Goal: Task Accomplishment & Management: Manage account settings

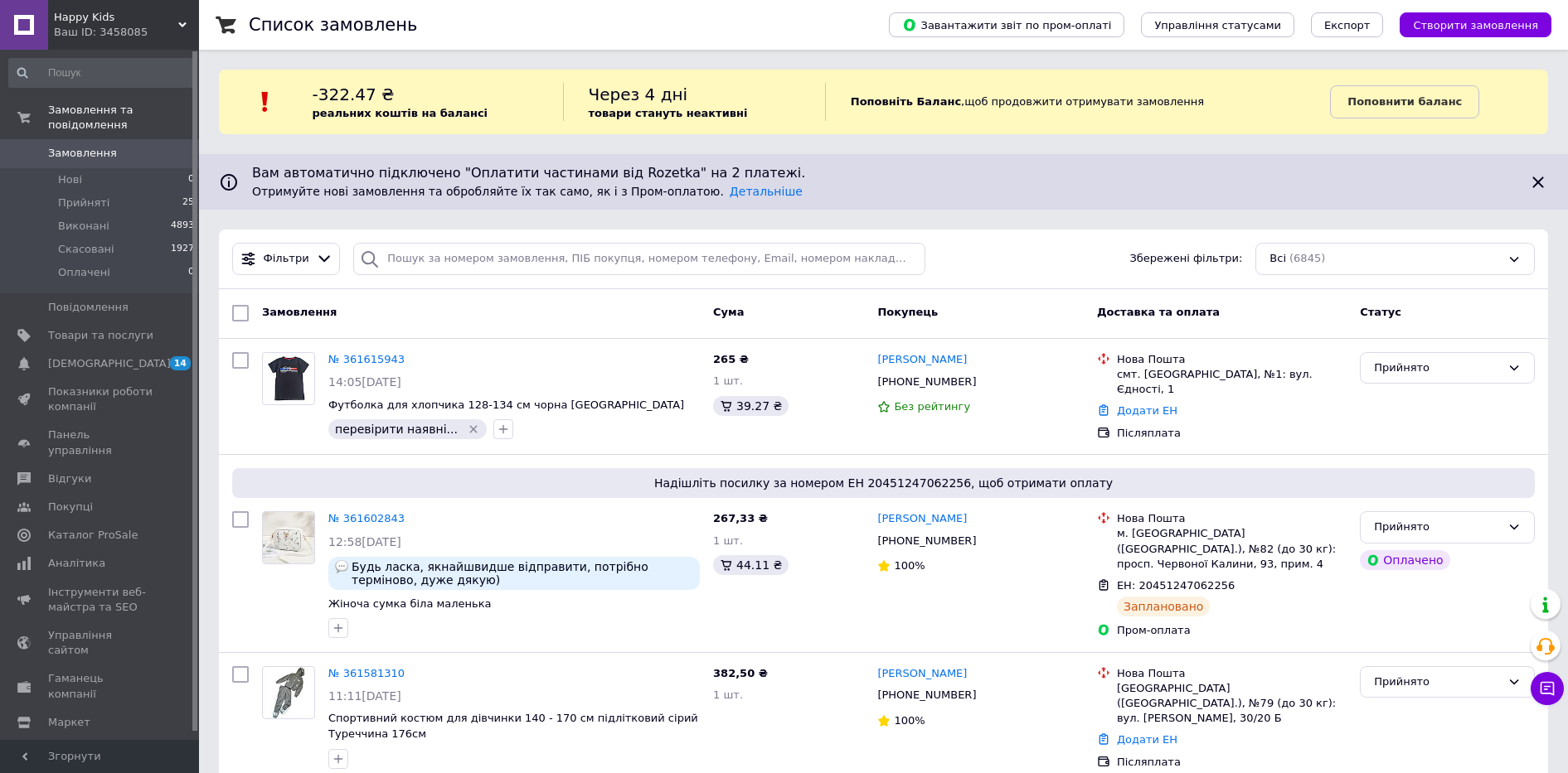
click at [541, 285] on div "Фільтри Збережені фільтри: Всі (6845)" at bounding box center [883, 260] width 1330 height 60
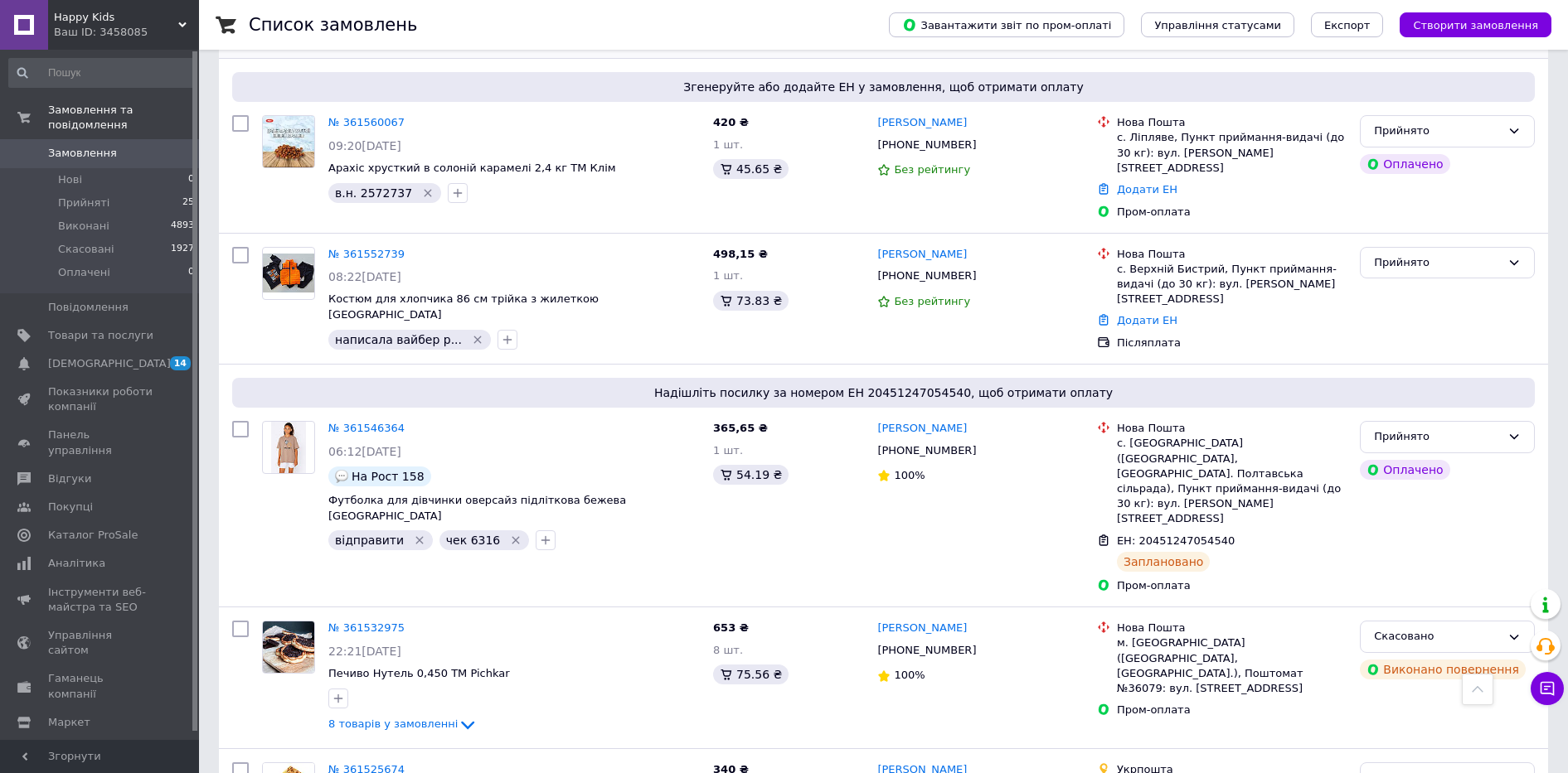
scroll to position [1140, 0]
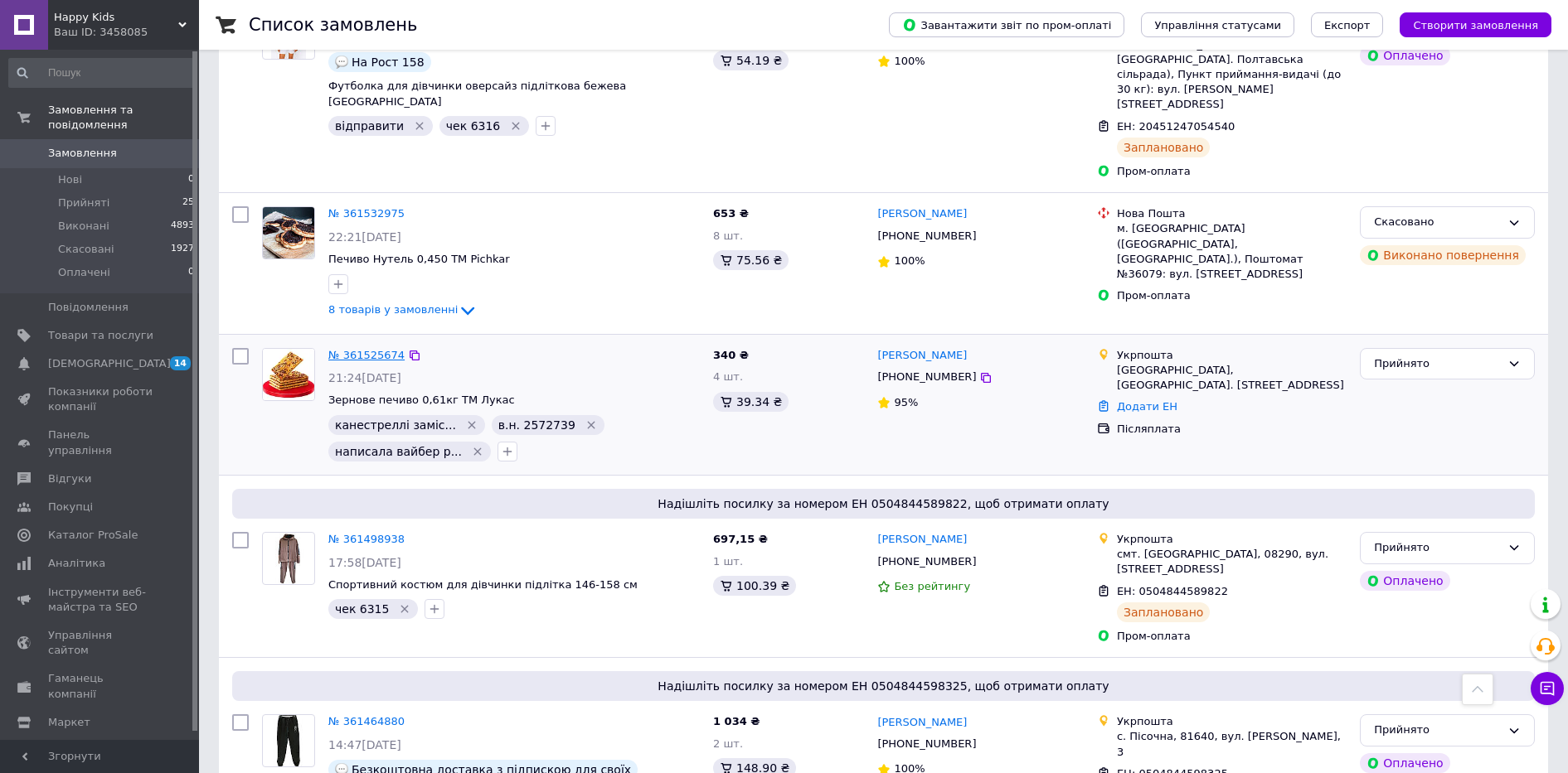
click at [369, 349] on link "№ 361525674" at bounding box center [366, 355] width 77 height 12
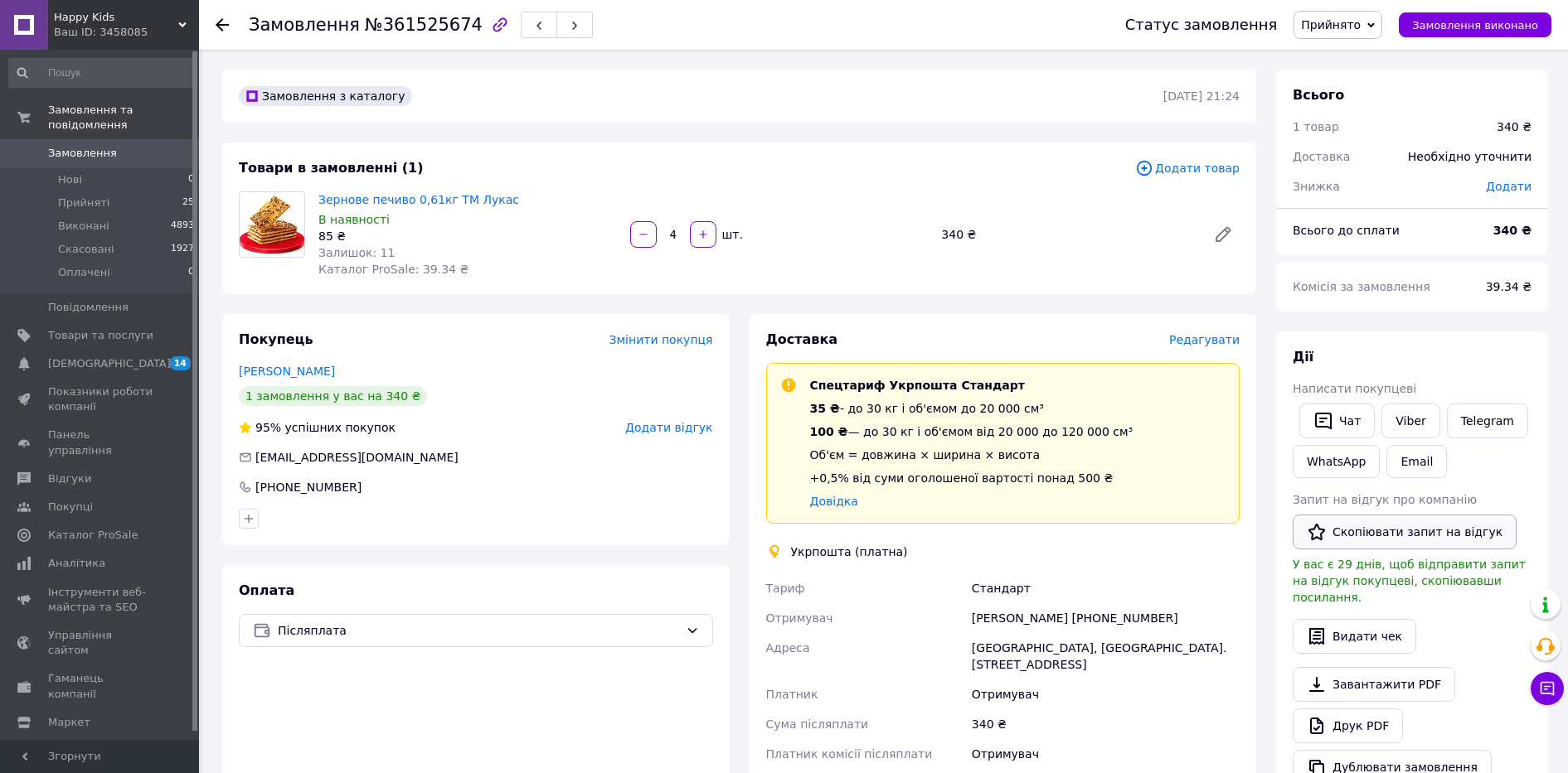
scroll to position [13, 0]
click at [1414, 421] on link "Viber" at bounding box center [1410, 421] width 58 height 35
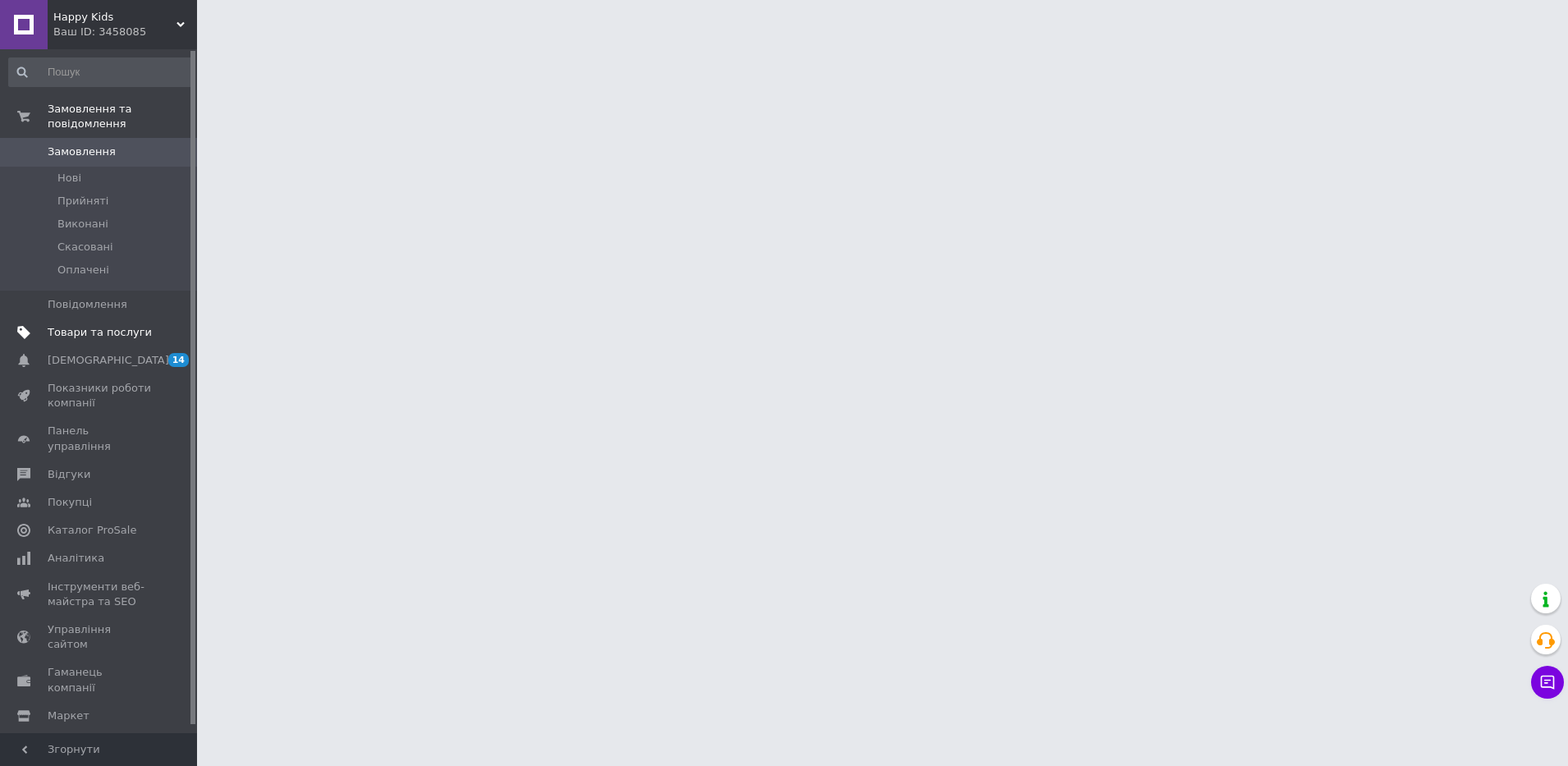
click at [66, 325] on span "Товари та послуги" at bounding box center [100, 332] width 104 height 15
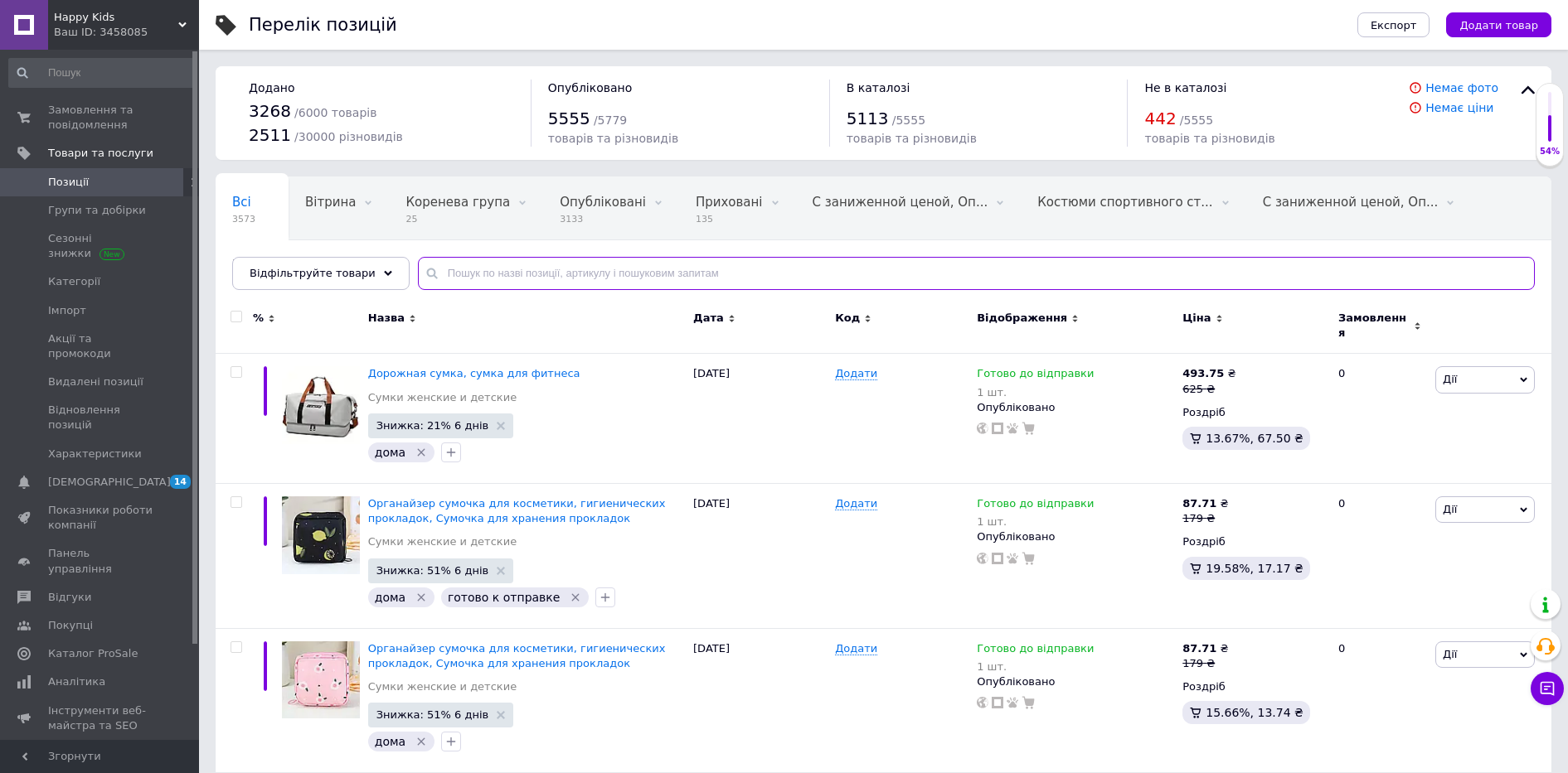
click at [476, 269] on input "text" at bounding box center [976, 273] width 1117 height 33
paste input "Brand Костюм трійка для дівчинки 140-158 см"
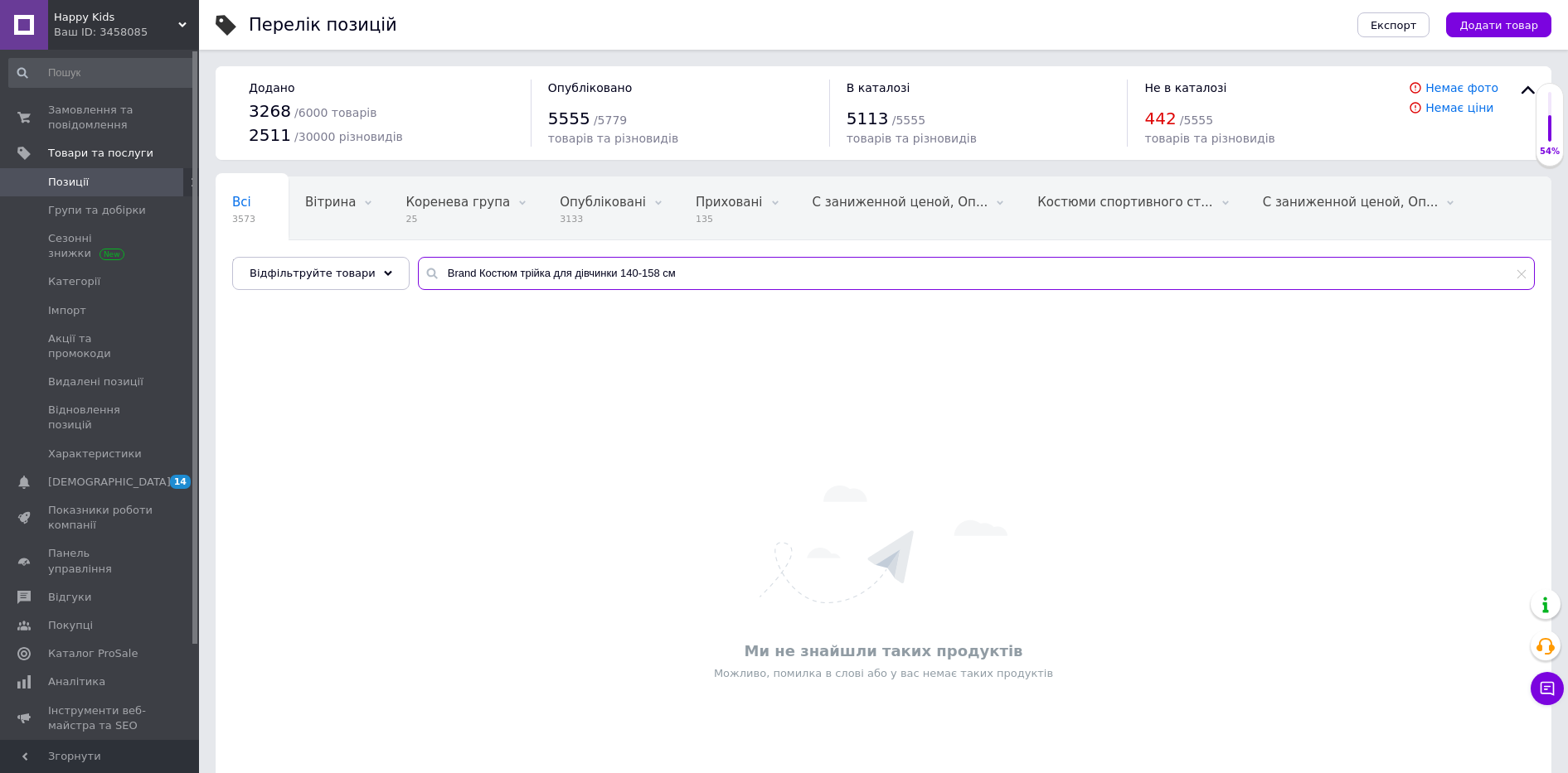
drag, startPoint x: 459, startPoint y: 274, endPoint x: 409, endPoint y: 281, distance: 50.5
click at [418, 281] on div "Brand Костюм трійка для дівчинки 140-158 см" at bounding box center [976, 273] width 1117 height 33
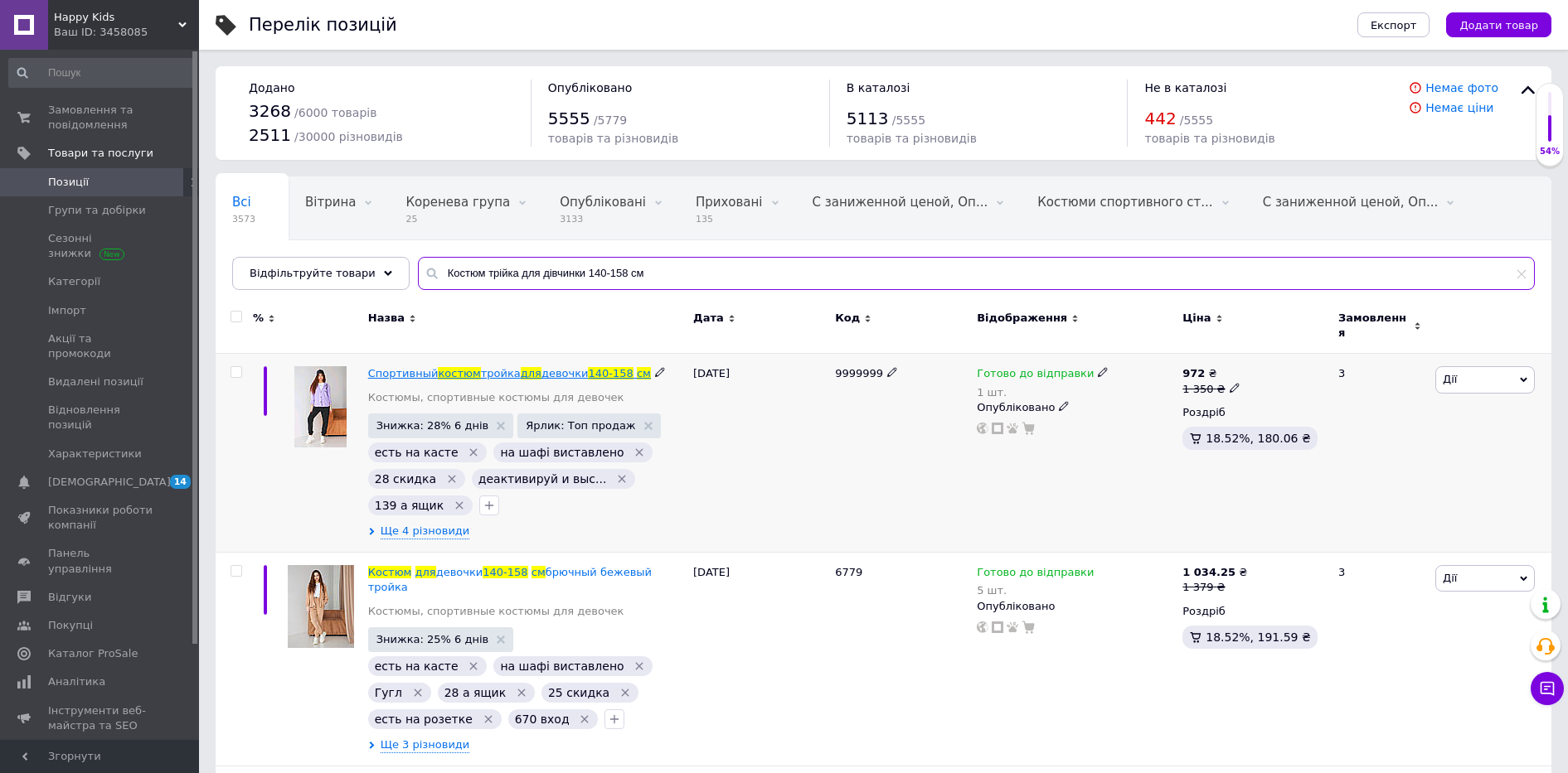
type input "Костюм трійка для дівчинки 140-158 см"
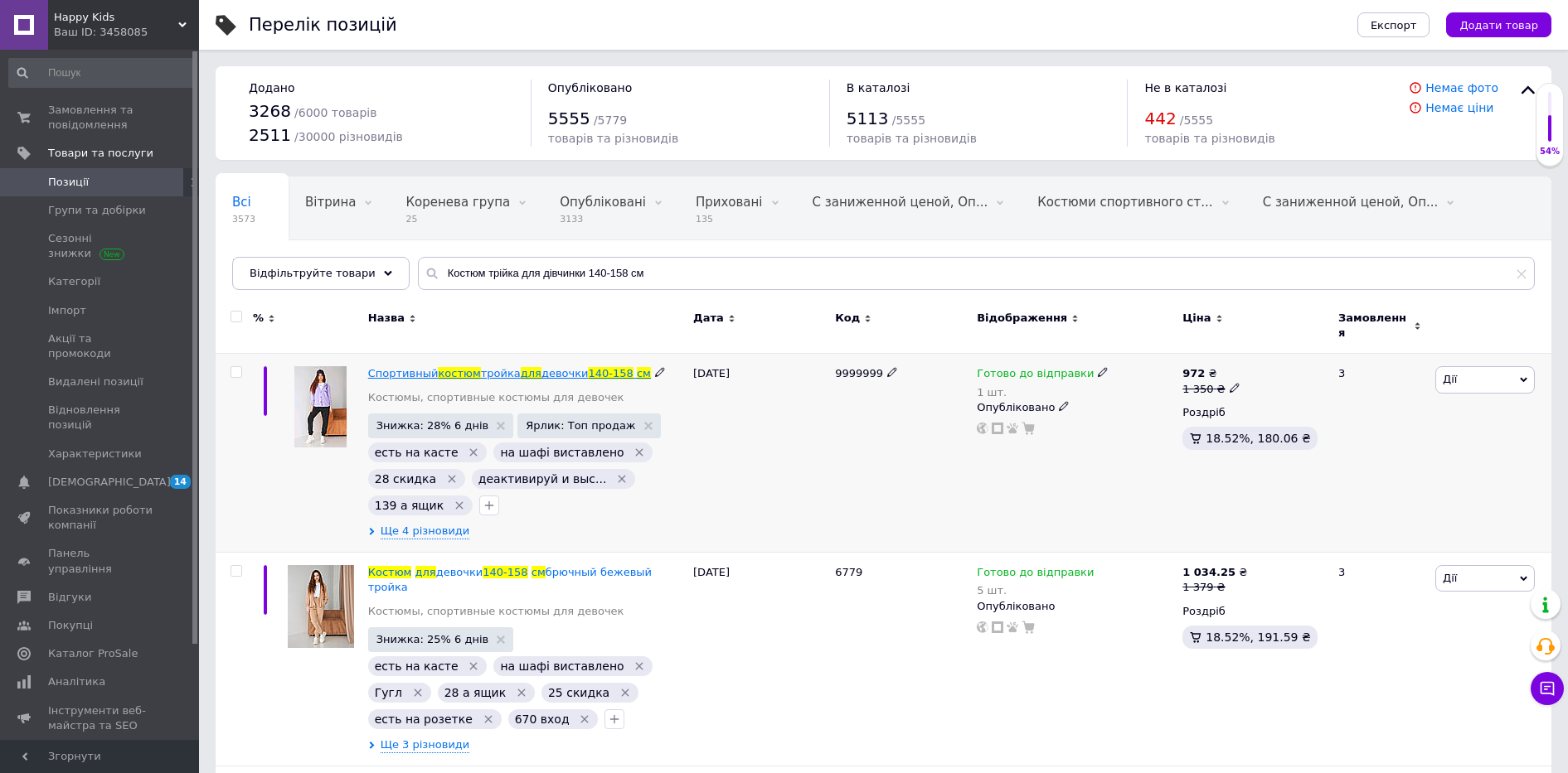
click at [468, 368] on span "костюм" at bounding box center [459, 373] width 43 height 12
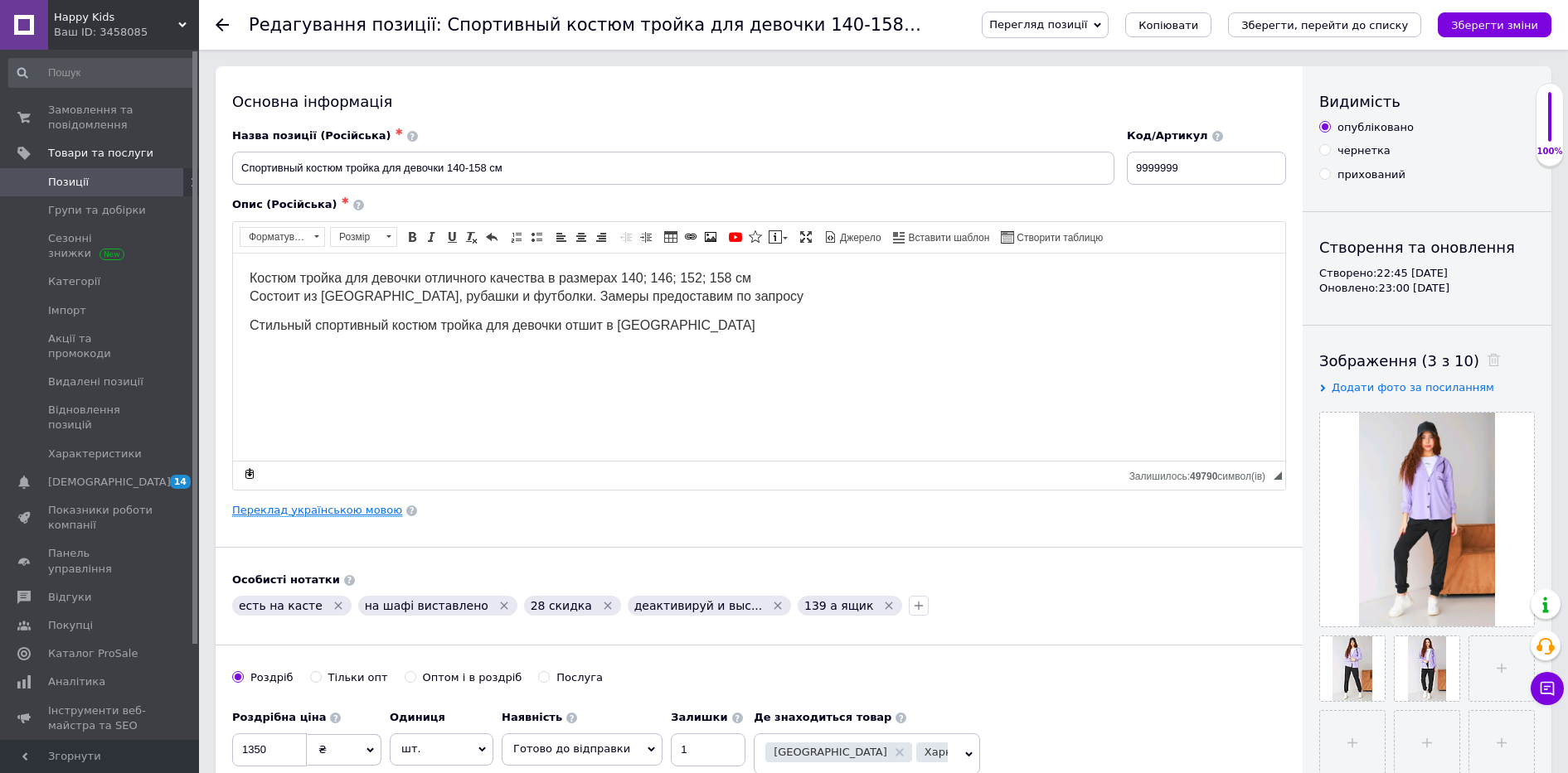
click at [324, 510] on link "Переклад українською мовою" at bounding box center [317, 511] width 170 height 13
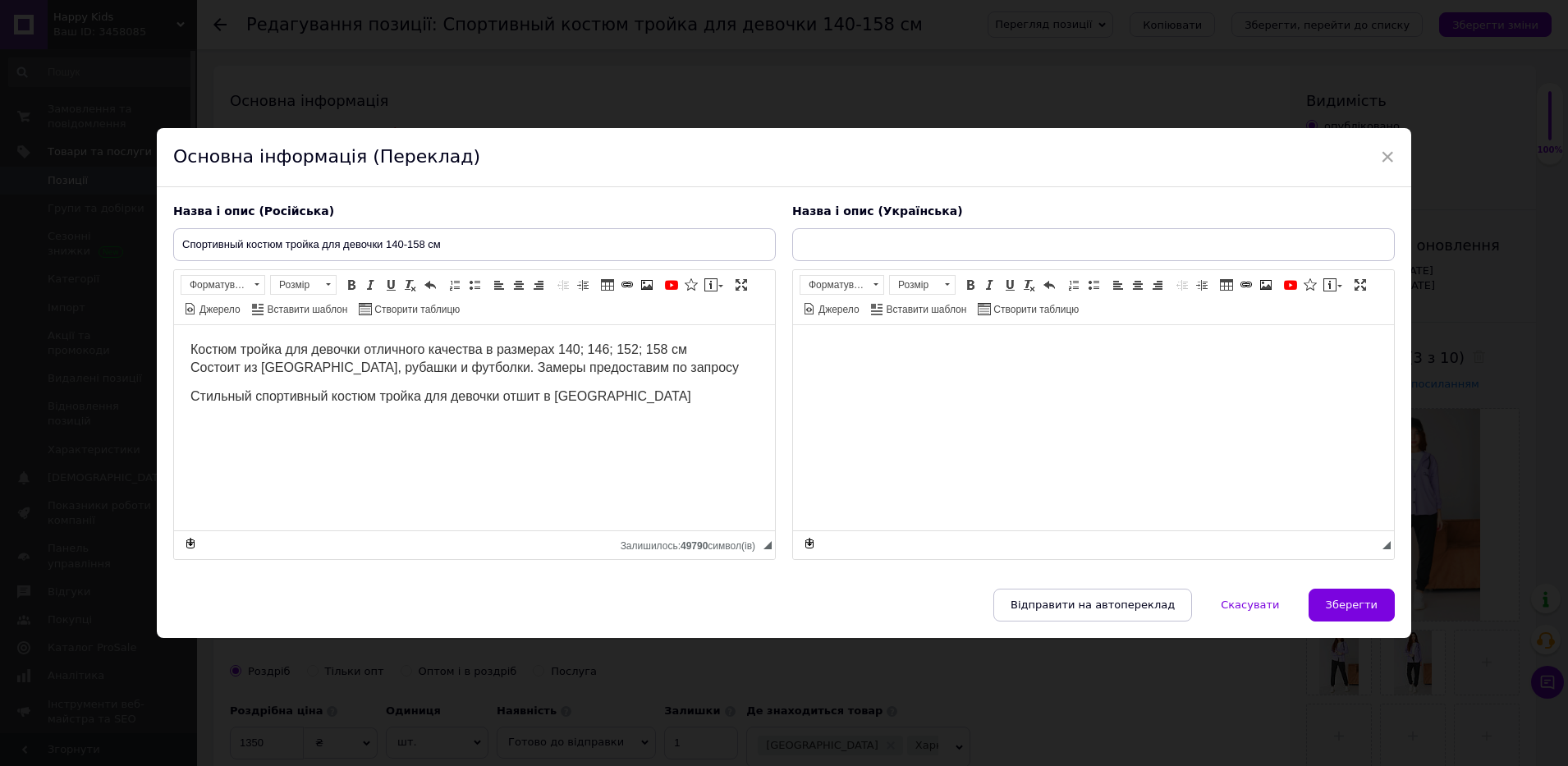
type input "Весняний костюм трійка для дівчинки 140-158 см Стильний костюм для дівчинки під…"
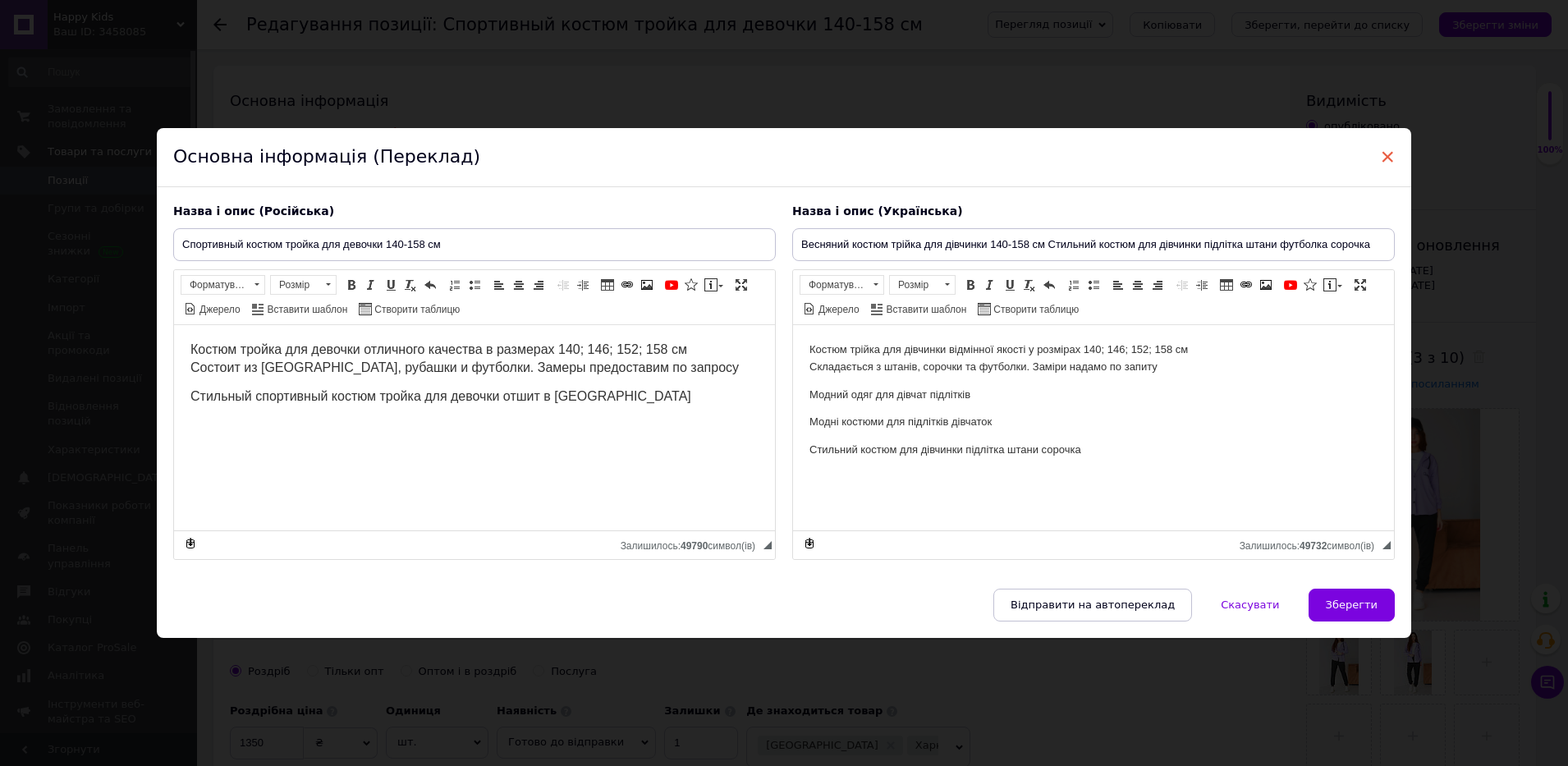
click at [1383, 153] on span "×" at bounding box center [1388, 156] width 15 height 28
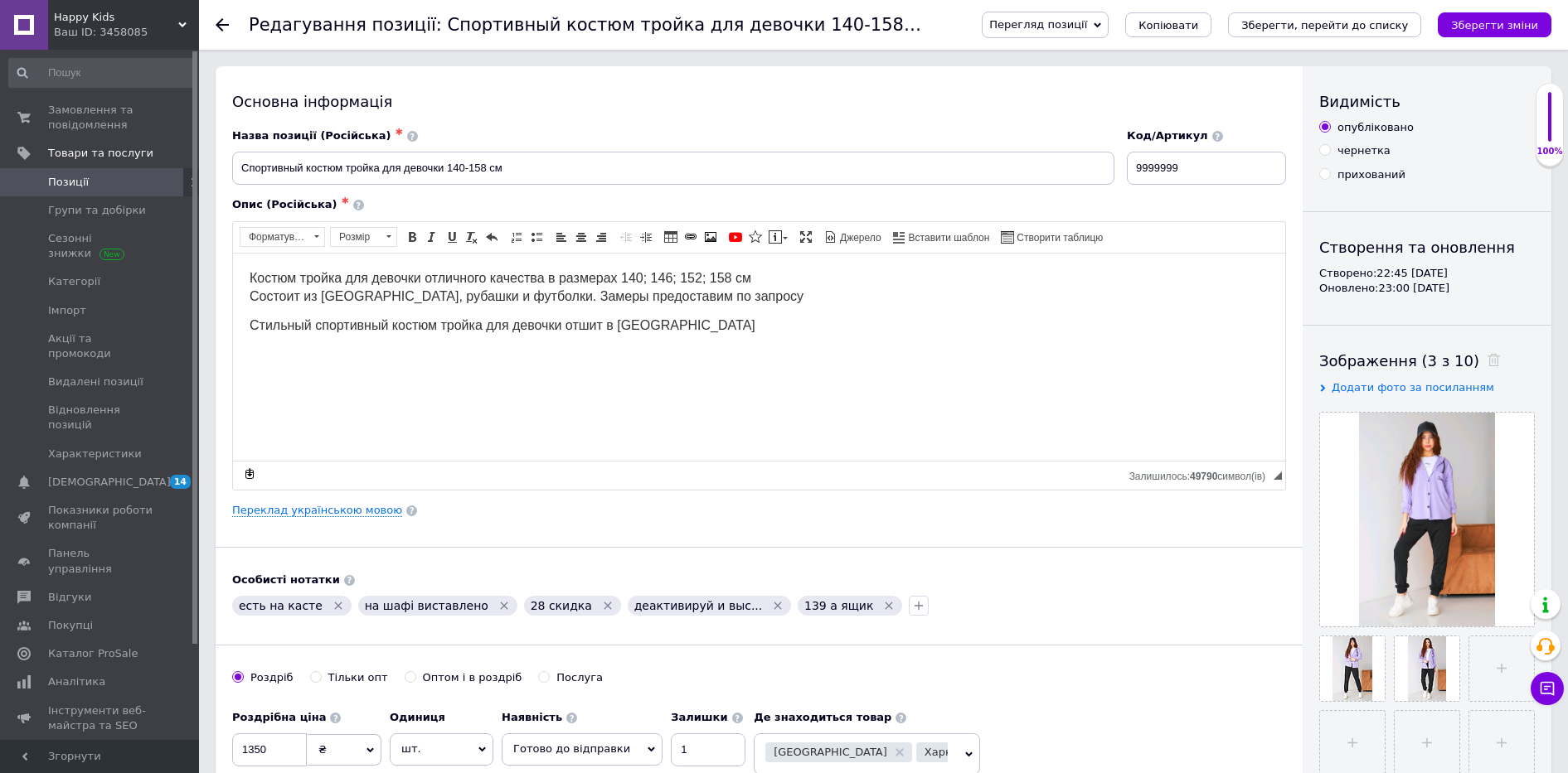
drag, startPoint x: 1588, startPoint y: 813, endPoint x: 881, endPoint y: 393, distance: 822.3
click at [881, 379] on html "Костюм тройка для девочки отличного качества в размерах 140; 146; 152; 158 см С…" at bounding box center [759, 316] width 1052 height 126
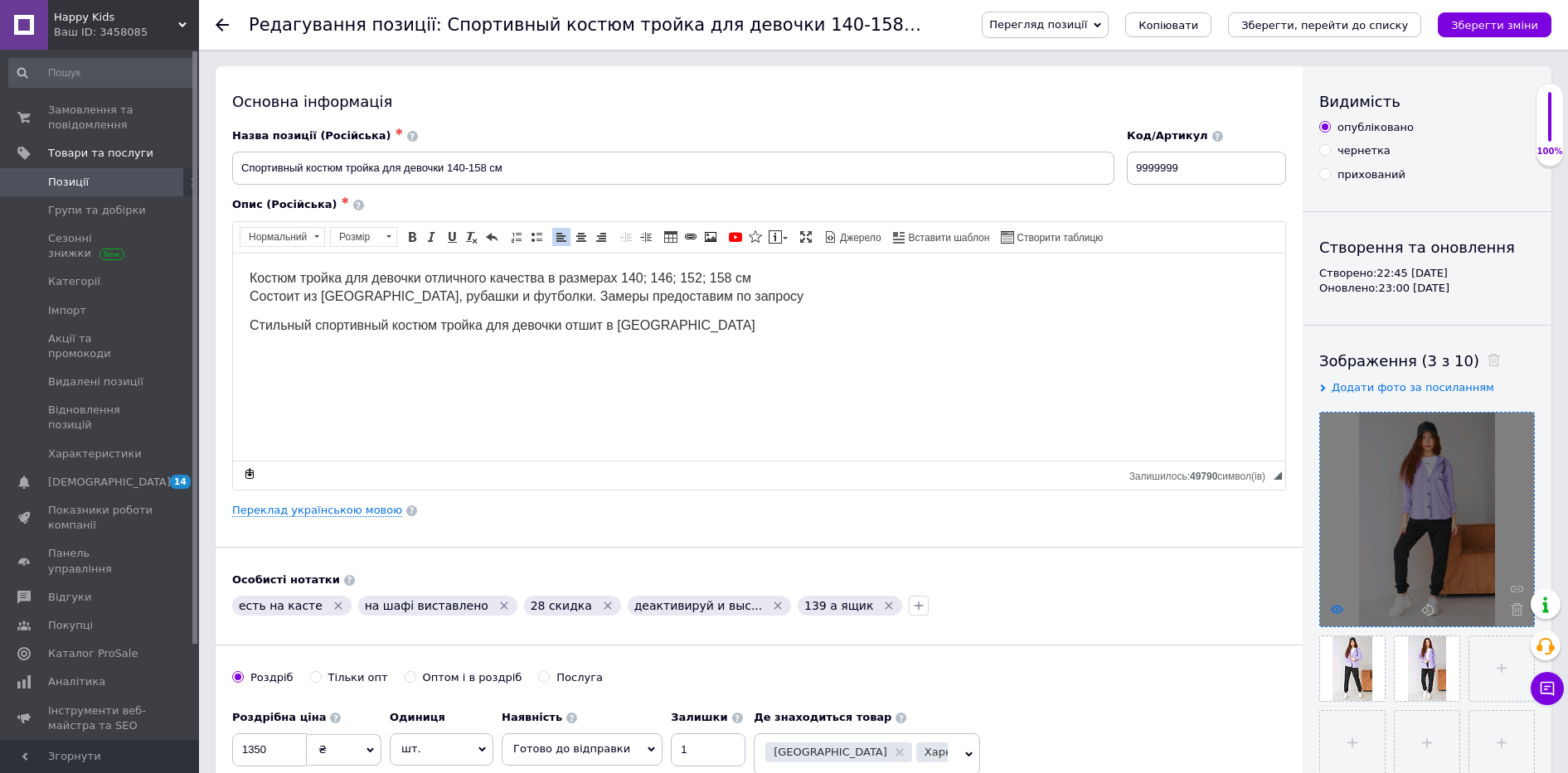
click at [1341, 610] on icon at bounding box center [1337, 609] width 12 height 12
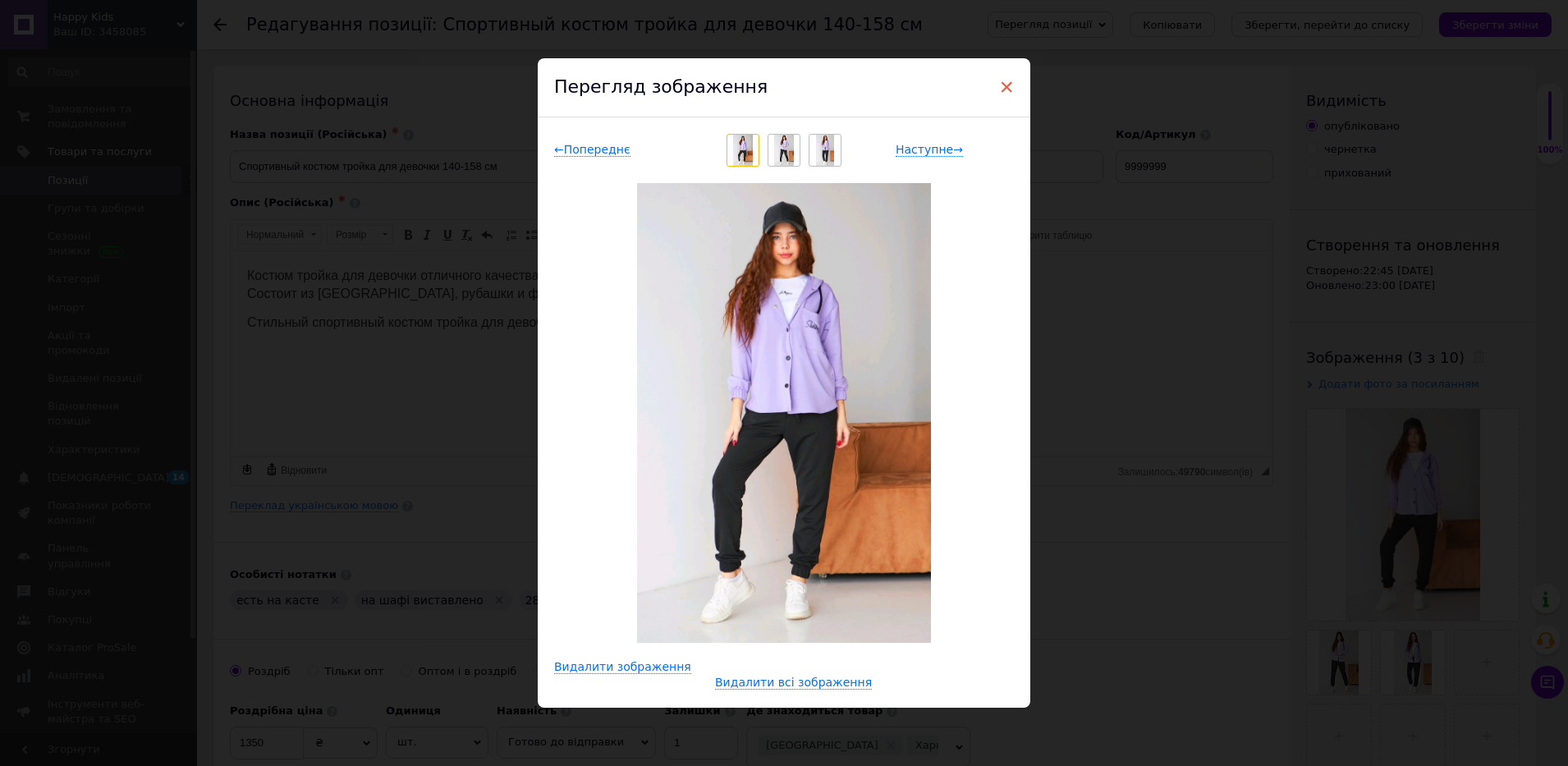
click at [1002, 91] on span "×" at bounding box center [1006, 87] width 15 height 28
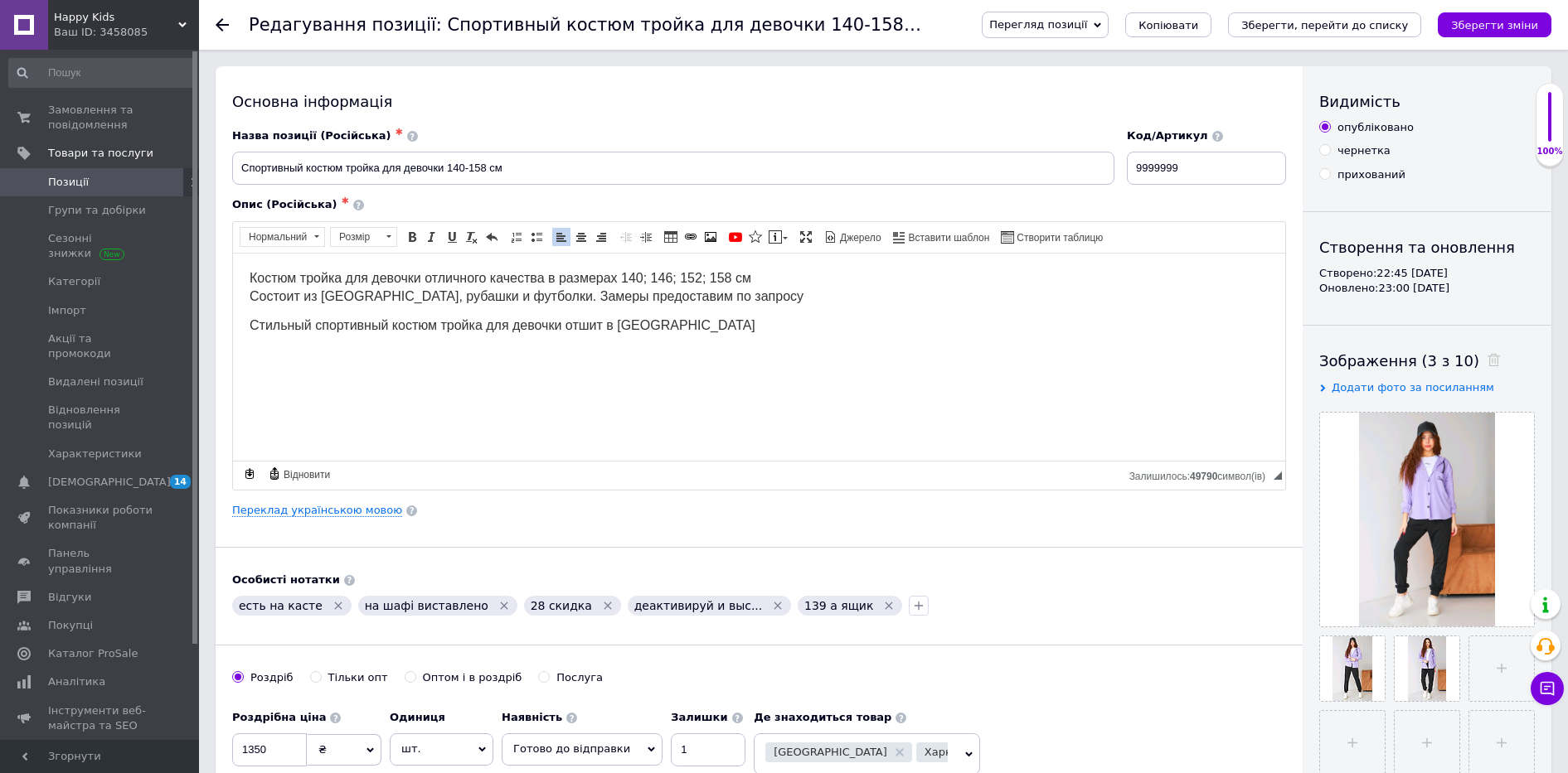
scroll to position [103, 0]
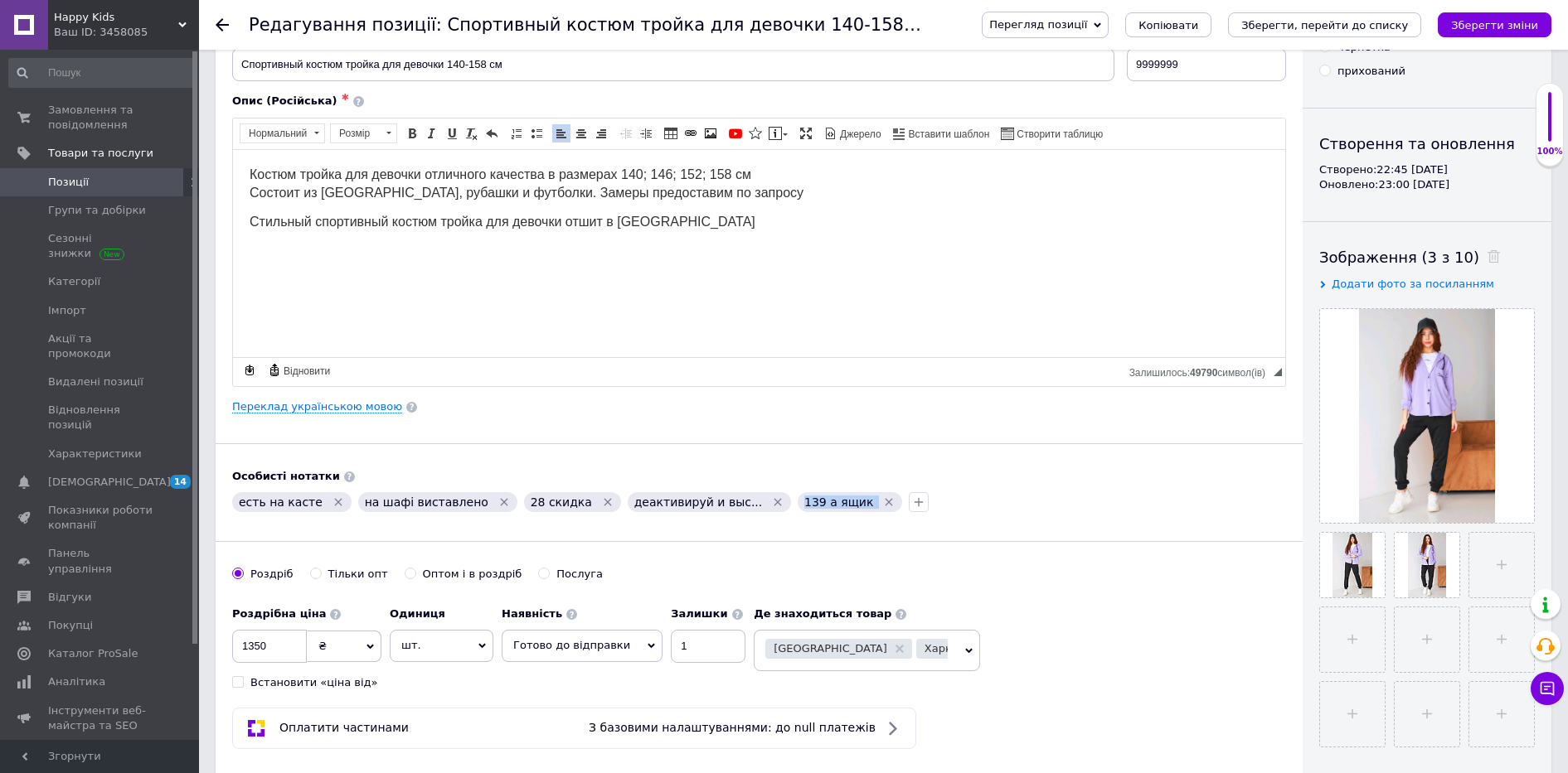
drag, startPoint x: 742, startPoint y: 505, endPoint x: 806, endPoint y: 508, distance: 64.1
click at [806, 508] on div "139 а ящик" at bounding box center [850, 502] width 104 height 20
copy div "139 а ящик"
click at [61, 182] on span "Позиції" at bounding box center [68, 182] width 41 height 15
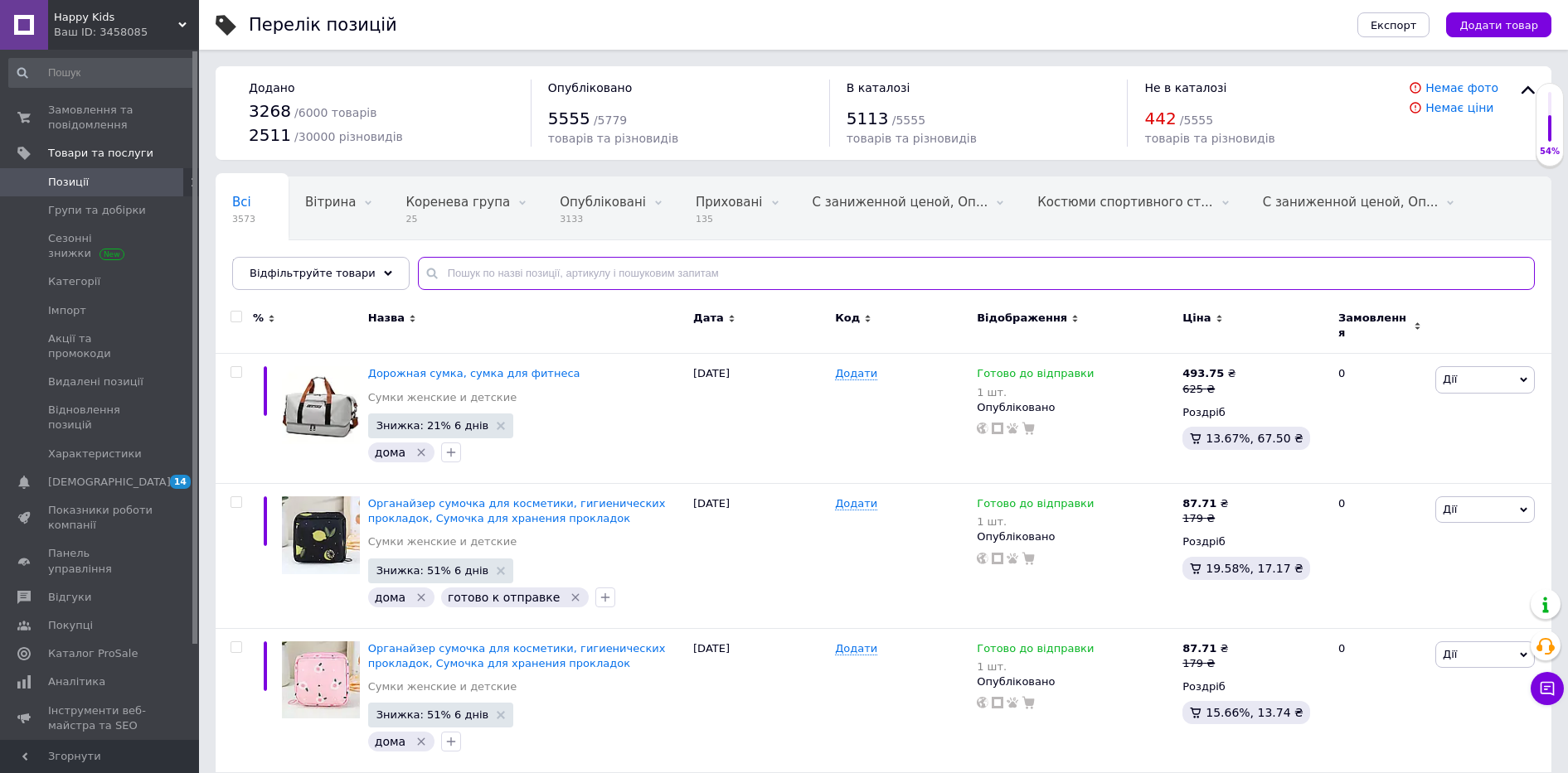
click at [483, 270] on input "text" at bounding box center [976, 273] width 1117 height 33
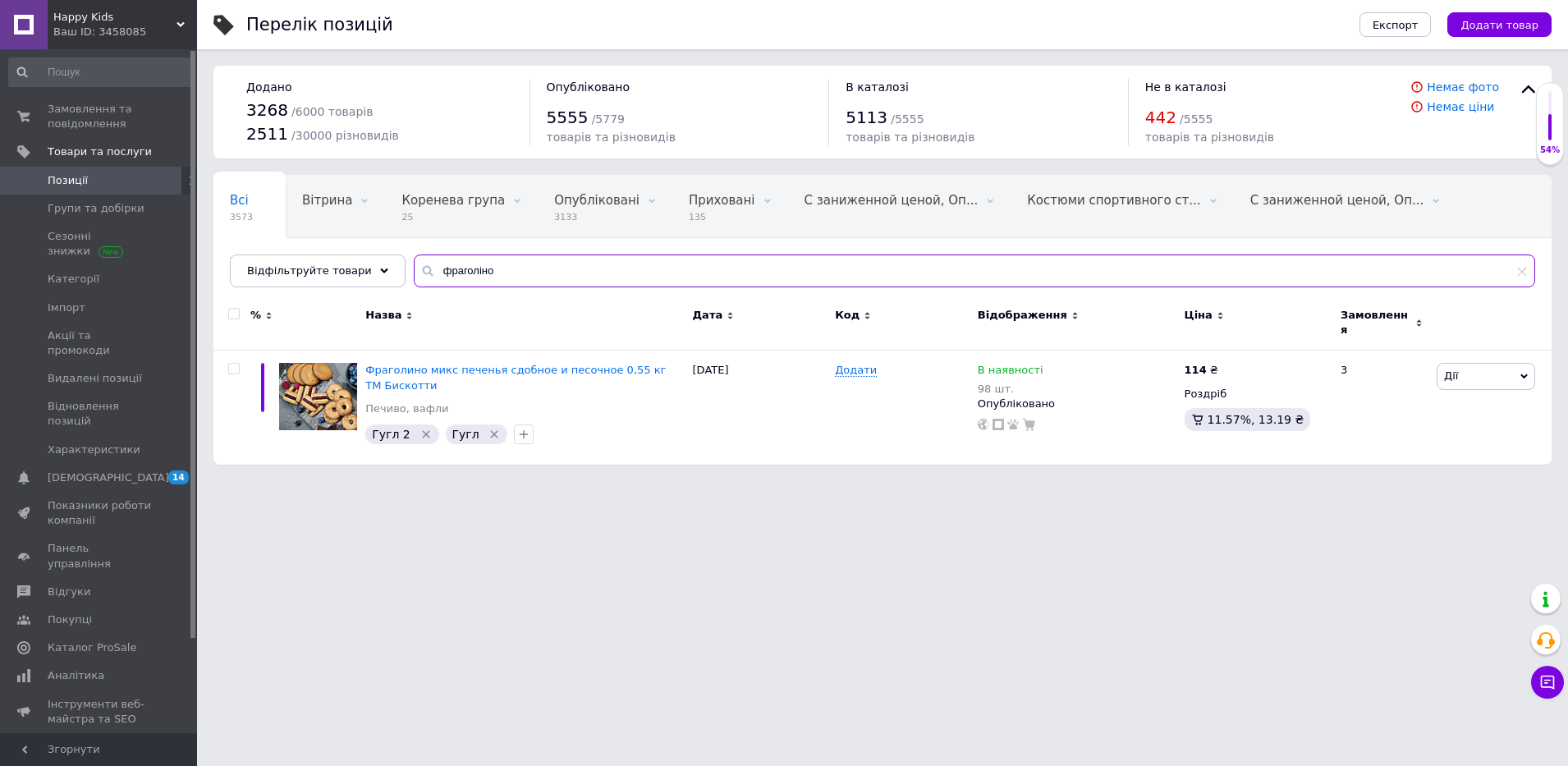
drag, startPoint x: 500, startPoint y: 267, endPoint x: 410, endPoint y: 277, distance: 90.6
click at [413, 277] on div "фраголіно" at bounding box center [974, 271] width 1122 height 33
type input "торкеті"
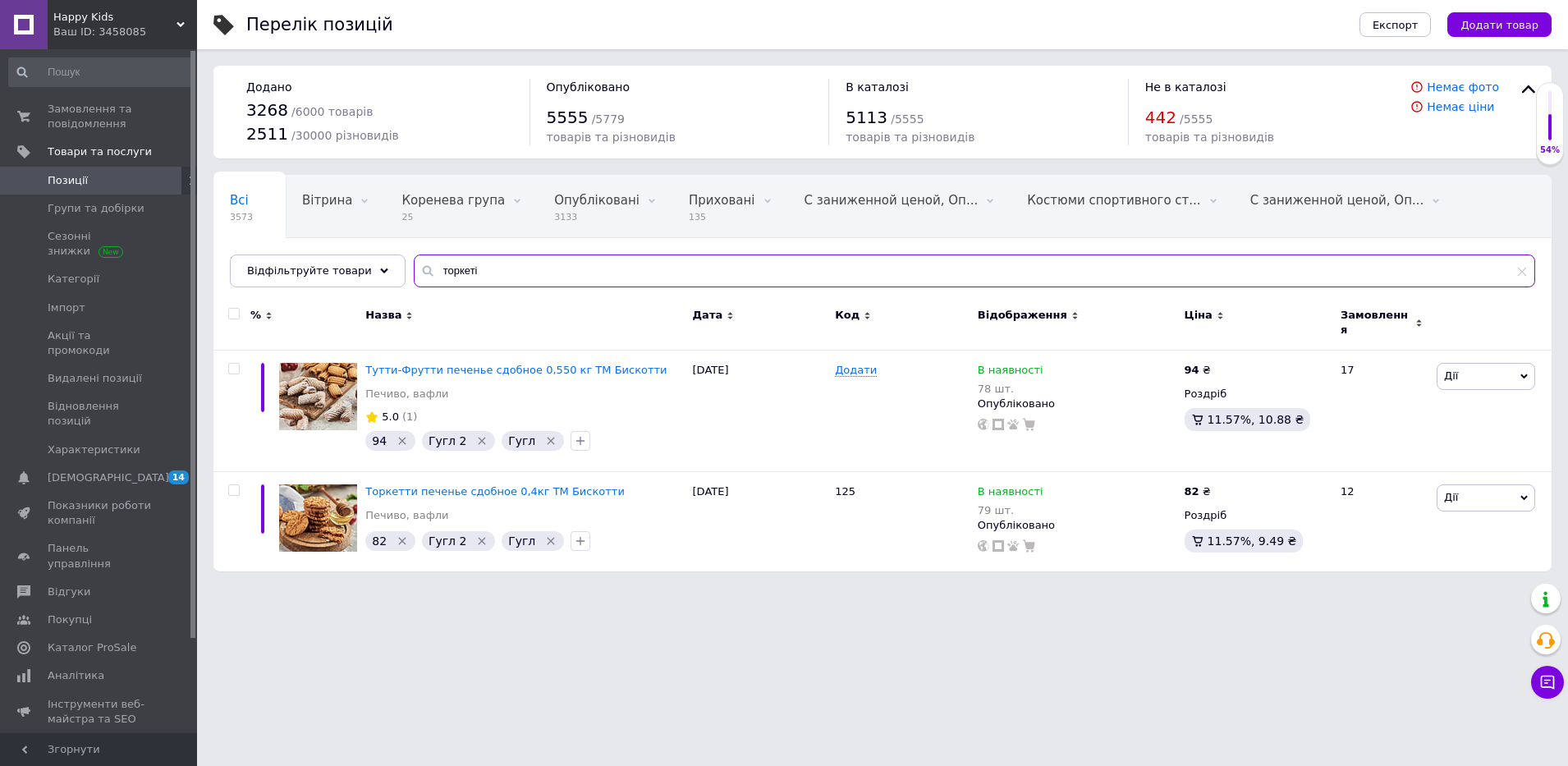
drag, startPoint x: 485, startPoint y: 278, endPoint x: 414, endPoint y: 275, distance: 71.1
click at [414, 275] on div "торкеті" at bounding box center [974, 271] width 1122 height 33
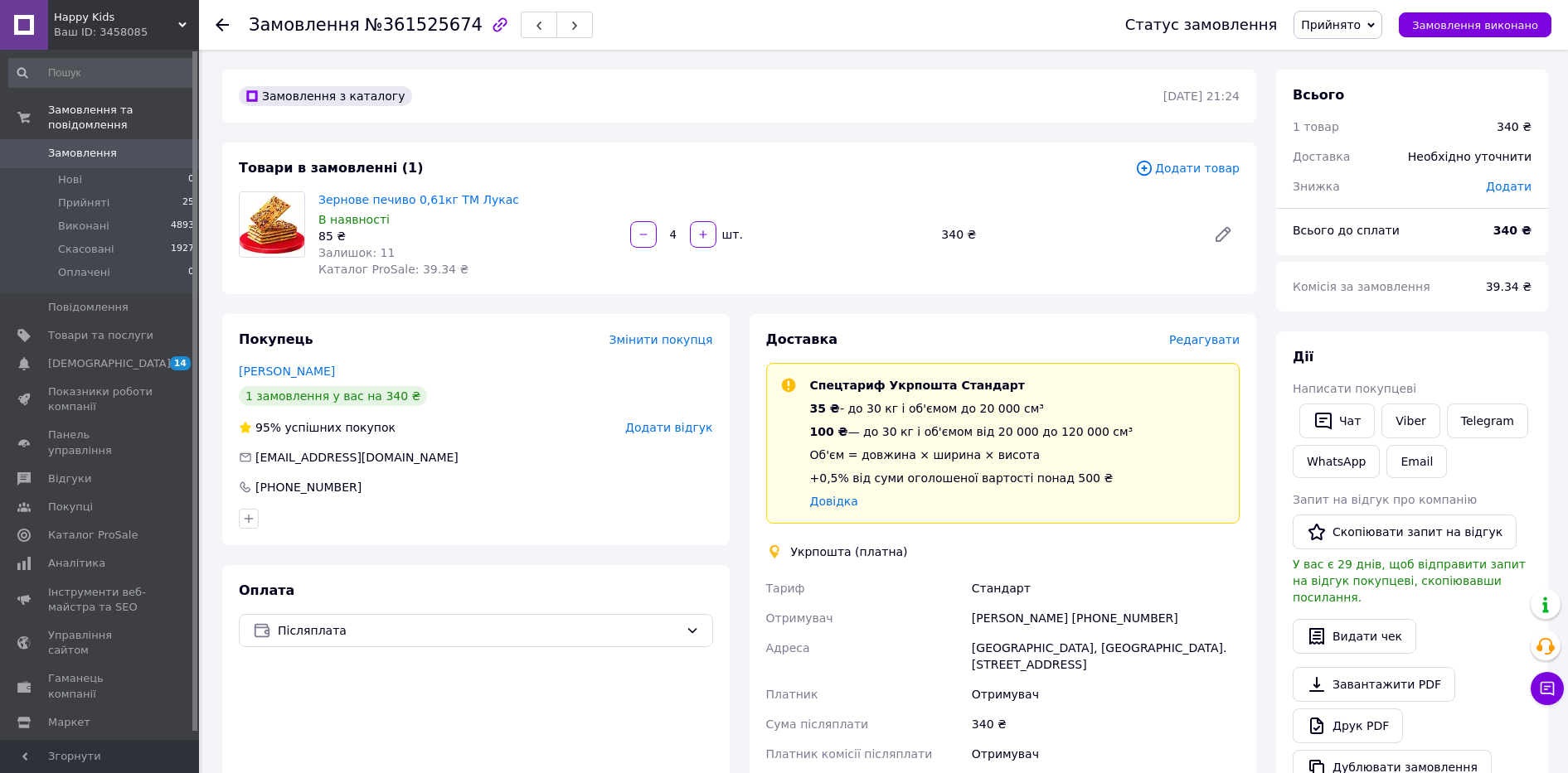
scroll to position [13, 0]
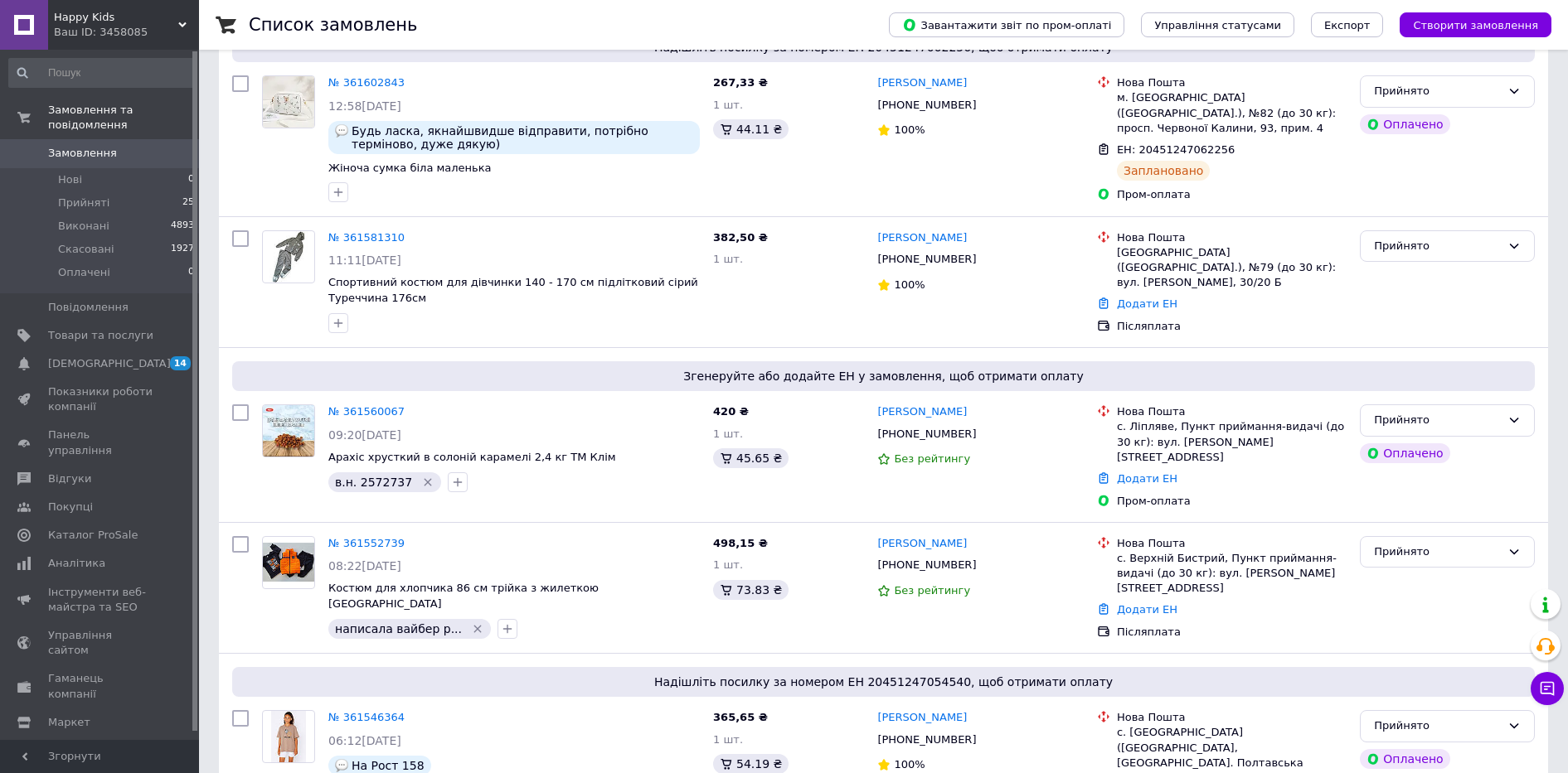
scroll to position [518, 0]
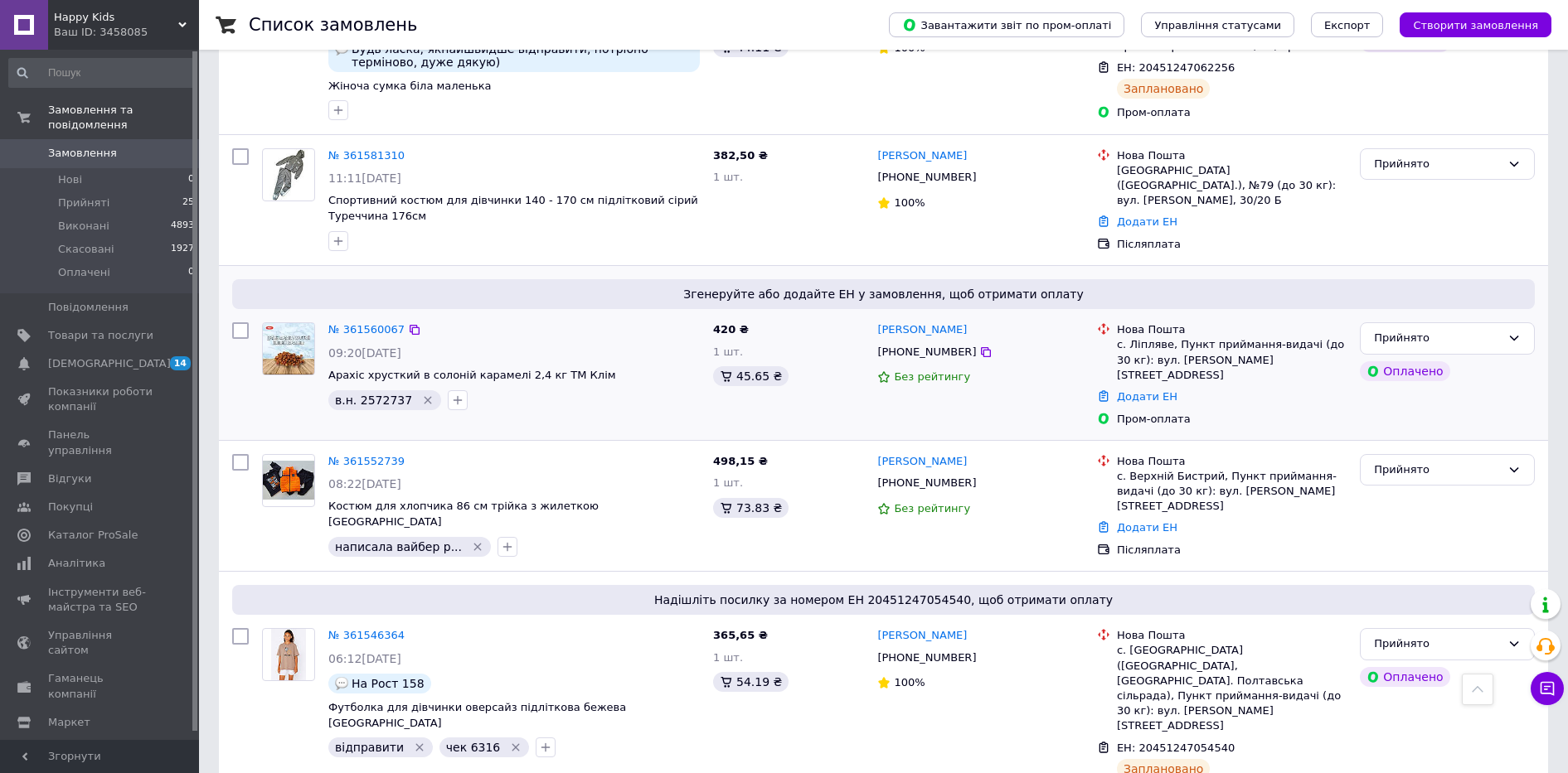
click at [373, 334] on div "№ 361560067" at bounding box center [367, 330] width 79 height 19
click at [371, 325] on link "№ 361560067" at bounding box center [366, 329] width 77 height 12
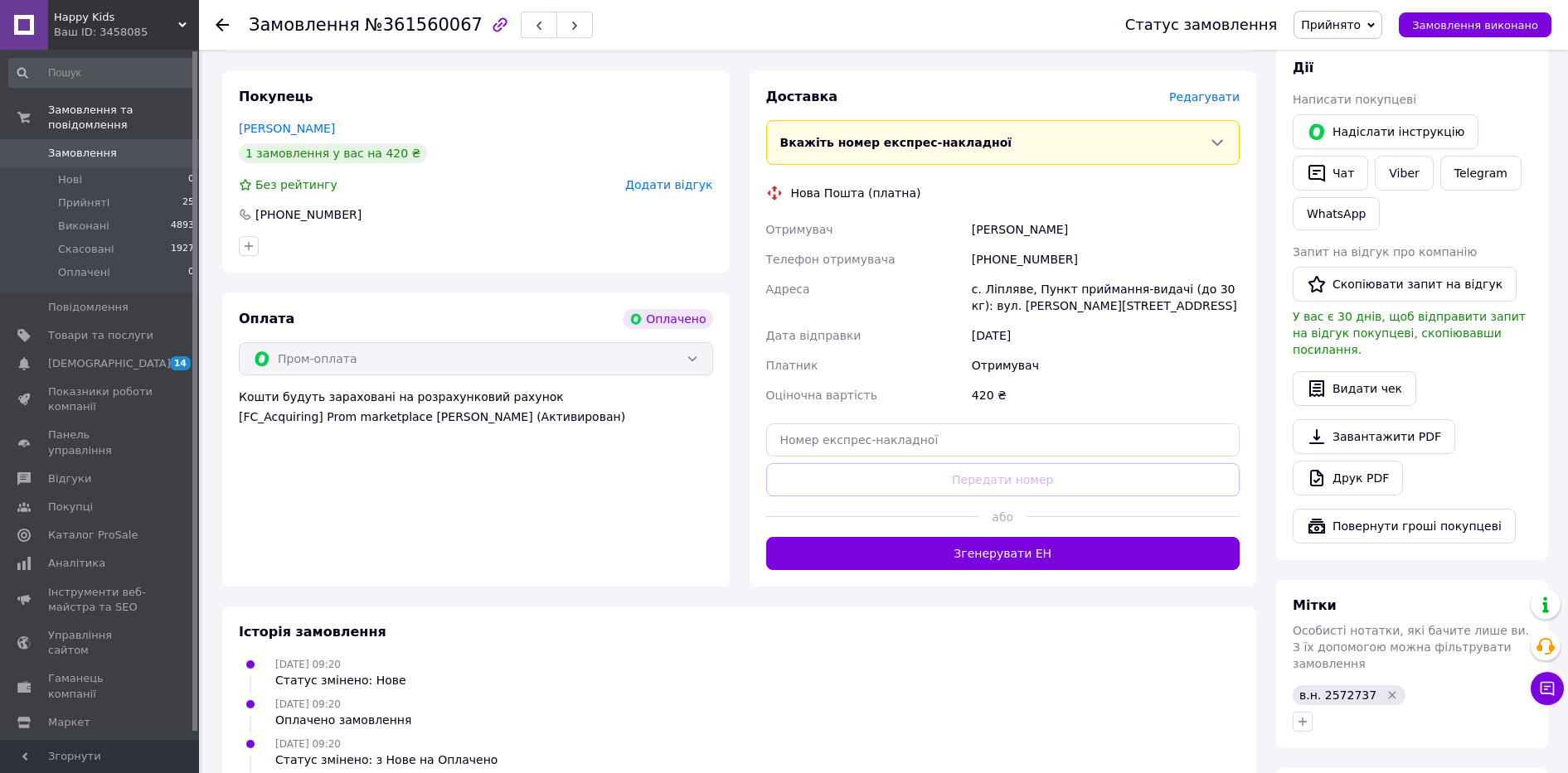
scroll to position [207, 0]
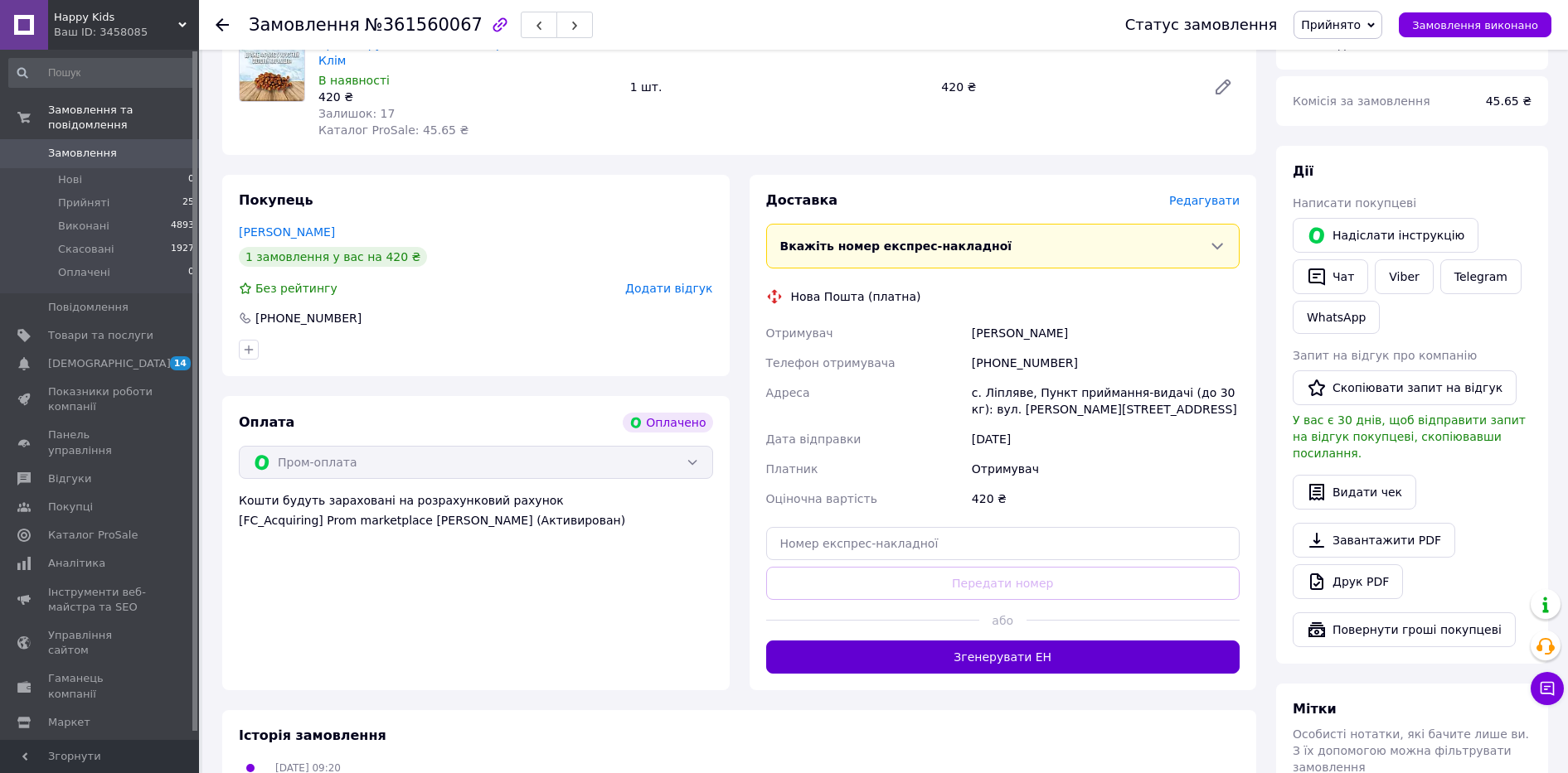
click at [1030, 641] on button "Згенерувати ЕН" at bounding box center [1003, 658] width 474 height 33
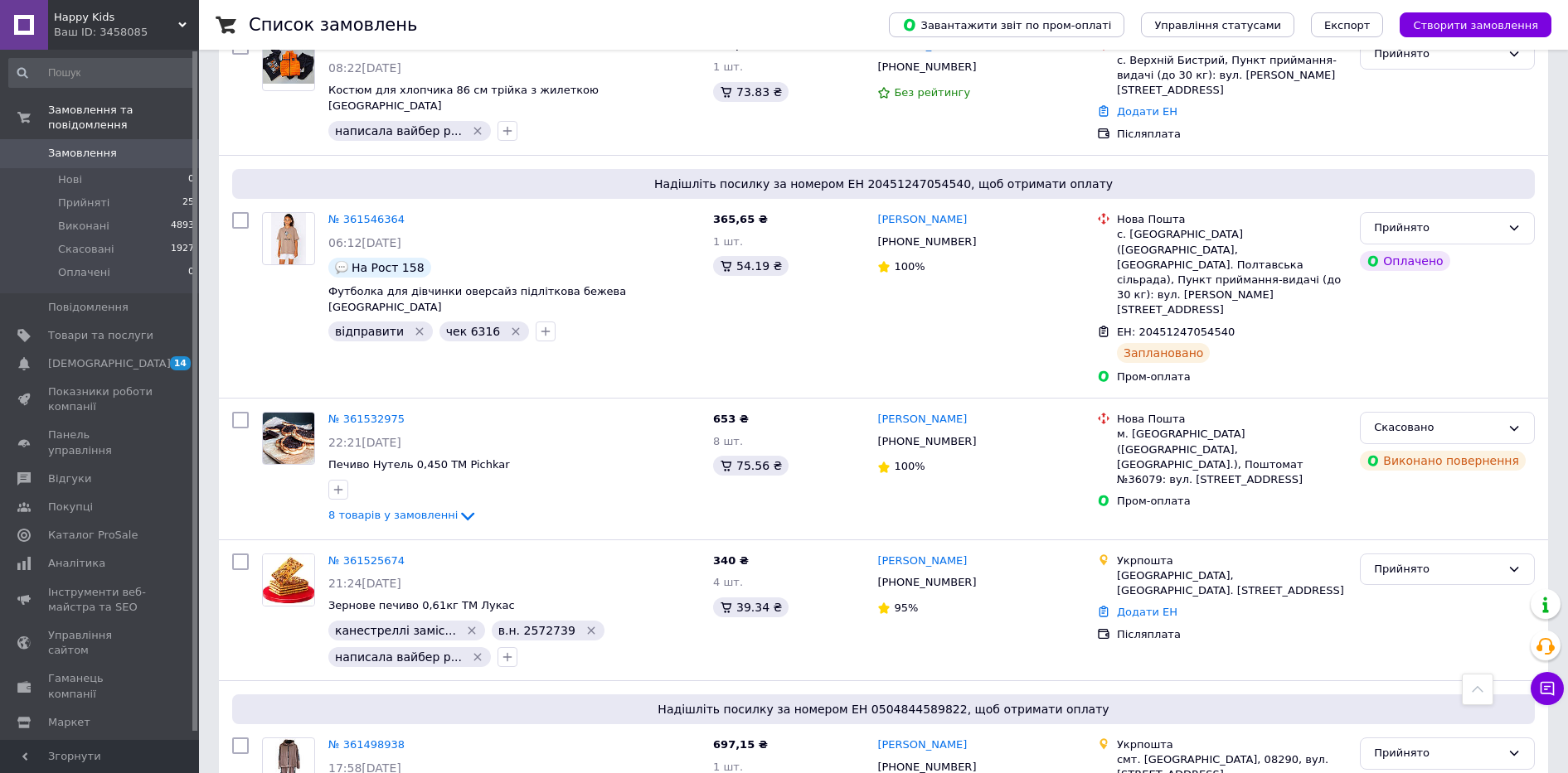
scroll to position [725, 0]
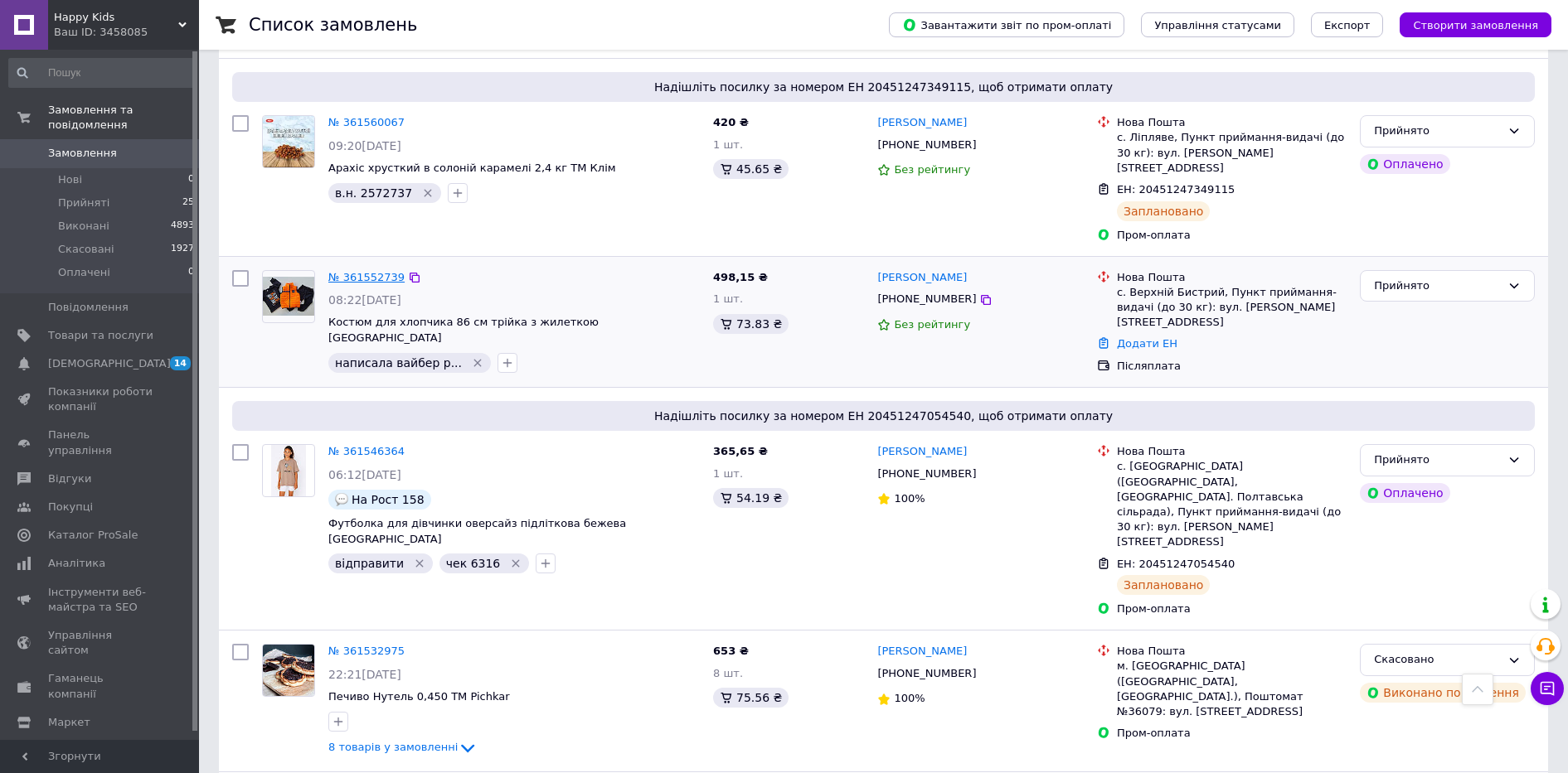
click at [342, 272] on link "№ 361552739" at bounding box center [366, 277] width 77 height 12
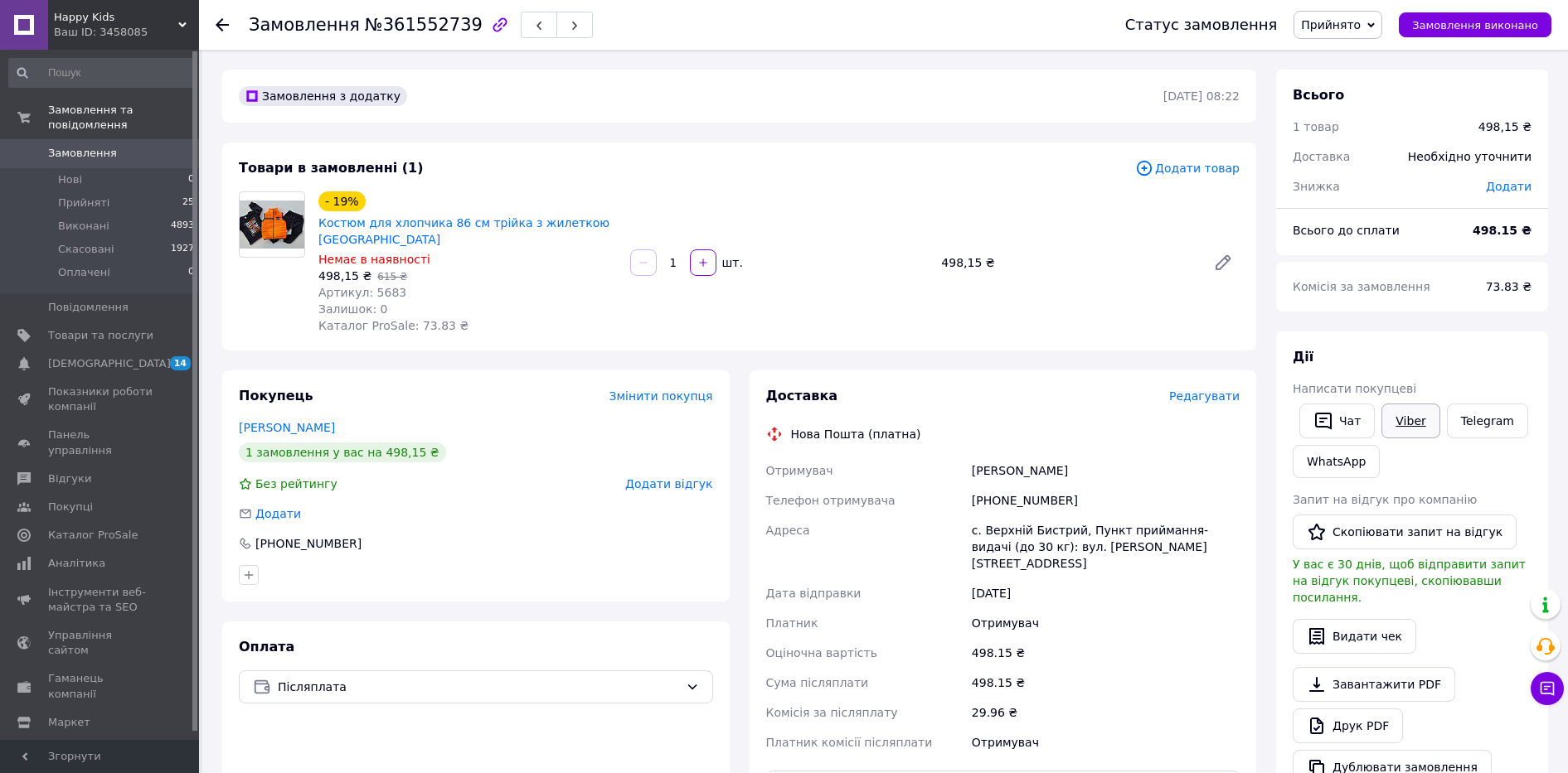
click at [1400, 420] on link "Viber" at bounding box center [1410, 421] width 58 height 35
click at [91, 146] on span "Замовлення" at bounding box center [82, 153] width 69 height 15
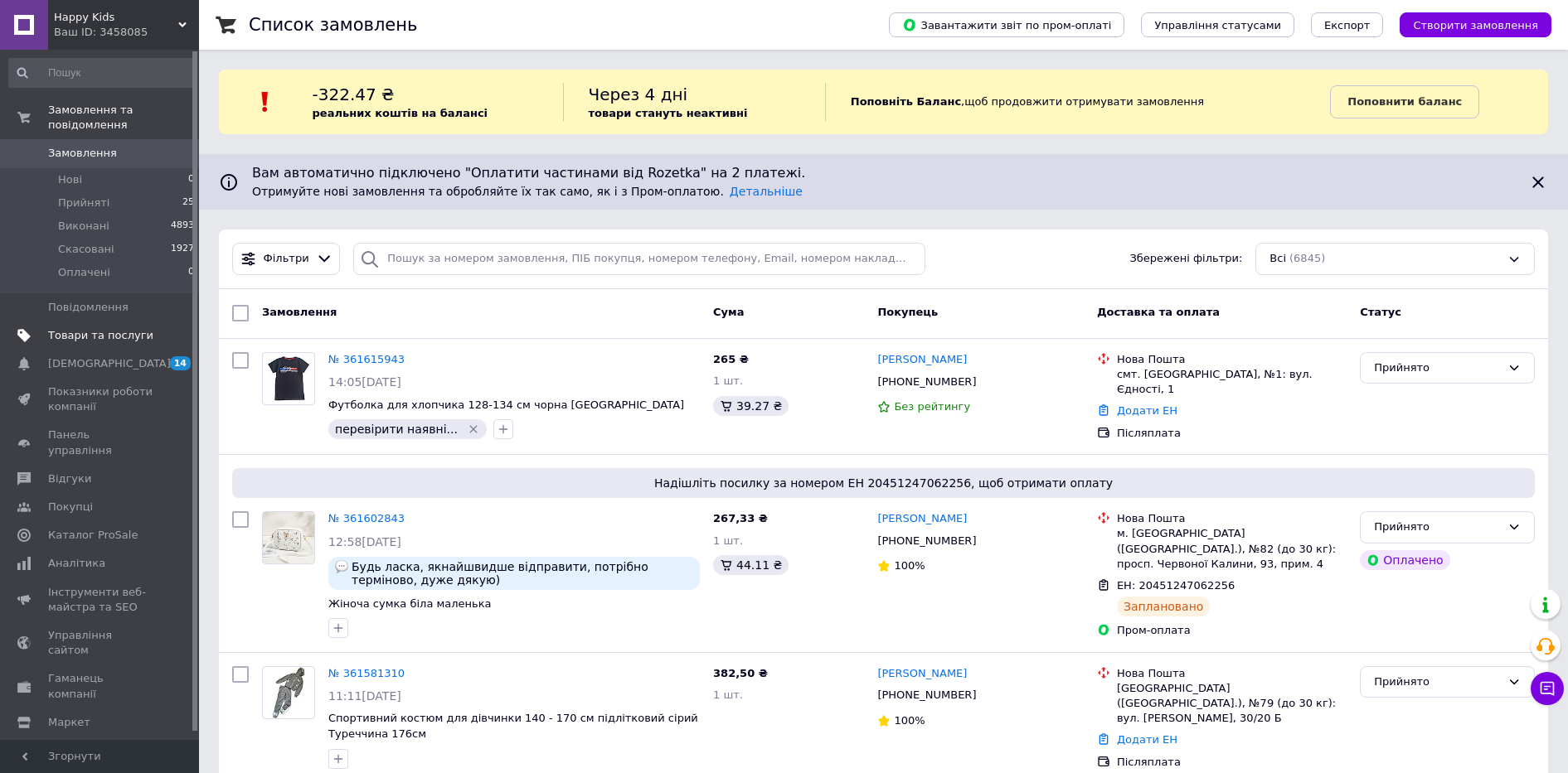
click at [62, 328] on span "Товари та послуги" at bounding box center [101, 335] width 105 height 15
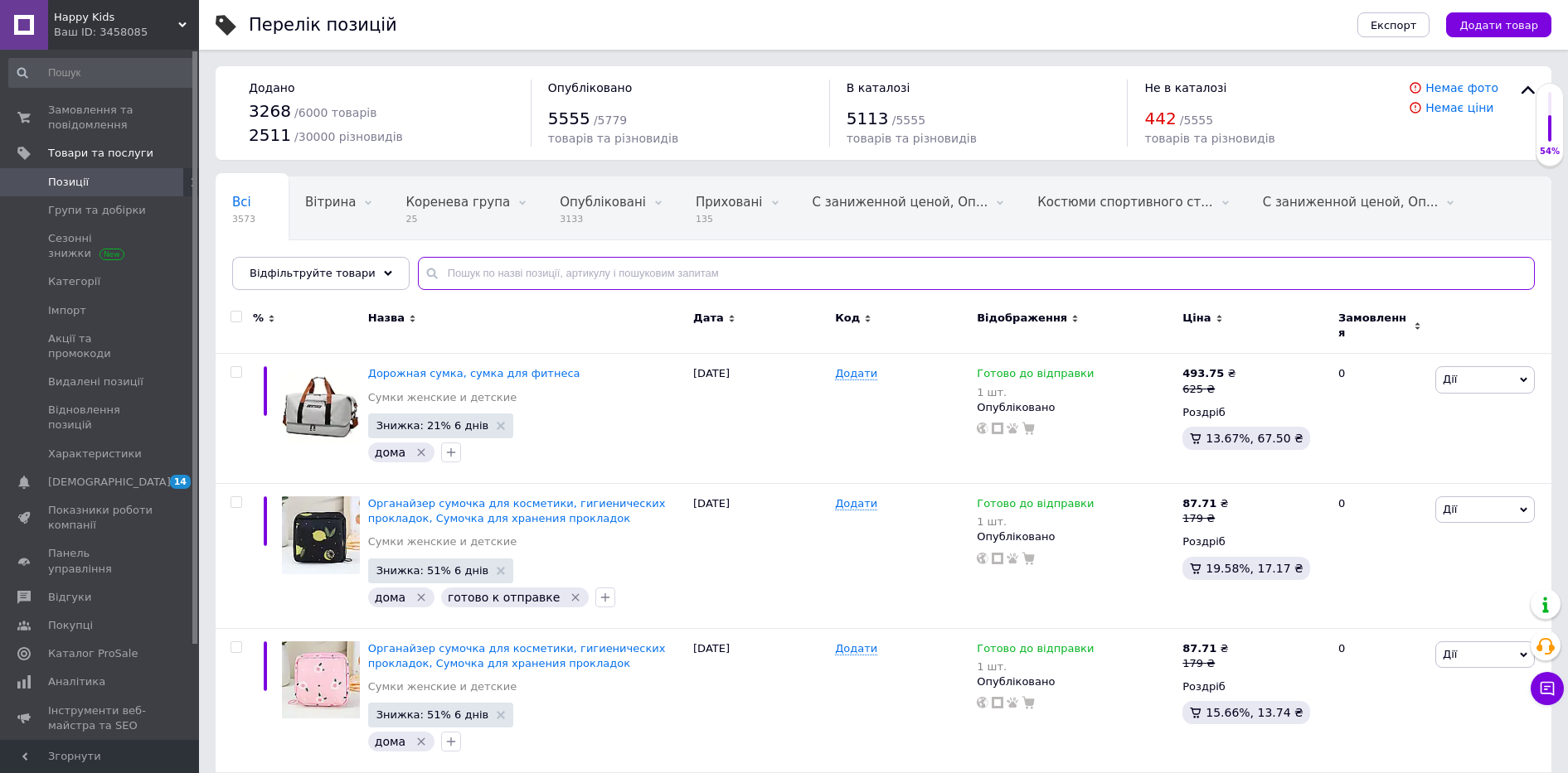
click at [444, 281] on input "text" at bounding box center [976, 273] width 1117 height 33
paste input "6777"
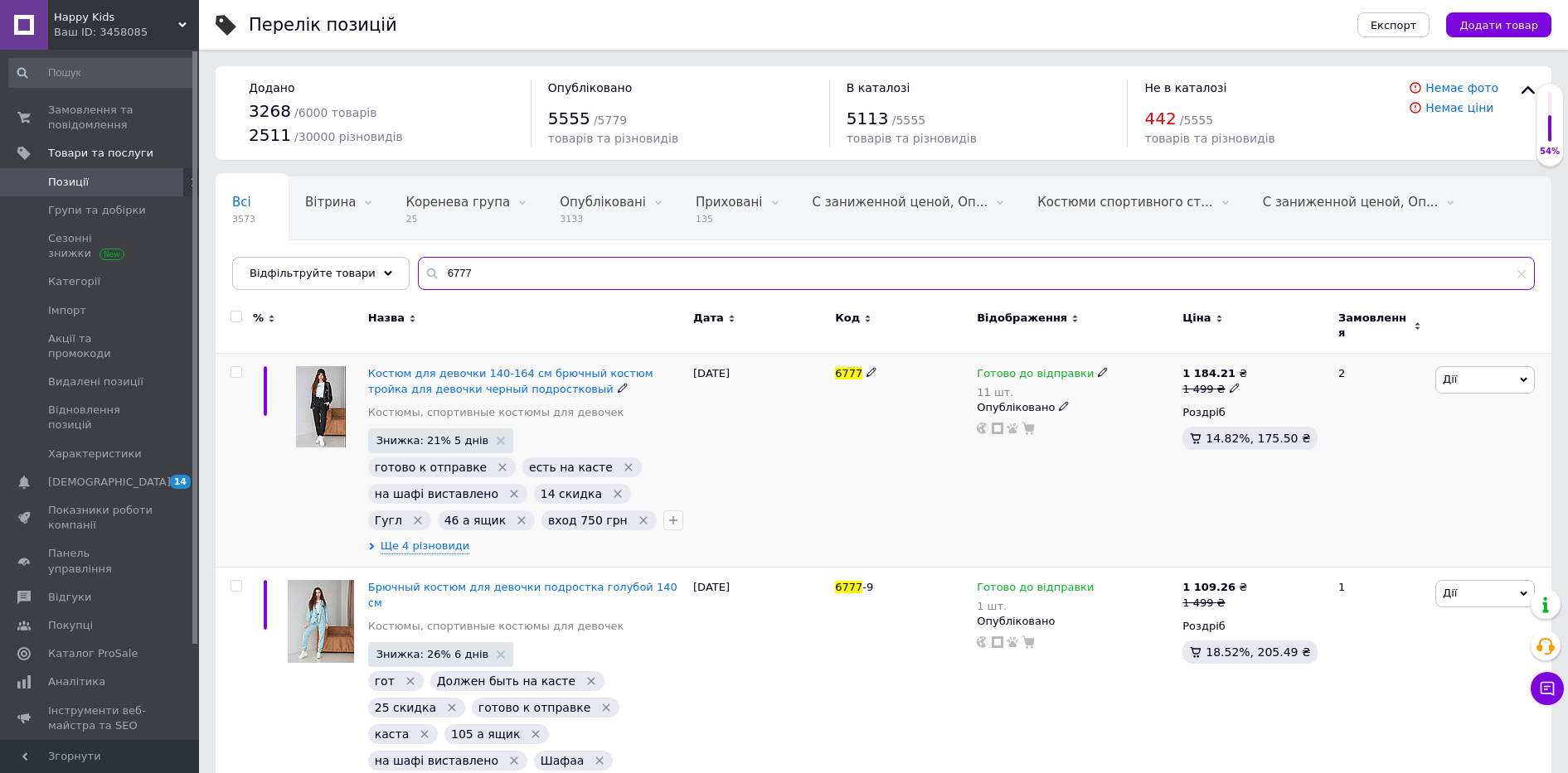
scroll to position [10, 0]
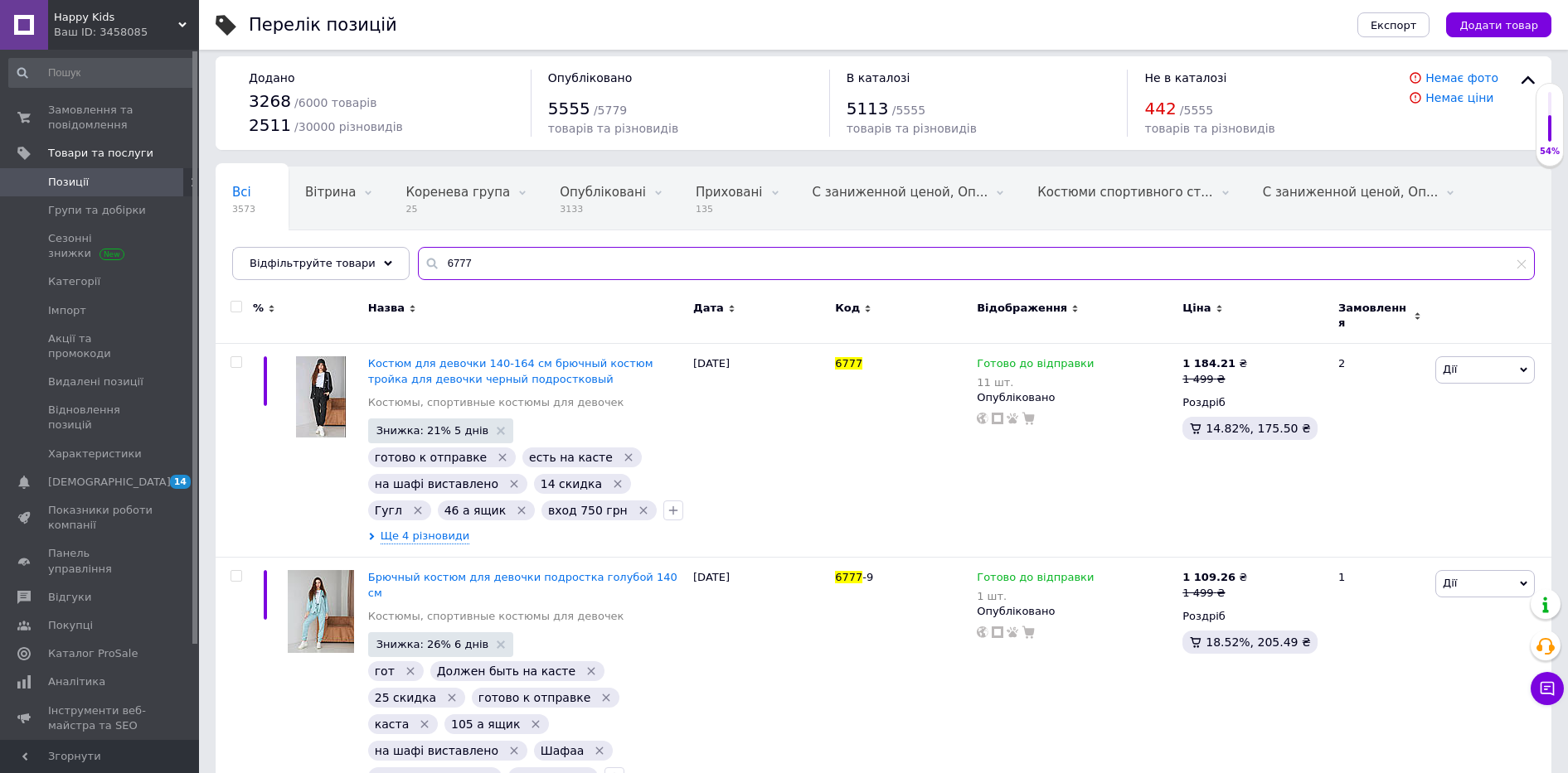
drag, startPoint x: 455, startPoint y: 255, endPoint x: 404, endPoint y: 266, distance: 52.2
click at [418, 266] on div "6777" at bounding box center [976, 263] width 1117 height 33
paste input "В наявності 1 шт Теплий костюм для дівчинки на флісі 80-86 см breeze турція"
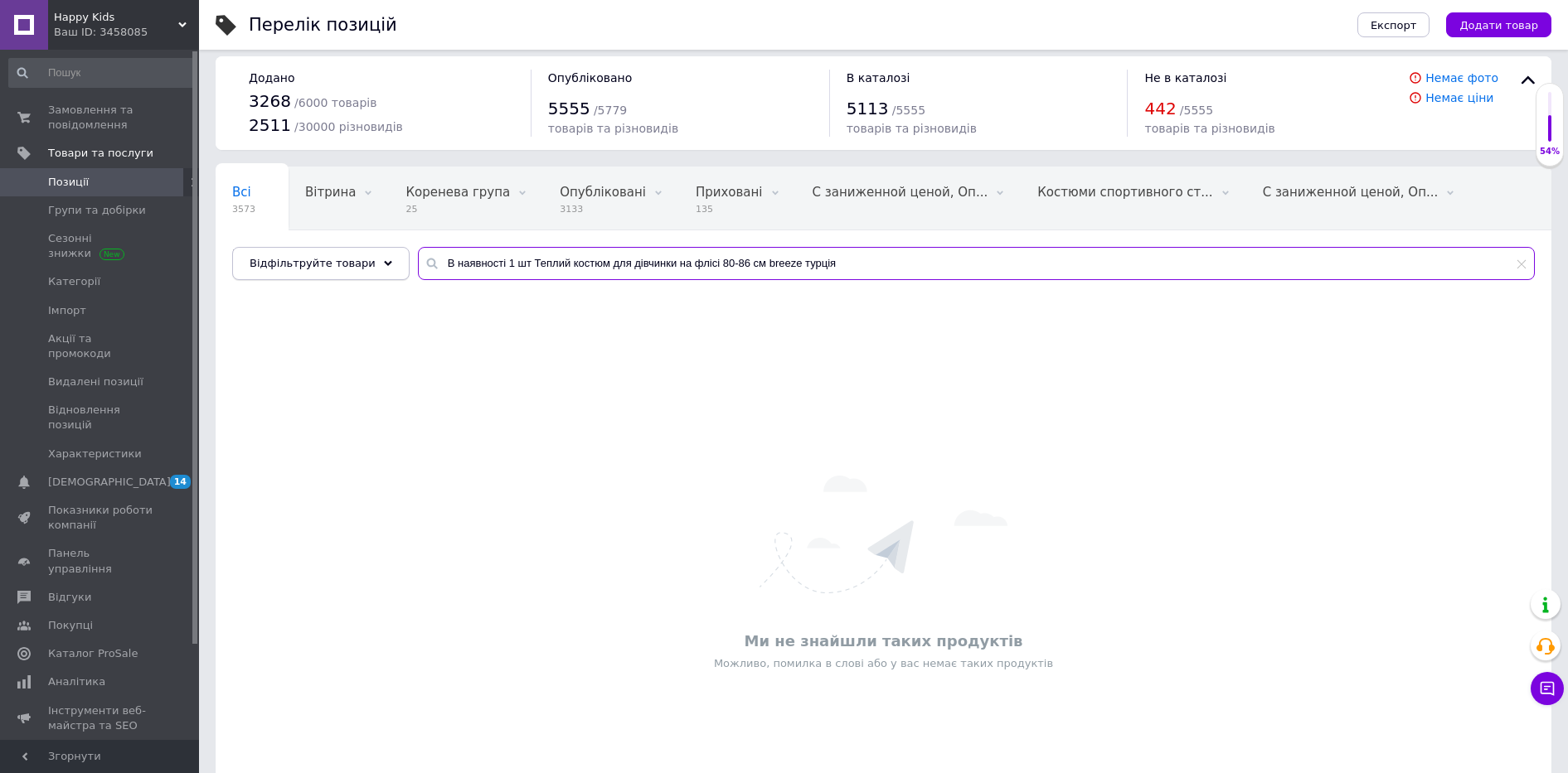
drag, startPoint x: 520, startPoint y: 261, endPoint x: 383, endPoint y: 268, distance: 137.2
click at [386, 266] on div "Відфільтруйте товари В наявності 1 шт Теплий костюм для дівчинки на флісі 80-86…" at bounding box center [883, 263] width 1303 height 33
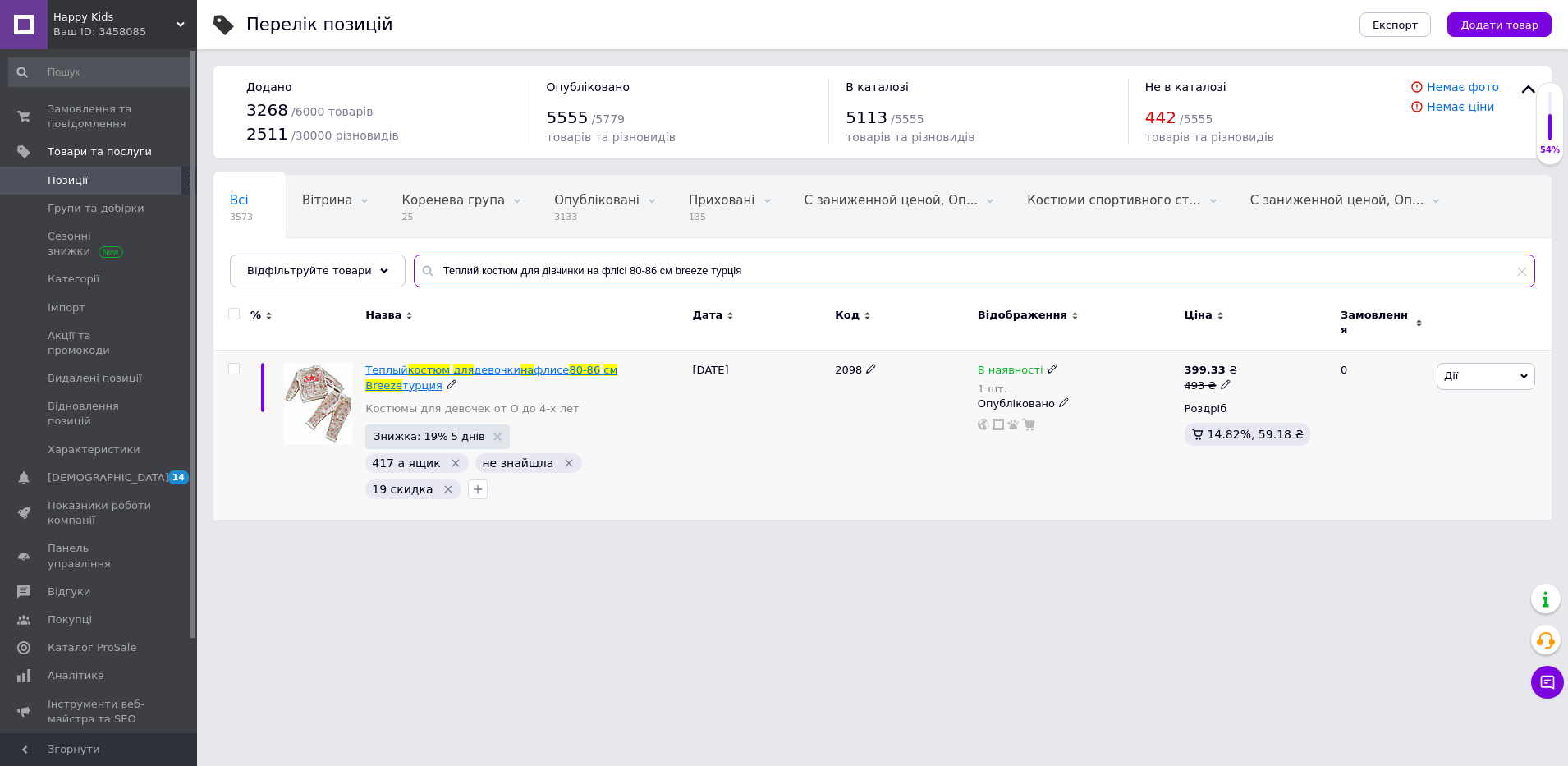
type input "Теплий костюм для дівчинки на флісі 80-86 см breeze турція"
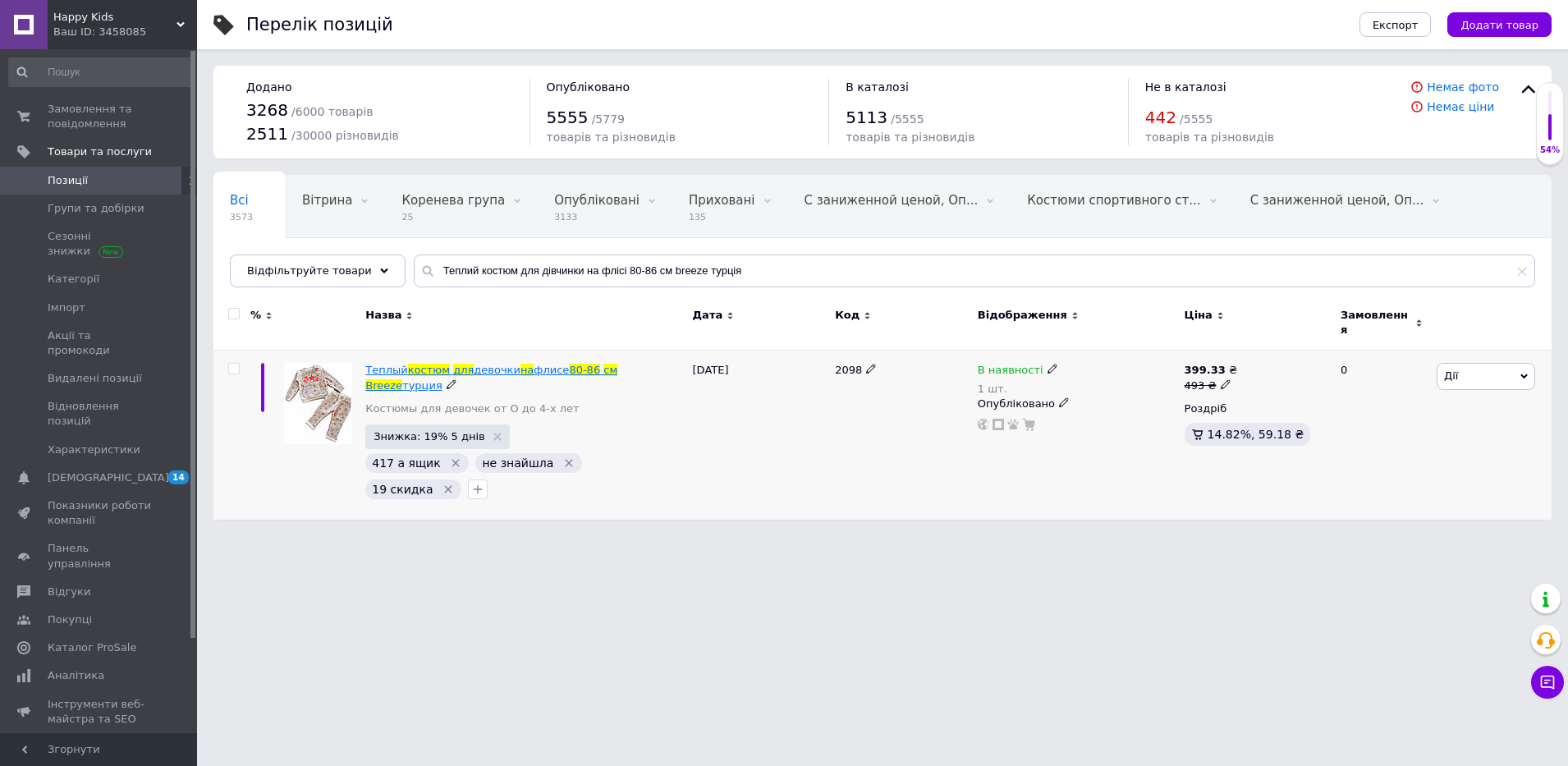
click at [402, 365] on span "Теплый" at bounding box center [386, 370] width 42 height 12
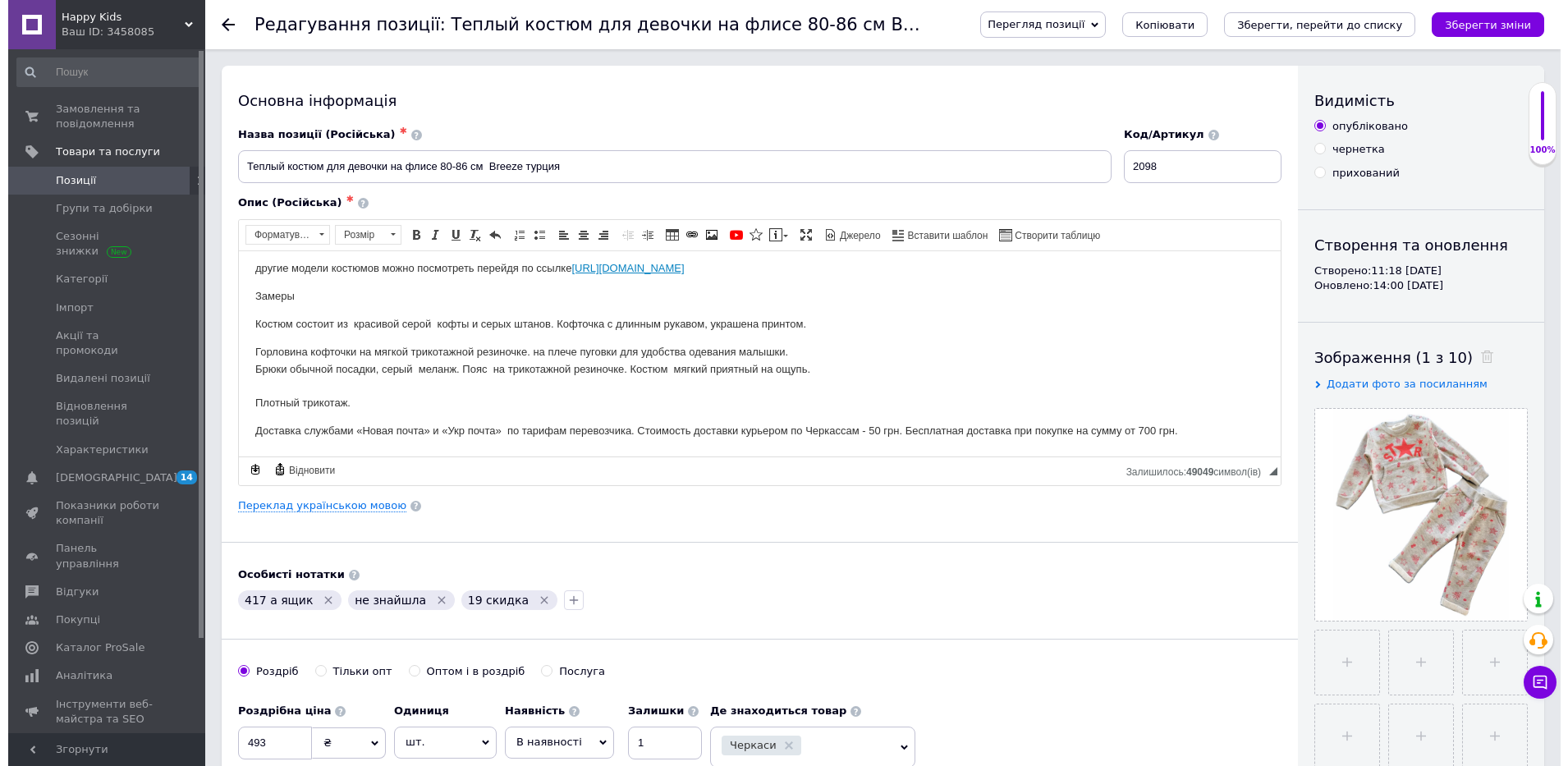
scroll to position [124, 0]
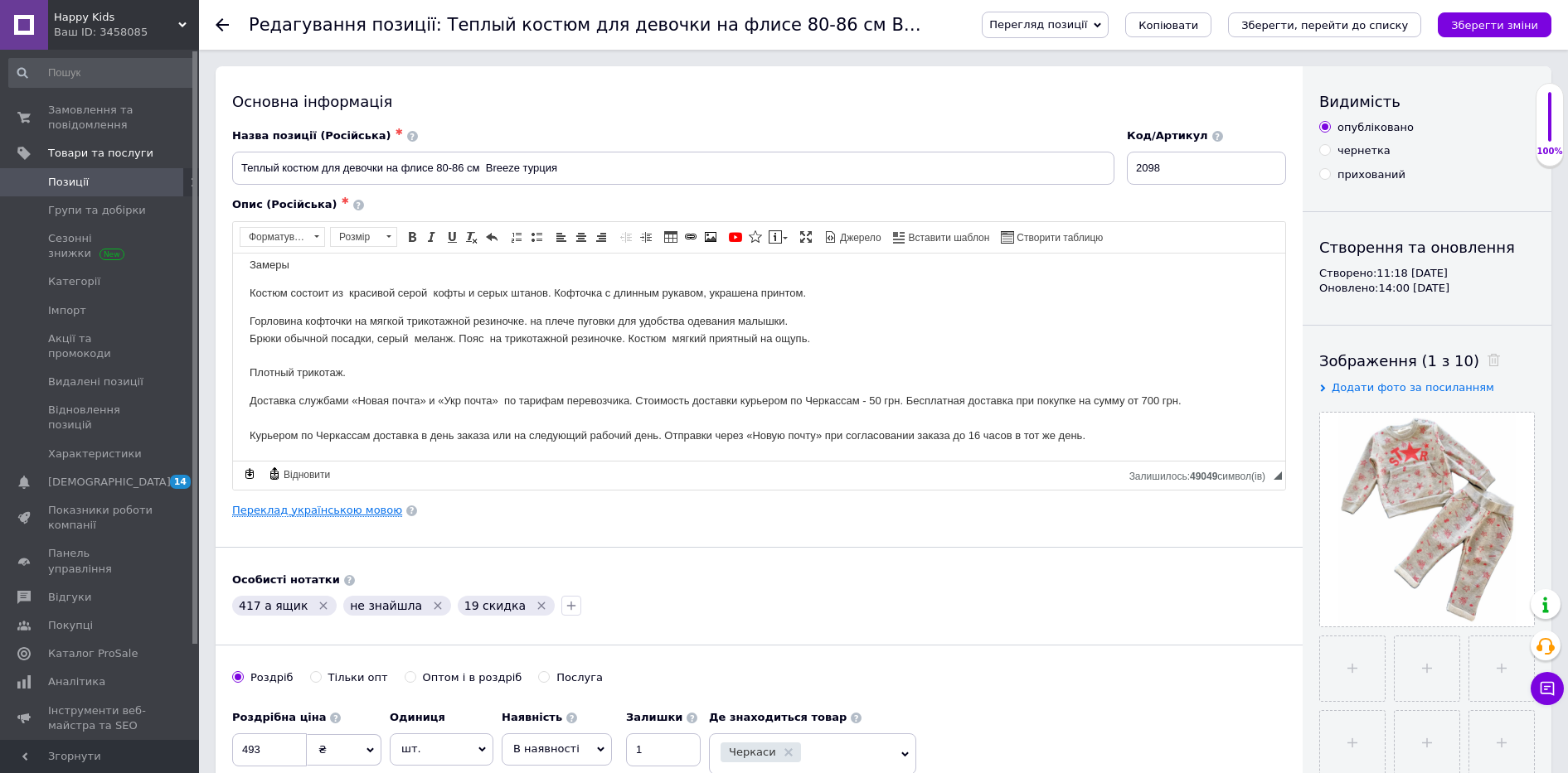
click at [326, 511] on link "Переклад українською мовою" at bounding box center [317, 511] width 170 height 13
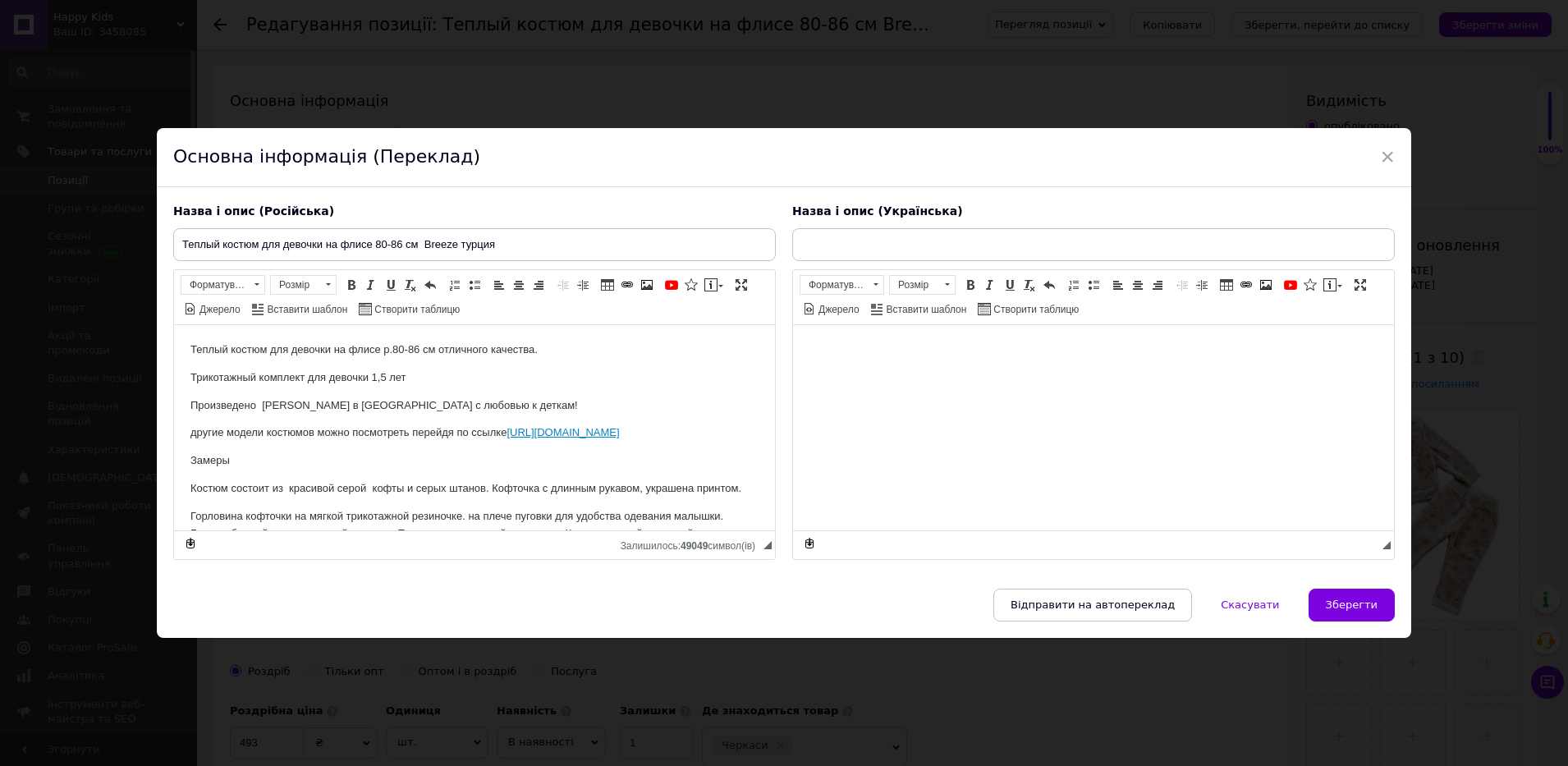
scroll to position [0, 0]
type input "Теплий костюм для дівчинки на флісі 80-86 см Breeze турція"
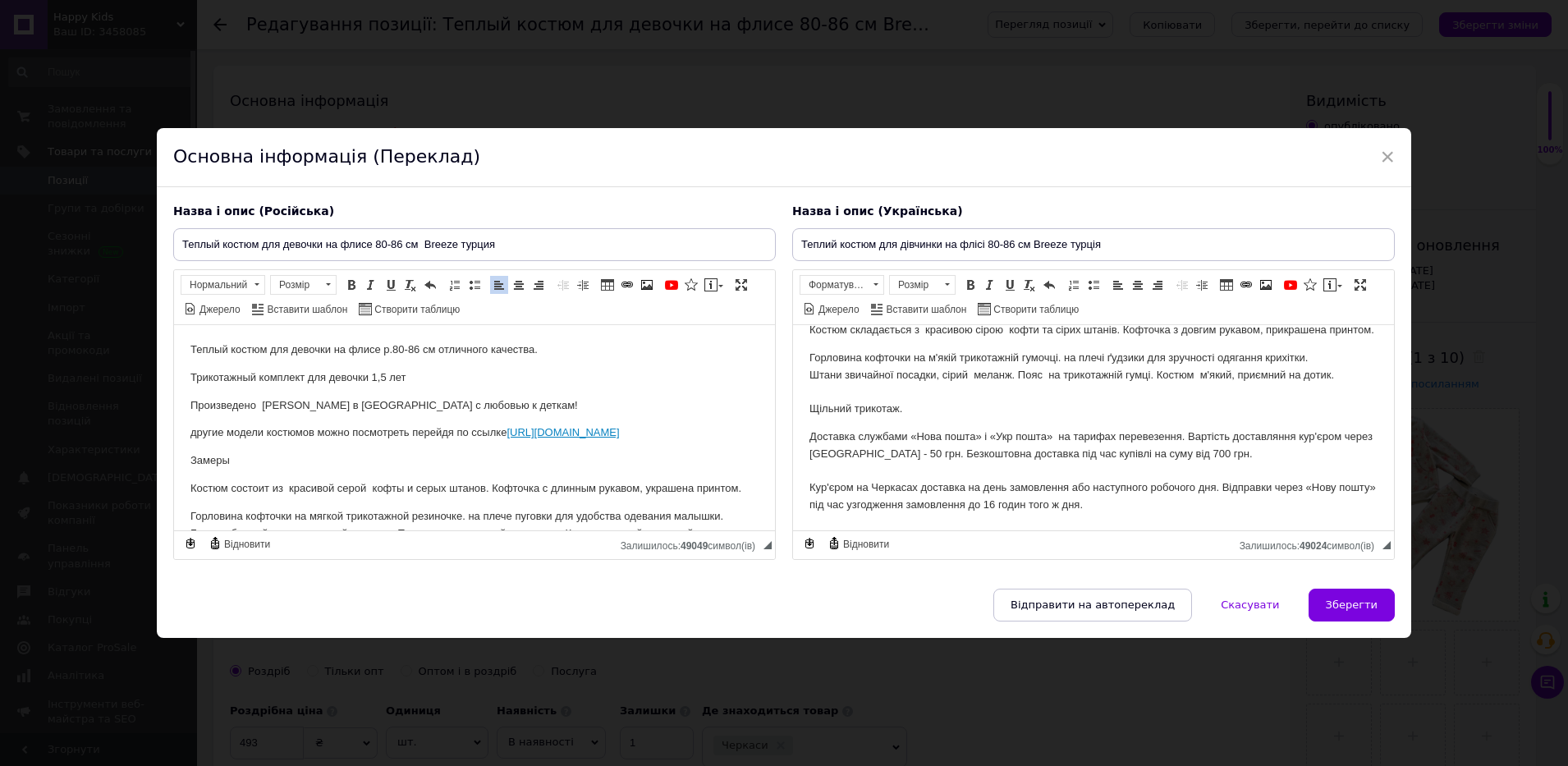
click at [237, 469] on p "Замеры" at bounding box center [474, 460] width 568 height 17
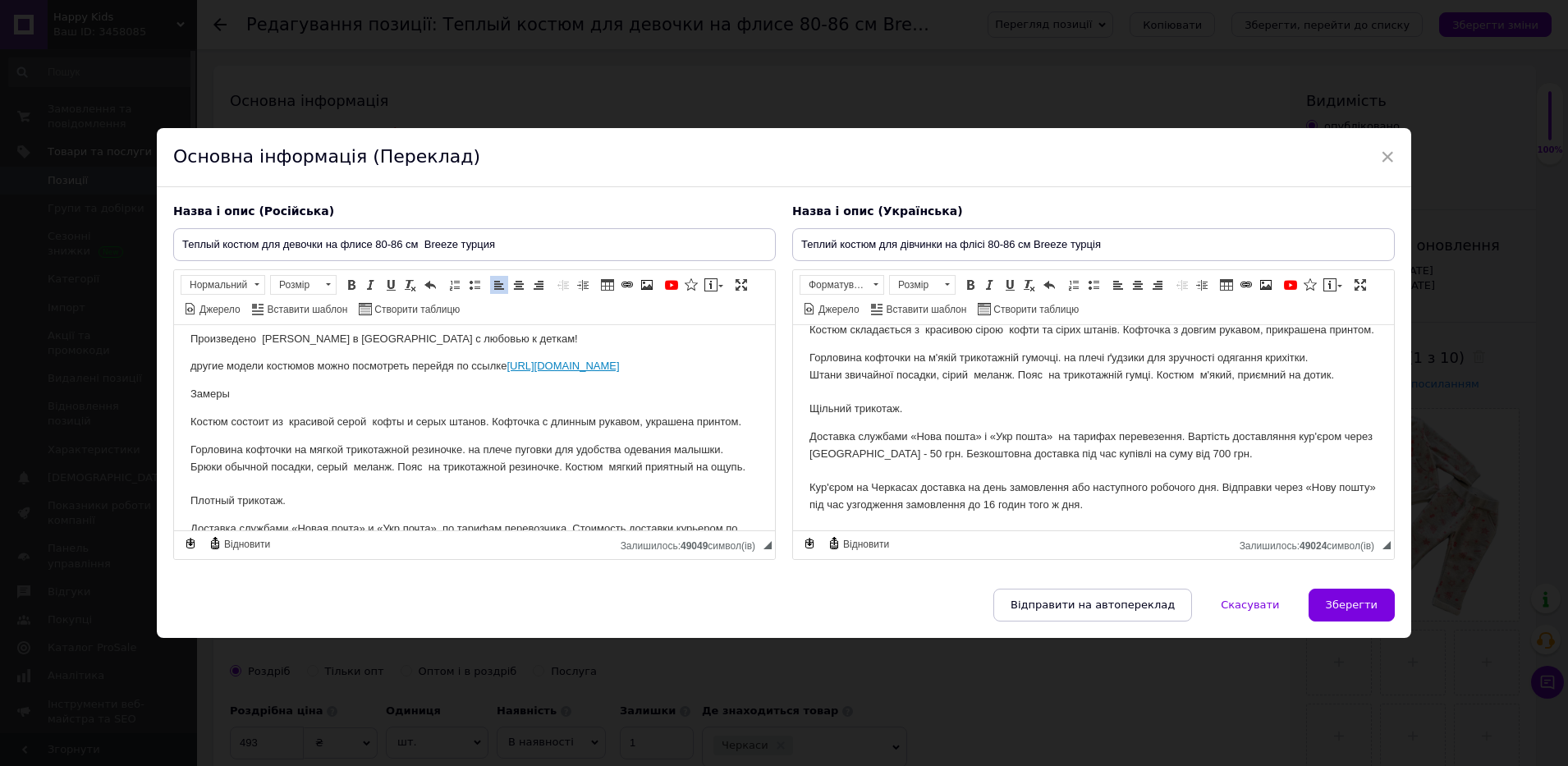
scroll to position [102, 0]
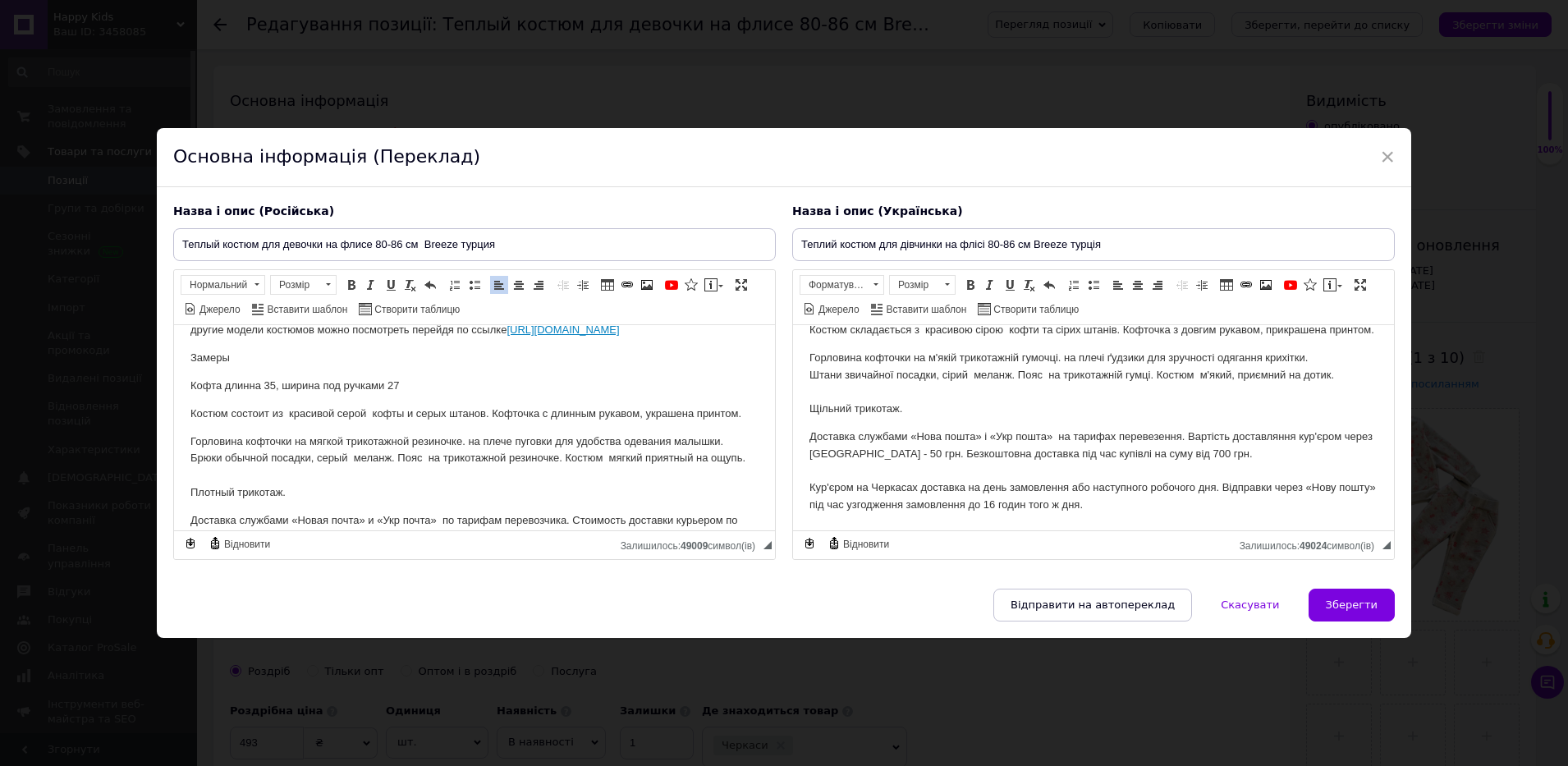
click at [274, 394] on p "Кофта длинна 35, ширина под ручками 27" at bounding box center [474, 385] width 568 height 17
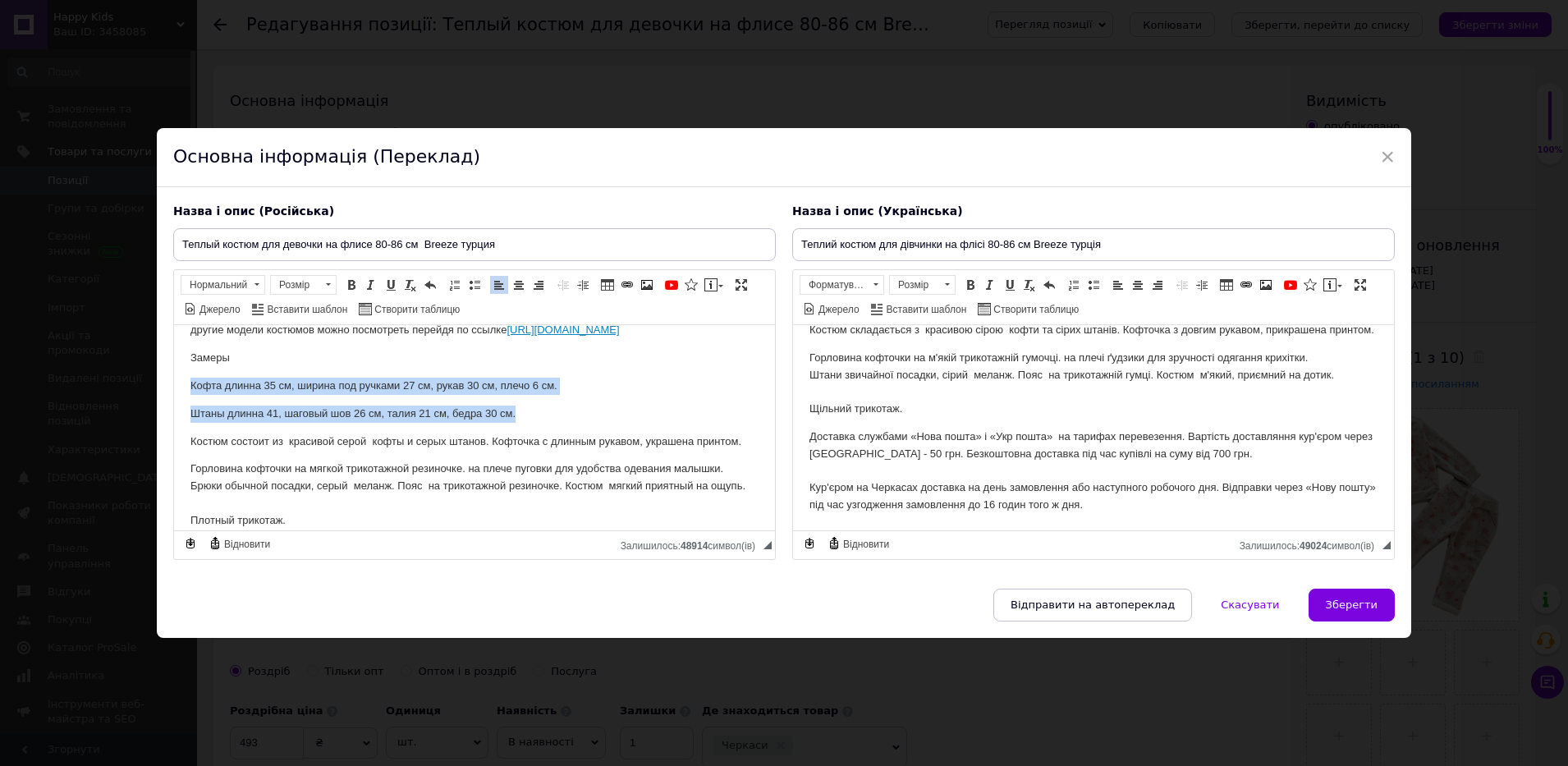
drag, startPoint x: 184, startPoint y: 394, endPoint x: 536, endPoint y: 434, distance: 354.3
click at [536, 434] on html "Теплый костюм для девочки на флисе р.80-86 см отличного качества. Трикотажный к…" at bounding box center [474, 431] width 601 height 420
copy body "Кофта длинна 35 см, ширина под ручками 27 см, рукав 30 см, плечо 6 см. Штаны дл…"
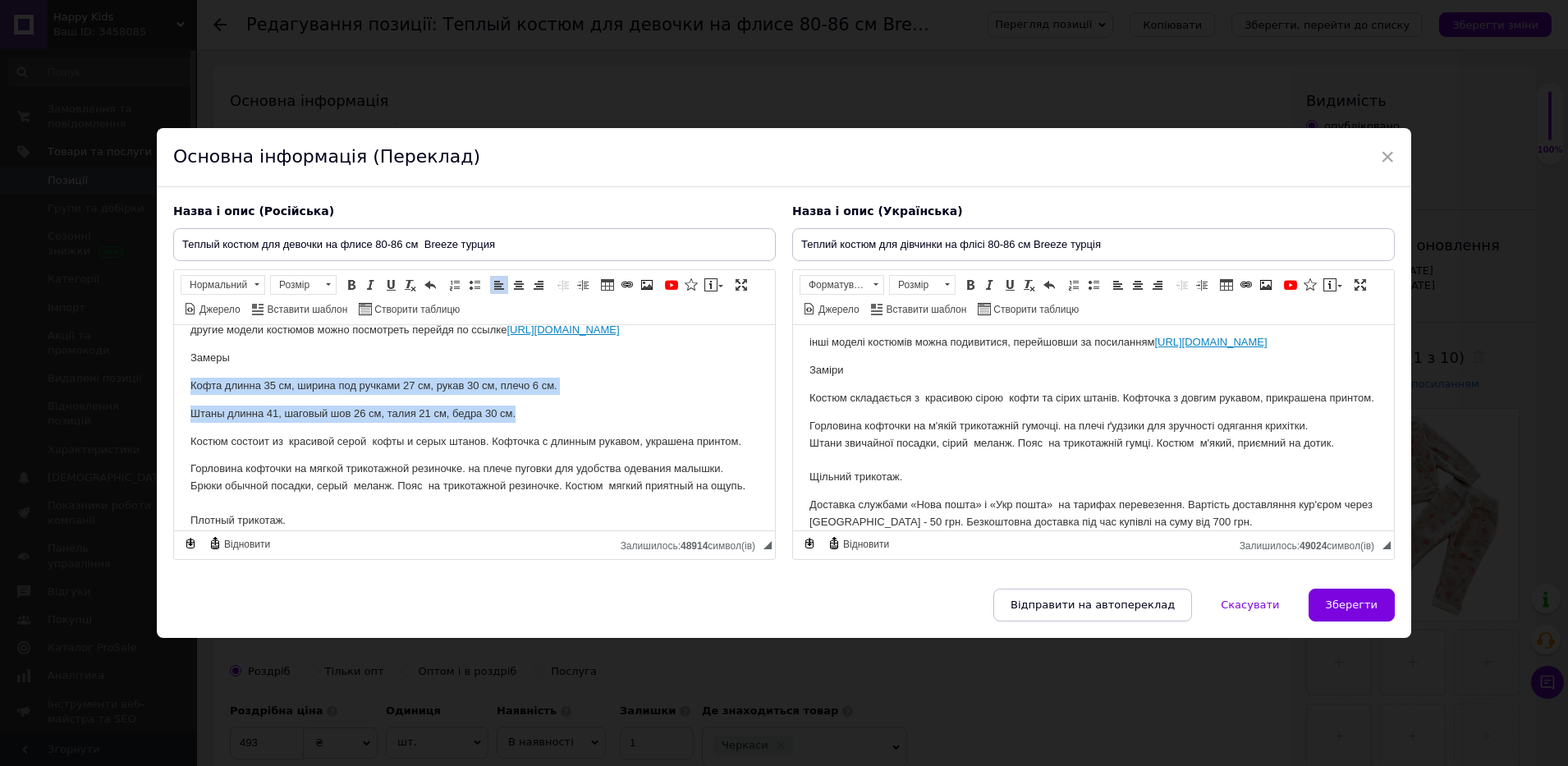
scroll to position [0, 0]
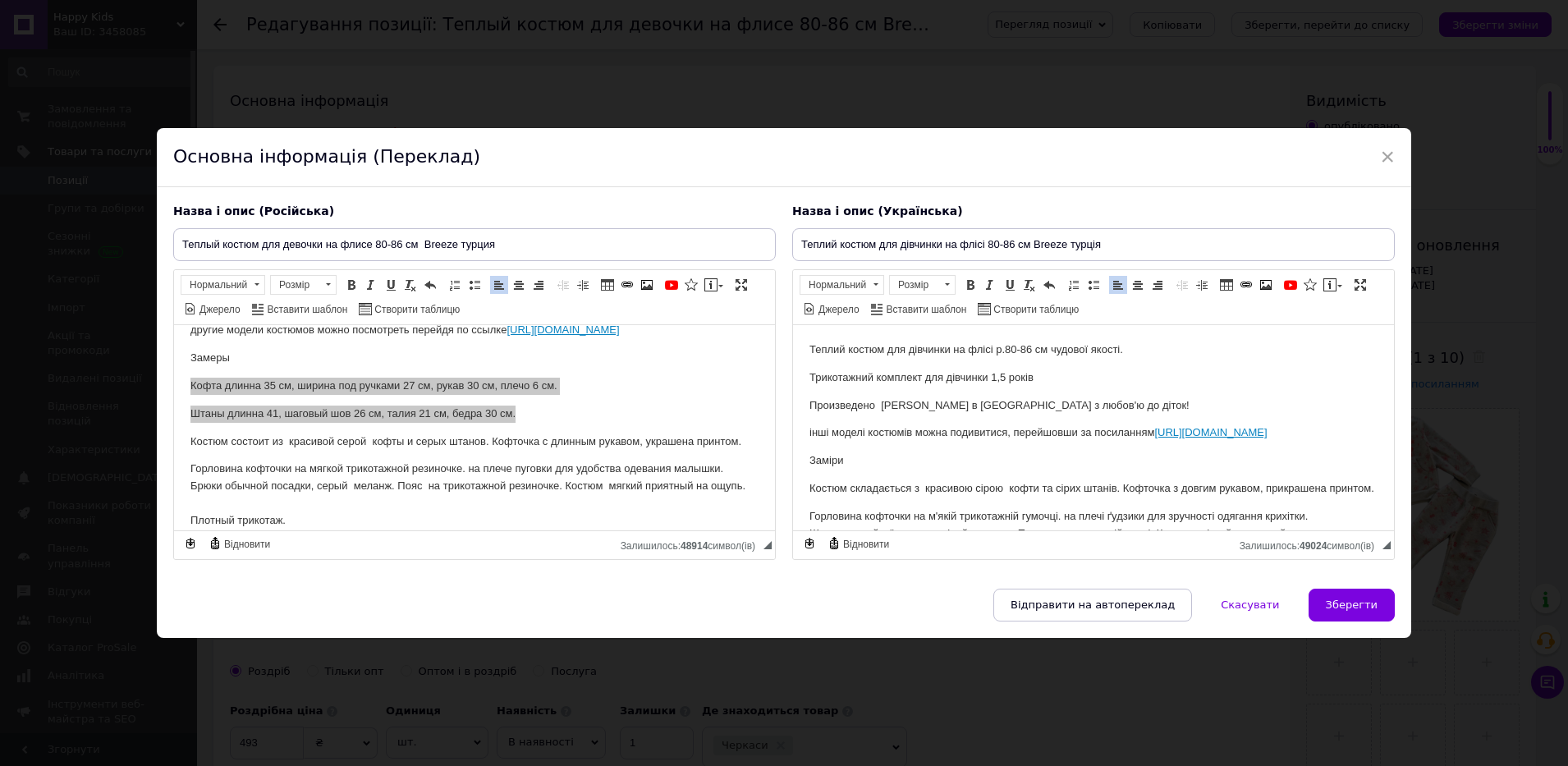
click at [869, 469] on p "Заміри" at bounding box center [1093, 460] width 568 height 17
drag, startPoint x: 836, startPoint y: 509, endPoint x: 812, endPoint y: 505, distance: 24.3
click at [812, 505] on p "Светр довжина 35 см, ширина під рукою 27 см, рукав 30 см, плече 6 см.Штани довж…" at bounding box center [1093, 497] width 568 height 35
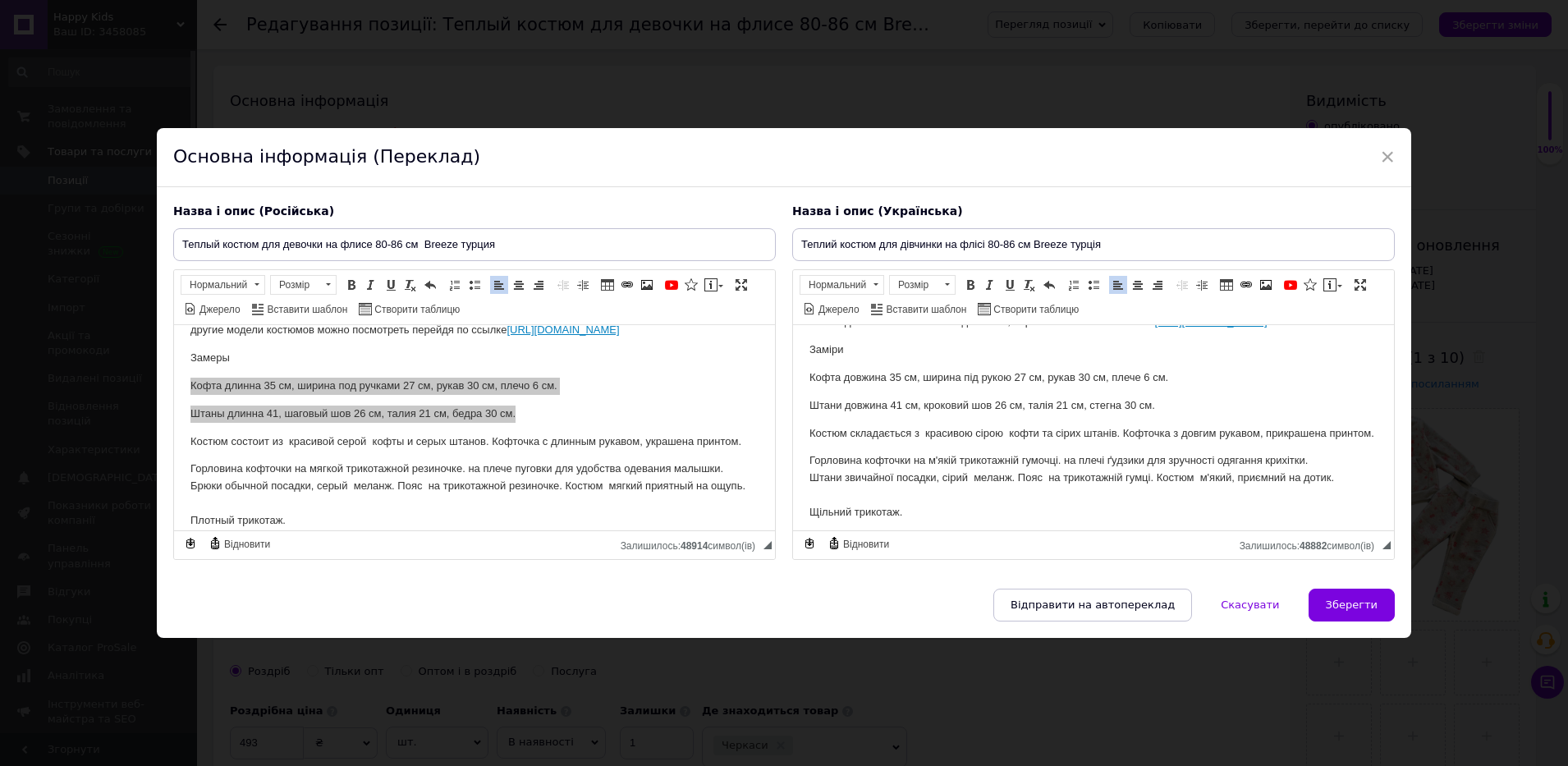
scroll to position [112, 0]
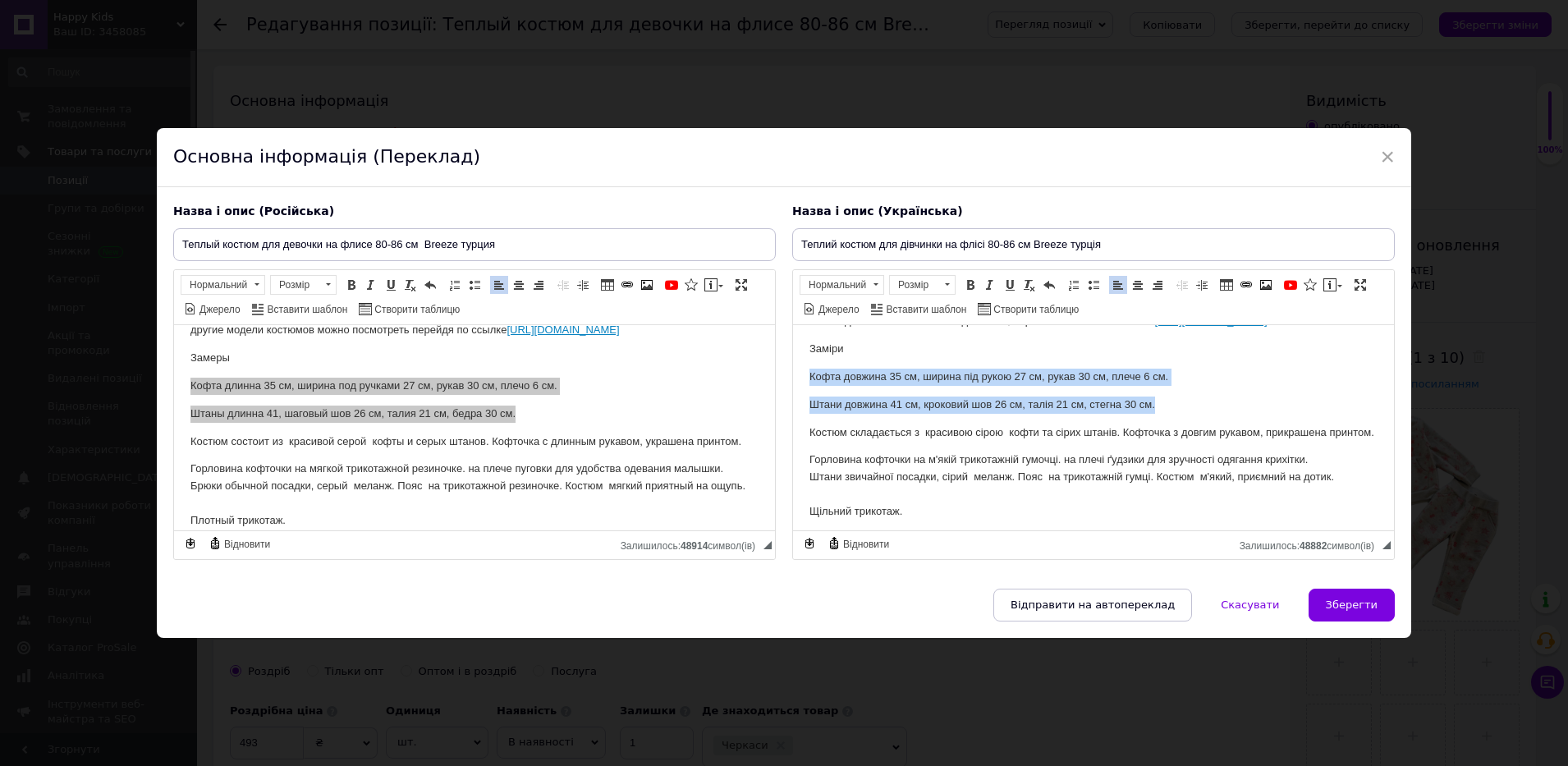
drag, startPoint x: 806, startPoint y: 386, endPoint x: 1189, endPoint y: 426, distance: 385.1
click at [1189, 426] on html "Теплий костюм для дівчинки на флісі р.80-86 см чудової якості. Трикотажний комп…" at bounding box center [1093, 422] width 601 height 420
copy body "Кофта довжина 35 см, ширина під рукою 27 см, рукав 30 см, плече 6 см. Штани дов…"
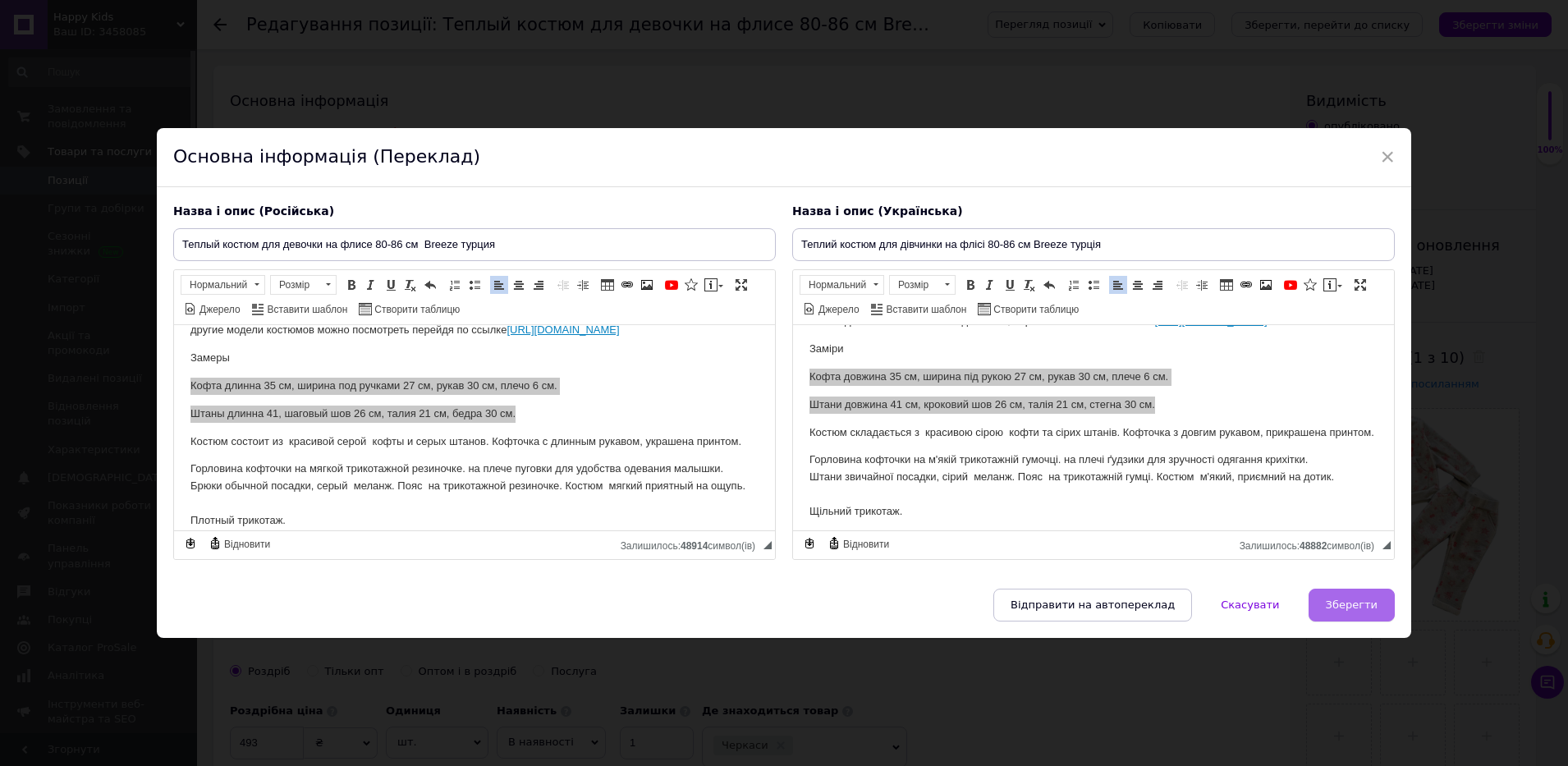
click at [1337, 602] on span "Зберегти" at bounding box center [1352, 604] width 52 height 12
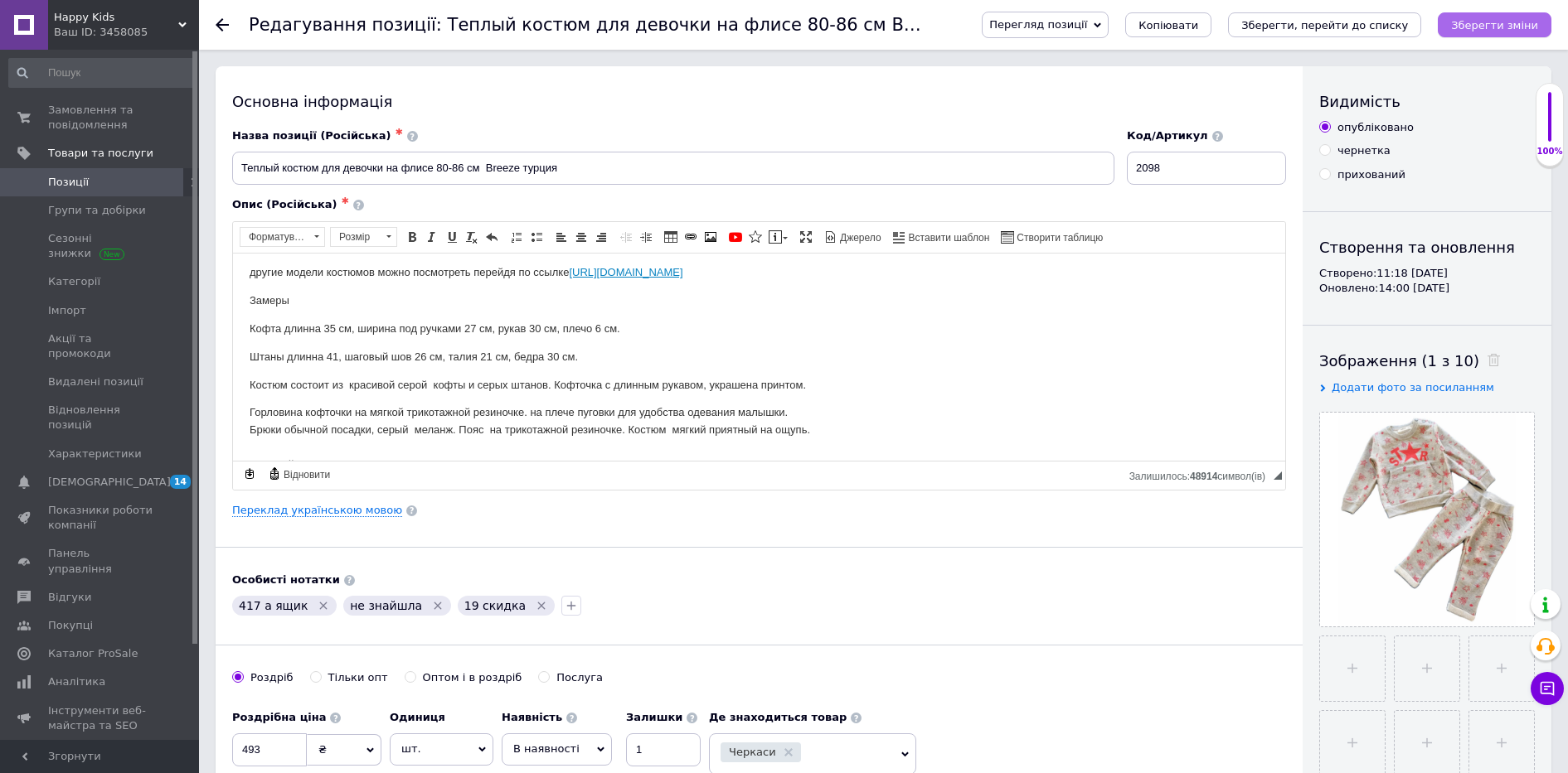
click at [1478, 23] on icon "Зберегти зміни" at bounding box center [1495, 25] width 87 height 12
click at [1497, 17] on button "Зберегти зміни" at bounding box center [1494, 24] width 114 height 25
click at [301, 513] on link "Переклад українською мовою" at bounding box center [317, 511] width 170 height 13
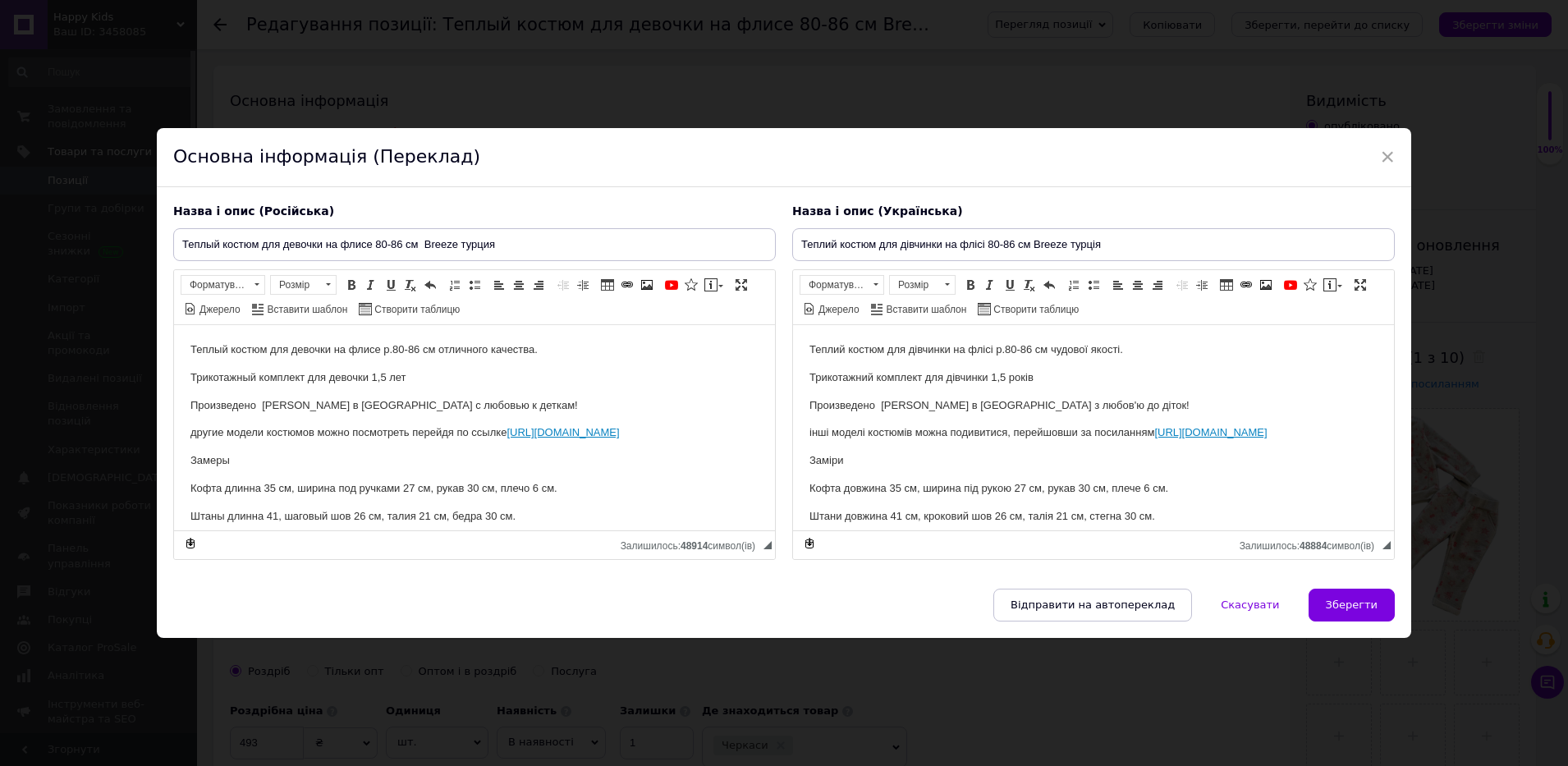
scroll to position [102, 0]
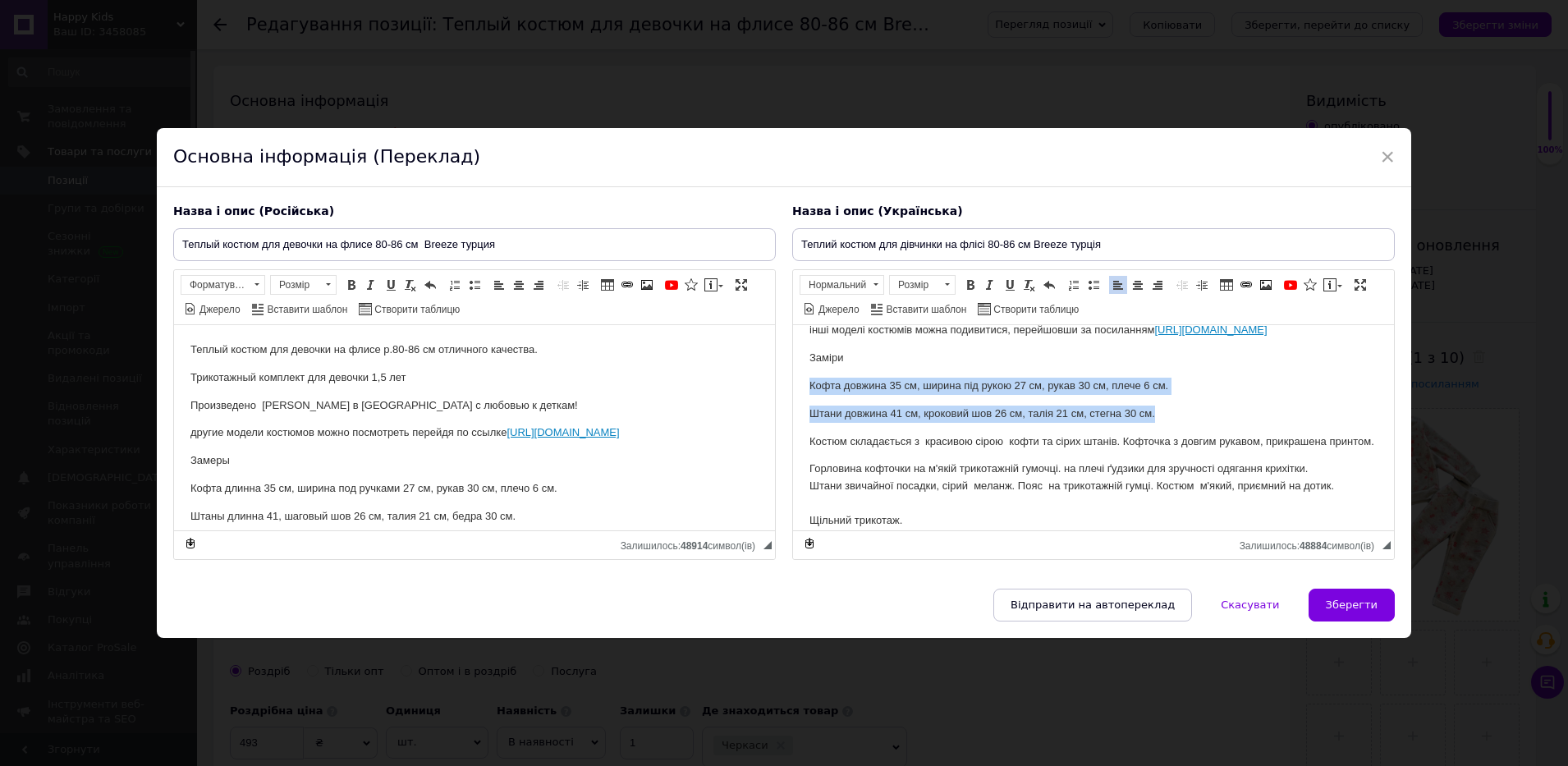
drag, startPoint x: 806, startPoint y: 398, endPoint x: 1166, endPoint y: 437, distance: 362.1
click at [1166, 437] on html "Теплий костюм для дівчинки на флісі р.80-86 см чудової якості. Трикотажний комп…" at bounding box center [1093, 431] width 601 height 420
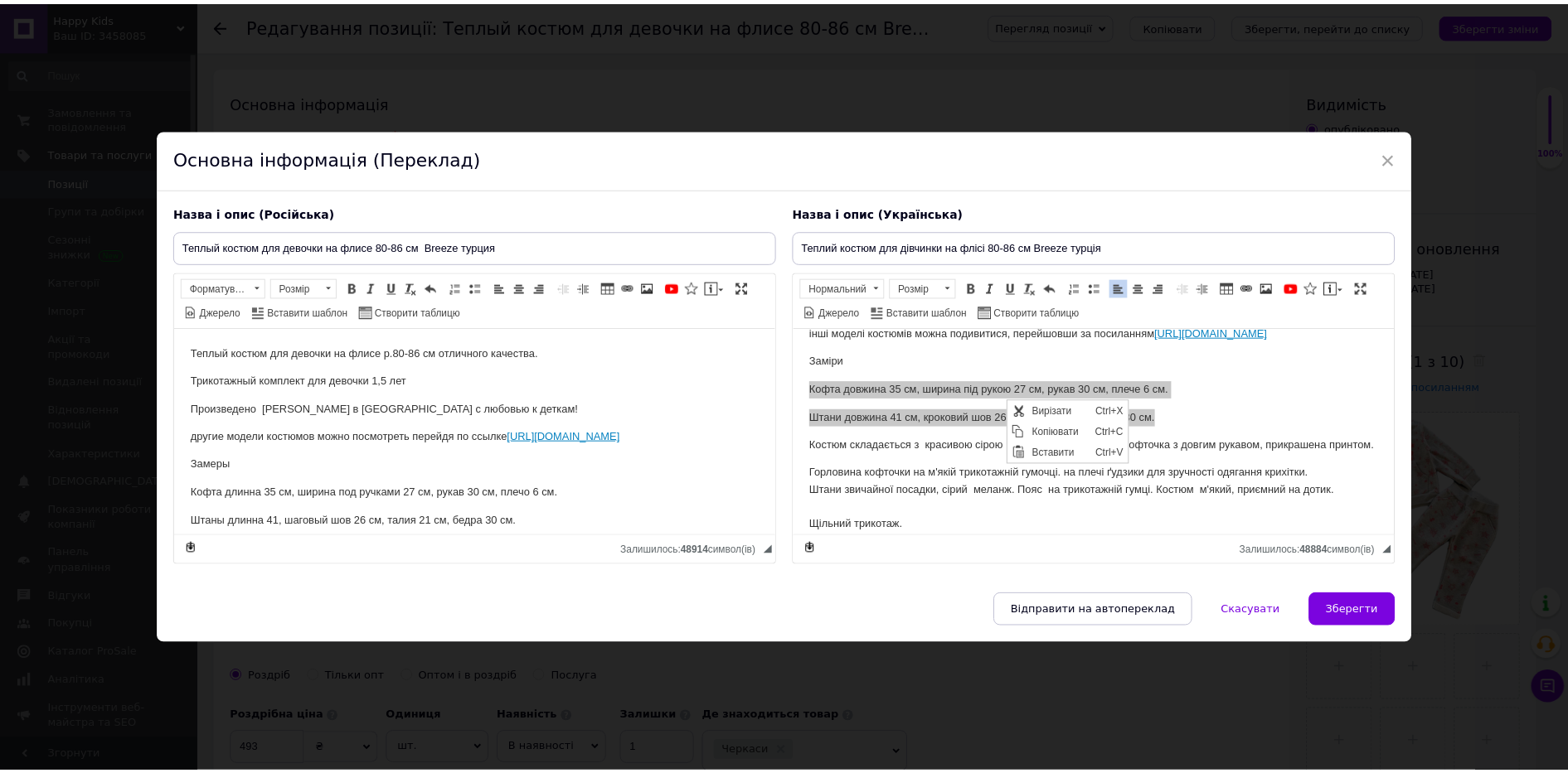
scroll to position [0, 0]
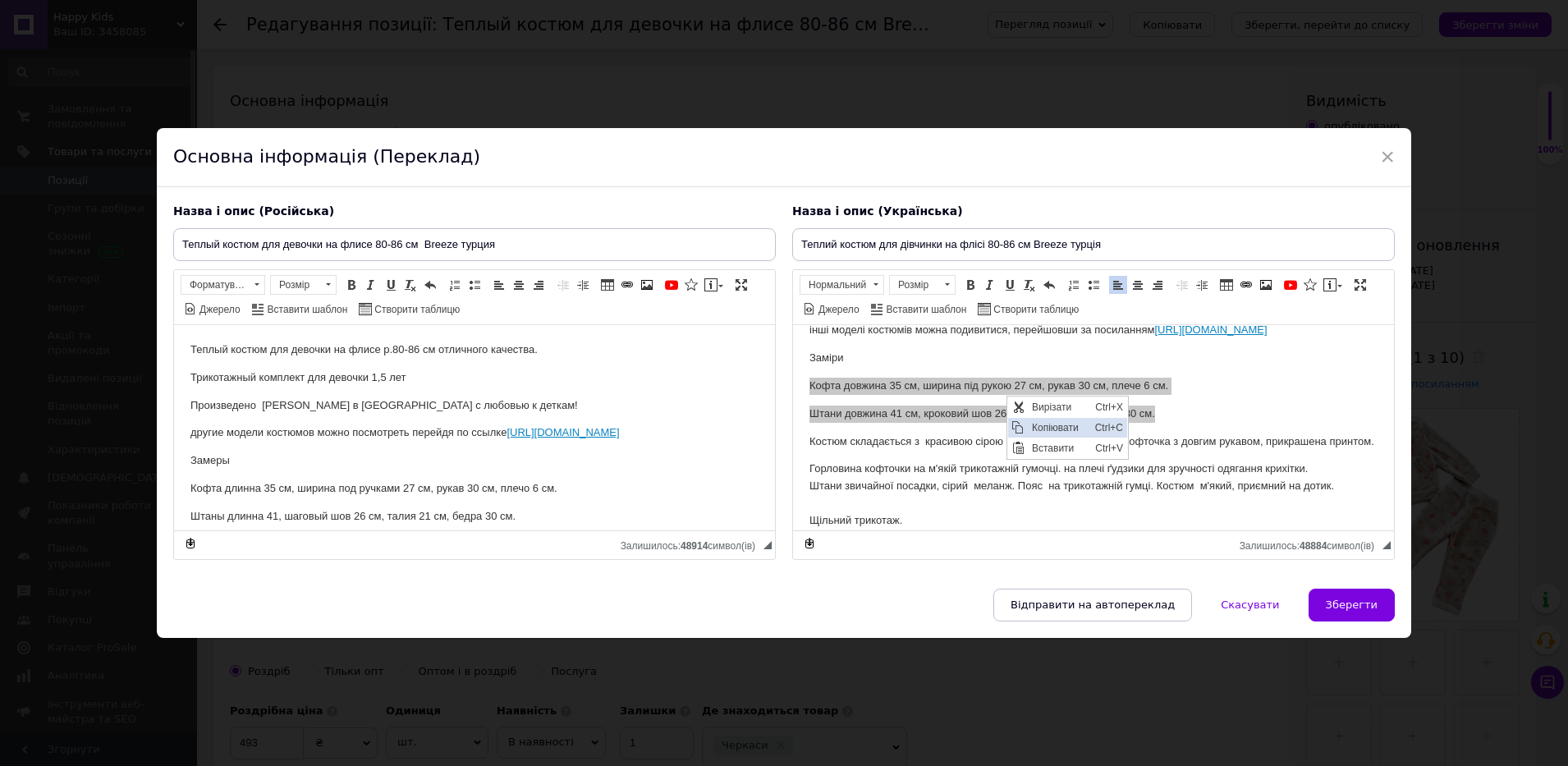
click at [1067, 426] on span "Копіювати" at bounding box center [1059, 427] width 63 height 20
copy body "Кофта довжина 35 см, ширина під рукою 27 см, рукав 30 см, плече 6 см. Штани дов…"
click at [1293, 140] on div "Основна інформація (Переклад)" at bounding box center [784, 157] width 1255 height 59
click at [1386, 156] on span "×" at bounding box center [1388, 156] width 15 height 28
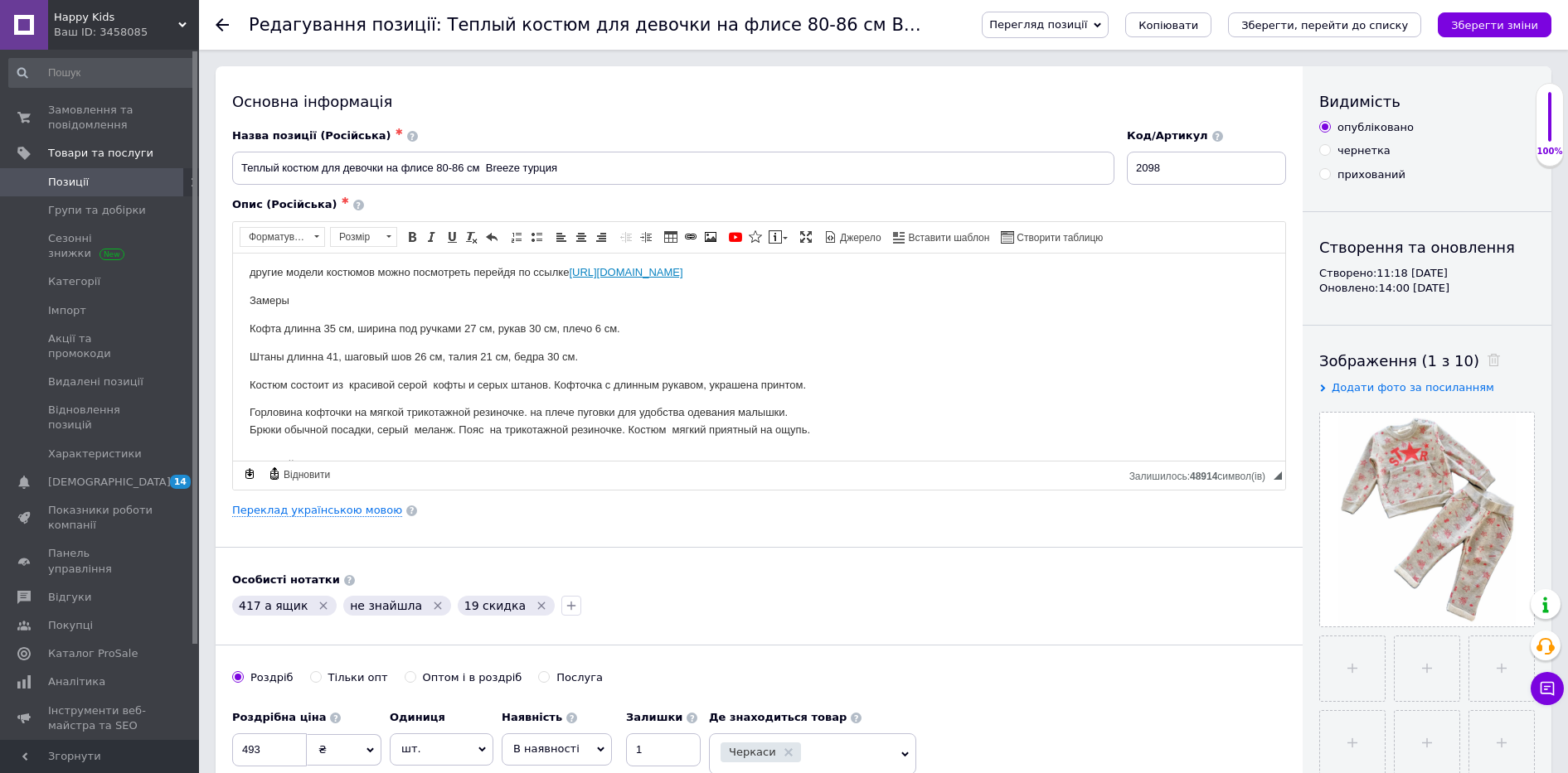
click at [78, 183] on span "Позиції" at bounding box center [68, 182] width 41 height 15
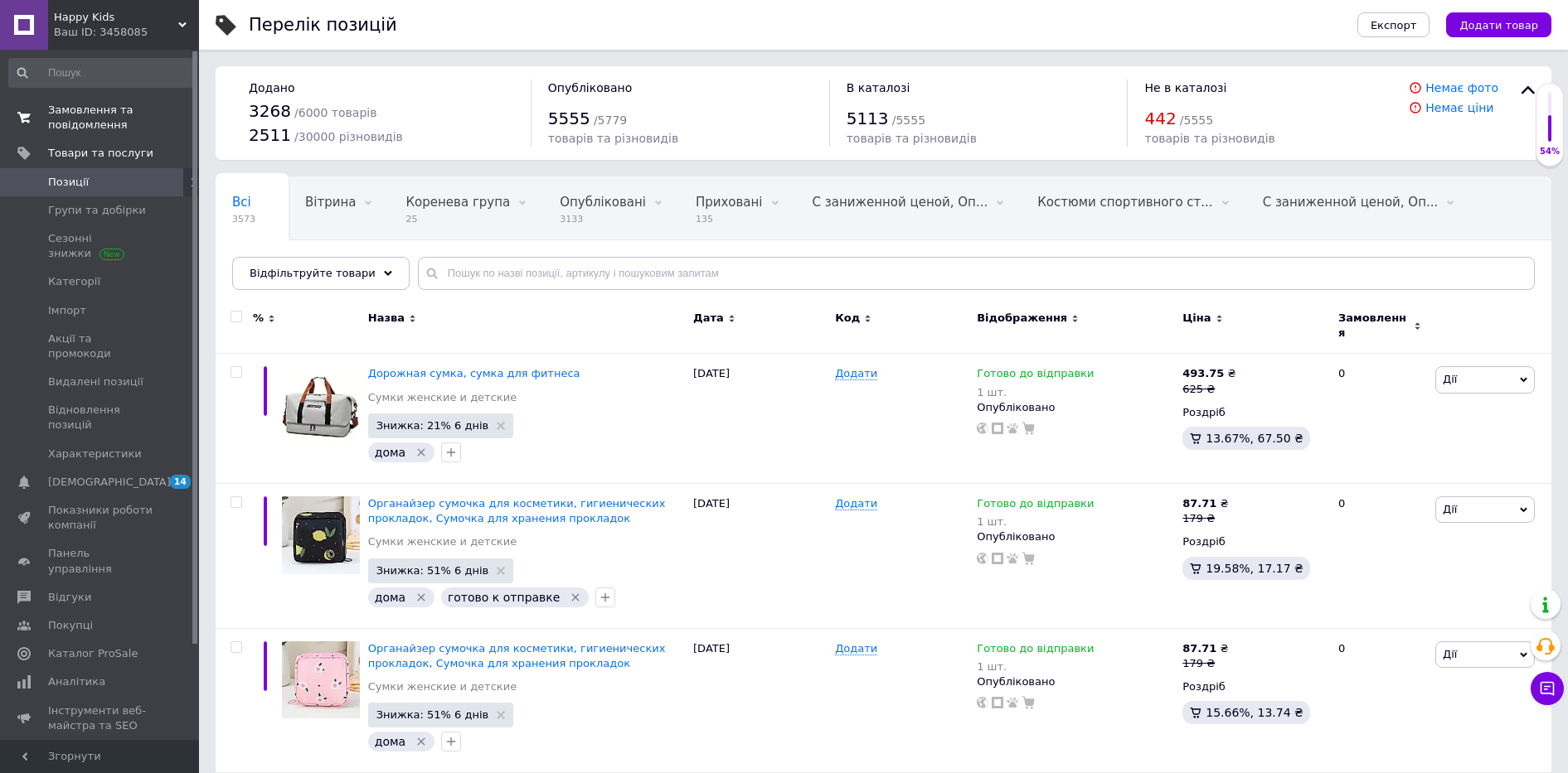
click at [71, 111] on span "Замовлення та повідомлення" at bounding box center [101, 117] width 105 height 30
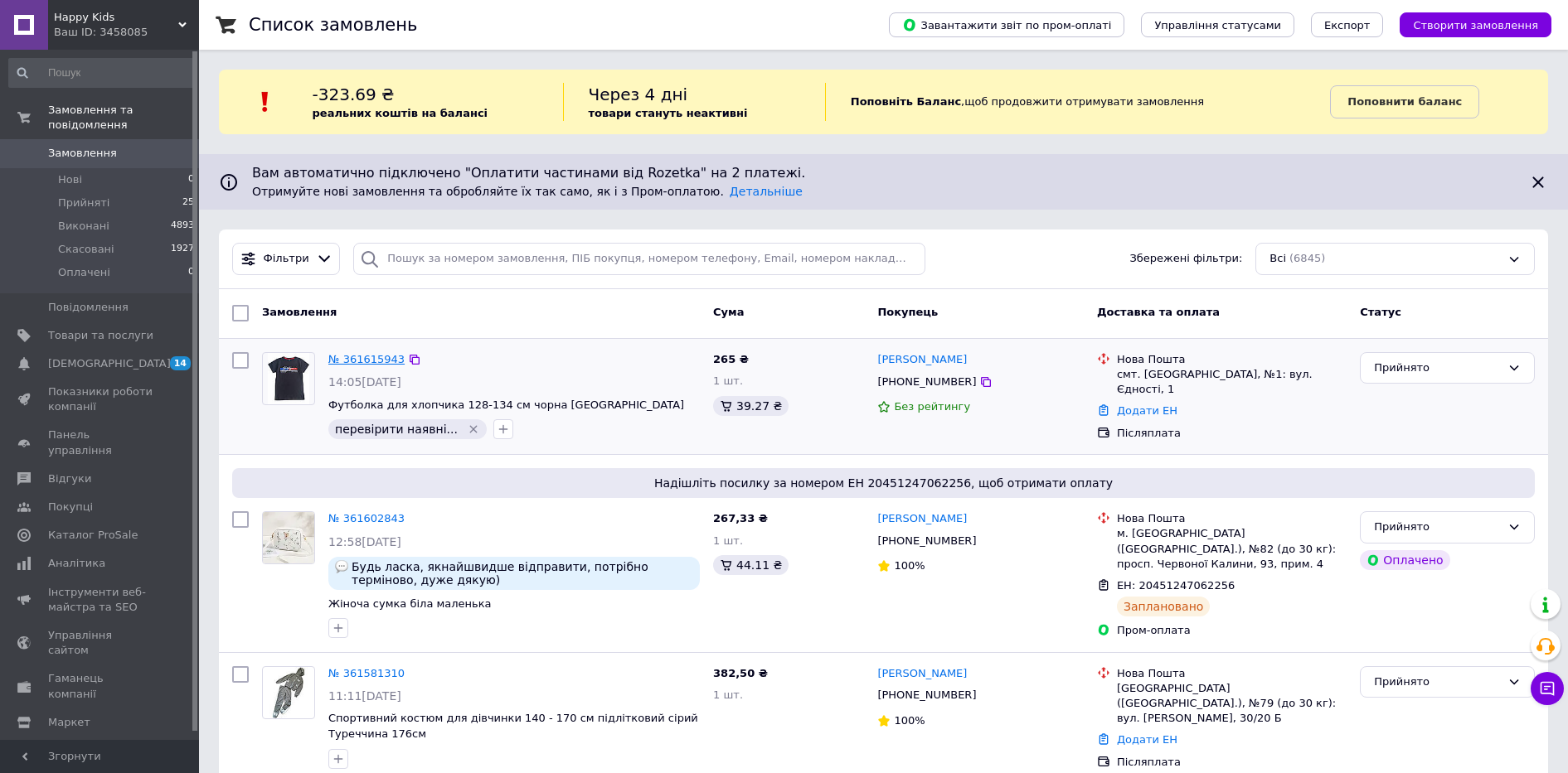
click at [359, 357] on link "№ 361615943" at bounding box center [366, 358] width 77 height 12
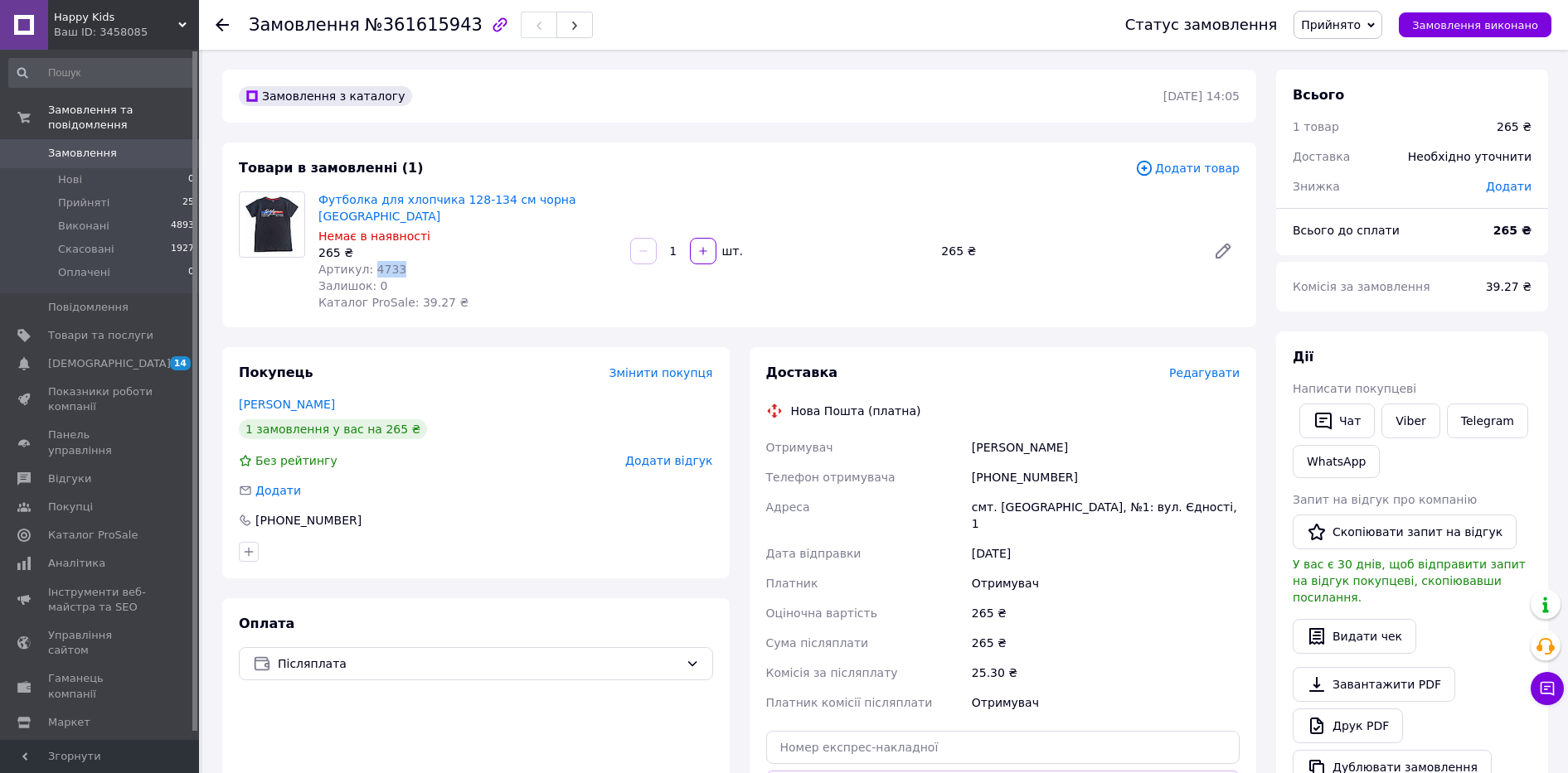
drag, startPoint x: 367, startPoint y: 255, endPoint x: 405, endPoint y: 249, distance: 38.5
click at [405, 261] on div "Артикул: 4733" at bounding box center [468, 270] width 298 height 17
copy span "4733"
click at [535, 278] on div "Залишок: 0" at bounding box center [468, 286] width 298 height 17
click at [1407, 418] on link "Viber" at bounding box center [1410, 421] width 58 height 35
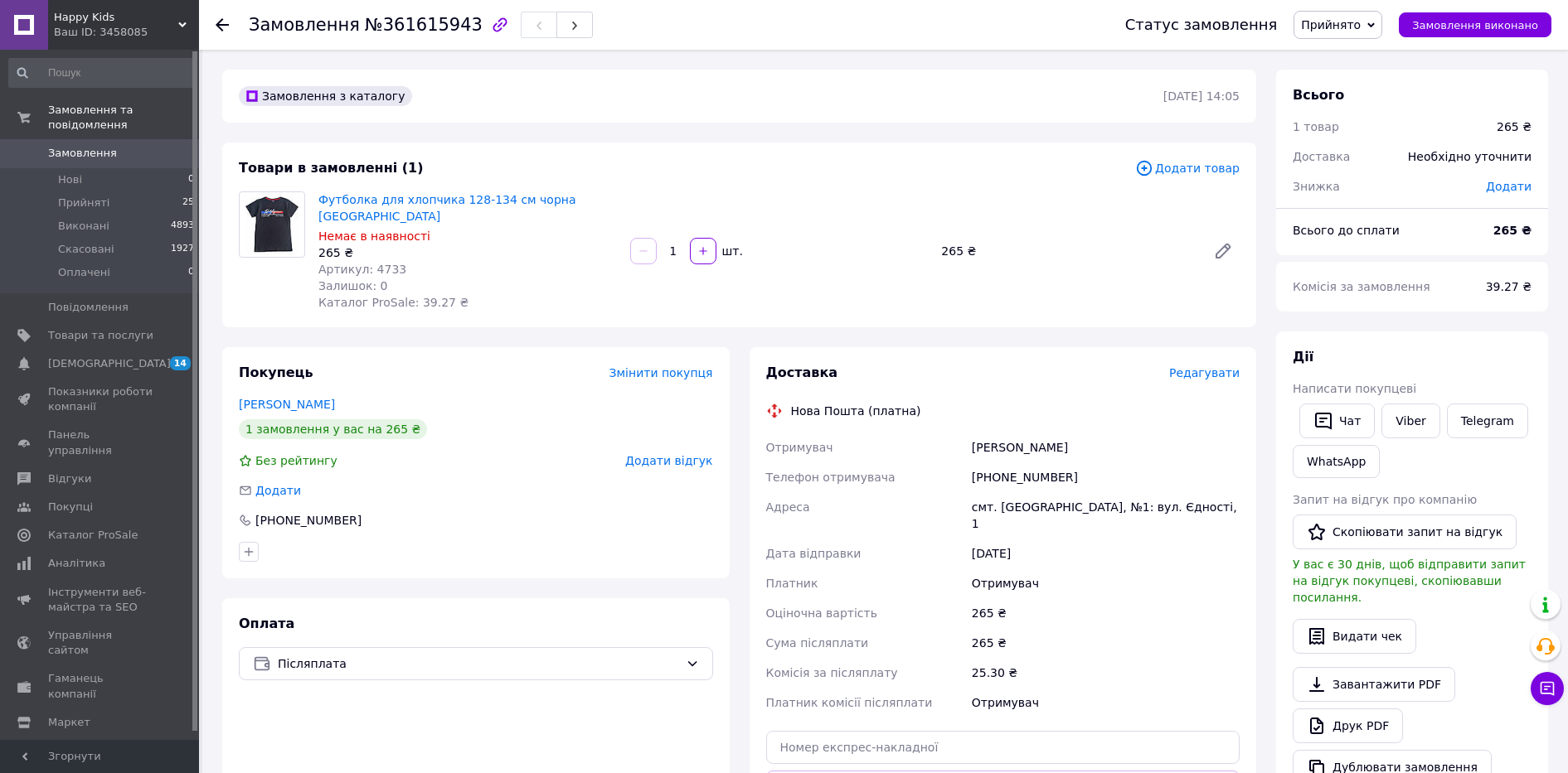
click at [539, 513] on div "+380975822980" at bounding box center [476, 521] width 474 height 17
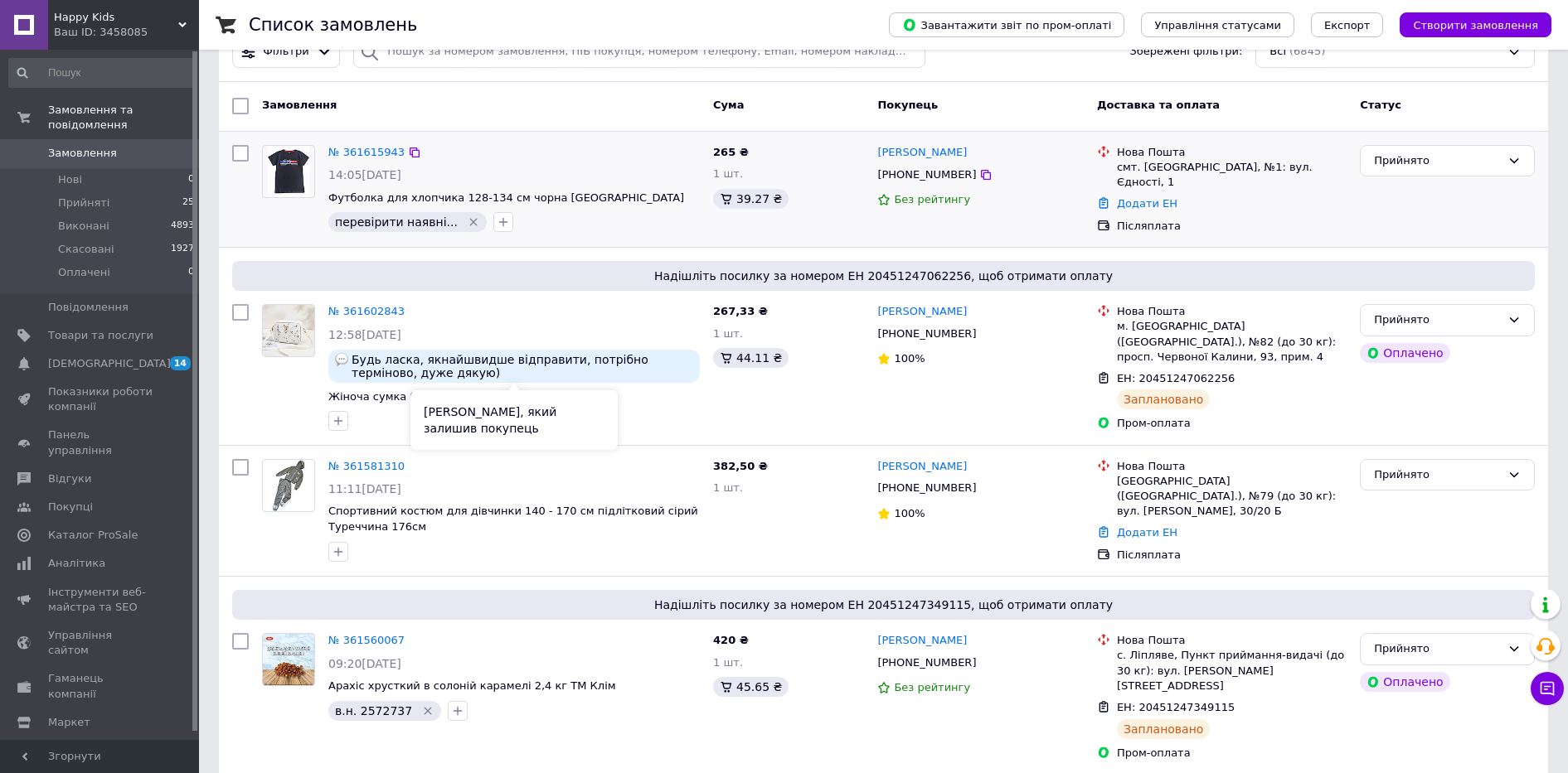
scroll to position [518, 0]
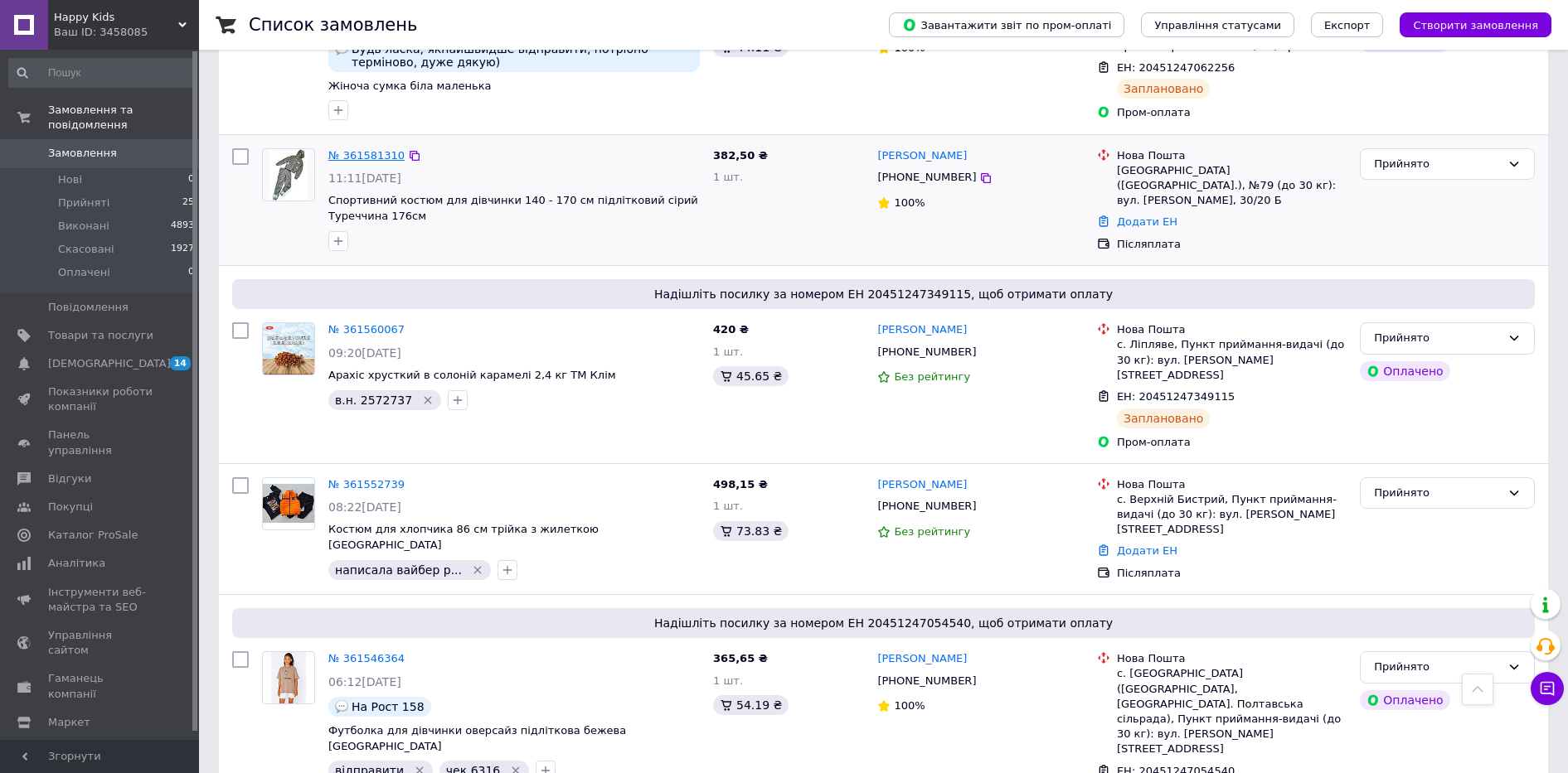
click at [348, 150] on link "№ 361581310" at bounding box center [366, 155] width 77 height 12
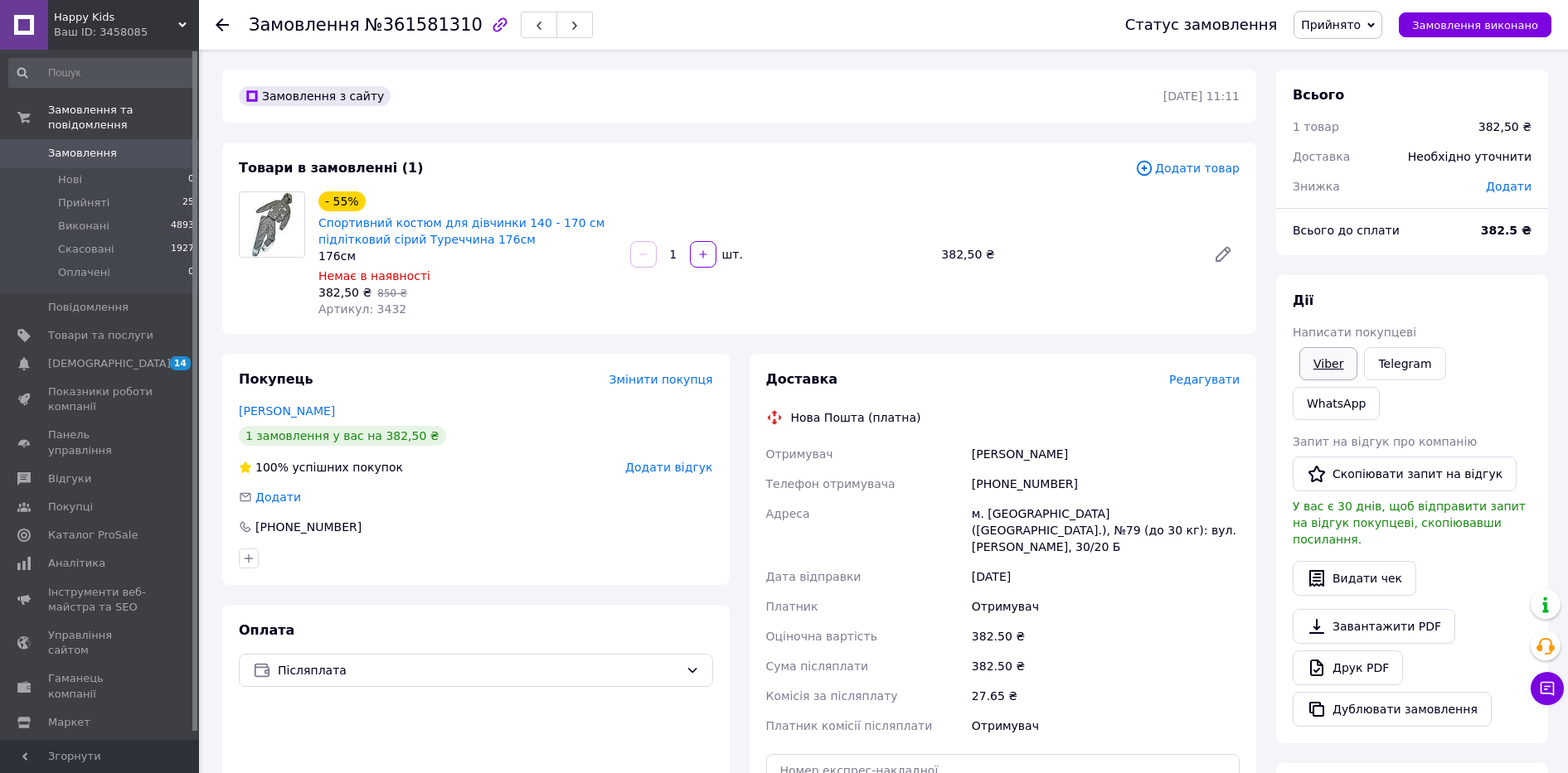
click at [1331, 359] on link "Viber" at bounding box center [1329, 364] width 58 height 33
click at [1329, 364] on link "Viber" at bounding box center [1329, 364] width 58 height 33
click at [351, 239] on link "Спортивний костюм для дівчинки 140 - 170 см підлітковий сірий Туреччина 176см" at bounding box center [462, 231] width 286 height 30
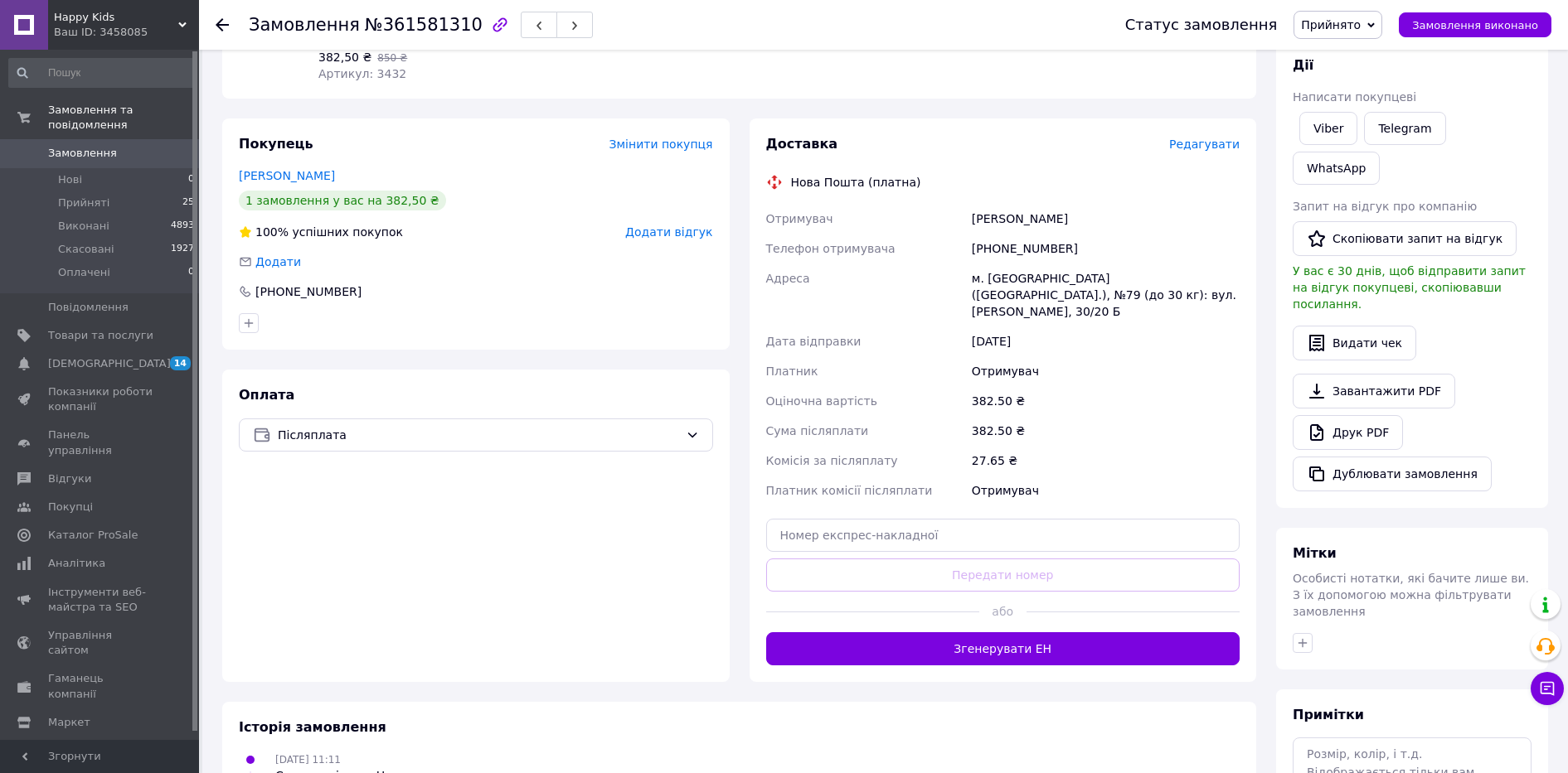
scroll to position [319, 0]
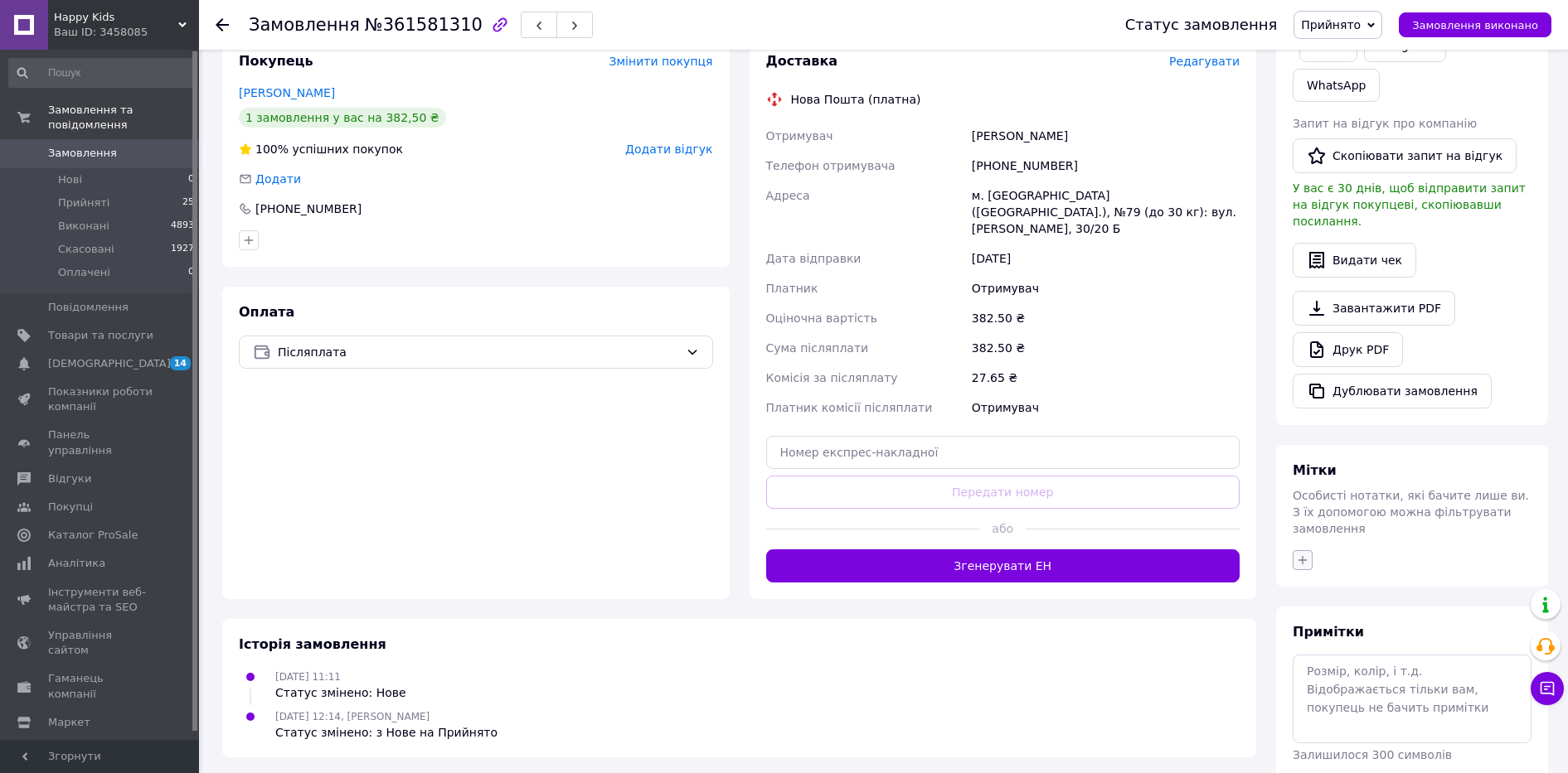
click at [1301, 554] on icon "button" at bounding box center [1303, 561] width 13 height 13
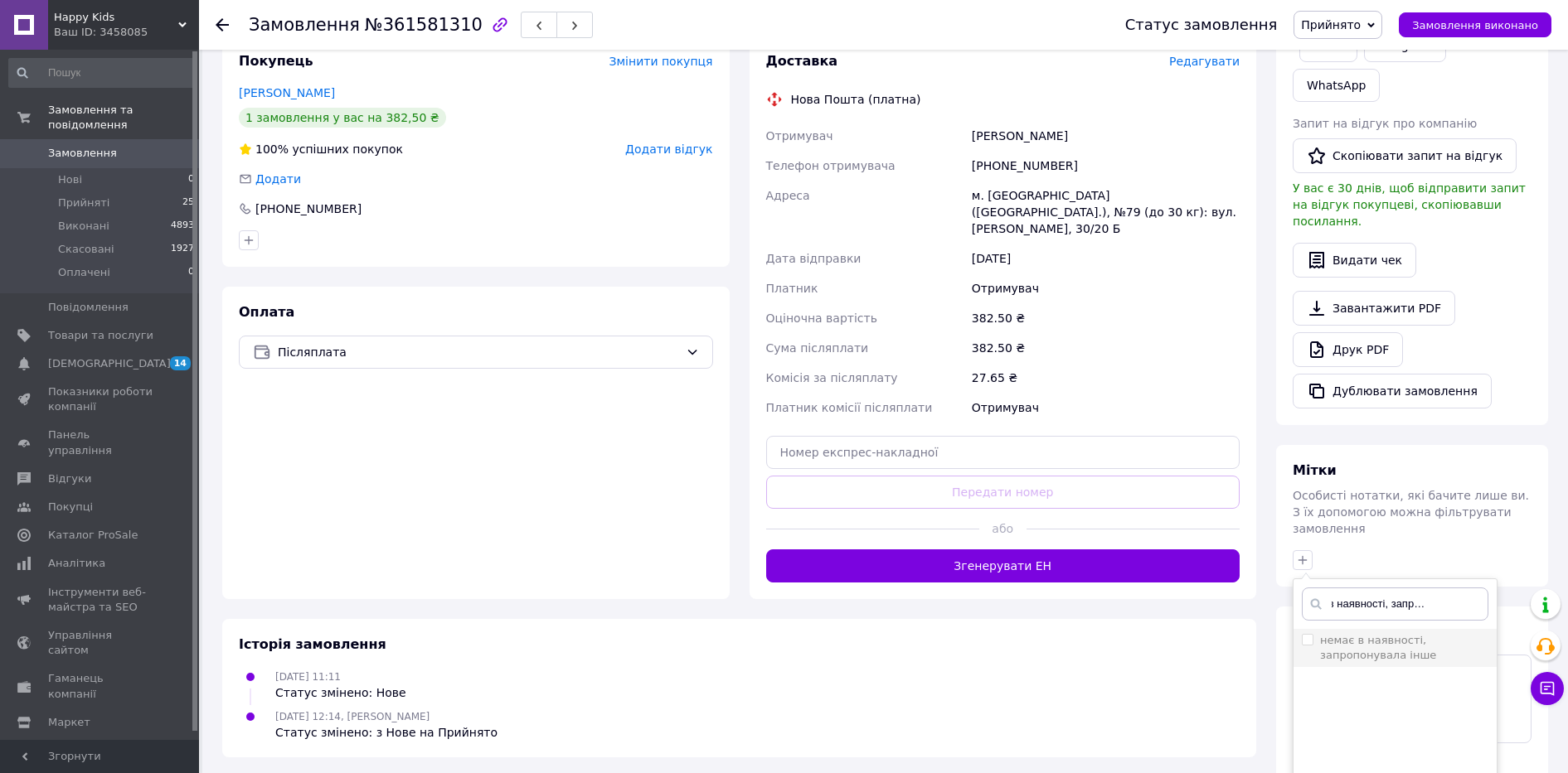
type input "немає в наявності, запропонувала"
click at [1361, 634] on label "немає в наявності, запропонувала інше" at bounding box center [1379, 648] width 116 height 28
checkbox input "true"
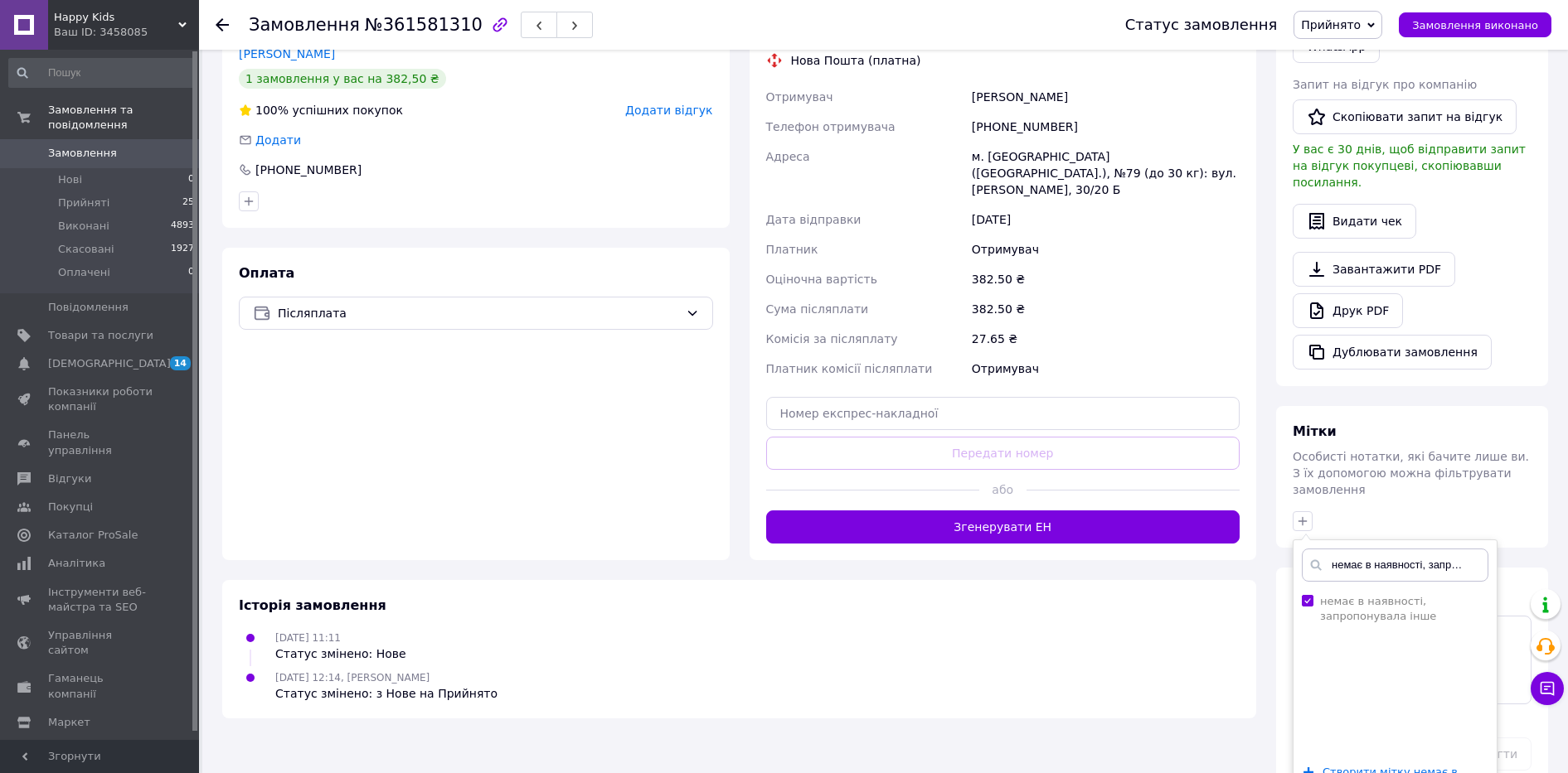
scroll to position [376, 0]
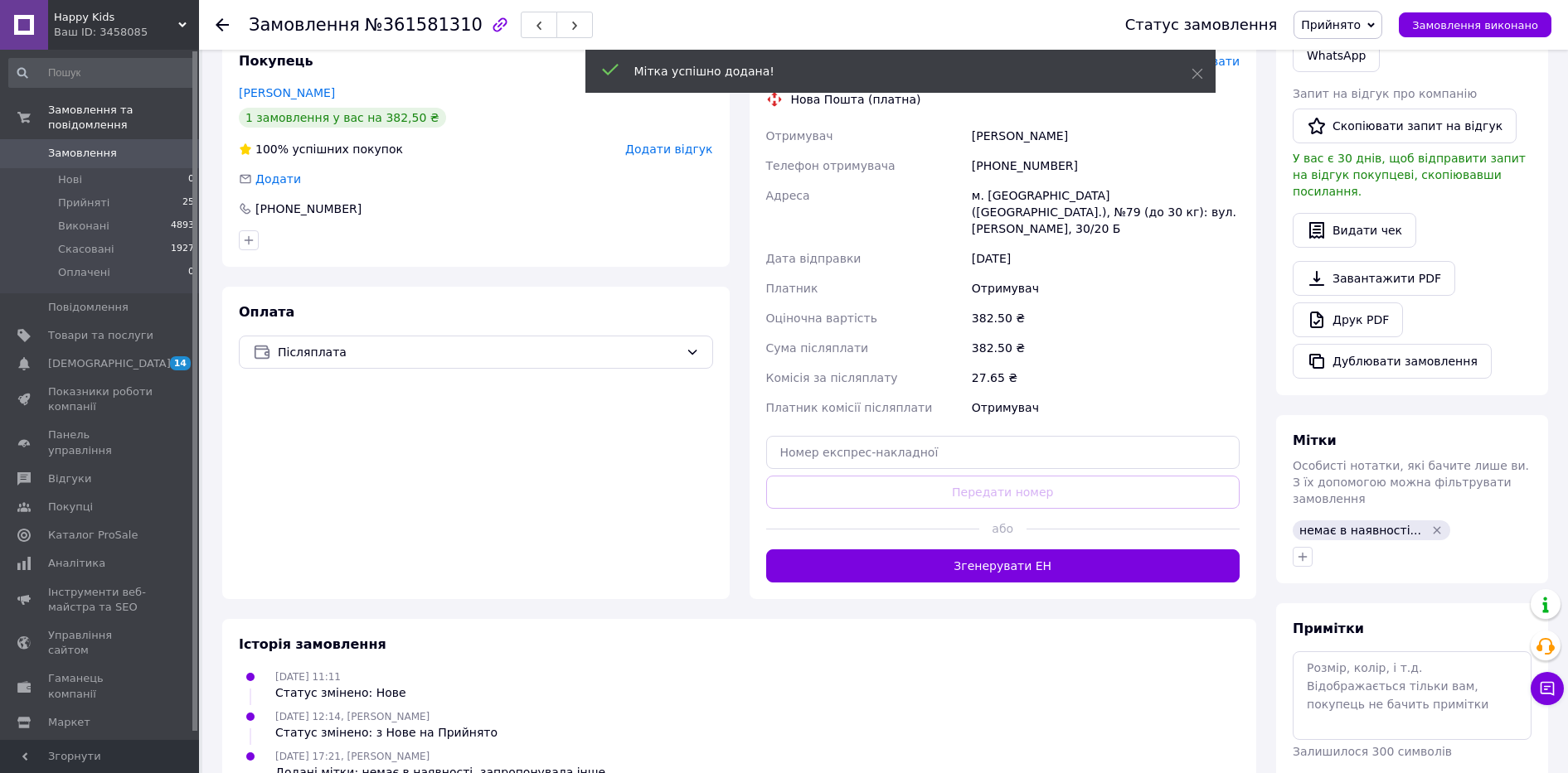
scroll to position [345, 0]
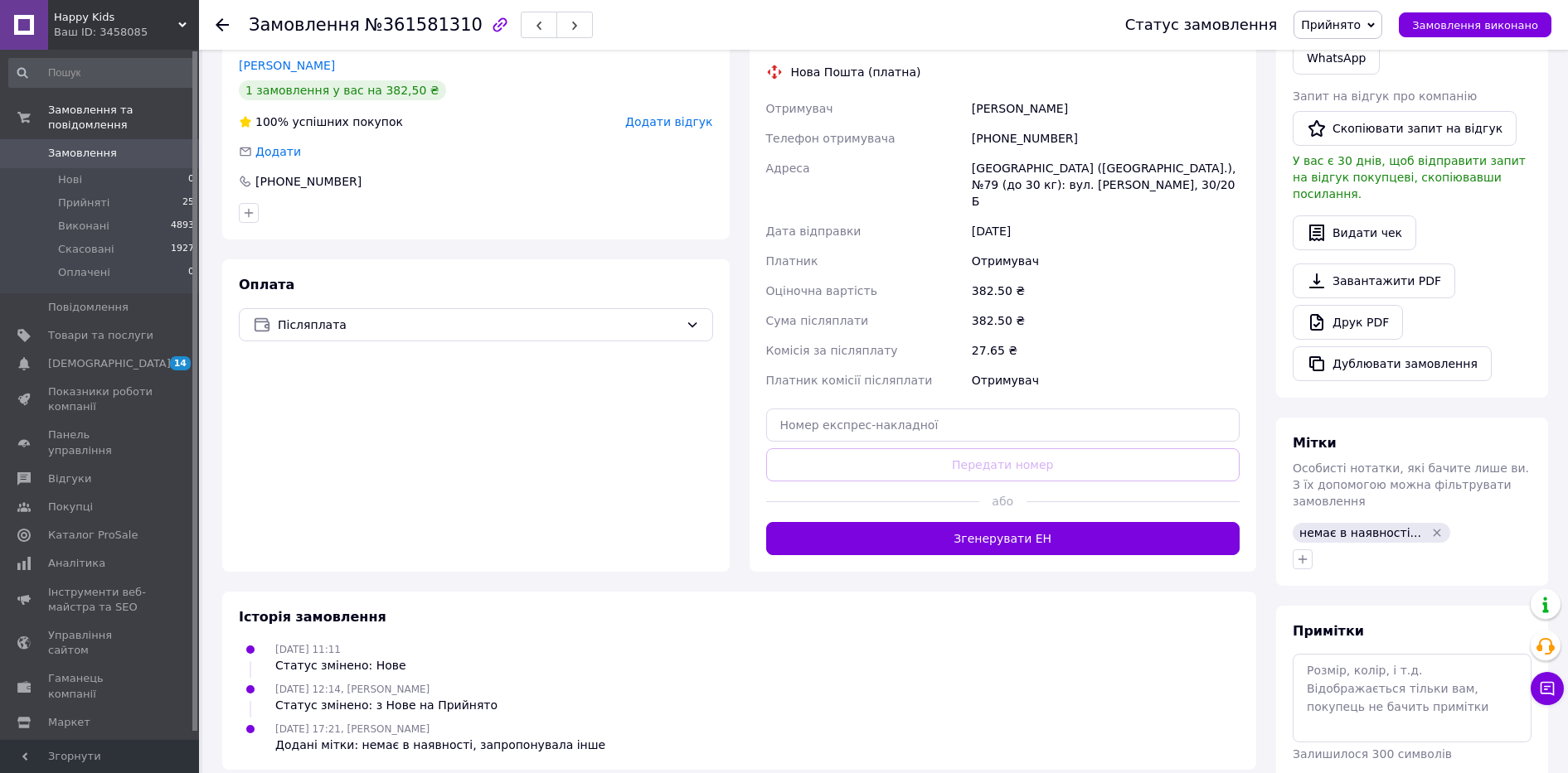
click at [401, 509] on div "Оплата Післяплата" at bounding box center [476, 416] width 507 height 312
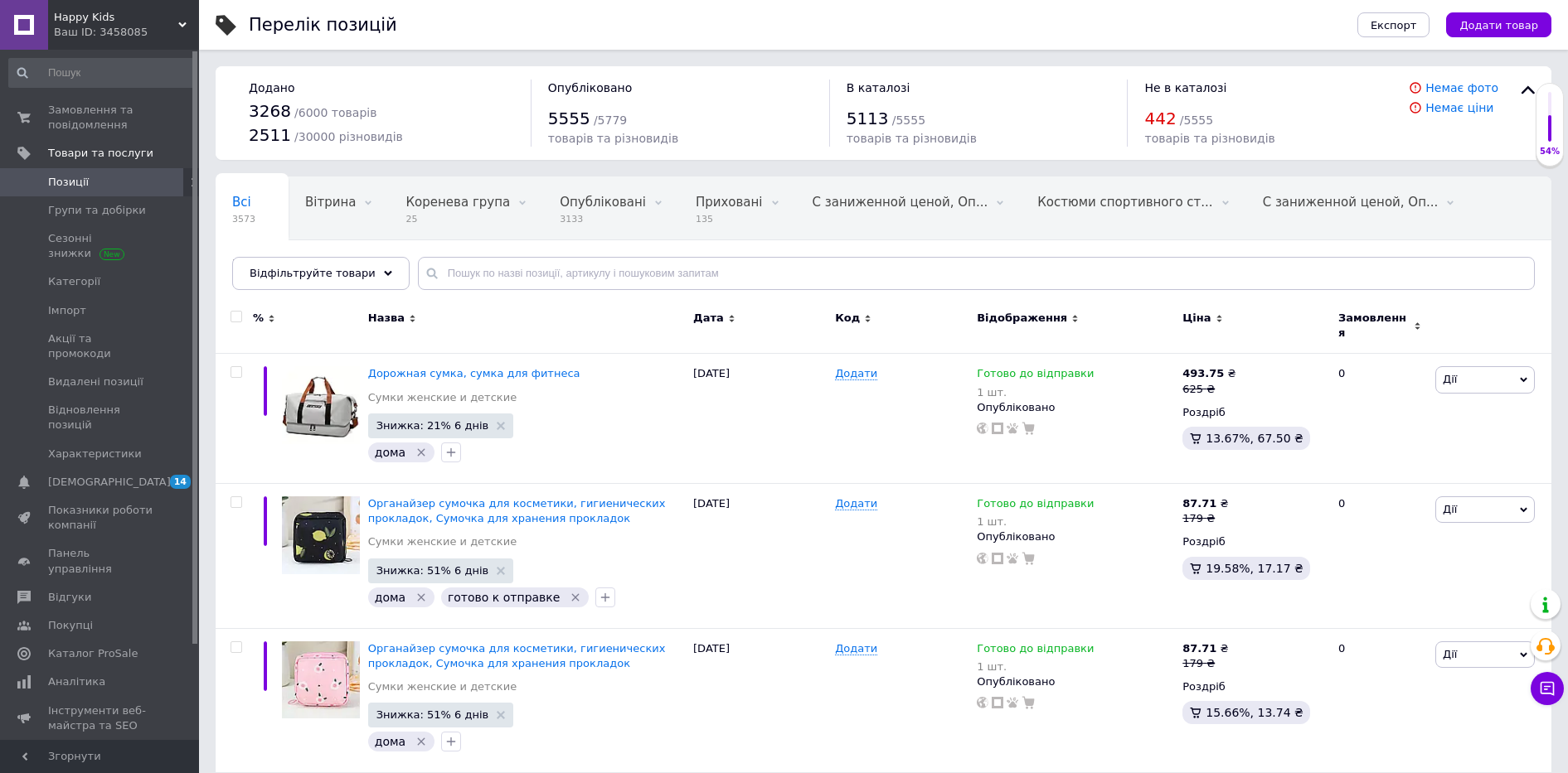
click at [436, 272] on input "text" at bounding box center [976, 273] width 1117 height 33
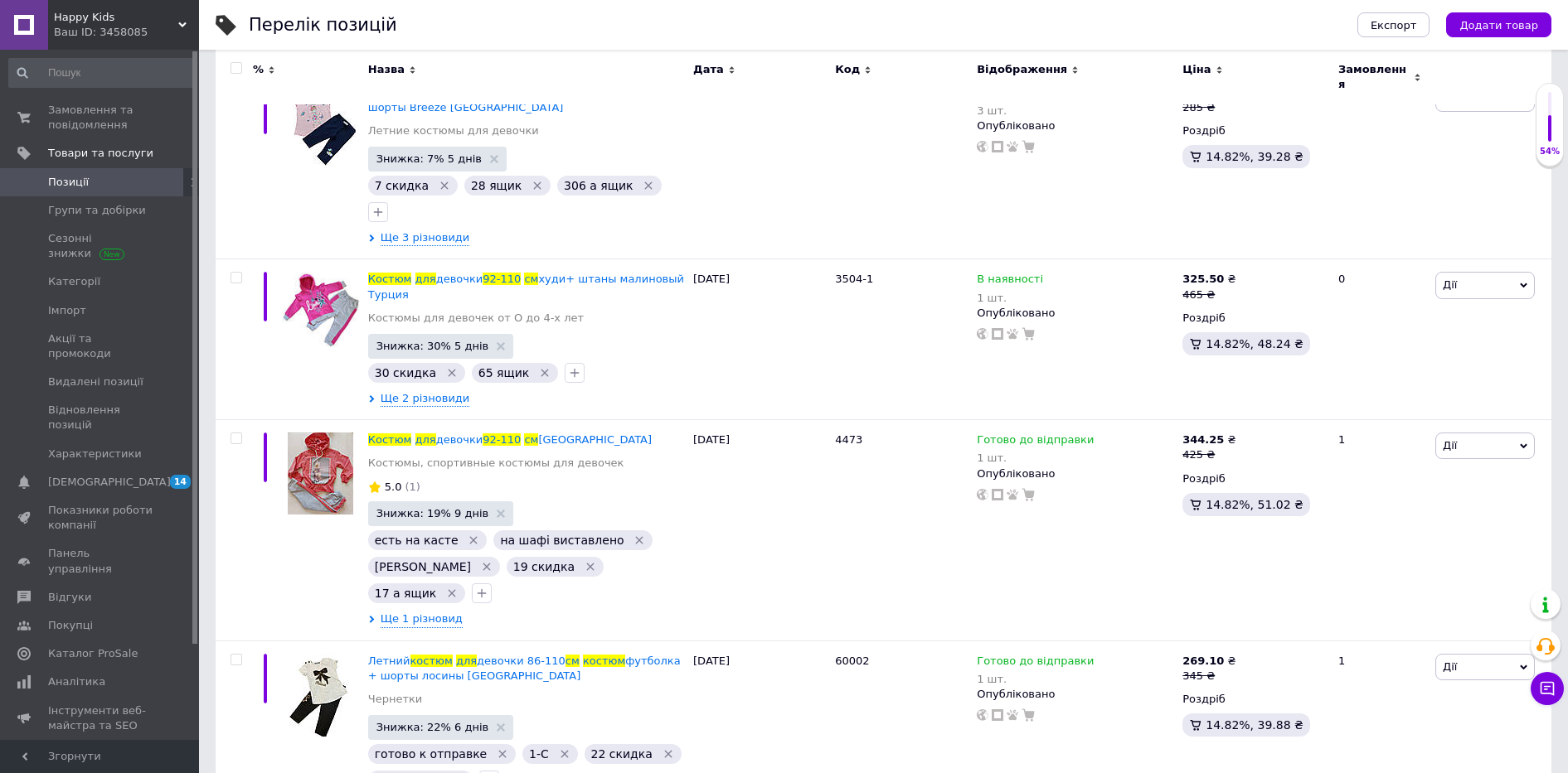
scroll to position [290, 0]
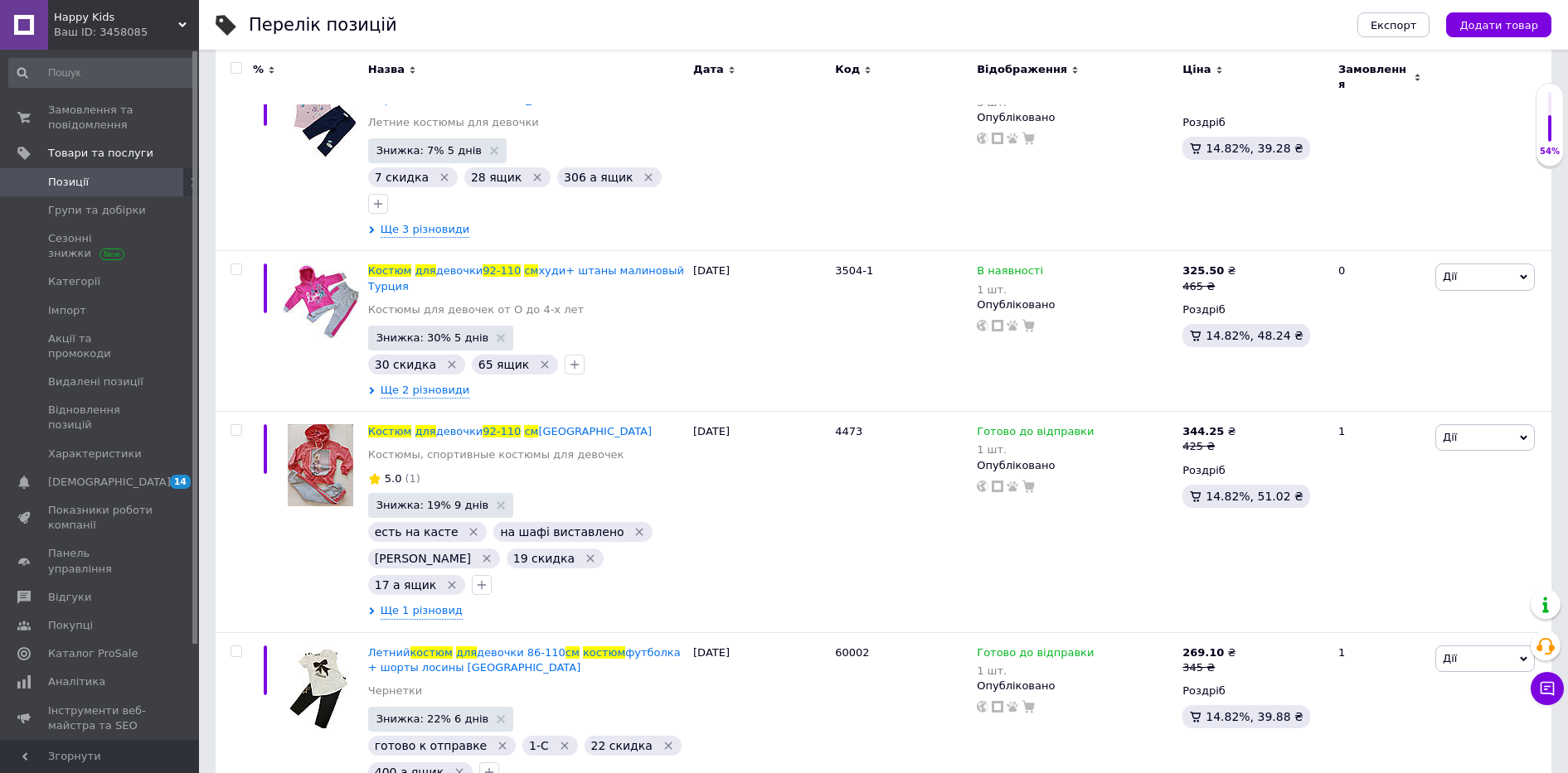
type input "Костюм для дівчинки 92-110 см Туреччина"
click at [442, 425] on span "девочки" at bounding box center [459, 430] width 47 height 12
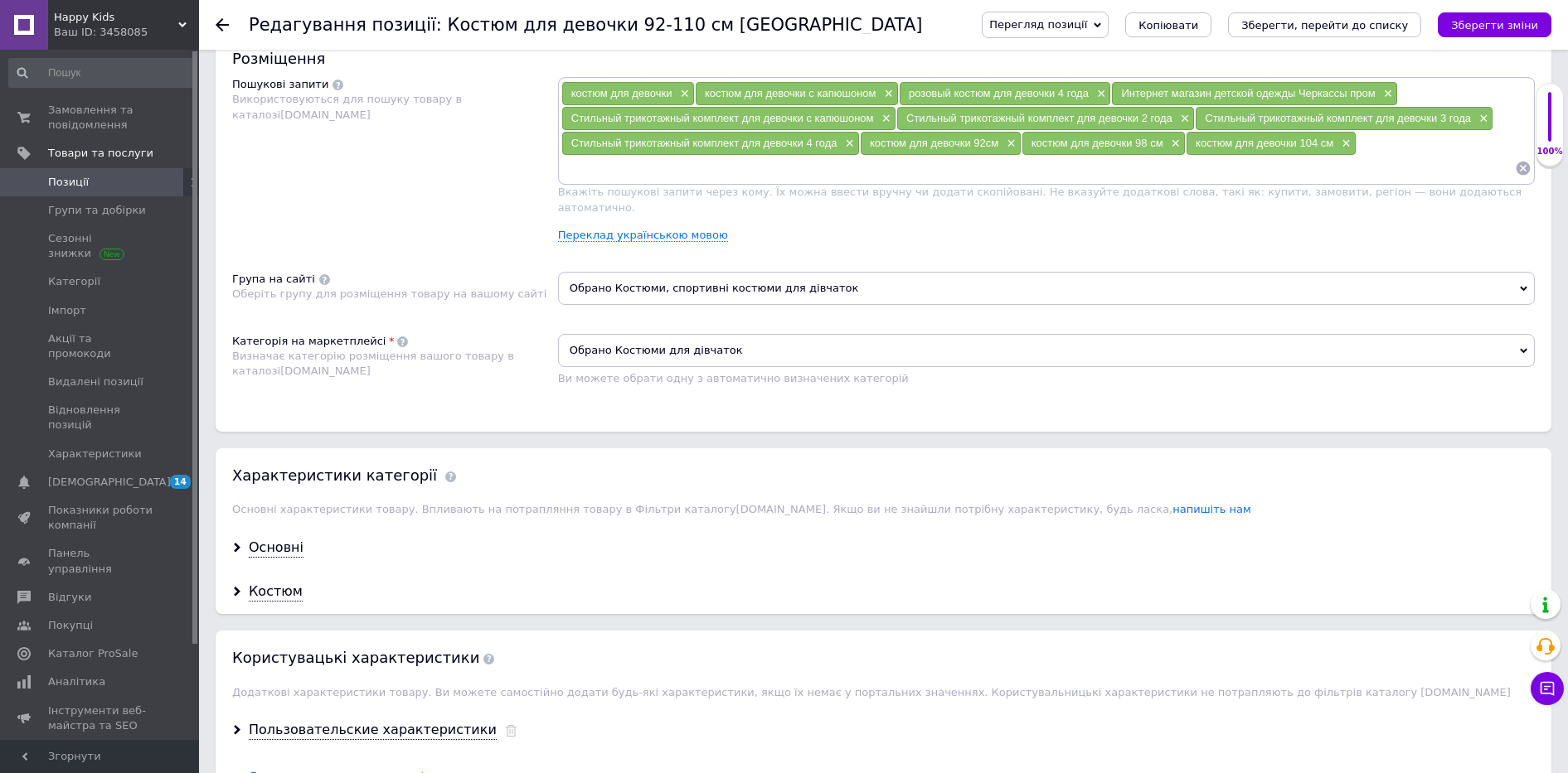
scroll to position [1287, 0]
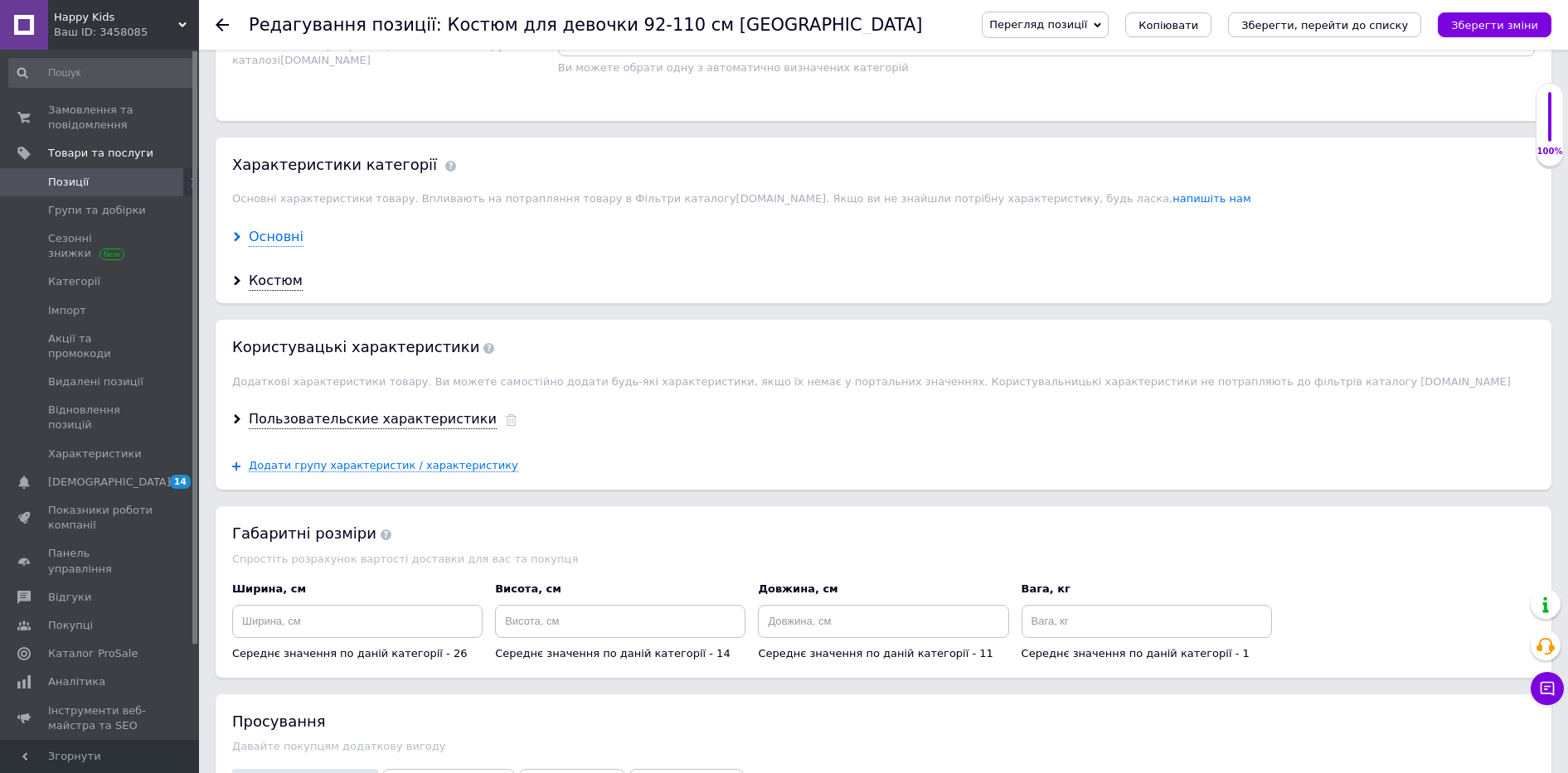
click at [286, 228] on div "Основні" at bounding box center [275, 237] width 55 height 19
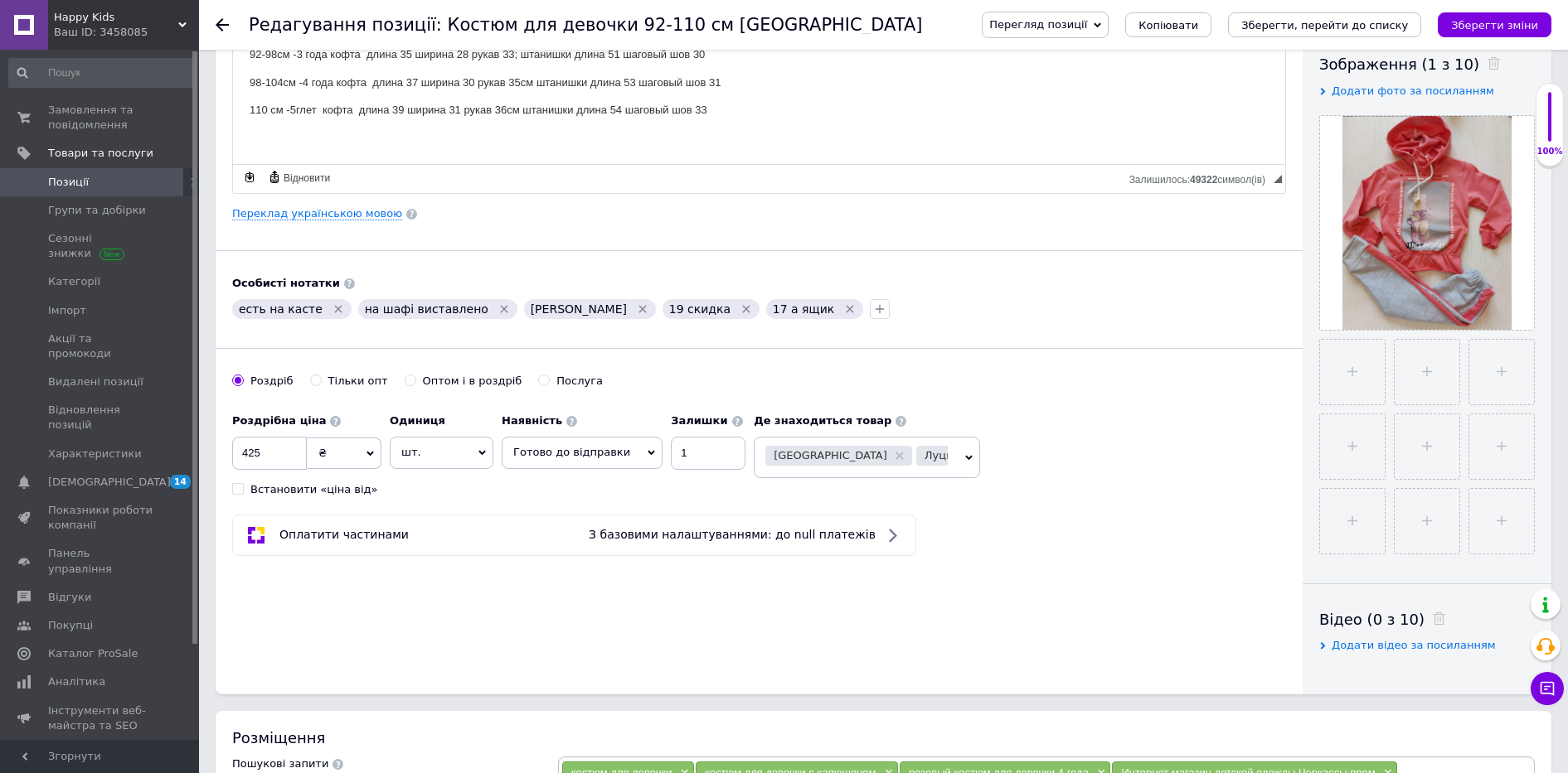
scroll to position [103, 0]
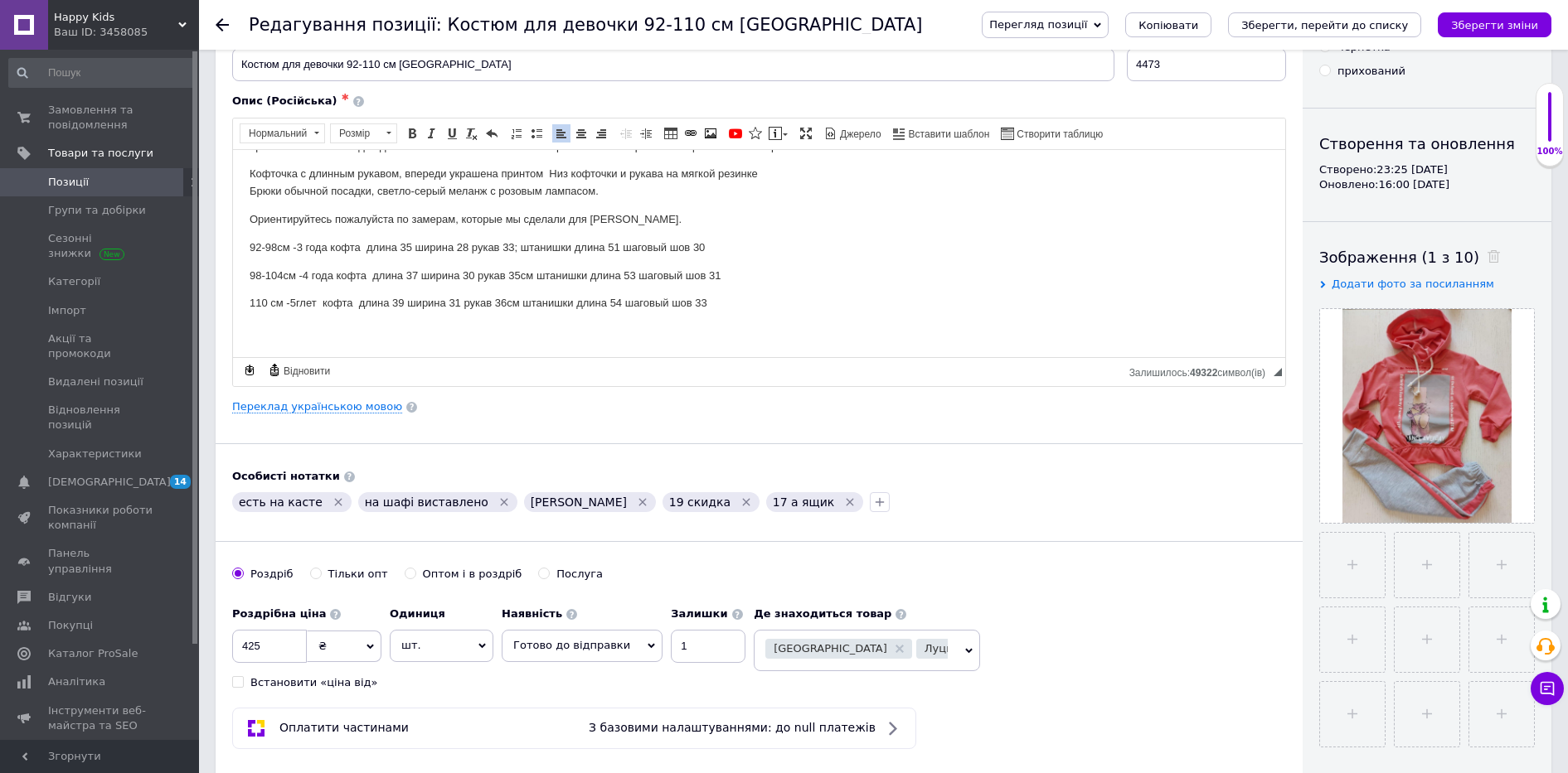
click at [290, 298] on p "110 см -5глет кофта длина 39 ширина 31 рукав 36см штанишки длина 54 шаговый шов…" at bounding box center [759, 303] width 1019 height 18
click at [296, 303] on p "110 см -5глет кофта длина 39 ширина 31 рукав 36см штанишки длина 54 шаговый шов…" at bounding box center [759, 303] width 1019 height 18
click at [290, 304] on p "110 см -5 глет кофта длина 39 ширина 31 рукав 36см штанишки длина 54 шаговый шо…" at bounding box center [759, 303] width 1019 height 18
click at [302, 276] on p "98-104см -4 года кофта длина 37 ширина 30 рукав 35см штанишки длина 53 шаговый …" at bounding box center [759, 275] width 1019 height 18
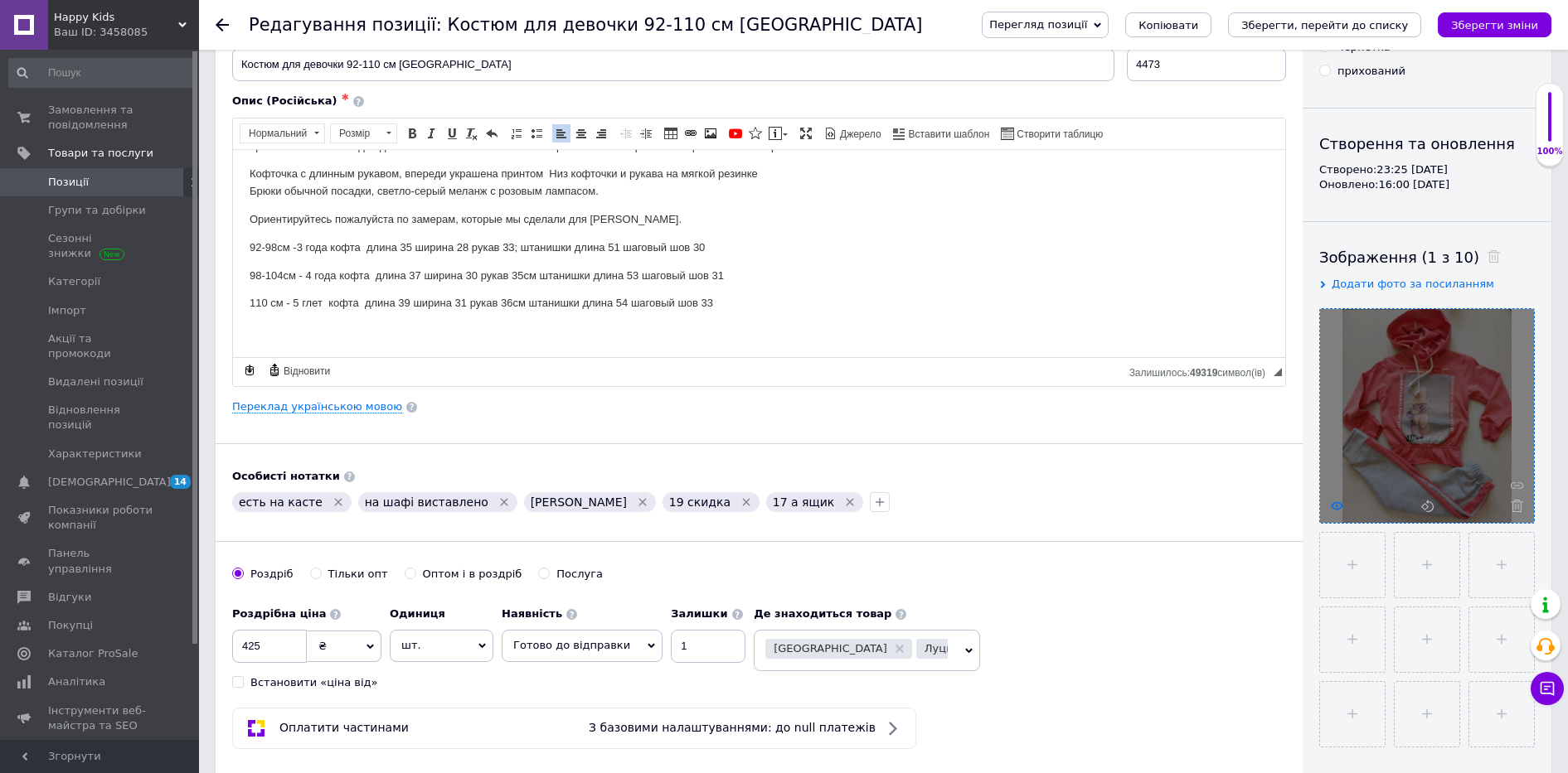
click at [1337, 503] on icon at bounding box center [1337, 505] width 12 height 12
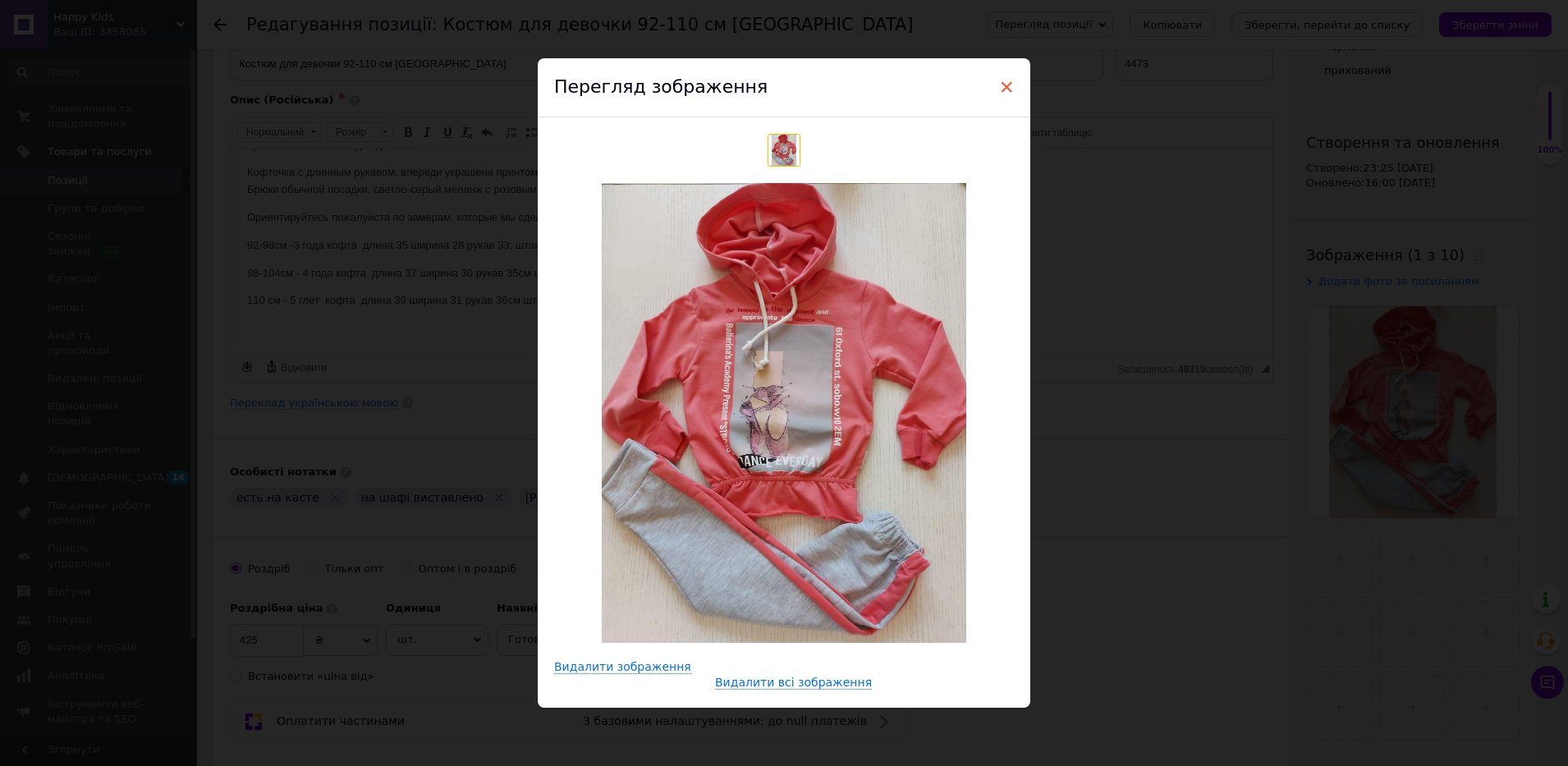
click at [1006, 85] on span "×" at bounding box center [1006, 87] width 15 height 28
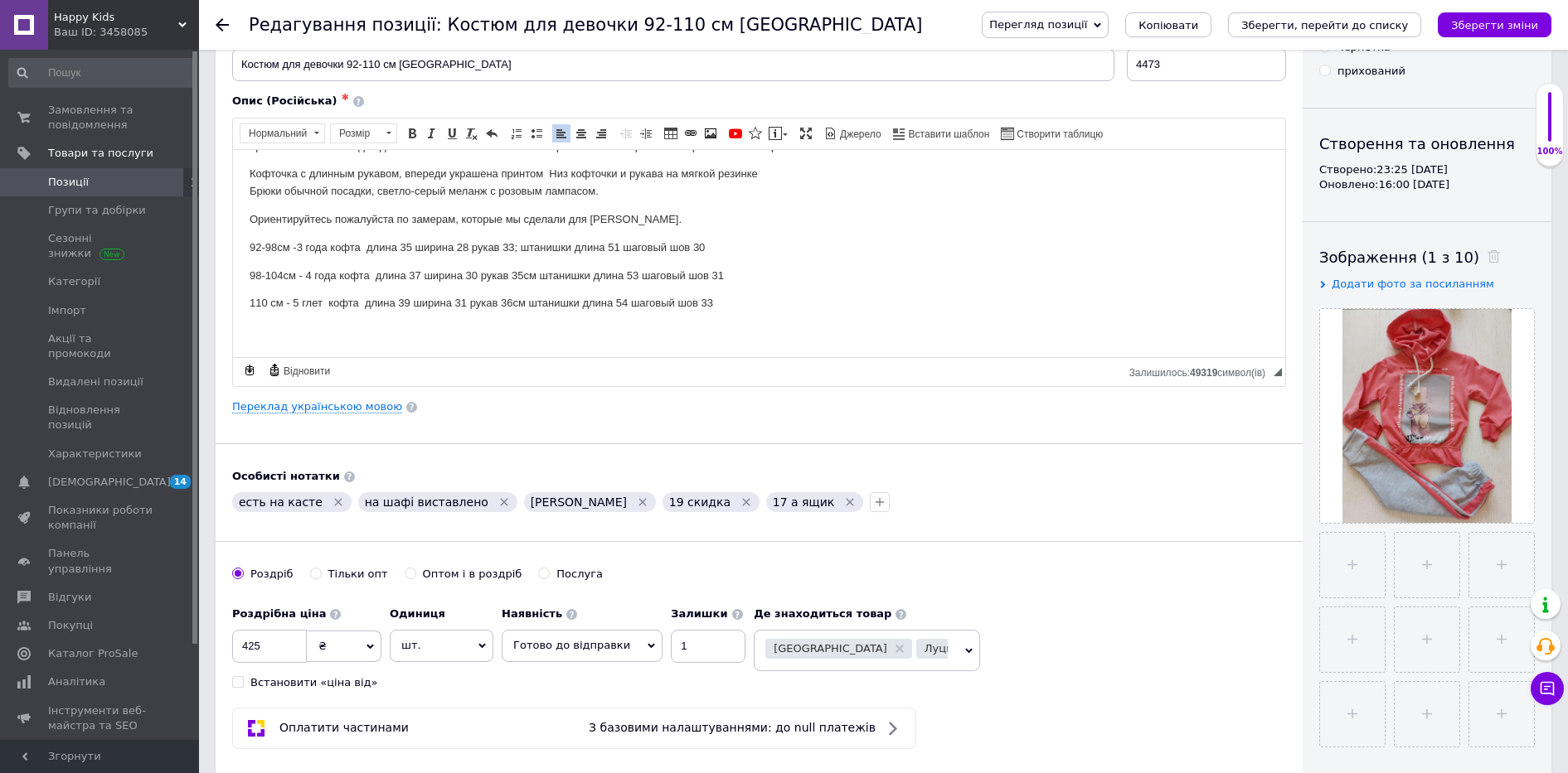
click at [72, 186] on span "Позиції" at bounding box center [68, 182] width 41 height 15
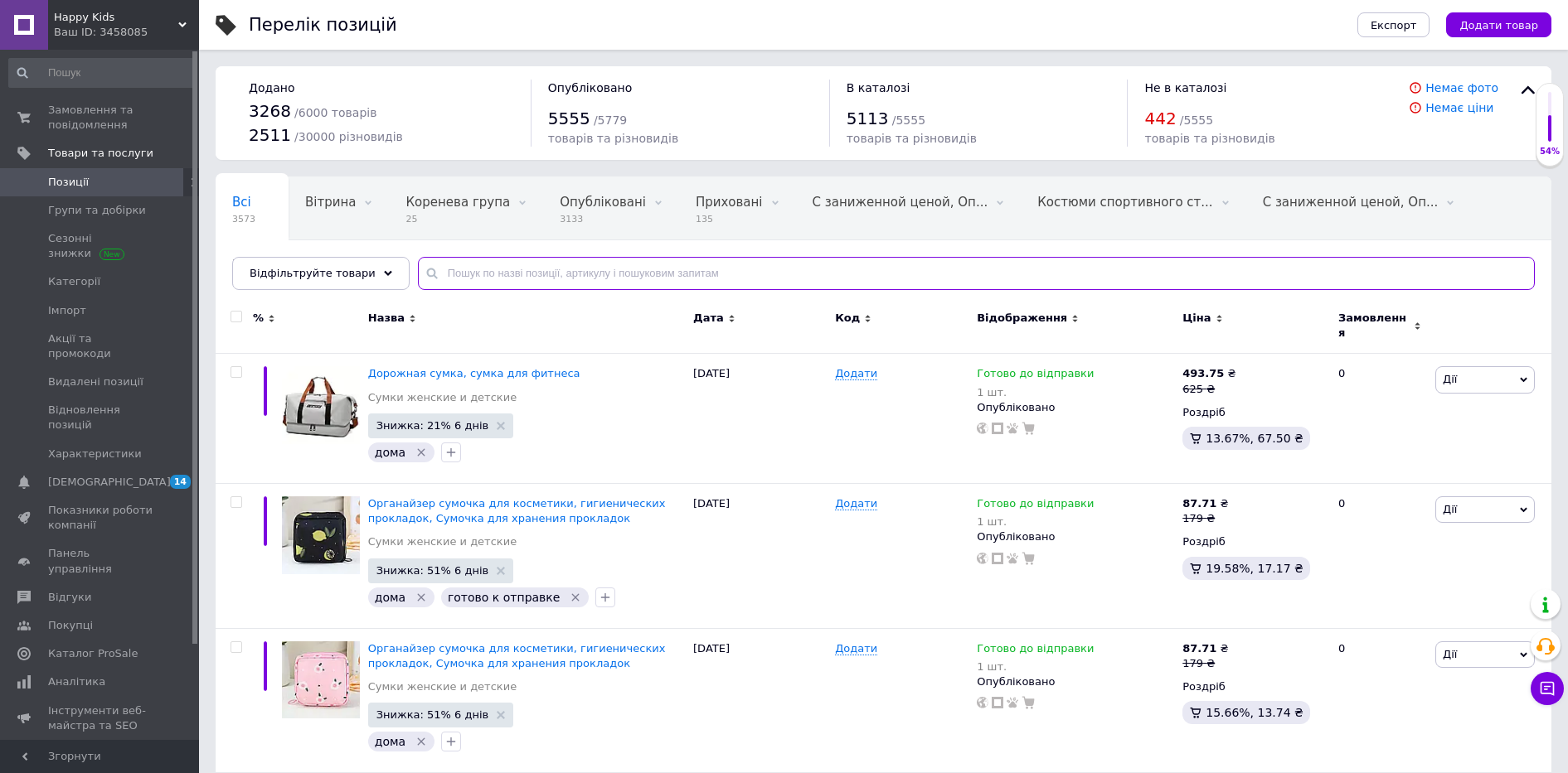
click at [512, 276] on input "text" at bounding box center [976, 273] width 1117 height 33
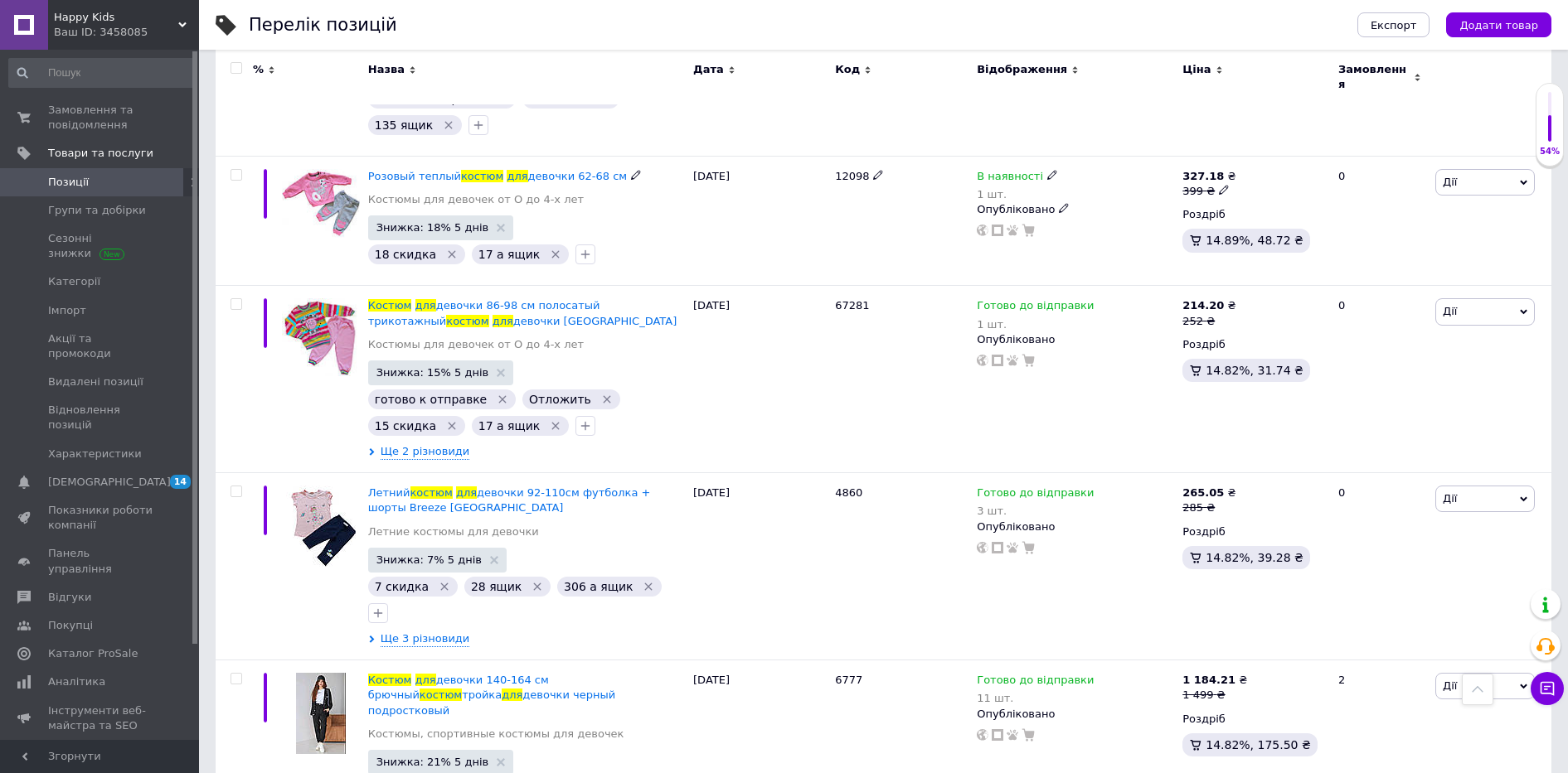
scroll to position [933, 0]
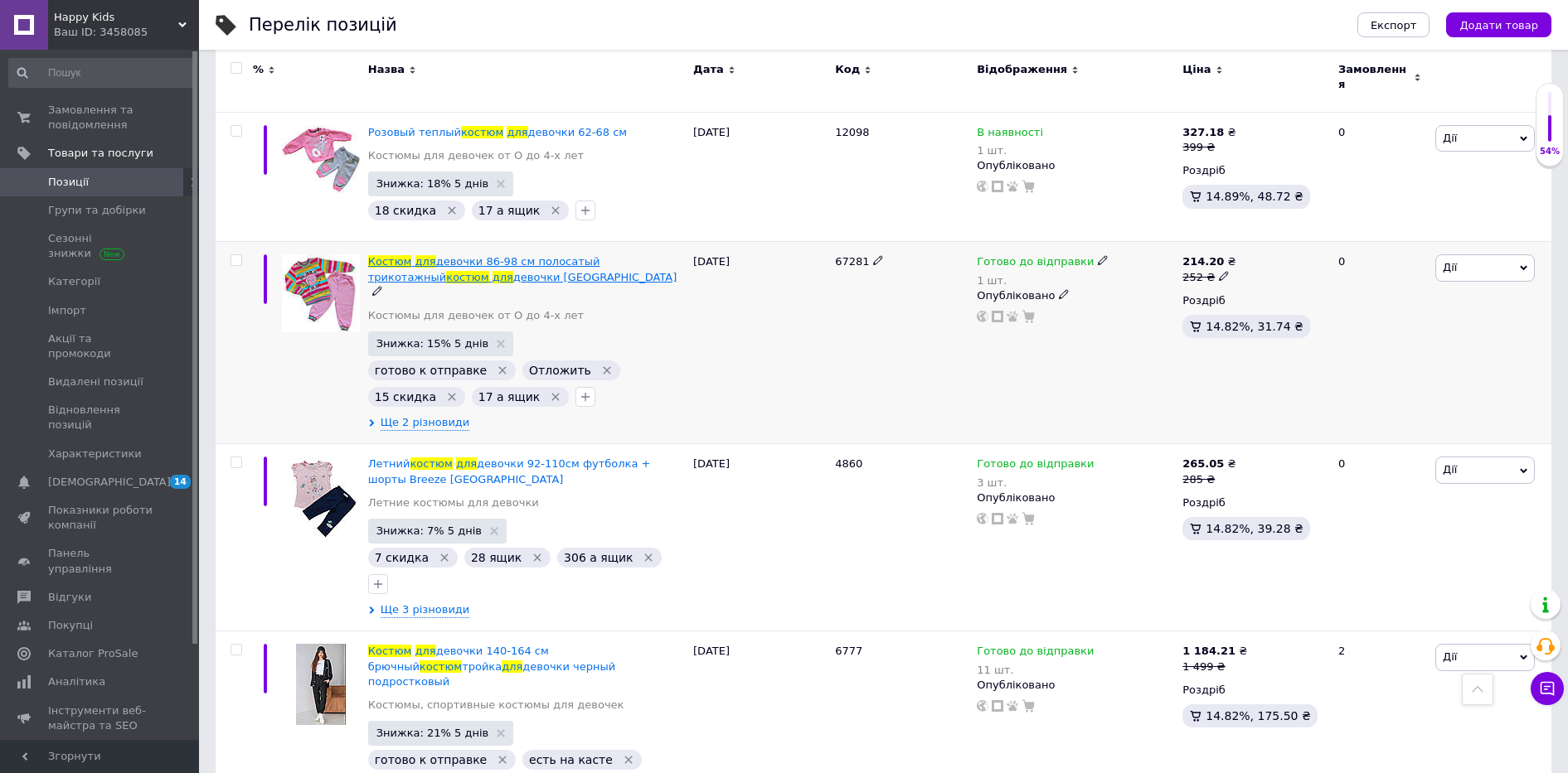
type input "костюм для дівчинки"
click at [514, 272] on span "девочки Турция" at bounding box center [595, 277] width 164 height 12
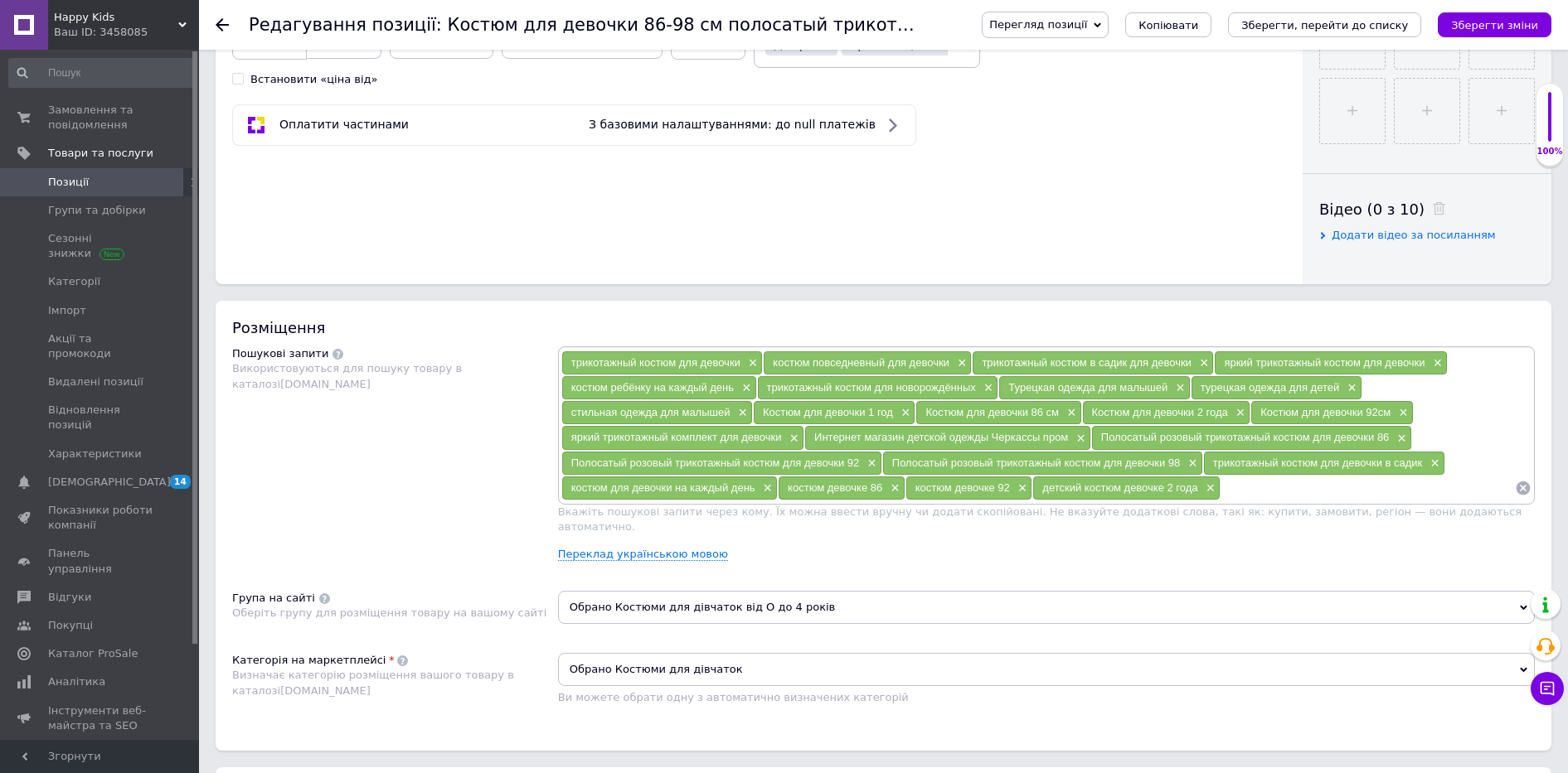
scroll to position [85, 0]
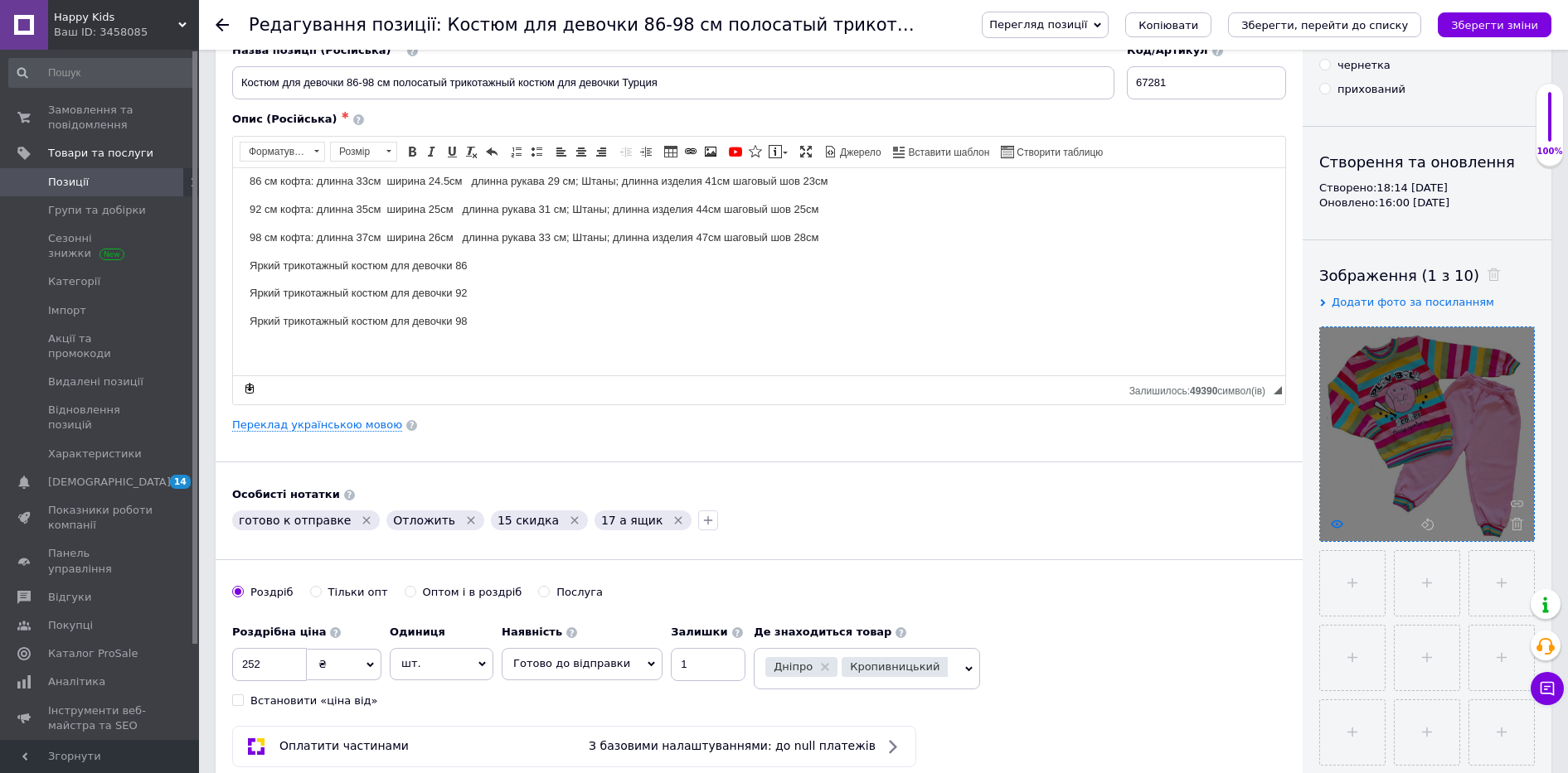
click at [1337, 524] on use at bounding box center [1337, 524] width 12 height 8
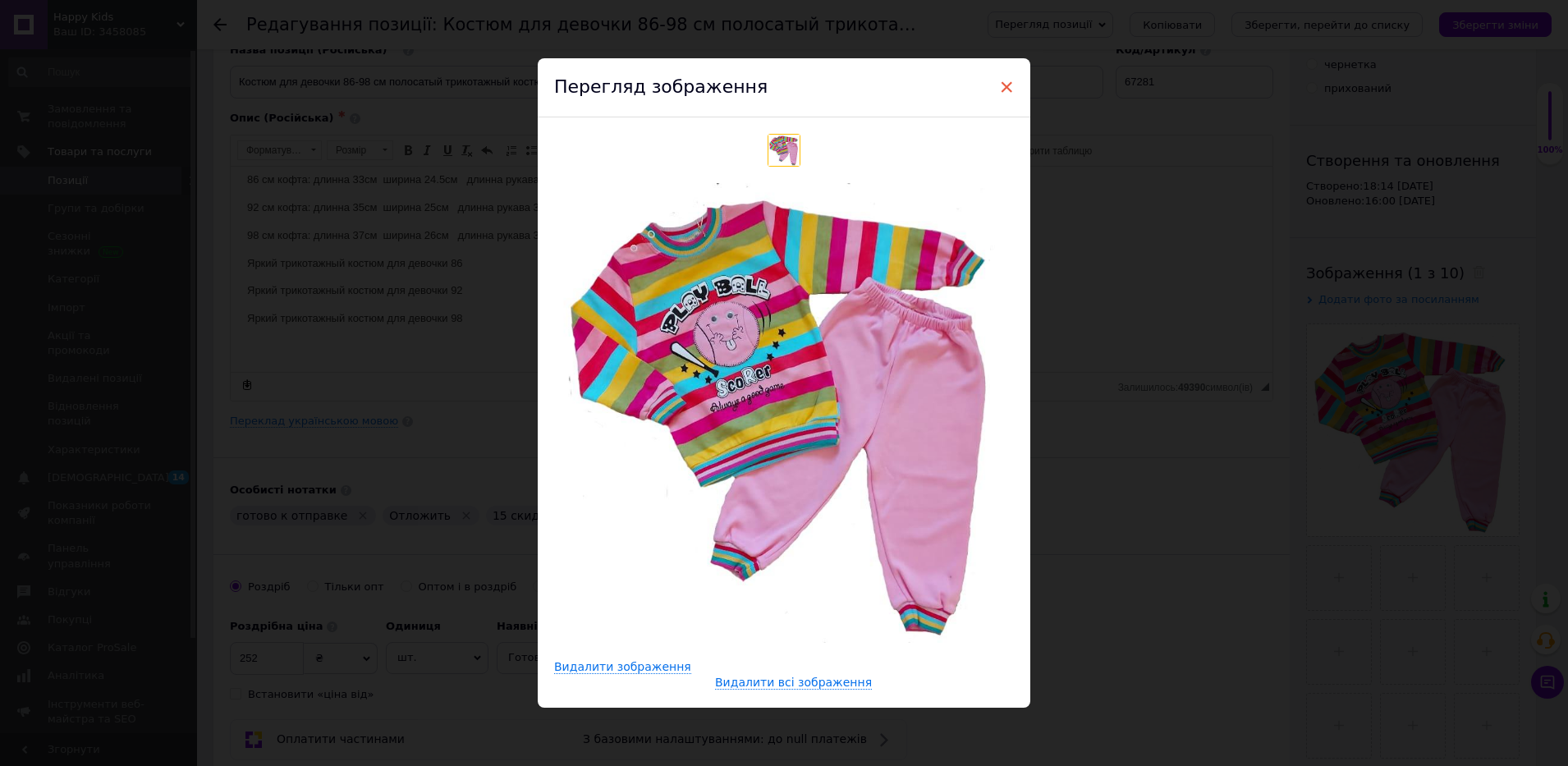
click at [999, 83] on span "×" at bounding box center [1006, 87] width 15 height 28
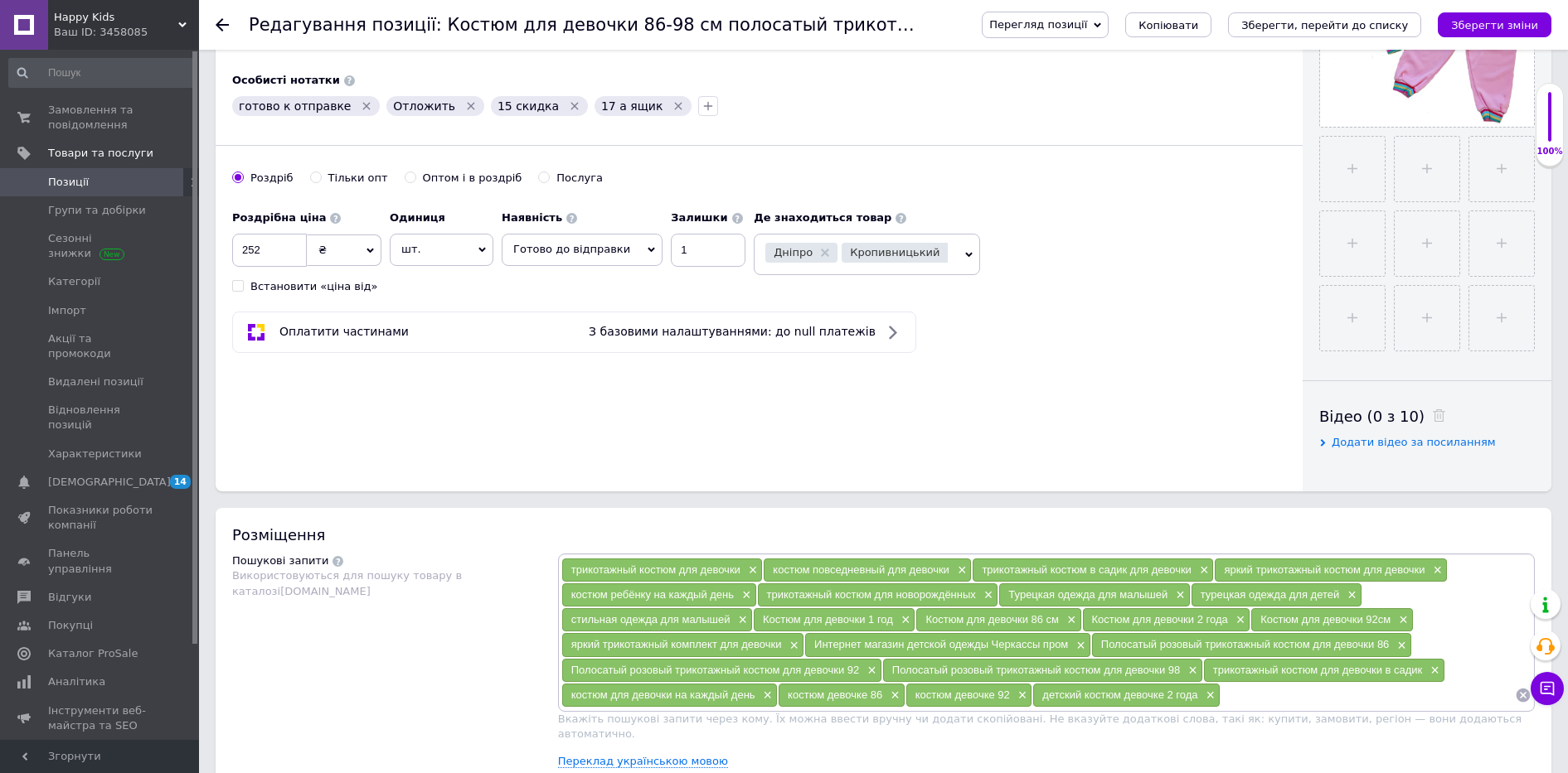
scroll to position [0, 0]
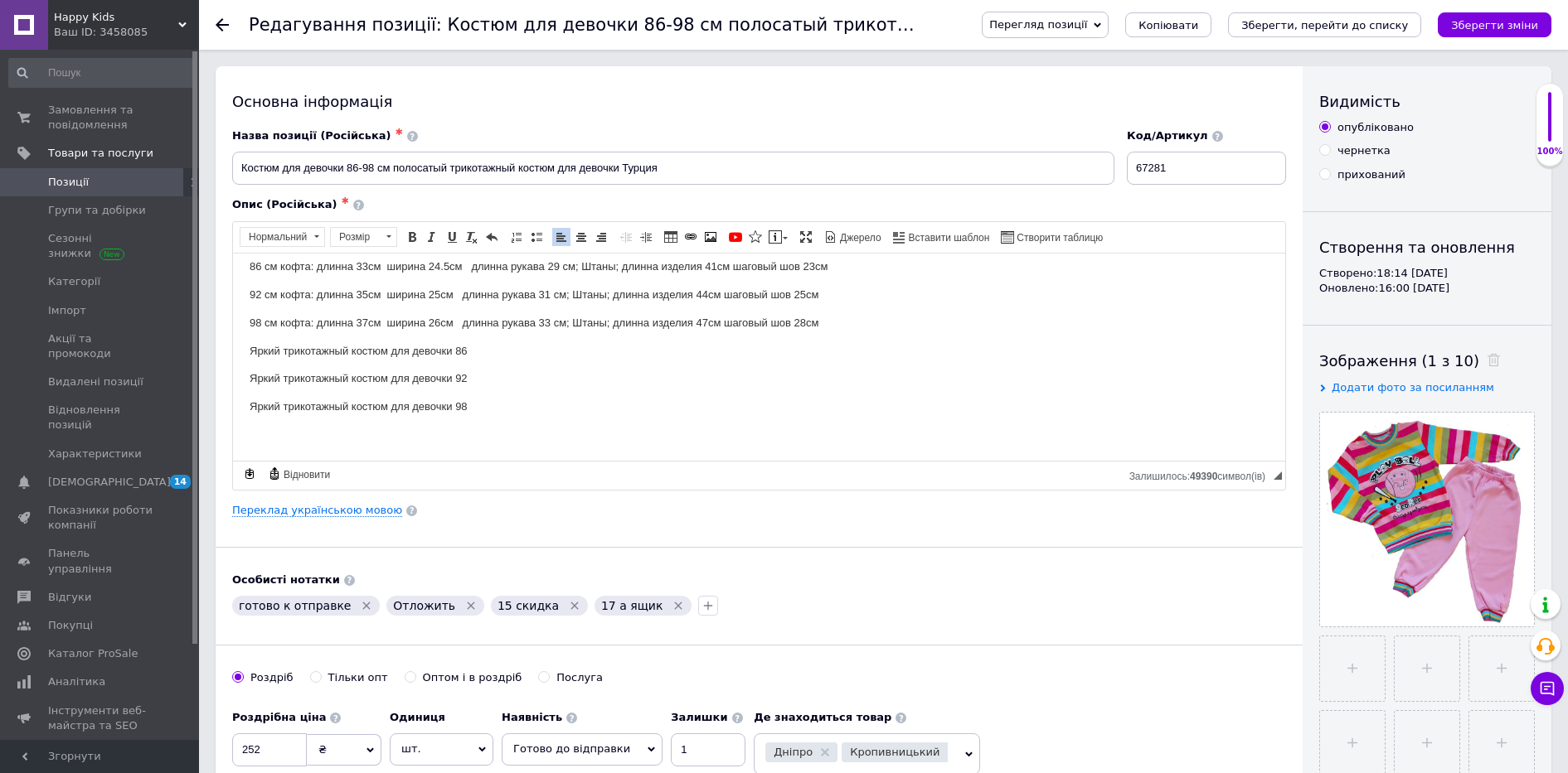
drag, startPoint x: 243, startPoint y: 320, endPoint x: 868, endPoint y: 308, distance: 625.1
click at [868, 308] on html "Розовый костюм для девочки отличного качества При покупке Красивый трикотажный …" at bounding box center [759, 306] width 1052 height 308
copy p "98 см кофта: длинна 37см ширина 26см длинна рукава 33 см; Штаны; длинна изделия…"
click at [923, 519] on div "Основна інформація Назва позиції (Російська) ✱ Костюм для девочки 86-98 см поло…" at bounding box center [759, 529] width 1088 height 925
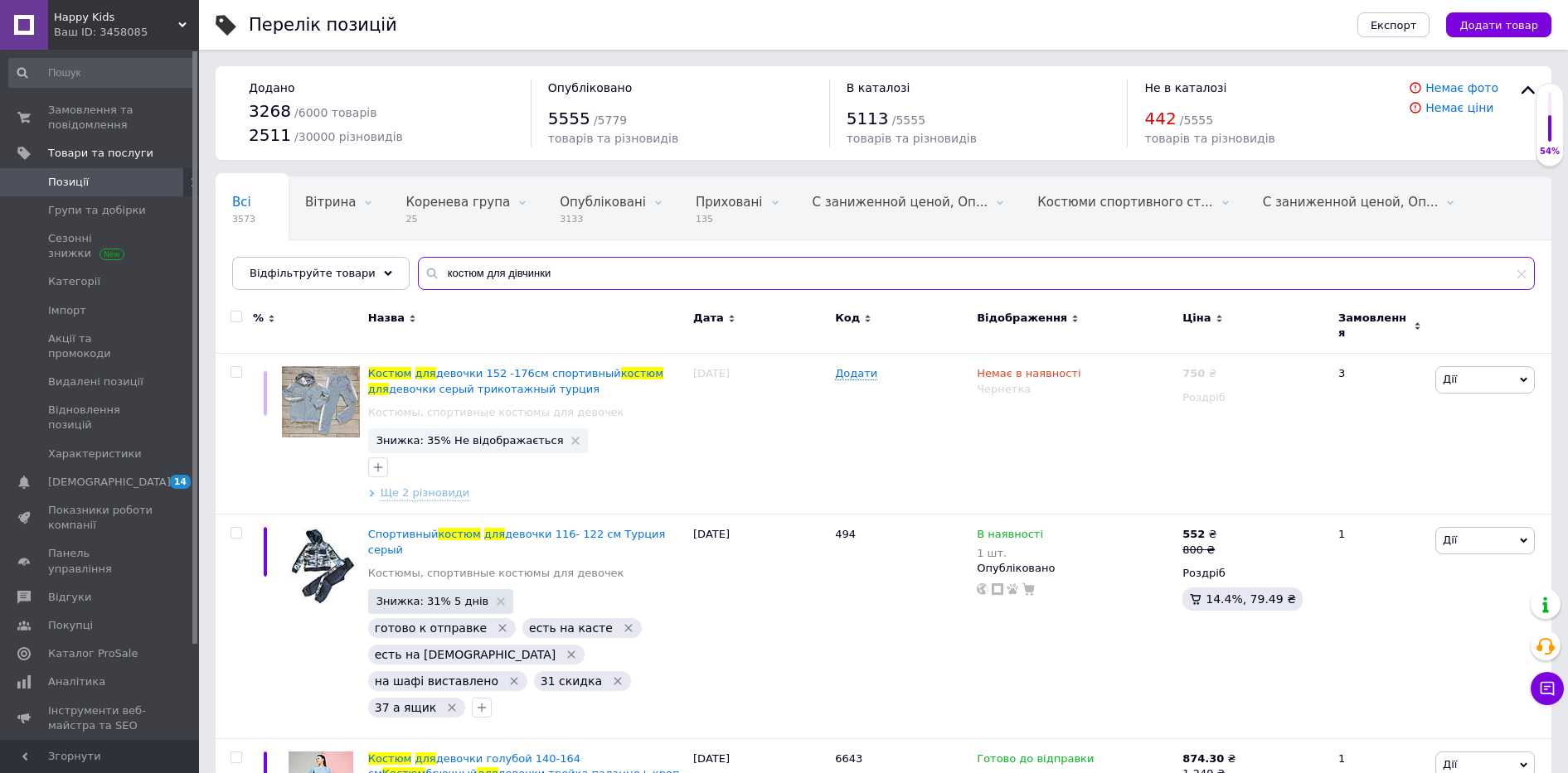
drag, startPoint x: 481, startPoint y: 280, endPoint x: 394, endPoint y: 283, distance: 87.1
click at [394, 283] on div "Всі 3573 Вітрина 0 Видалити Редагувати Коренева група 25 Видалити Редагувати Оп…" at bounding box center [883, 233] width 1336 height 114
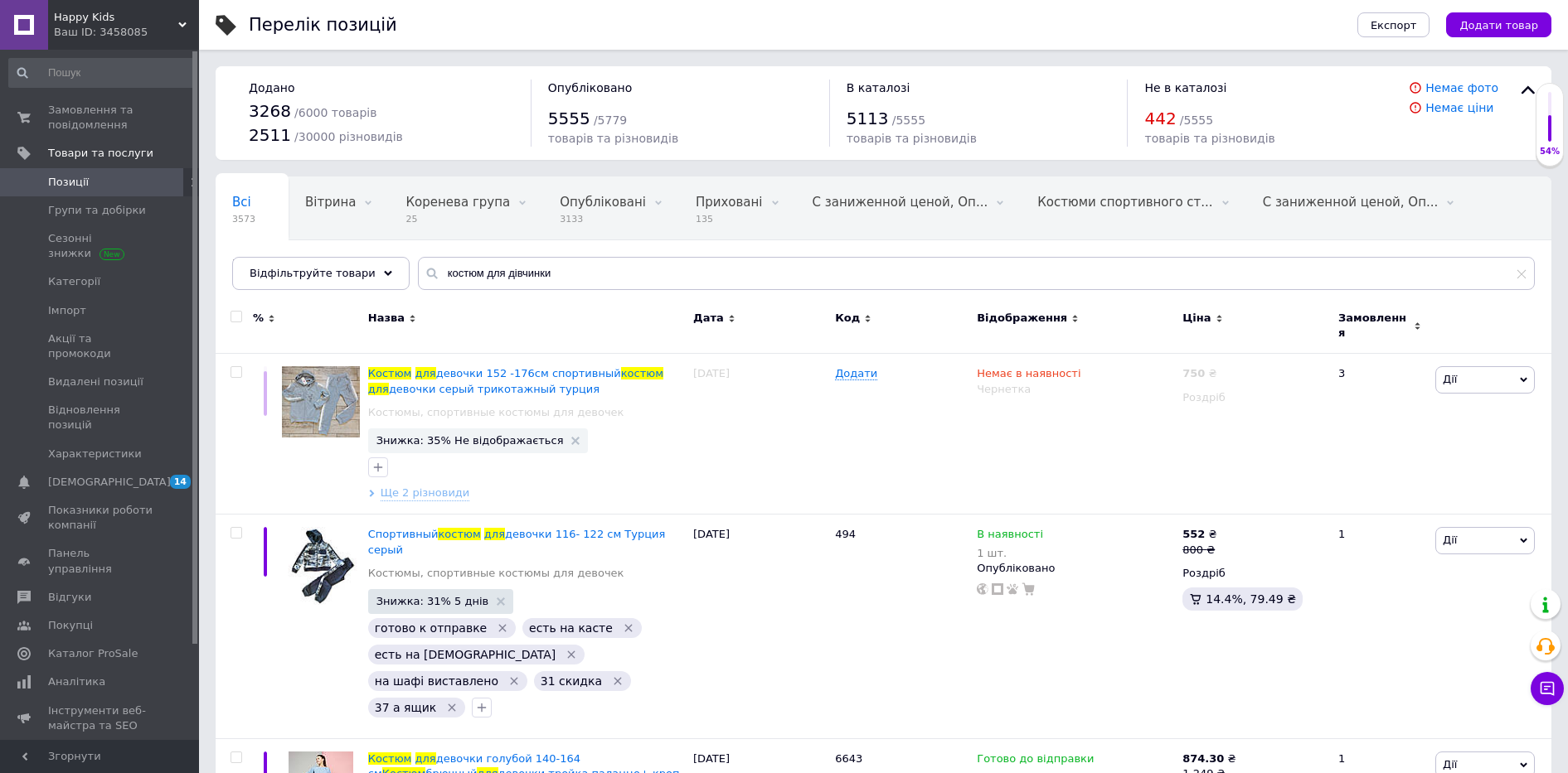
click at [512, 304] on div "Назва" at bounding box center [527, 326] width 325 height 55
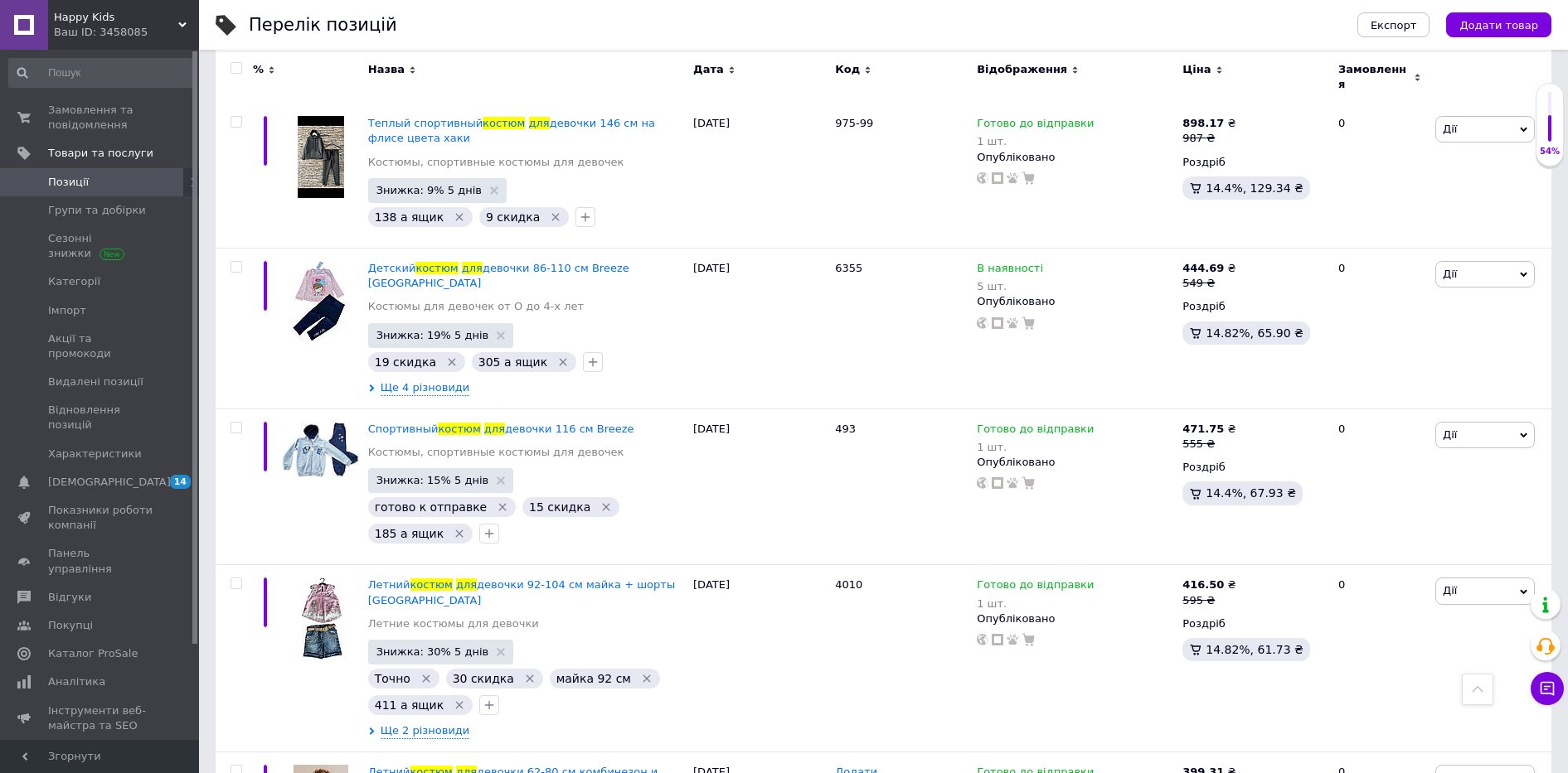
scroll to position [10155, 0]
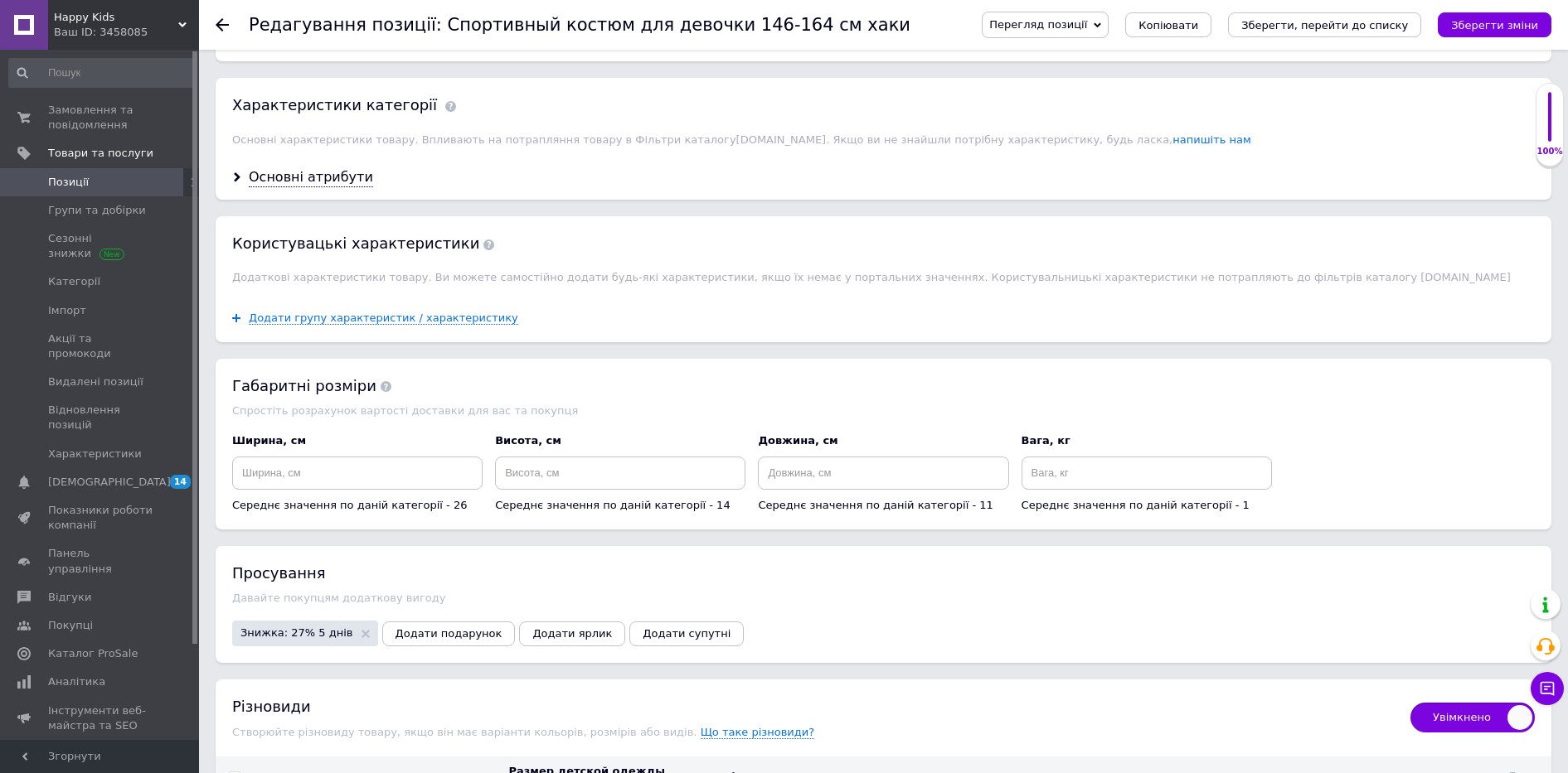
scroll to position [2057, 0]
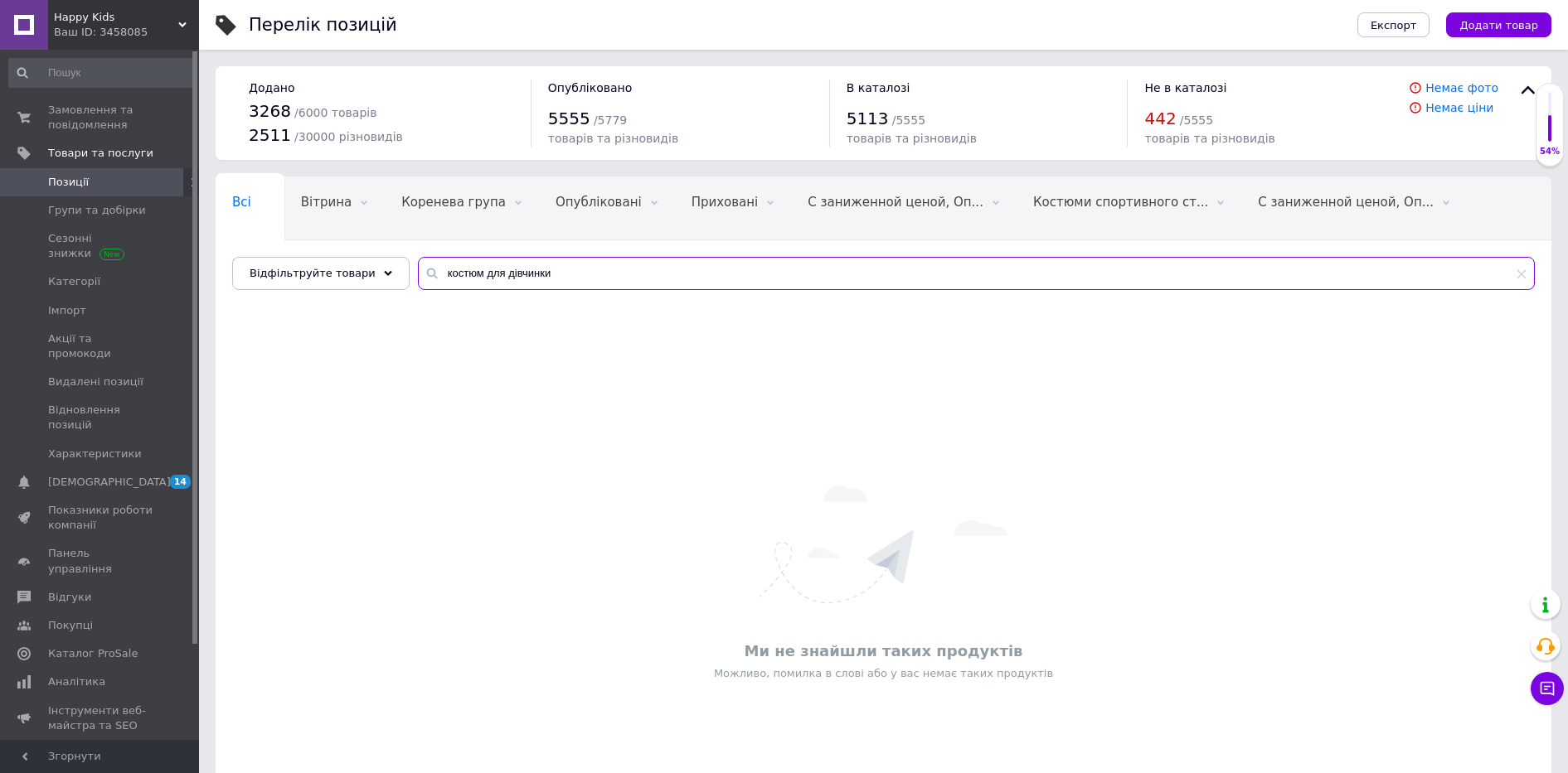
click at [553, 266] on input "костюм для дівчинки" at bounding box center [976, 273] width 1117 height 33
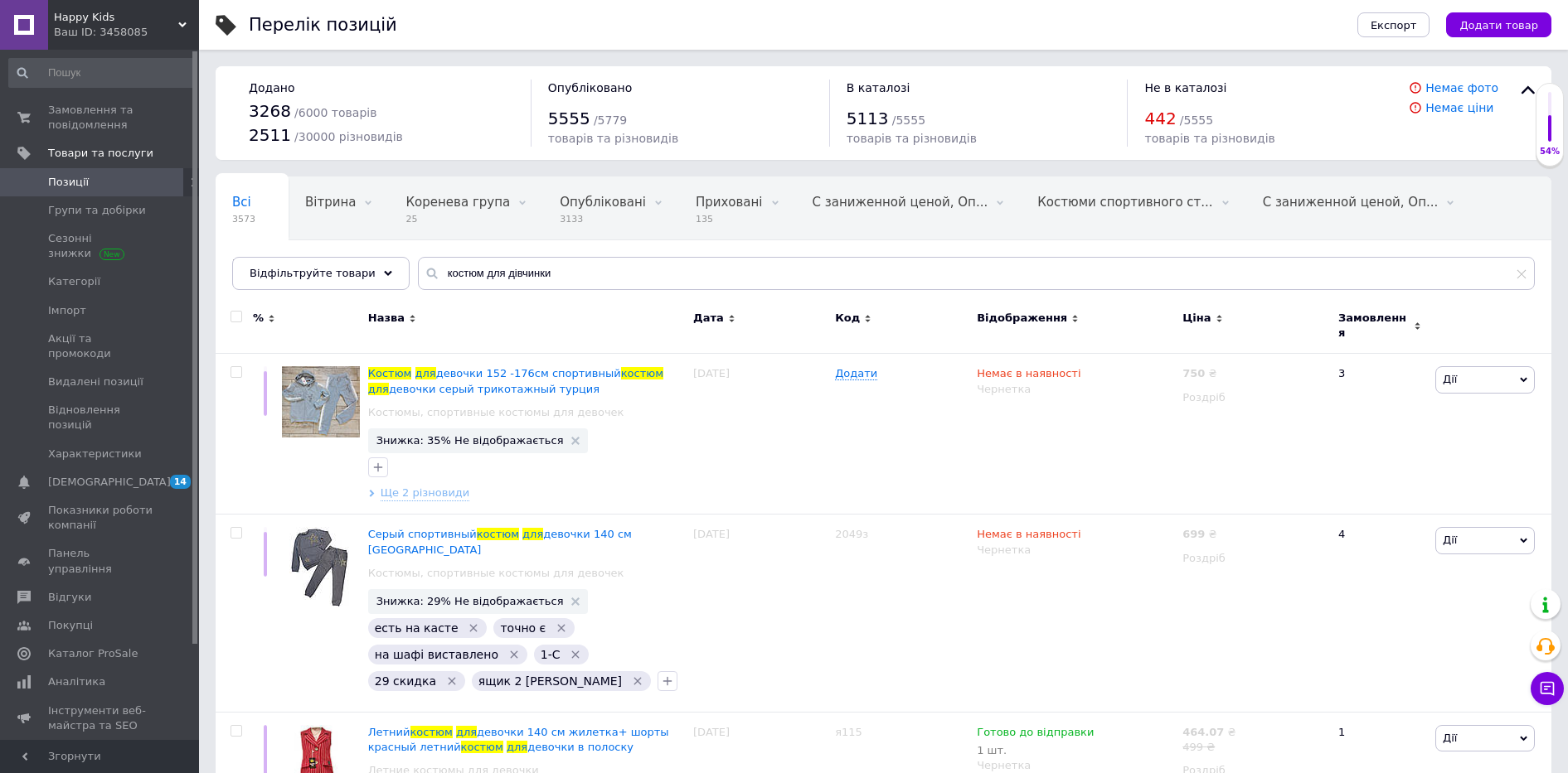
click at [518, 313] on div "Назва" at bounding box center [527, 319] width 317 height 15
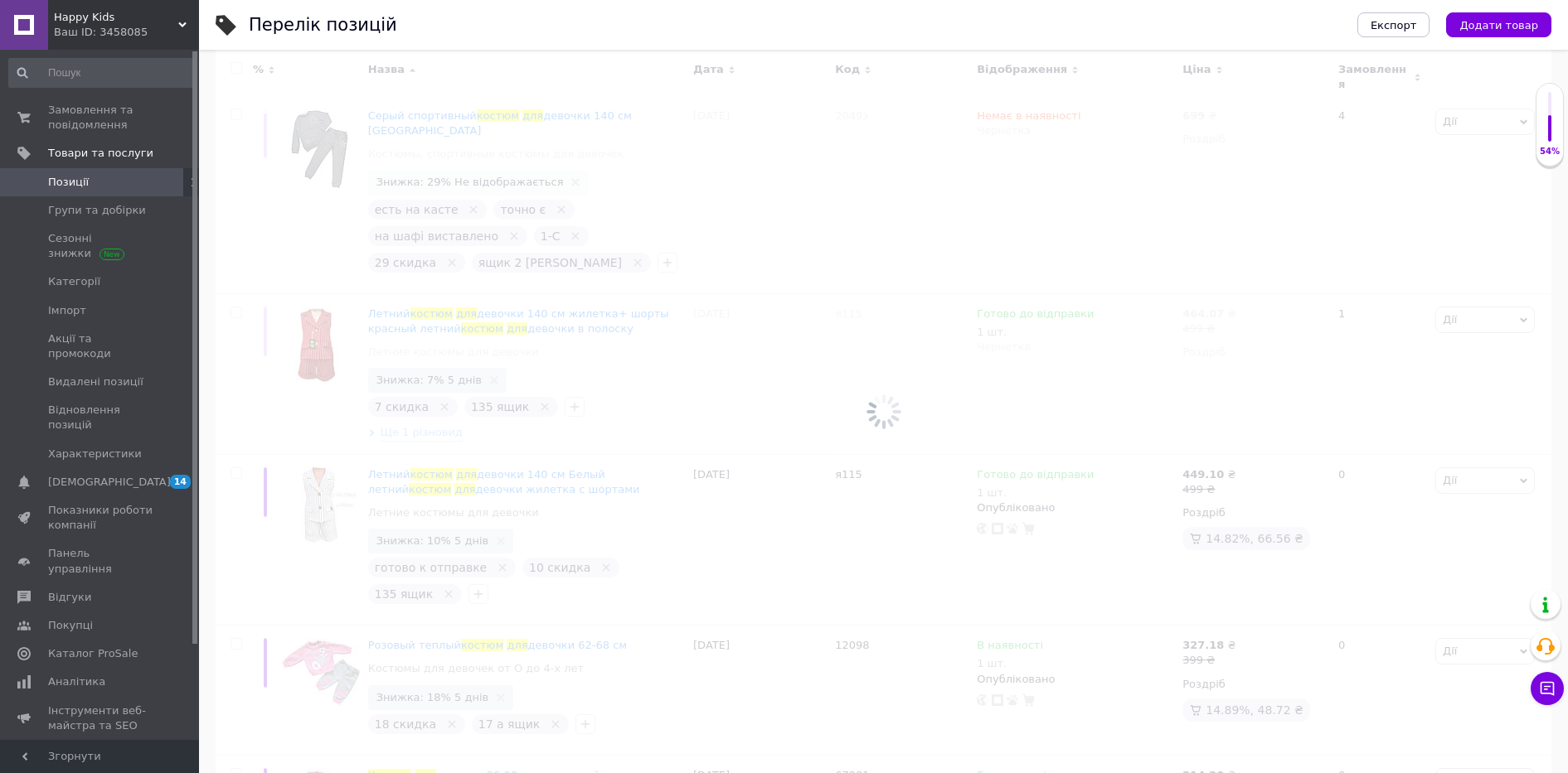
scroll to position [725, 0]
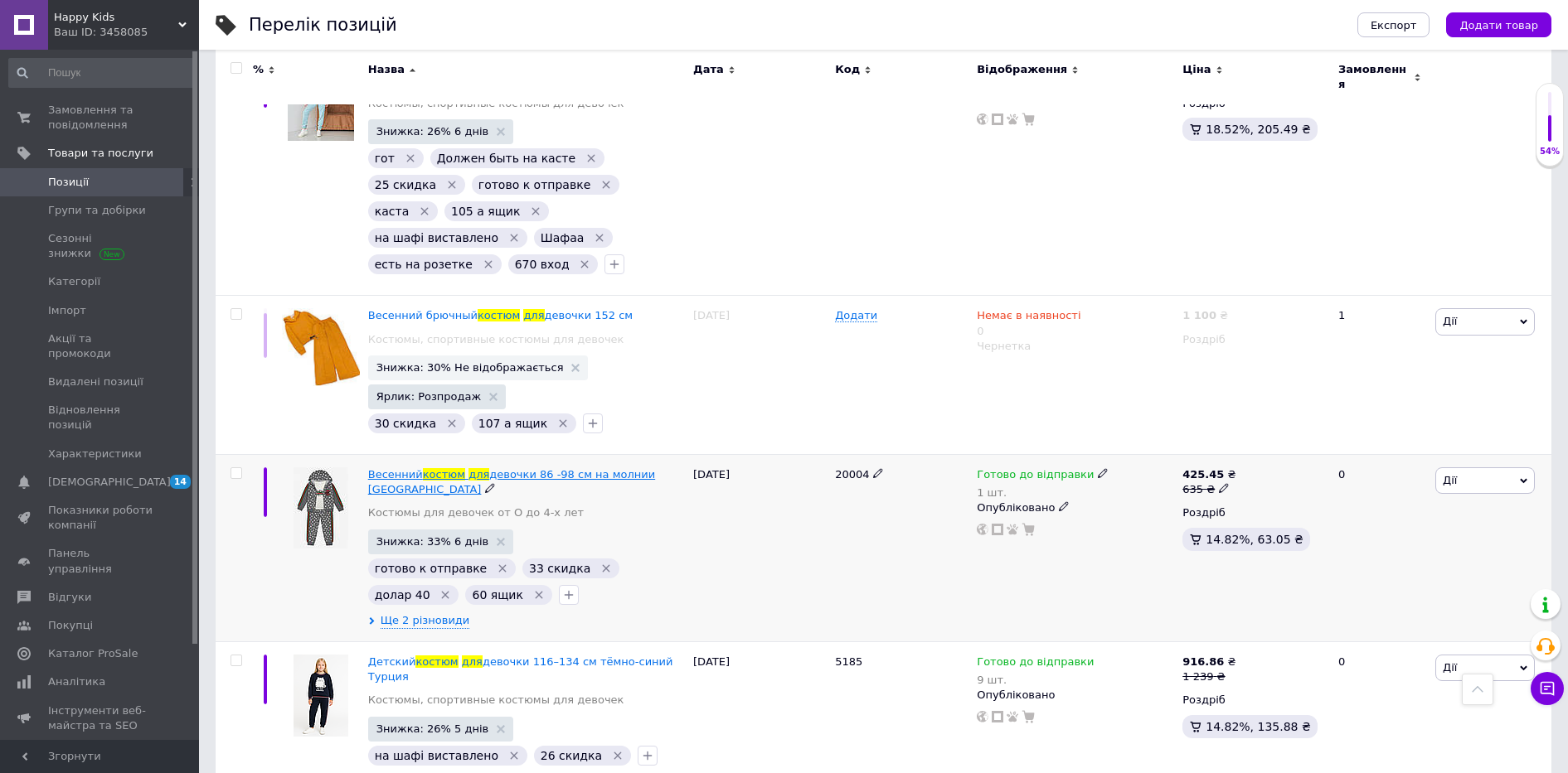
click at [427, 468] on span "костюм" at bounding box center [444, 474] width 43 height 12
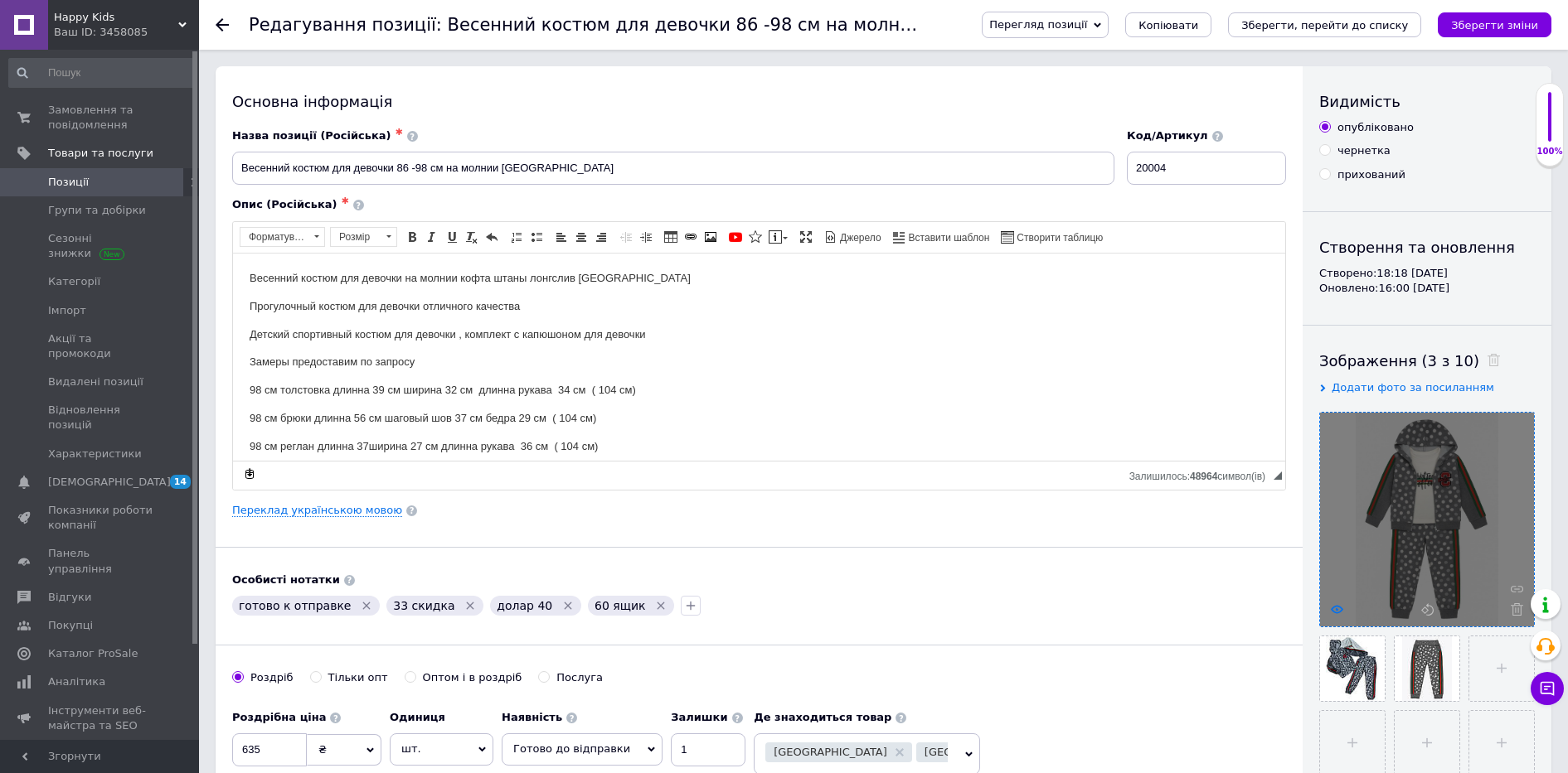
click at [1333, 610] on use at bounding box center [1337, 609] width 12 height 8
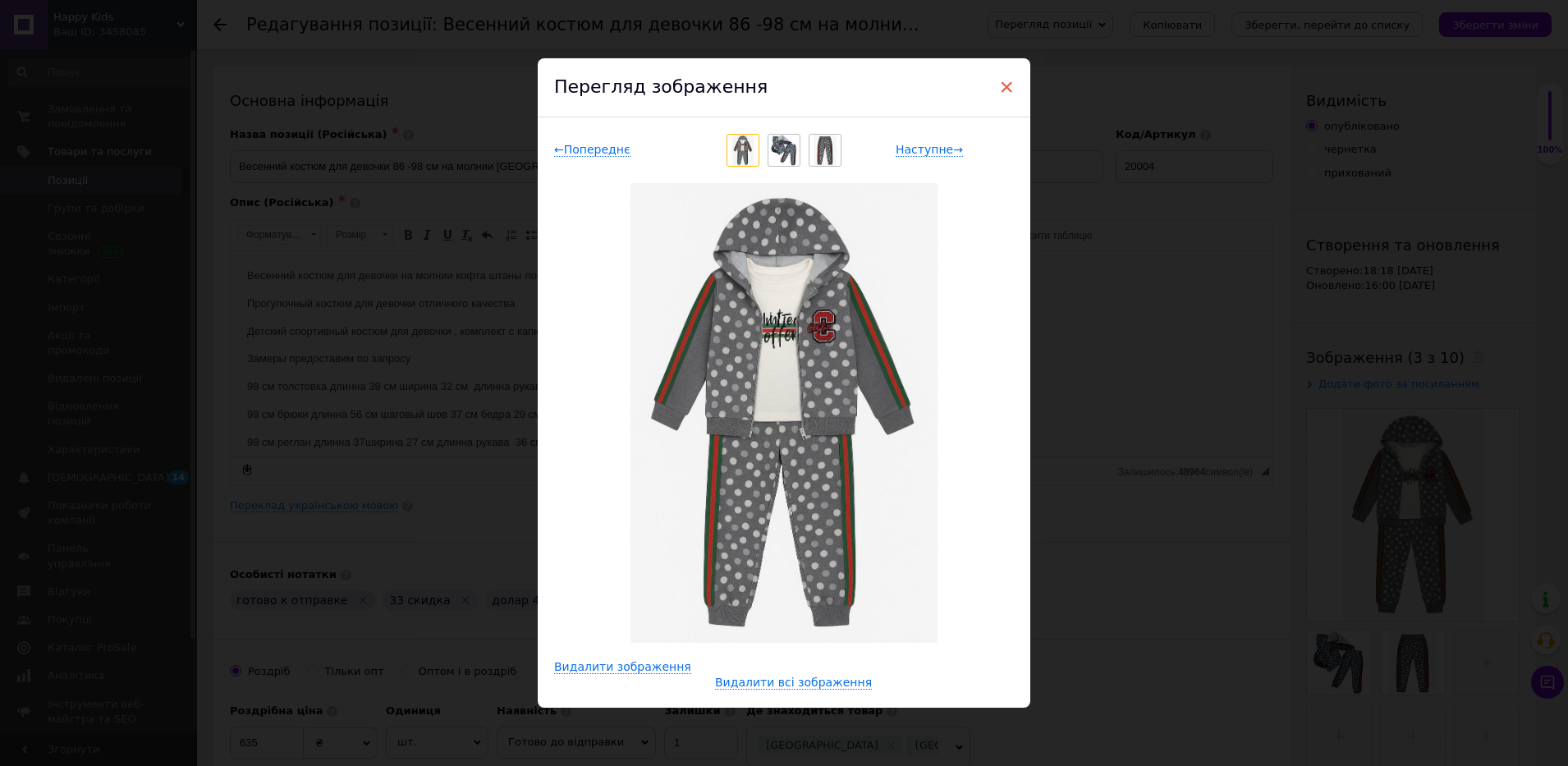
click at [1010, 87] on span "×" at bounding box center [1006, 87] width 15 height 28
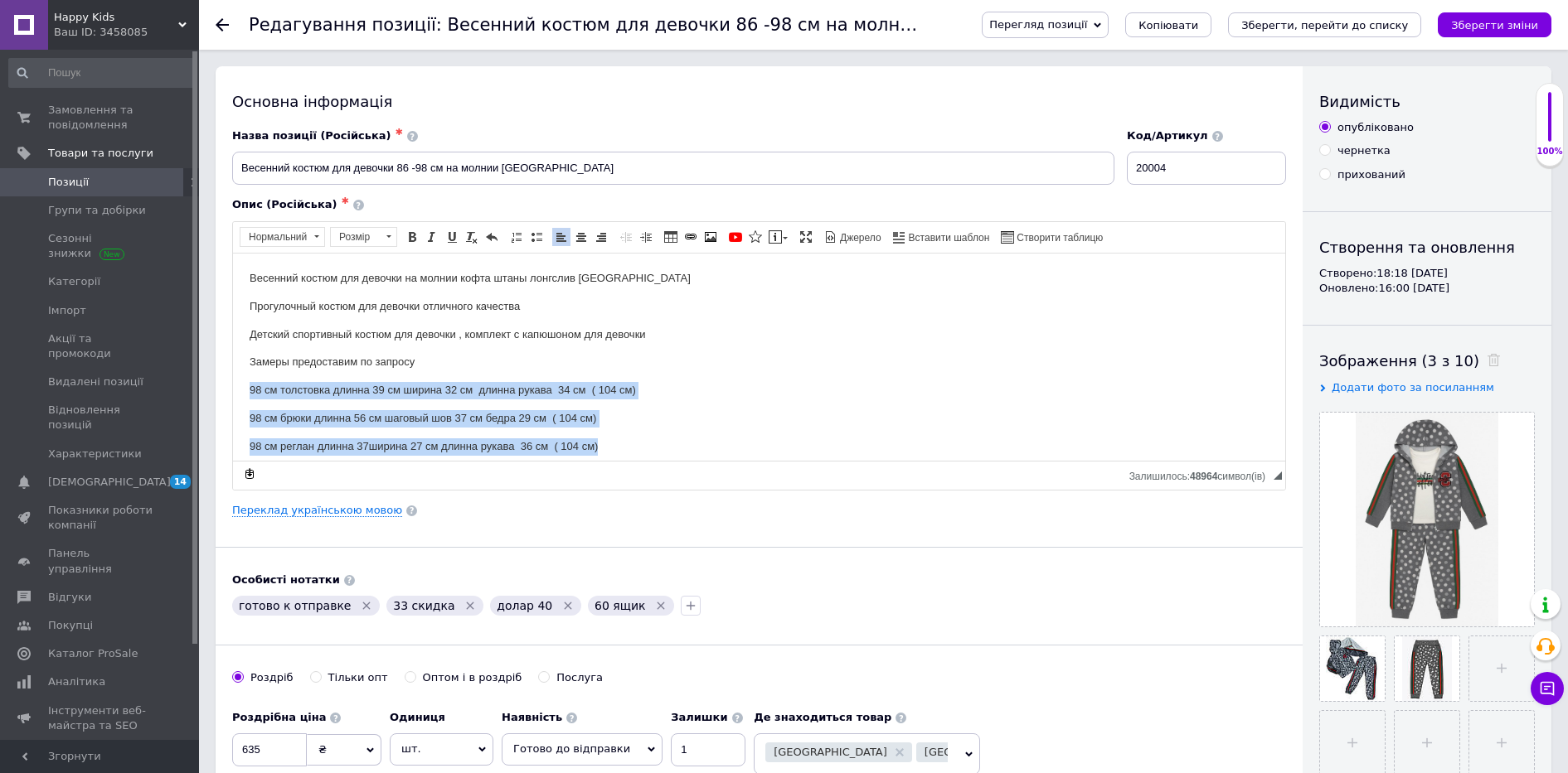
drag, startPoint x: 253, startPoint y: 413, endPoint x: 636, endPoint y: 440, distance: 384.0
click at [636, 440] on html "Весенний костюм для девочки на молнии кофта штаны лонгслив Турция Прогулочный к…" at bounding box center [759, 530] width 1052 height 555
copy body "98 см толстовка длинна 39 см ширина 32 см длинна рукава 34 см ( 104 см) 98 см б…"
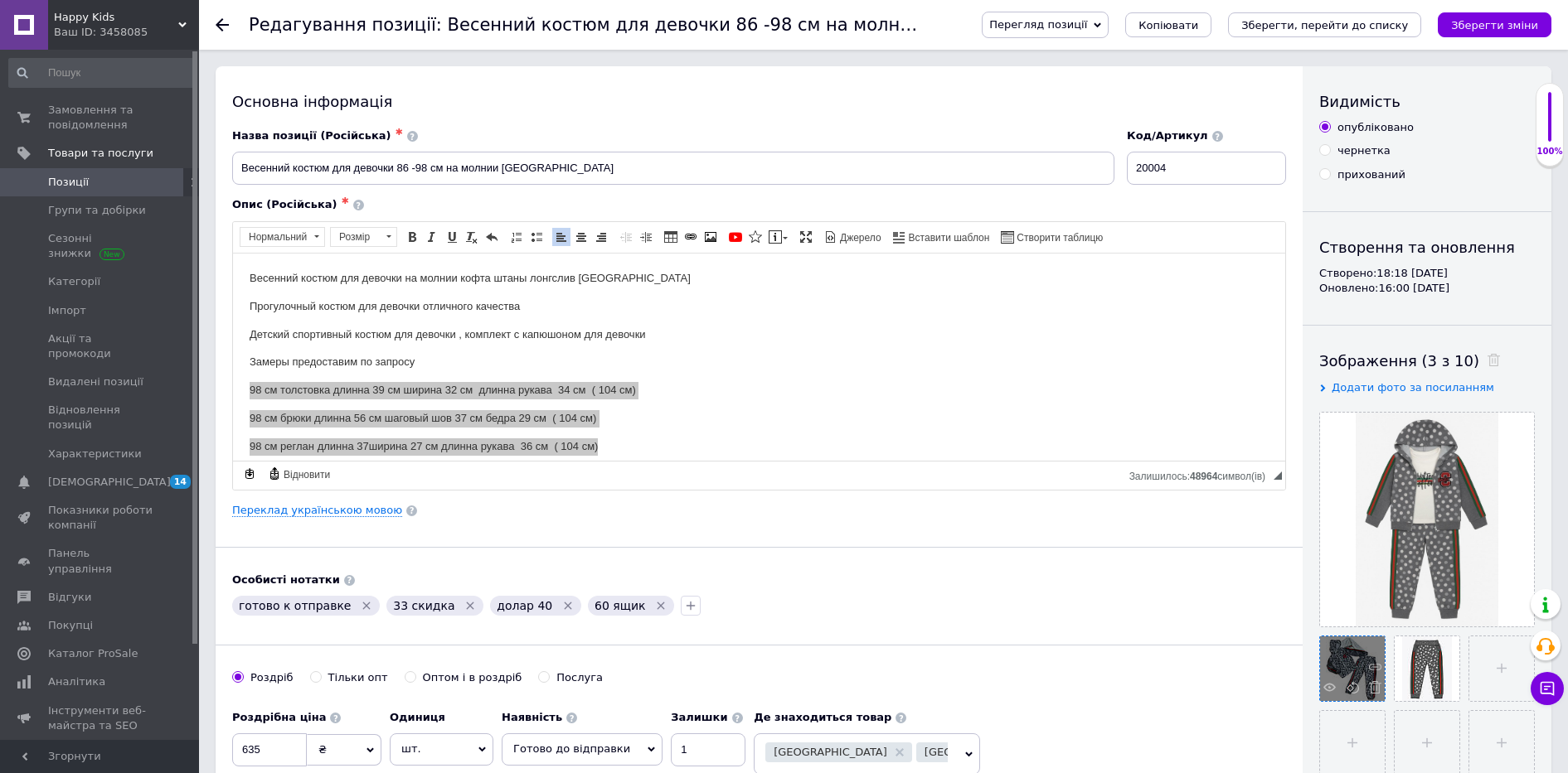
click at [1351, 663] on div at bounding box center [1353, 669] width 65 height 65
click at [1335, 687] on use at bounding box center [1330, 687] width 12 height 8
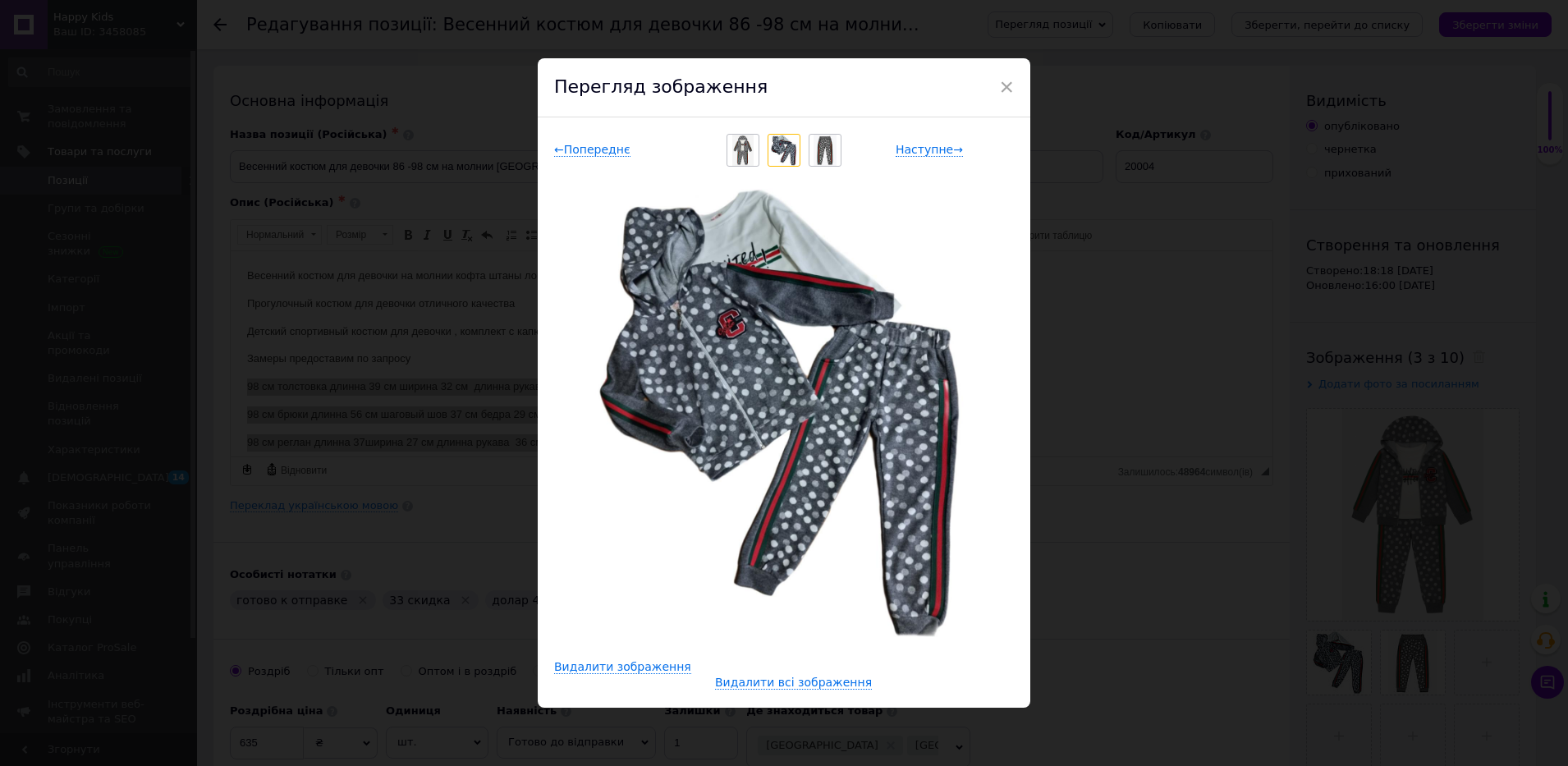
click at [785, 150] on img at bounding box center [784, 150] width 26 height 31
click at [821, 149] on img at bounding box center [826, 150] width 24 height 31
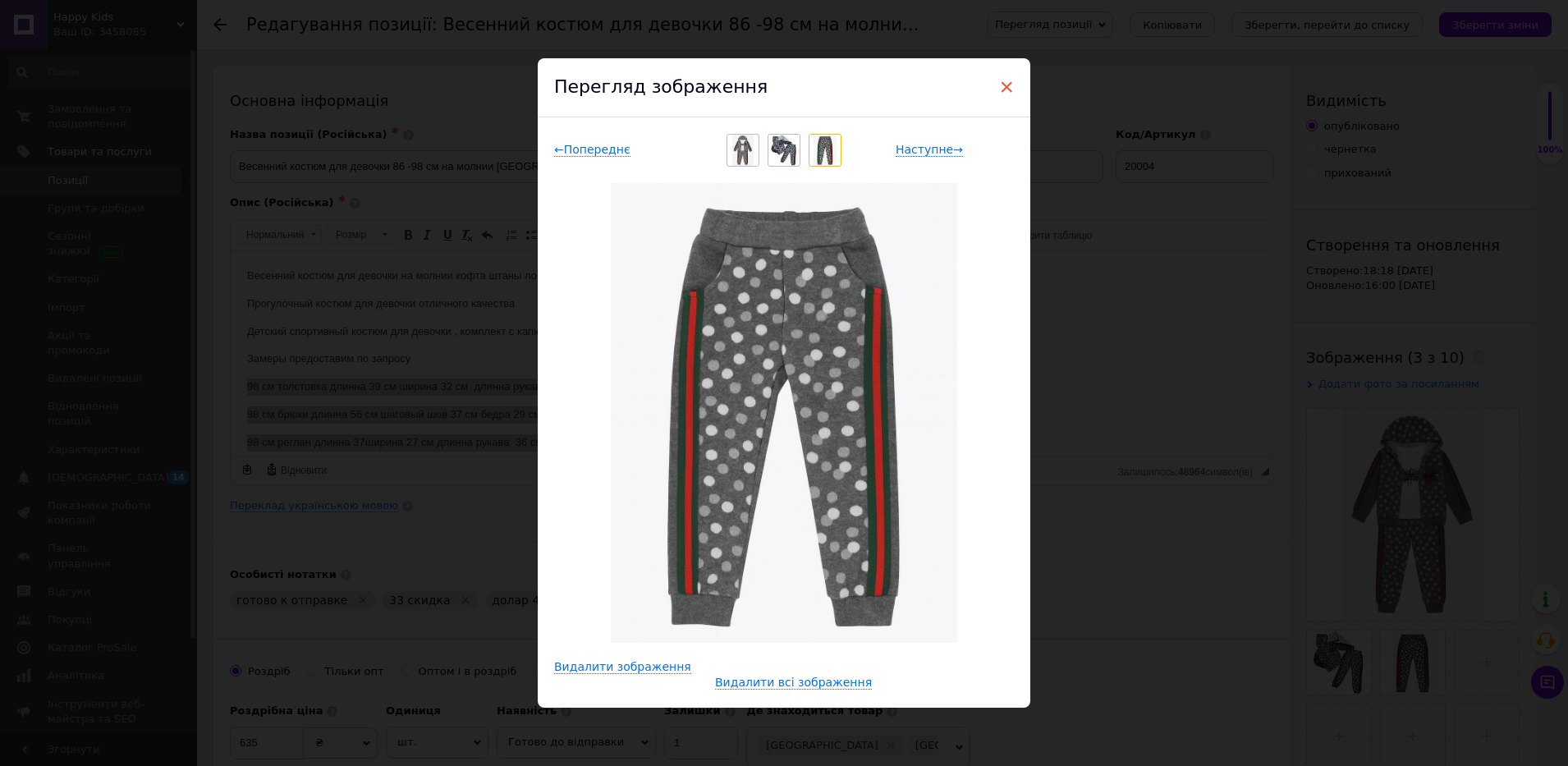
click at [1004, 90] on span "×" at bounding box center [1006, 87] width 15 height 28
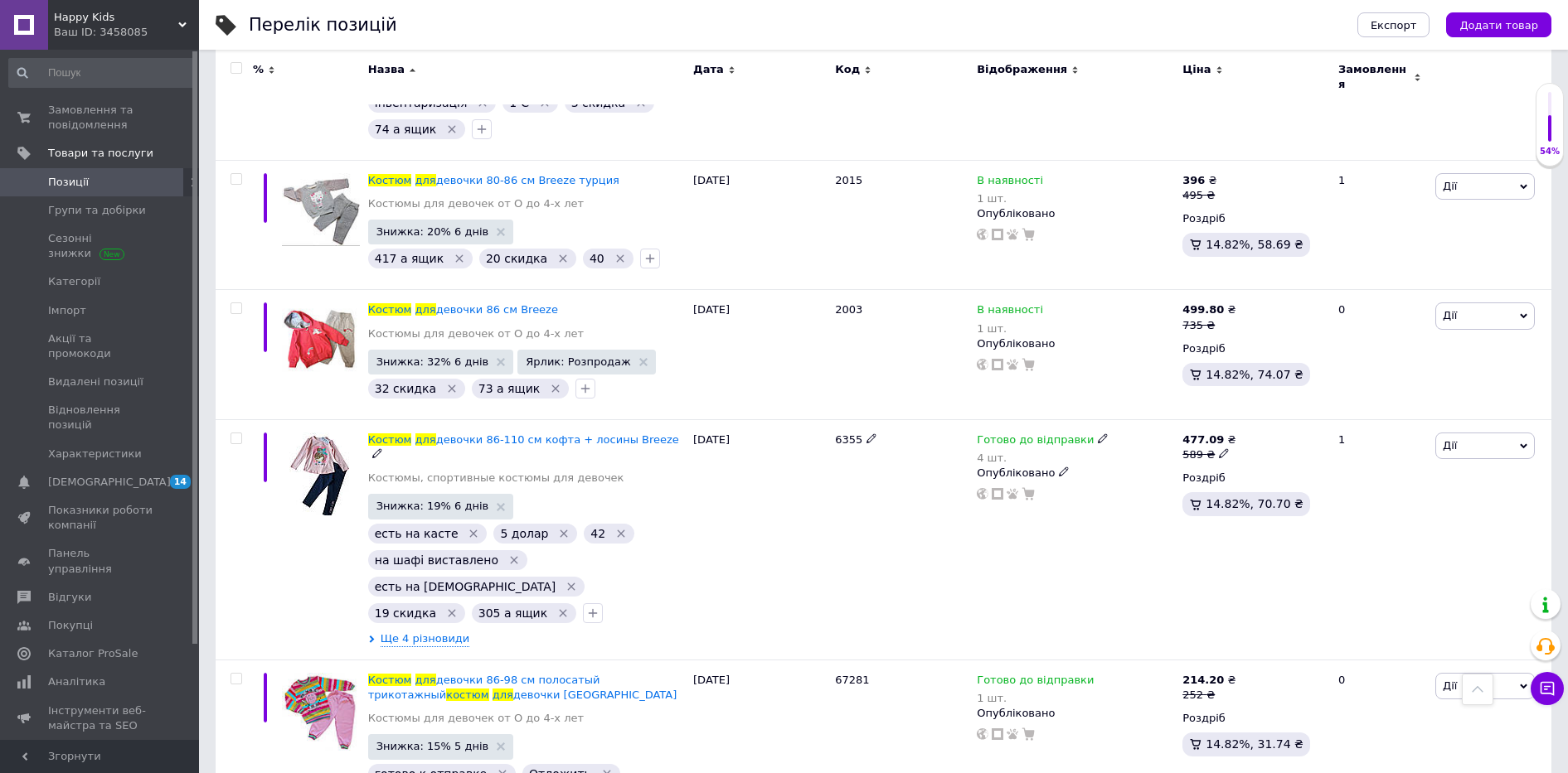
scroll to position [5389, 0]
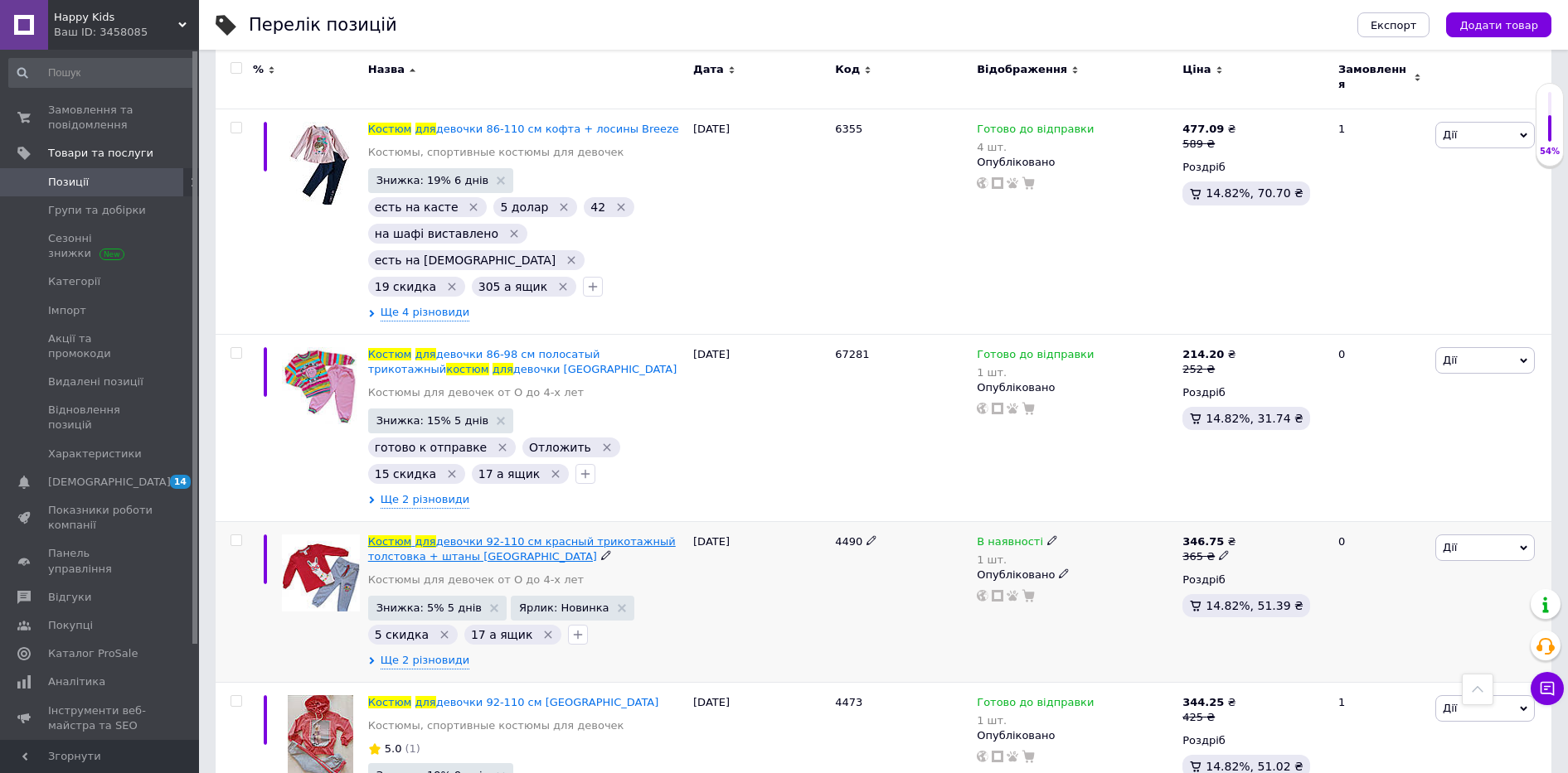
click at [406, 536] on span "девочки 92-110 см красный трикотажный толстовка + штаны Турция" at bounding box center [522, 550] width 308 height 28
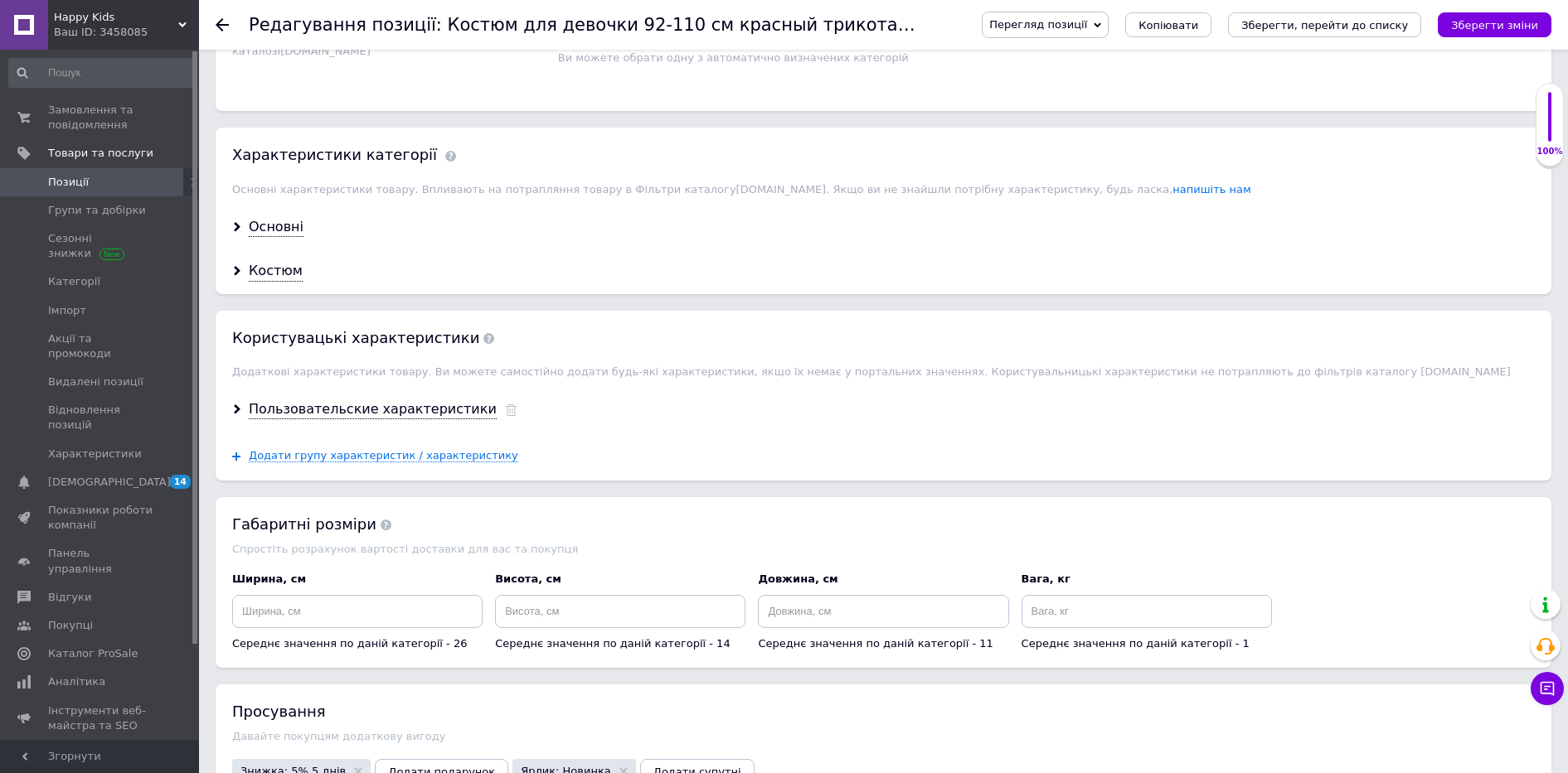
scroll to position [2072, 0]
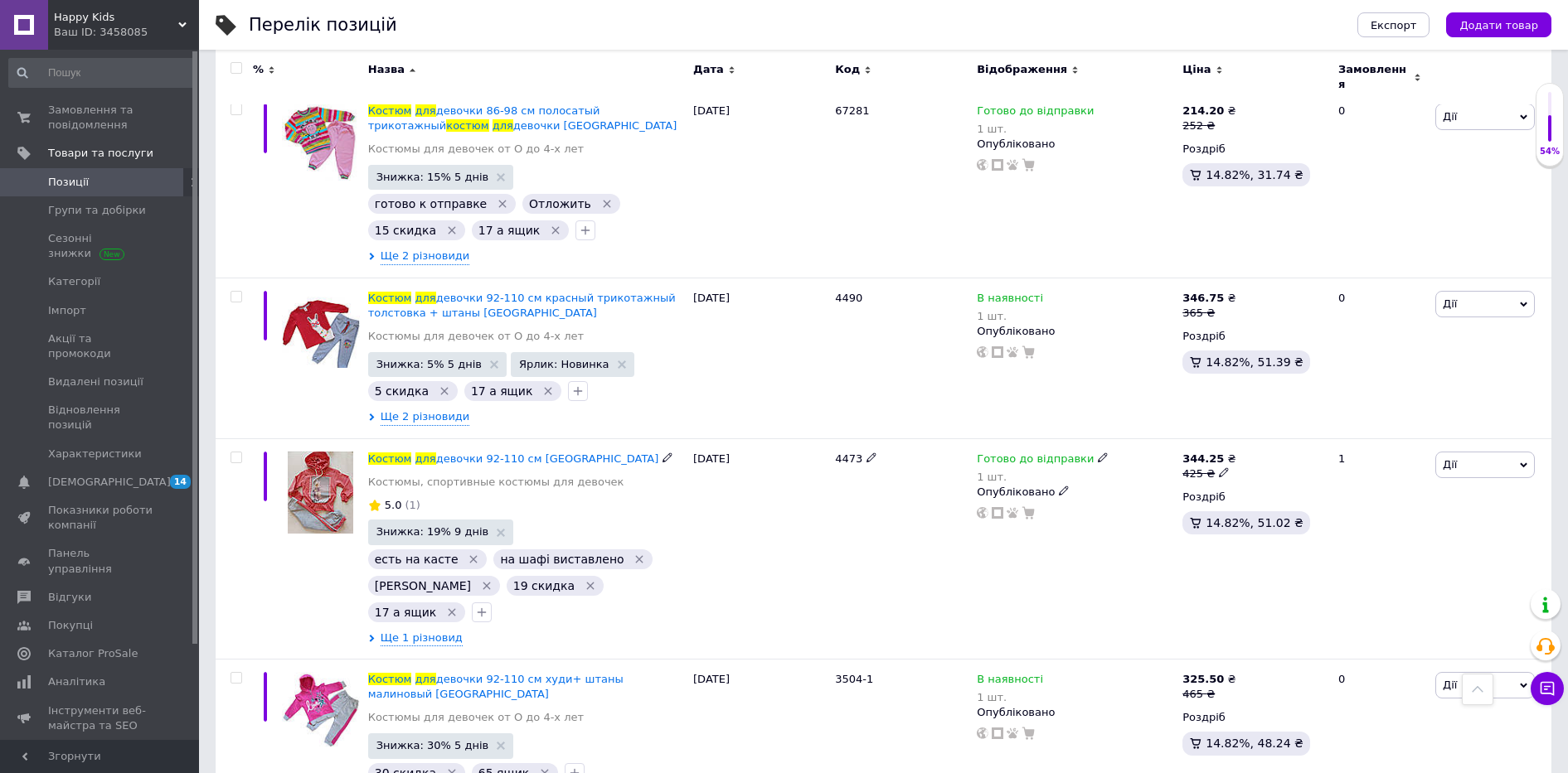
scroll to position [5699, 0]
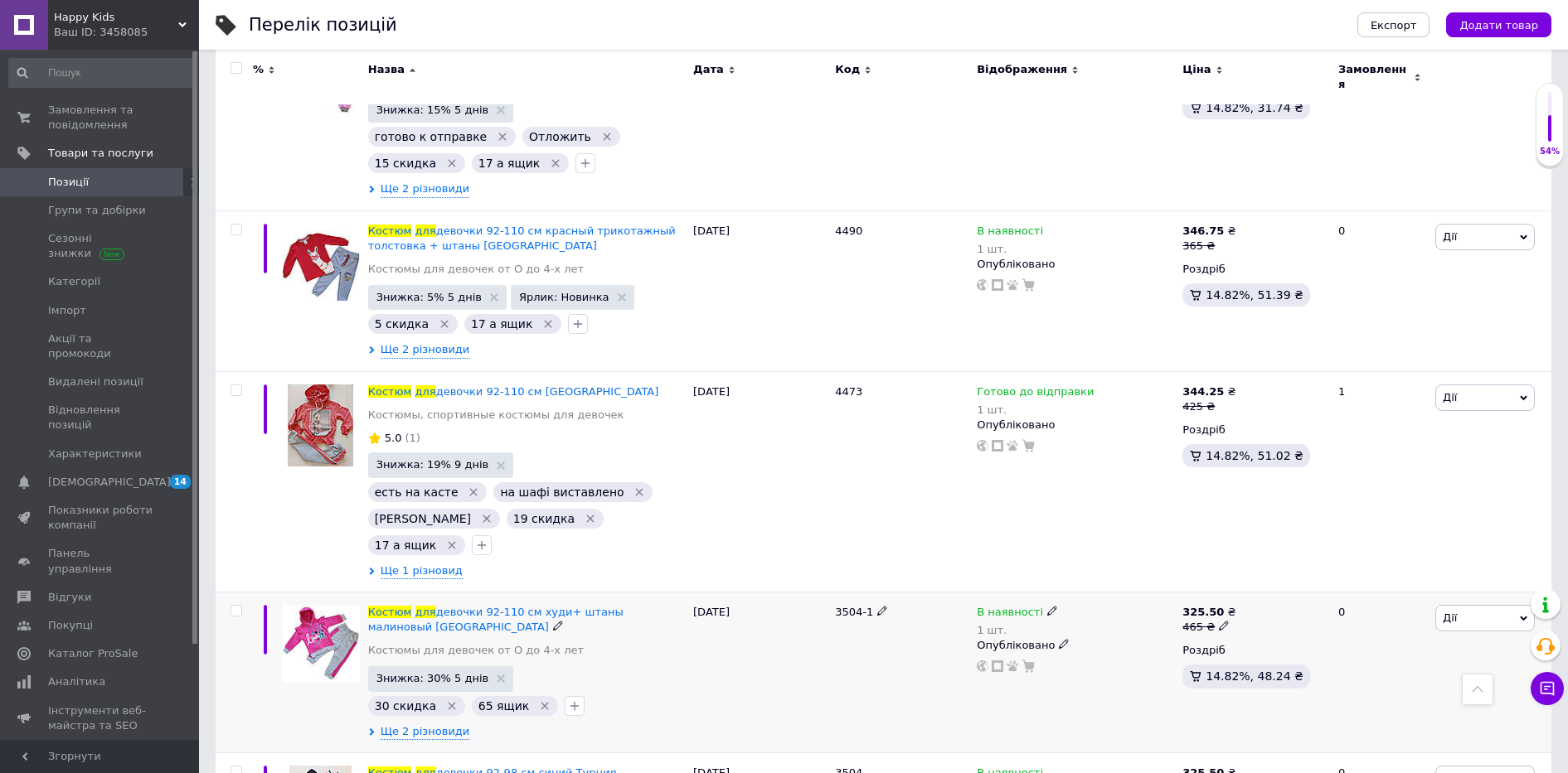
click at [553, 621] on icon at bounding box center [558, 625] width 10 height 10
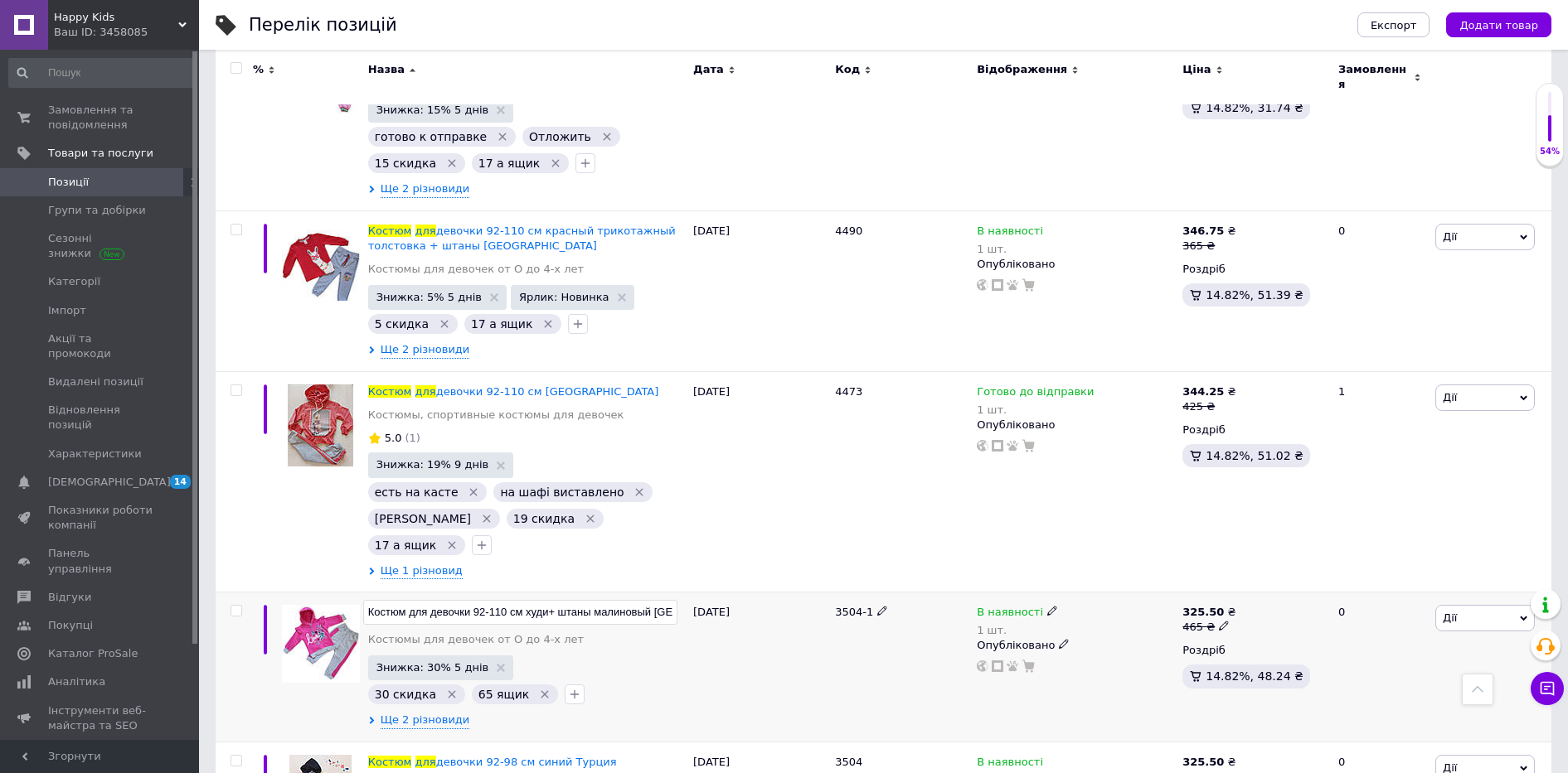
scroll to position [0, 17]
click at [726, 592] on div "21.03.2025" at bounding box center [760, 667] width 141 height 150
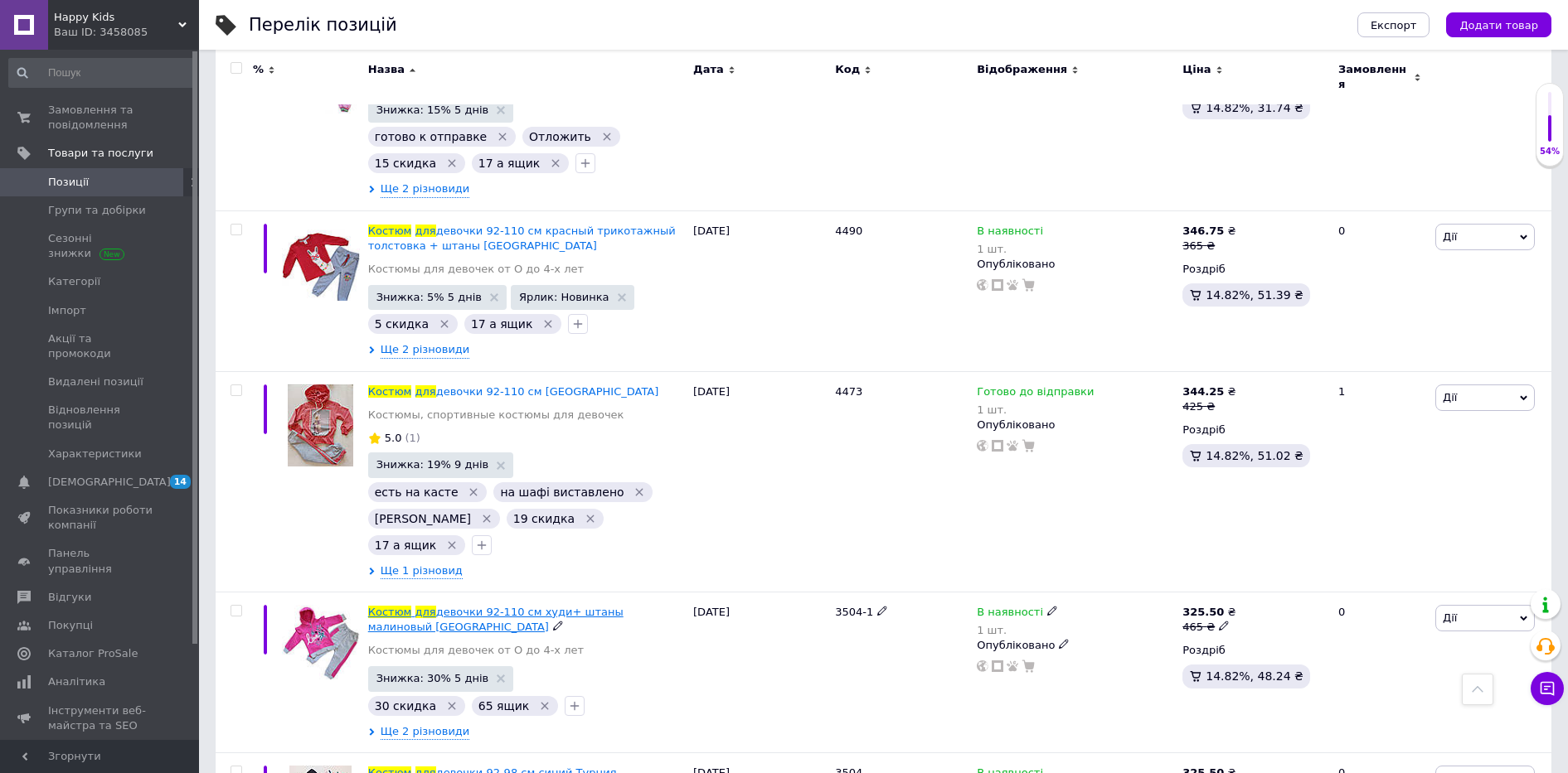
click at [426, 606] on span "девочки 92-110 см худи+ штаны малиновый Турция" at bounding box center [496, 620] width 255 height 28
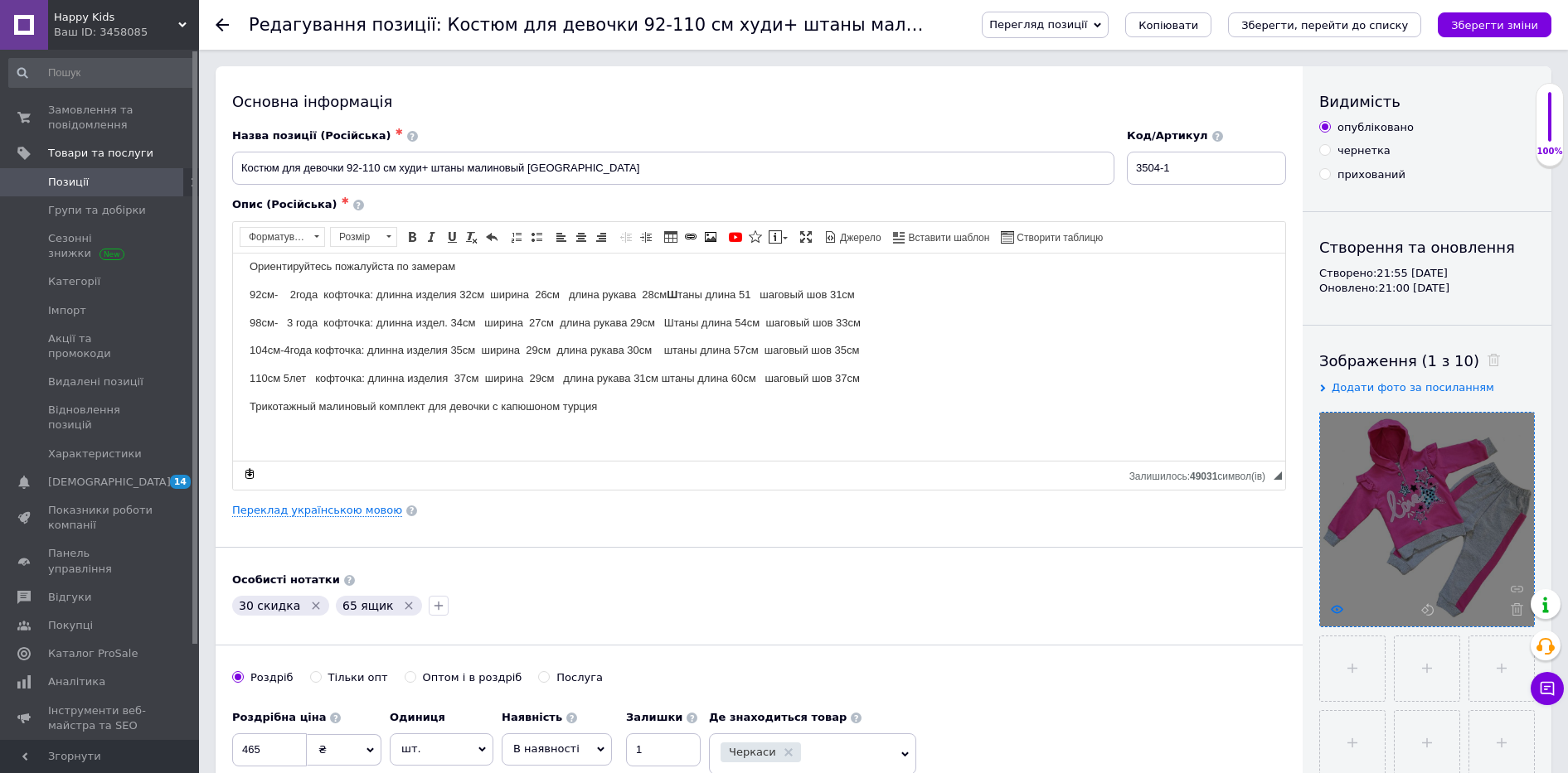
click at [1332, 606] on icon at bounding box center [1337, 609] width 12 height 12
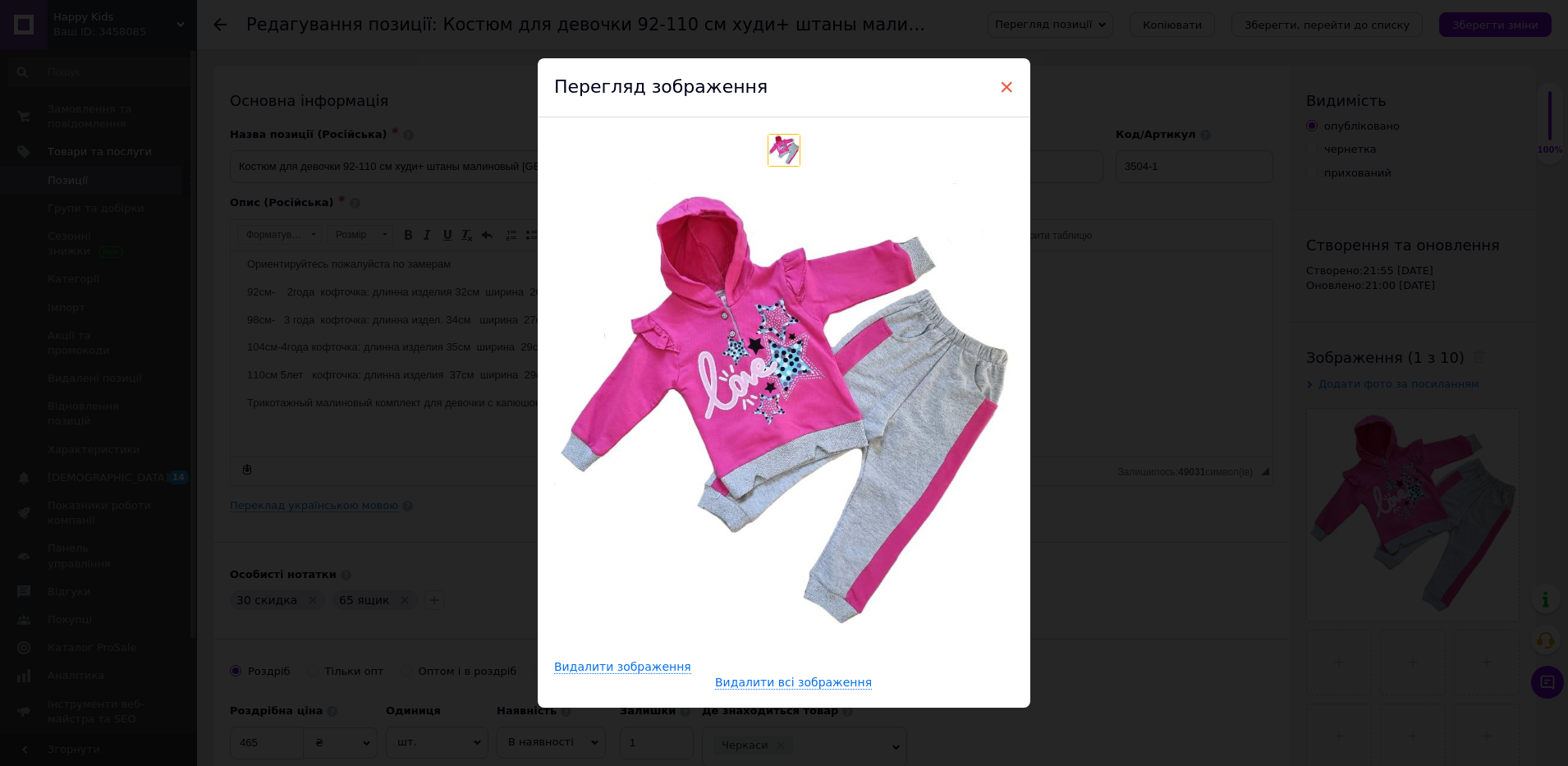
click at [1005, 88] on span "×" at bounding box center [1006, 87] width 15 height 28
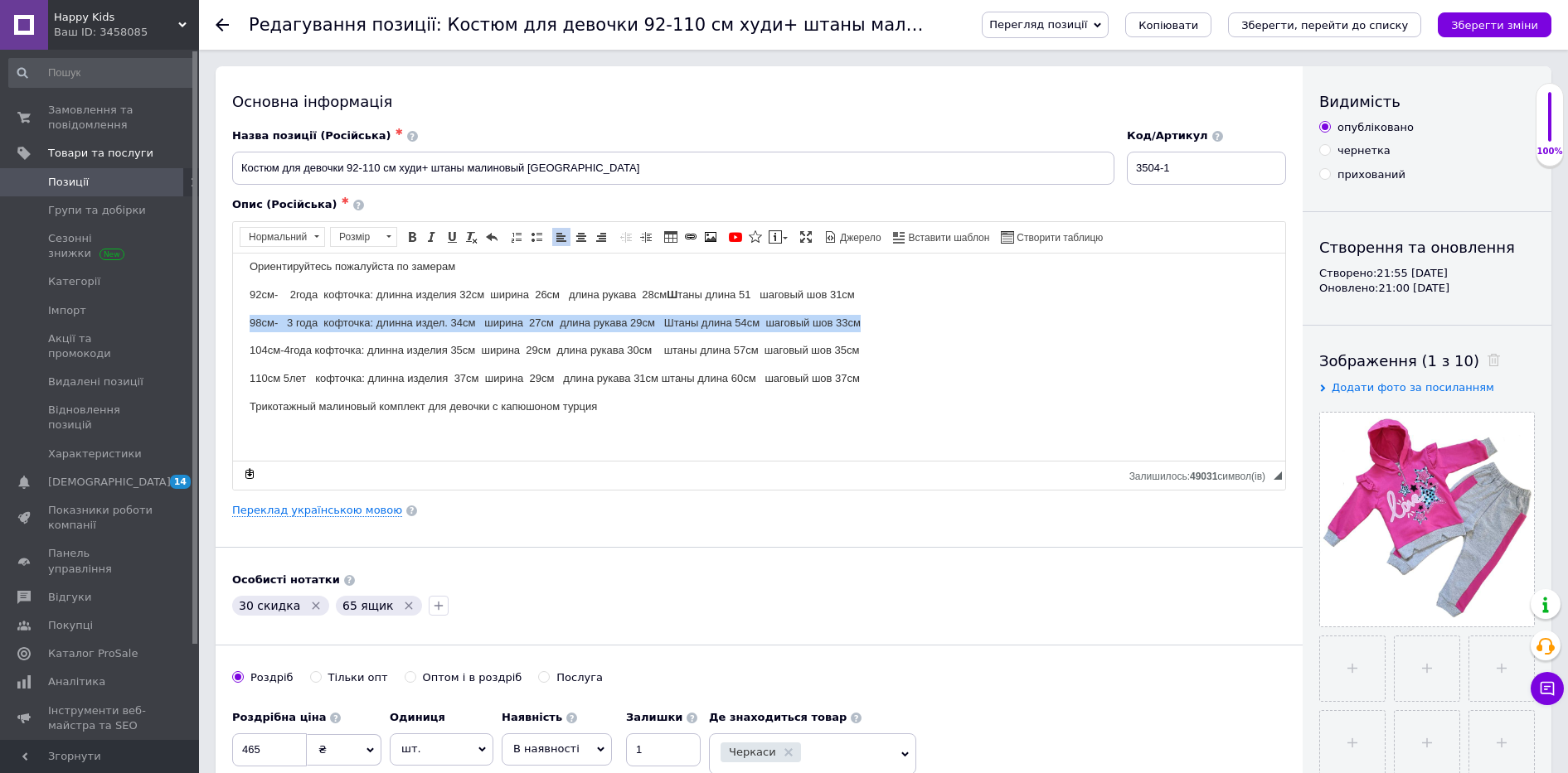
drag, startPoint x: 250, startPoint y: 320, endPoint x: 1020, endPoint y: 307, distance: 770.1
click at [1020, 307] on body "Детский костюм для девочки худи+ штаны малиновый Турция Трикотажный костюм для …" at bounding box center [759, 280] width 1019 height 326
copy p "98см- 3 года кофточка: длинна издел. 34см ширина 27см длина рукава 29см Штаны д…"
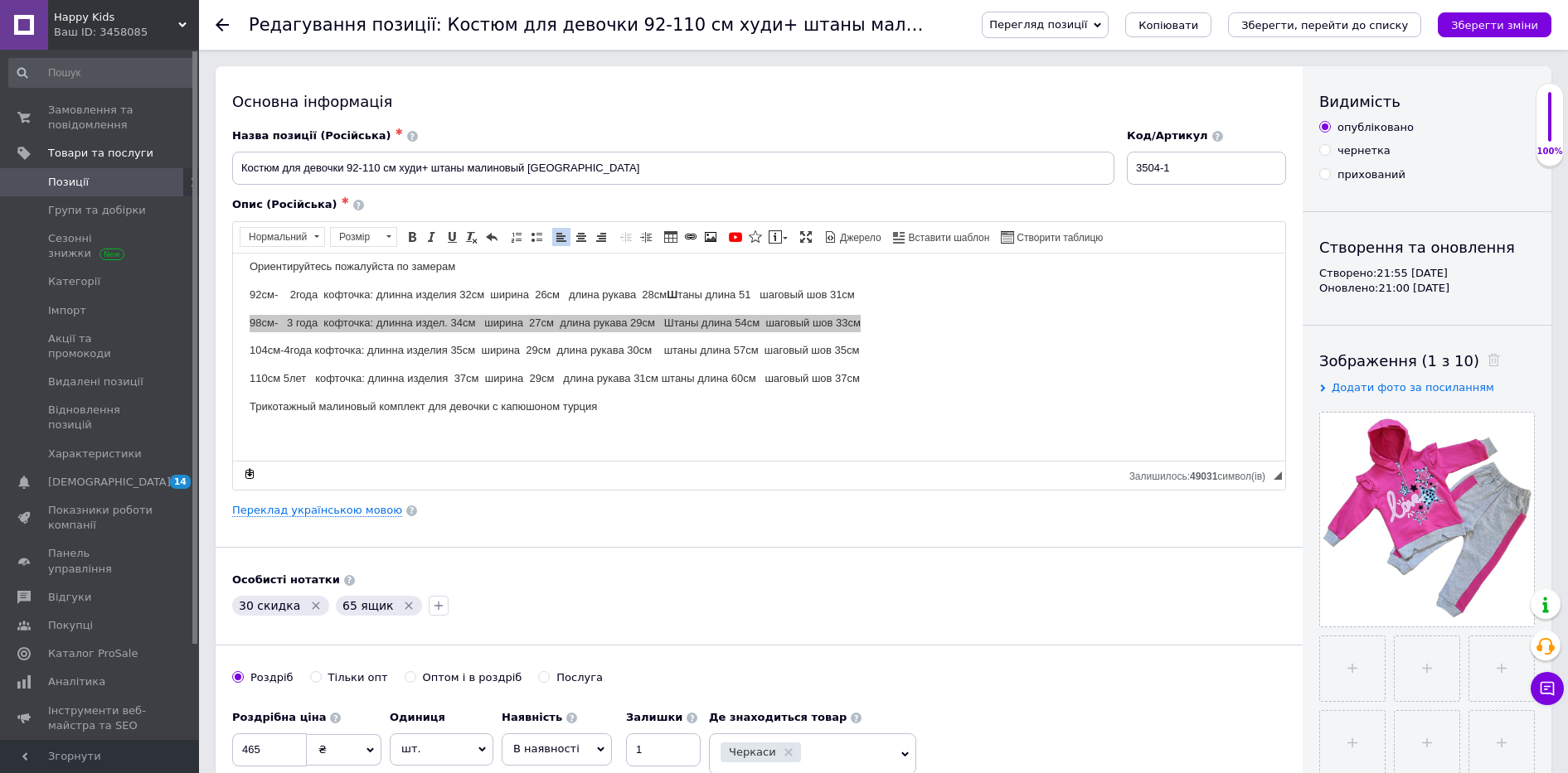
click at [628, 467] on span "◢ Залишилось: 49031 символ(iв) {label} Відновити" at bounding box center [759, 475] width 1052 height 29
click at [67, 103] on span "Замовлення та повідомлення" at bounding box center [101, 117] width 105 height 30
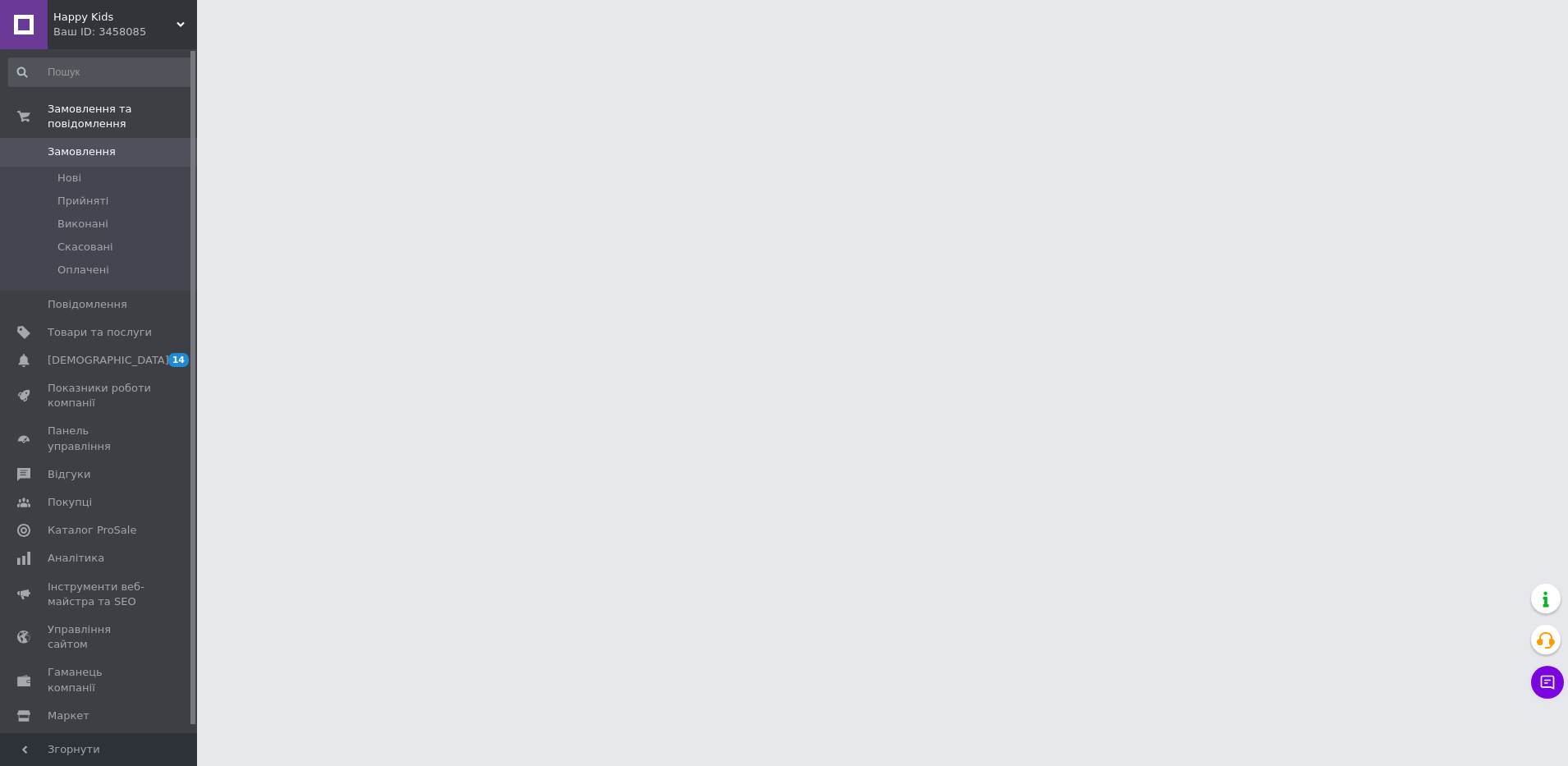
click at [73, 145] on span "Замовлення" at bounding box center [81, 152] width 69 height 15
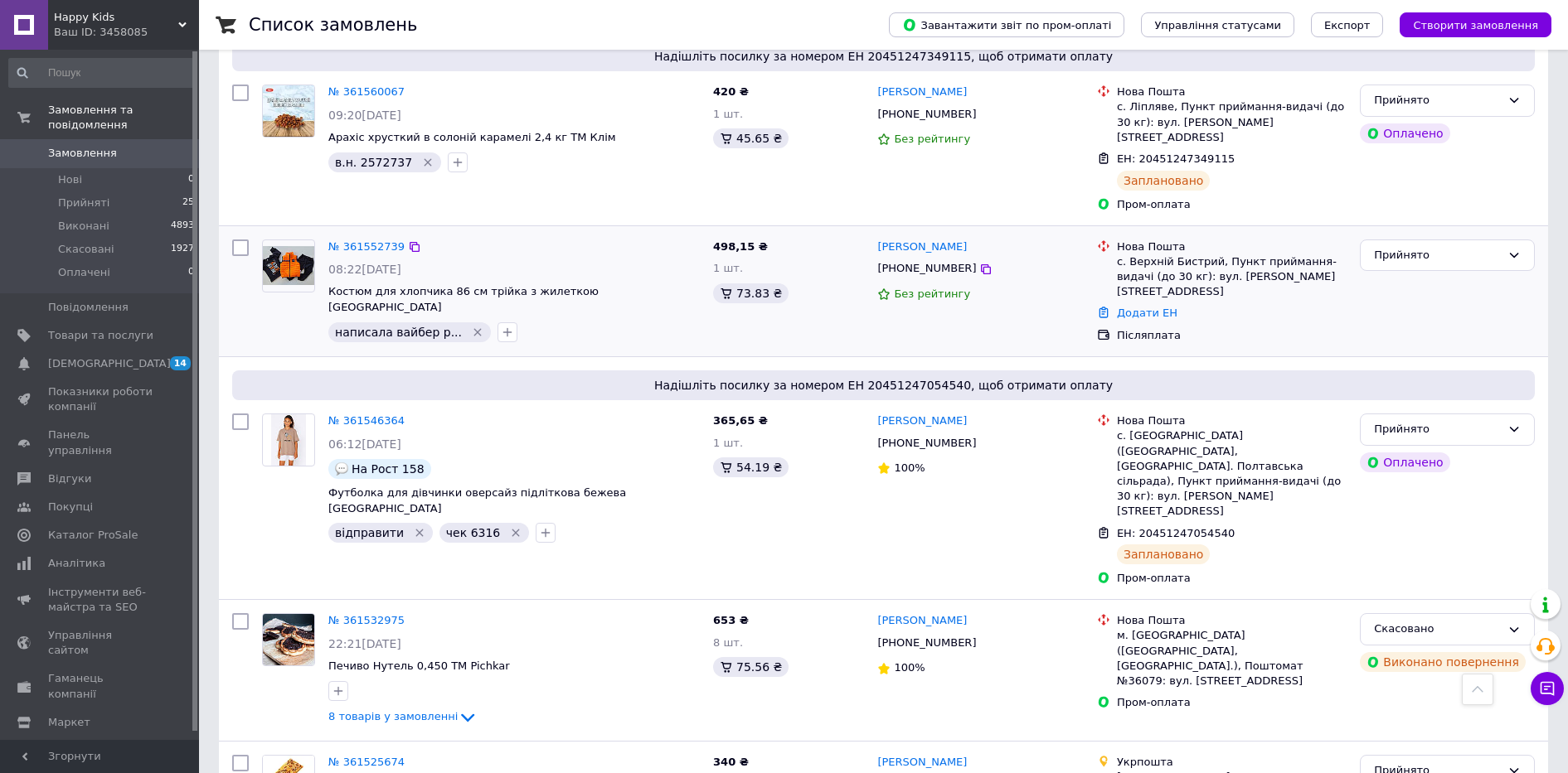
scroll to position [134, 0]
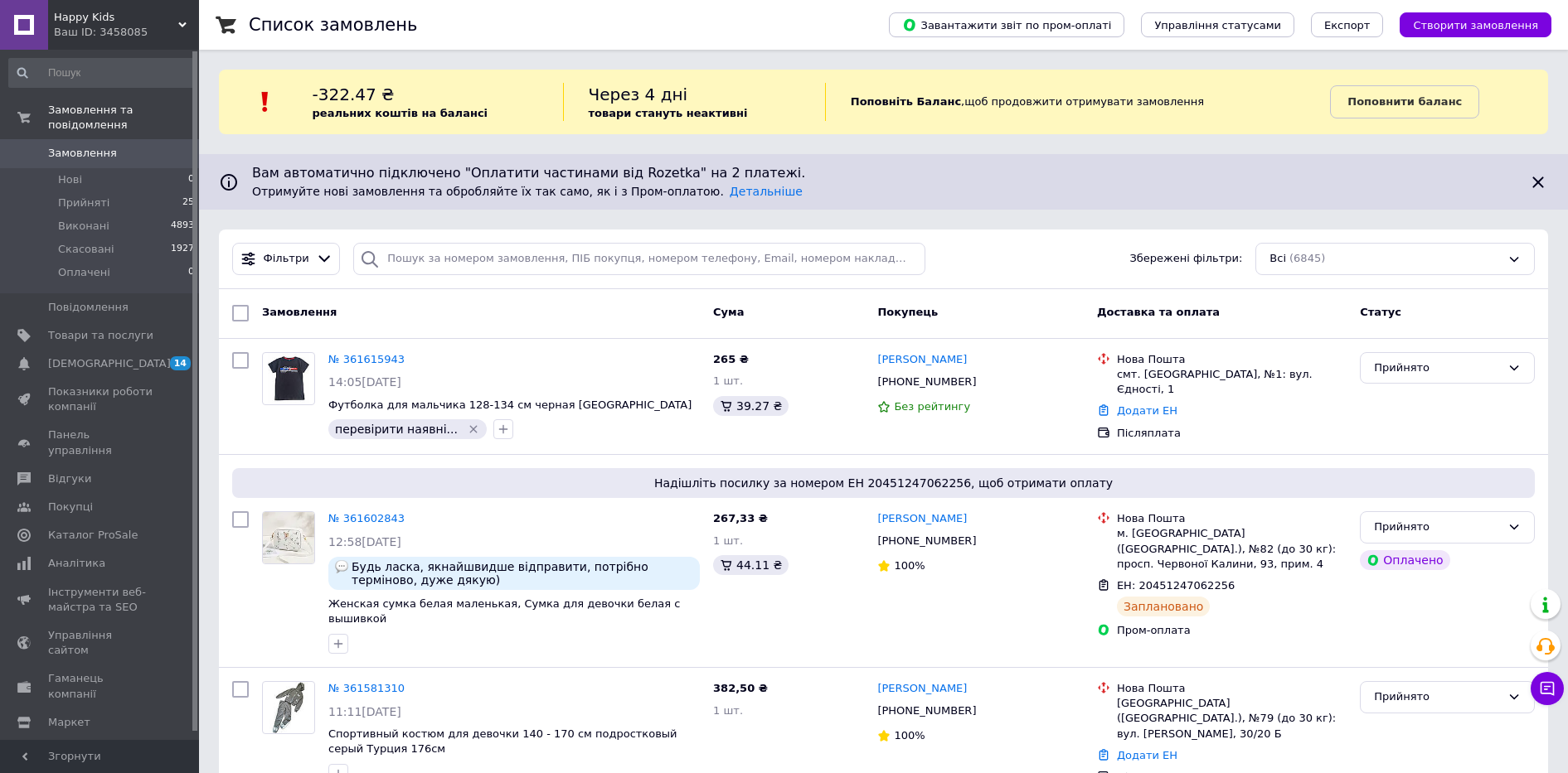
drag, startPoint x: 62, startPoint y: 320, endPoint x: 312, endPoint y: 342, distance: 251.0
click at [62, 328] on span "Товари та послуги" at bounding box center [101, 335] width 105 height 15
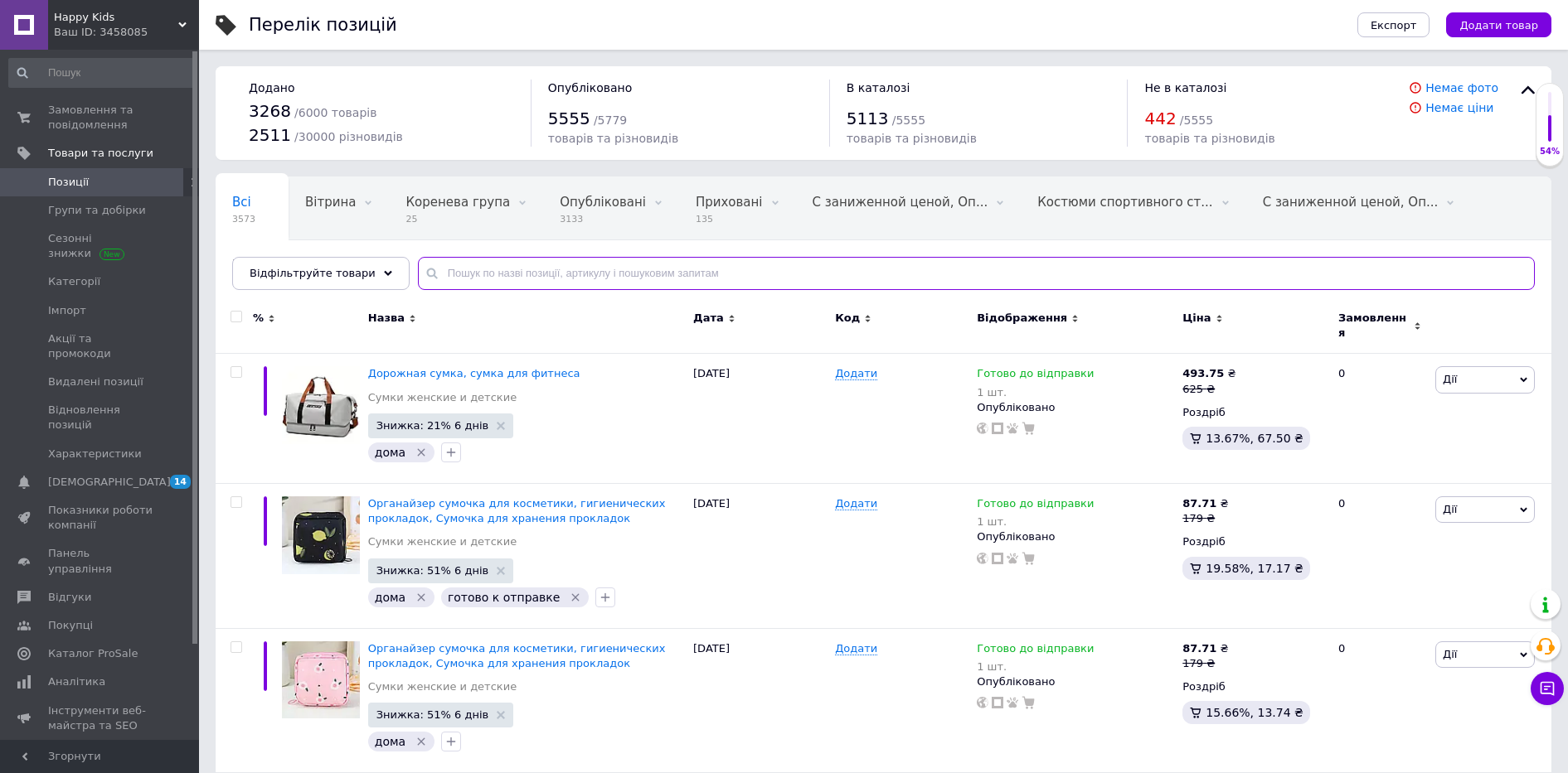
click at [448, 265] on input "text" at bounding box center [976, 273] width 1117 height 33
paste input "Костюм для дівчинки 92-110 см Туреччина"
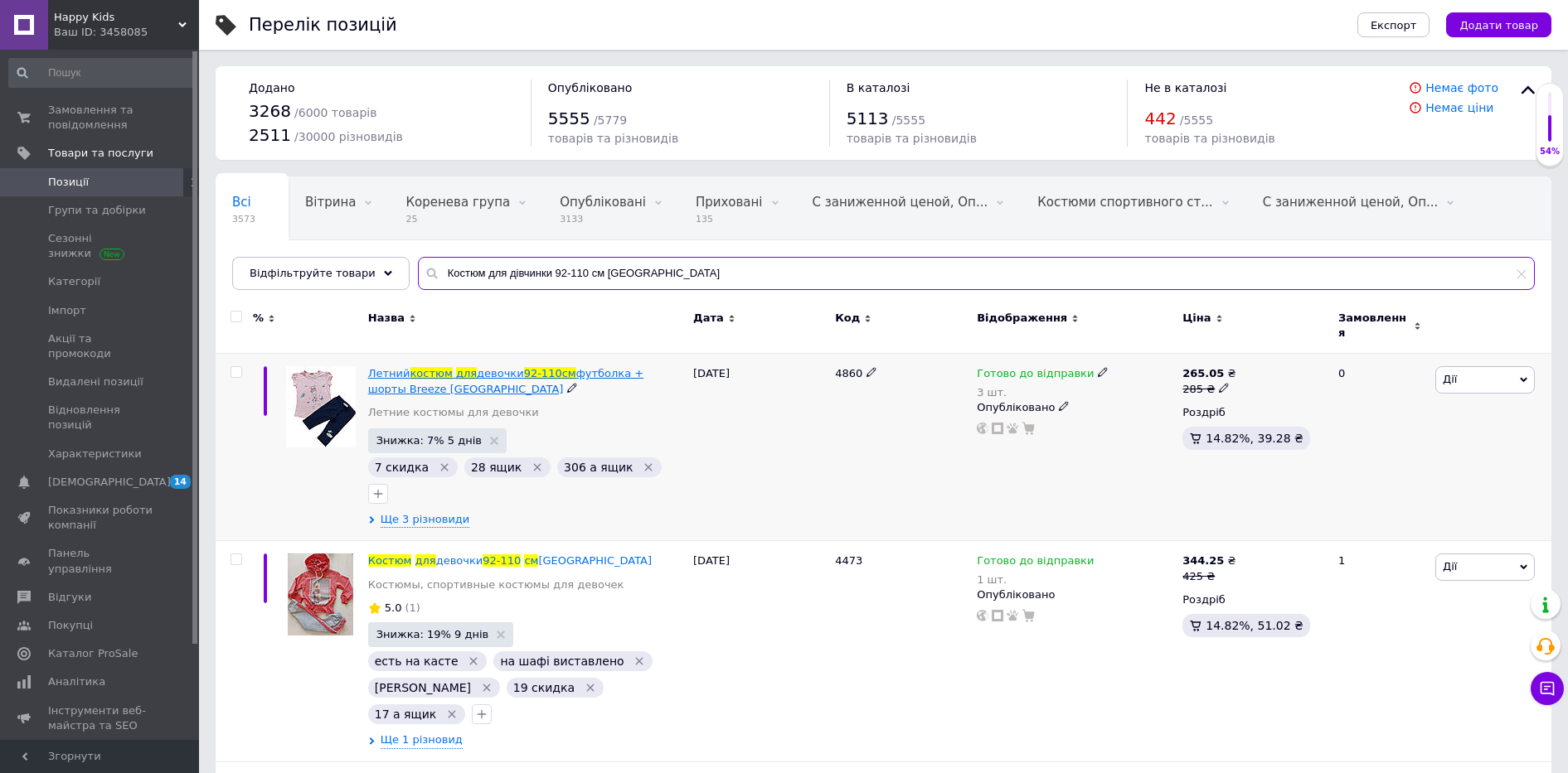
scroll to position [290, 0]
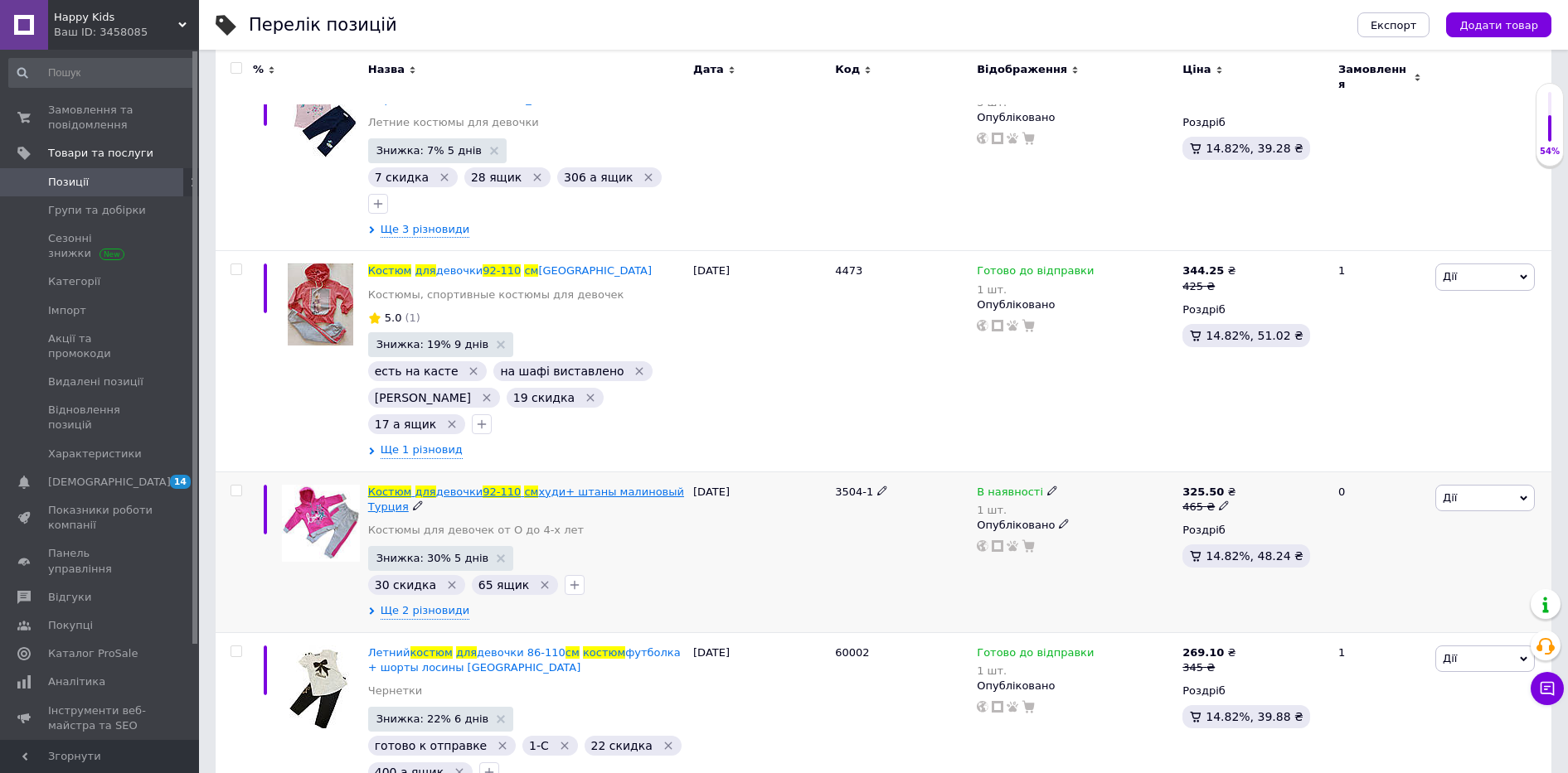
type input "Костюм для дівчинки 92-110 см Туреччина"
click at [399, 486] on span "Костюм" at bounding box center [391, 491] width 44 height 12
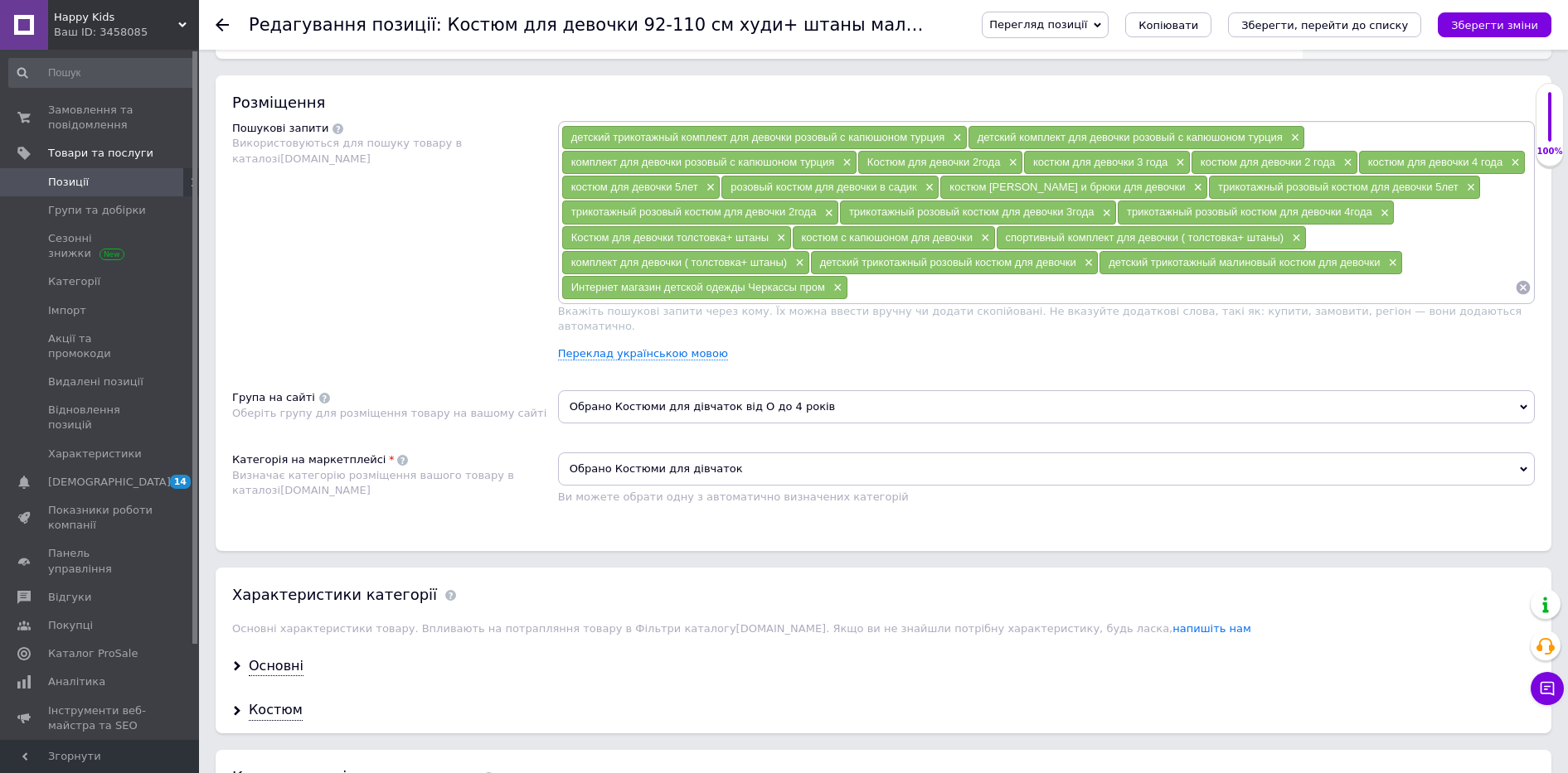
scroll to position [1658, 0]
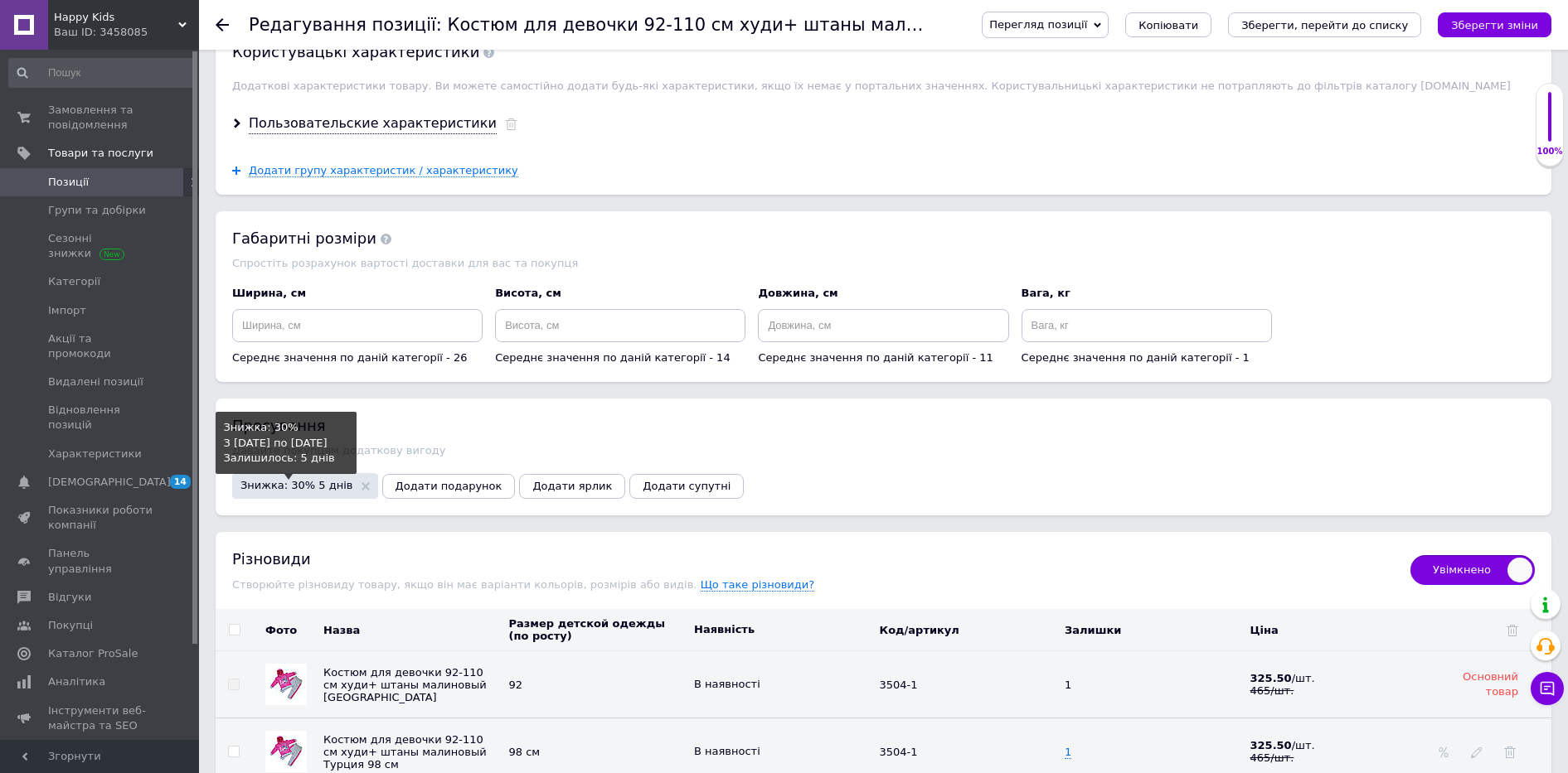
click at [275, 480] on span "Знижка: 30% 5 днів" at bounding box center [297, 486] width 113 height 11
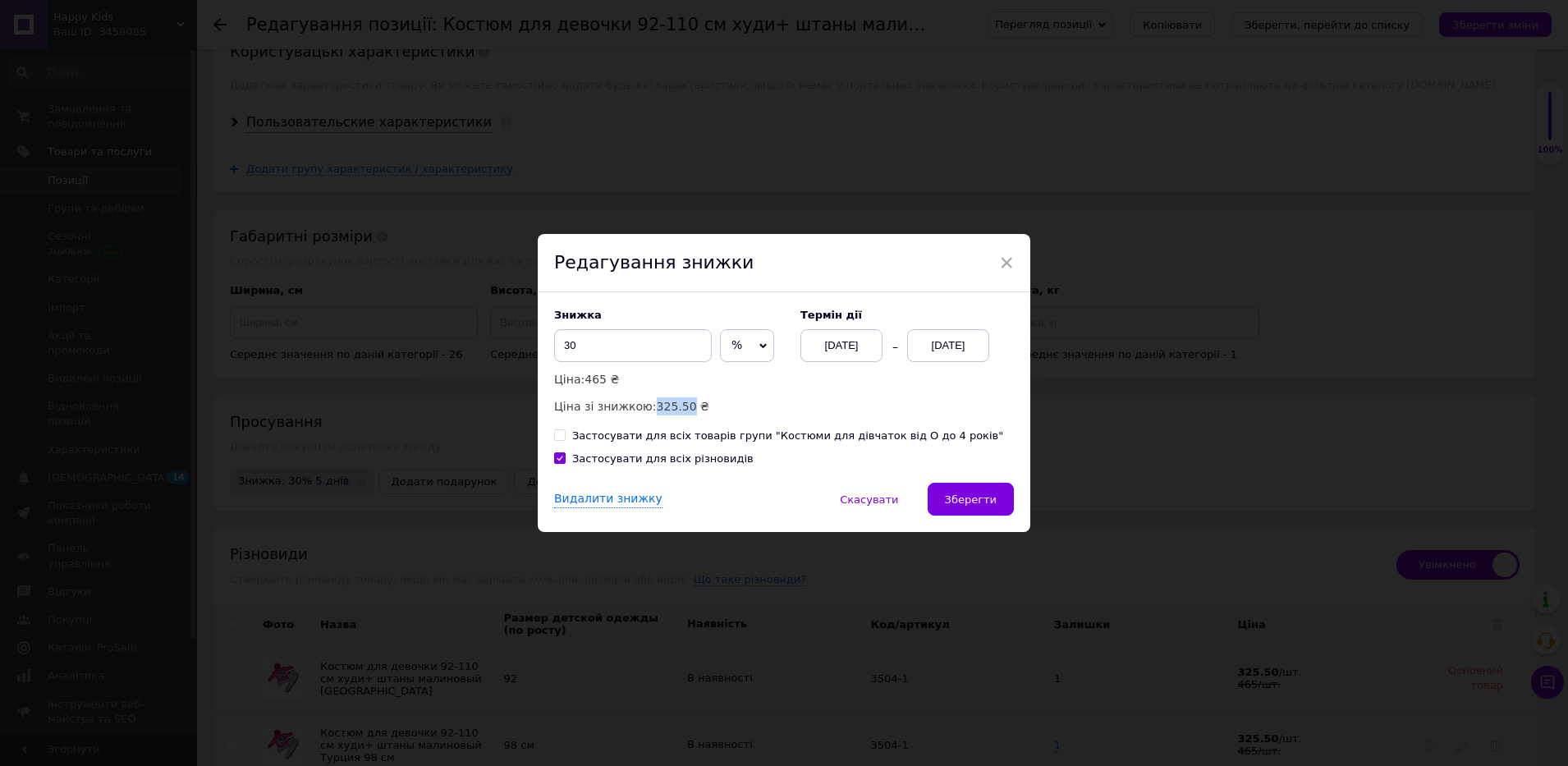
drag, startPoint x: 640, startPoint y: 408, endPoint x: 679, endPoint y: 403, distance: 39.3
click at [679, 403] on p "Ціна зі знижкою: 325.50 ₴" at bounding box center [669, 406] width 230 height 18
copy p "325.50"
click at [758, 404] on p "Ціна зі знижкою: 325.50 ₴" at bounding box center [669, 406] width 230 height 18
click at [1005, 261] on span "×" at bounding box center [1006, 263] width 15 height 28
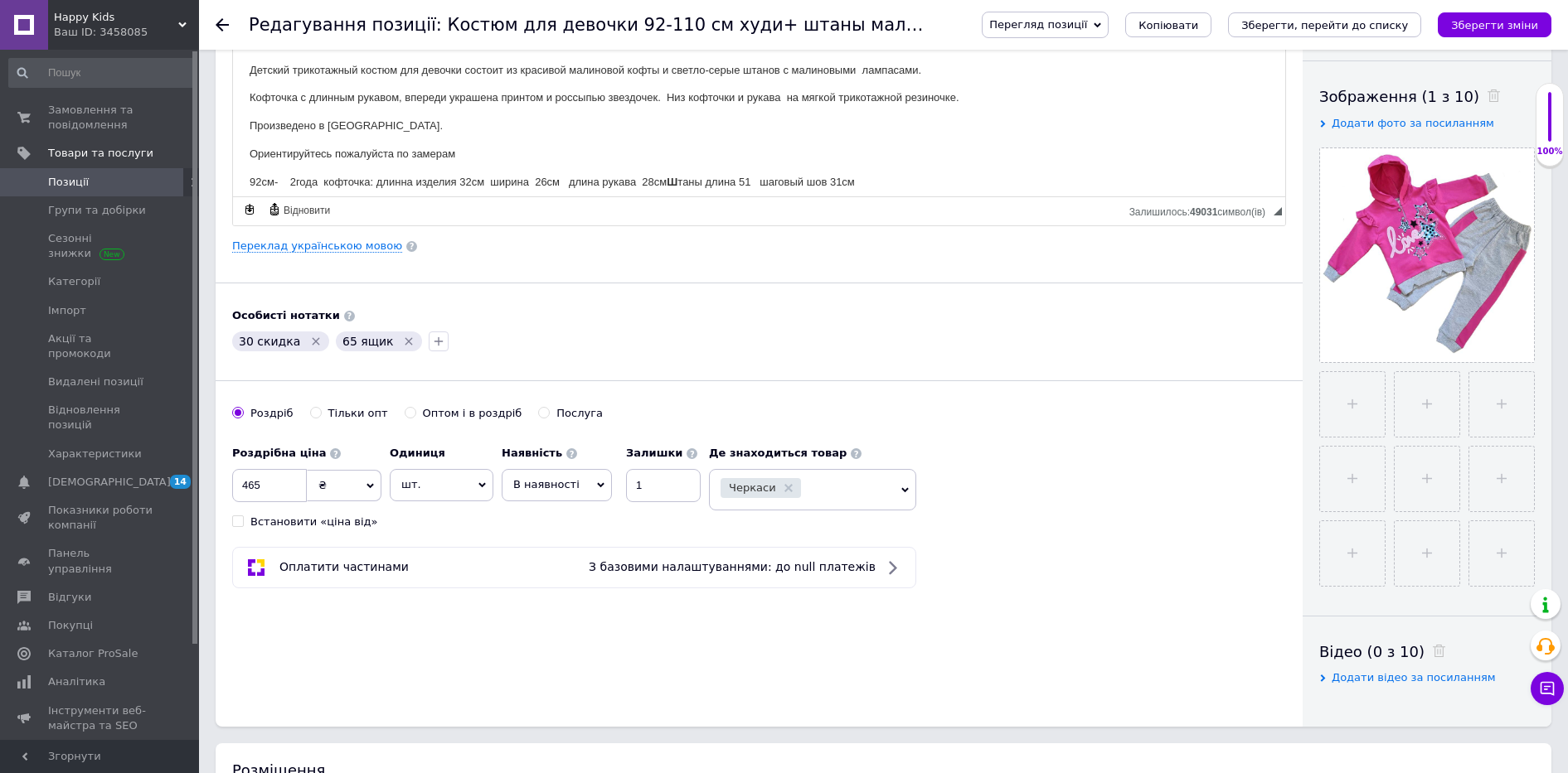
scroll to position [103, 0]
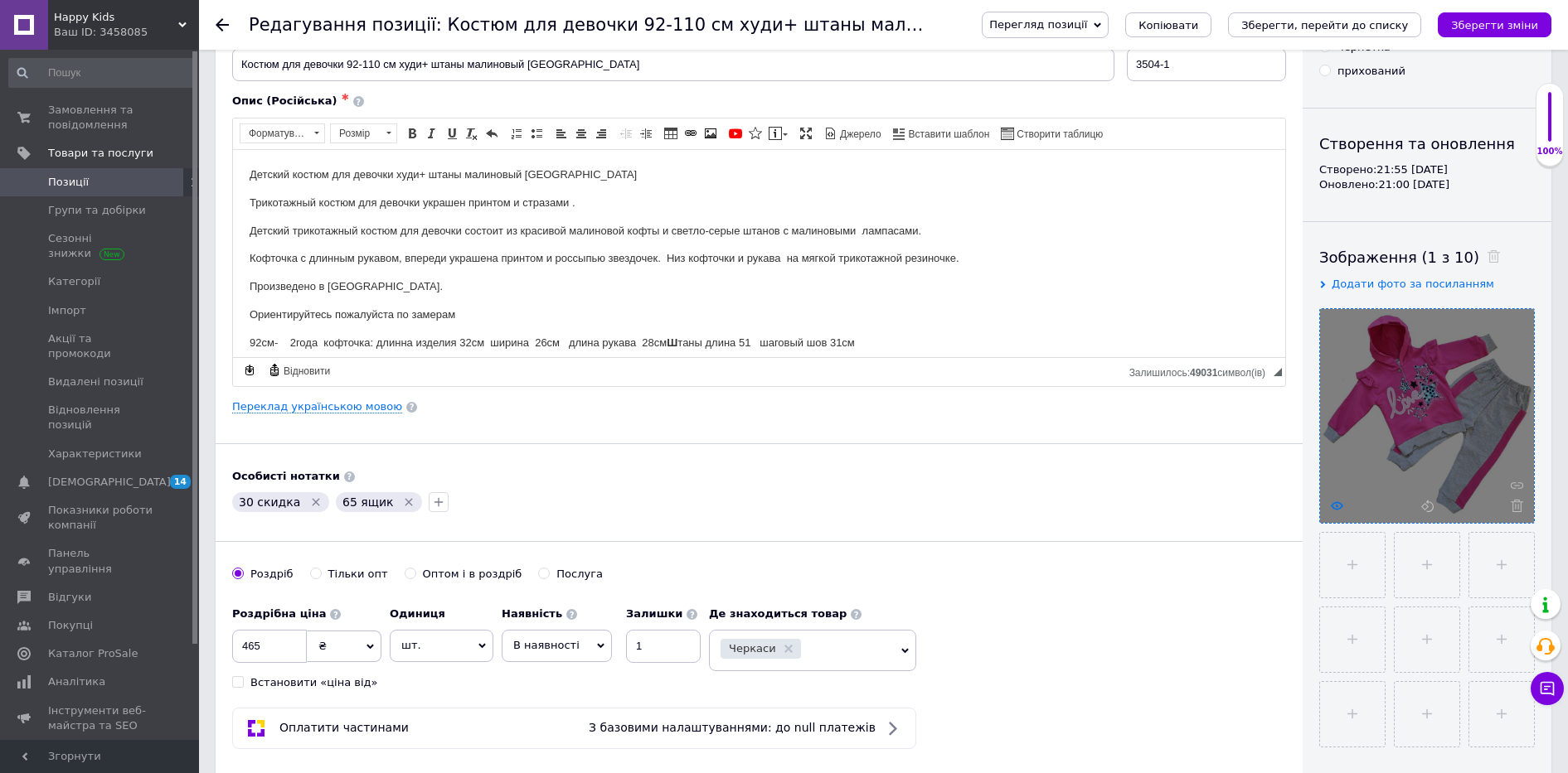
click at [1333, 504] on use at bounding box center [1337, 505] width 12 height 8
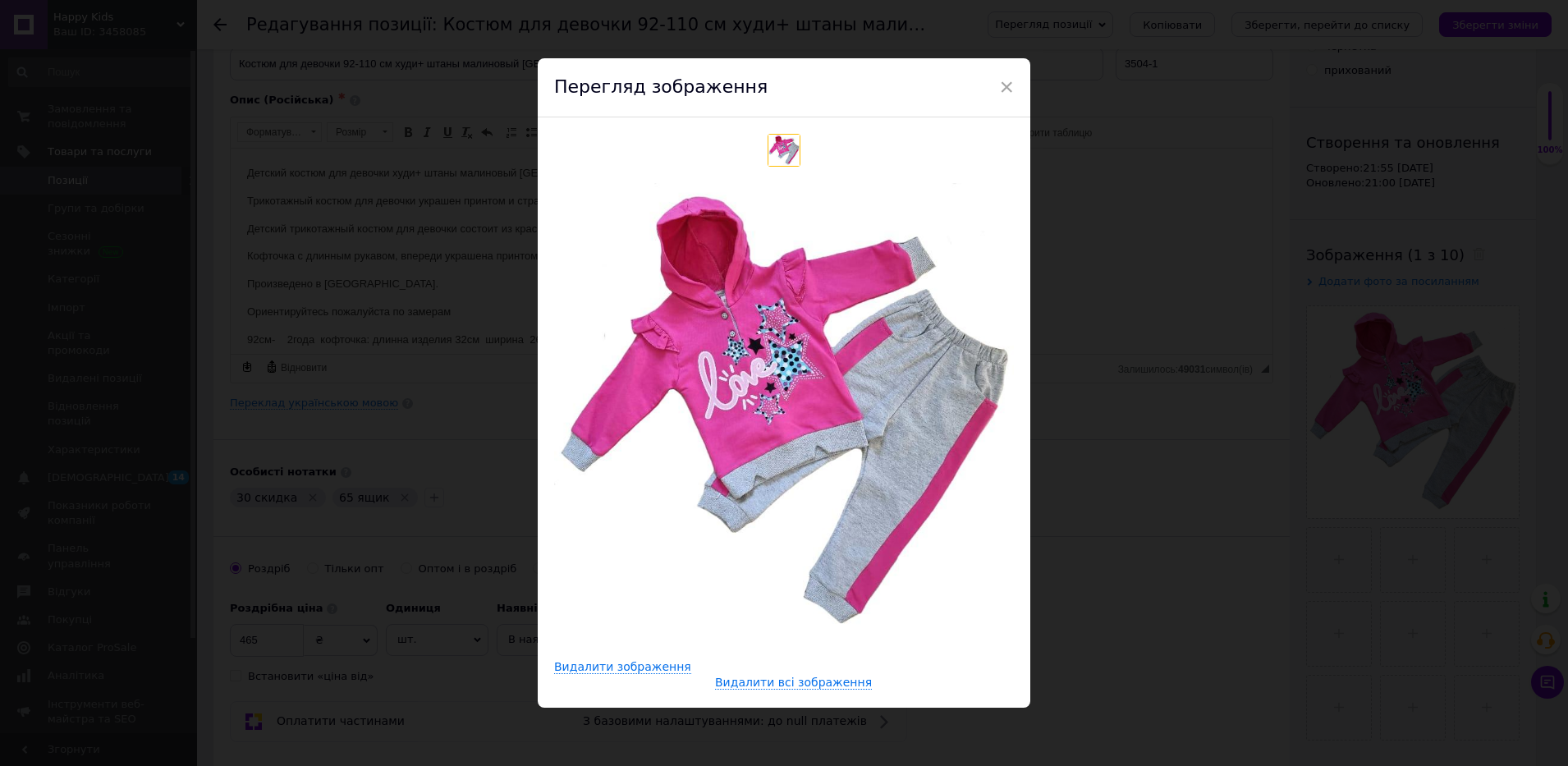
drag, startPoint x: 739, startPoint y: 370, endPoint x: 534, endPoint y: 459, distance: 223.5
click at [554, 460] on img at bounding box center [784, 413] width 460 height 460
click at [439, 457] on div "× Перегляд зображення Видалити зображення Видалити всі зображення" at bounding box center [784, 383] width 1568 height 766
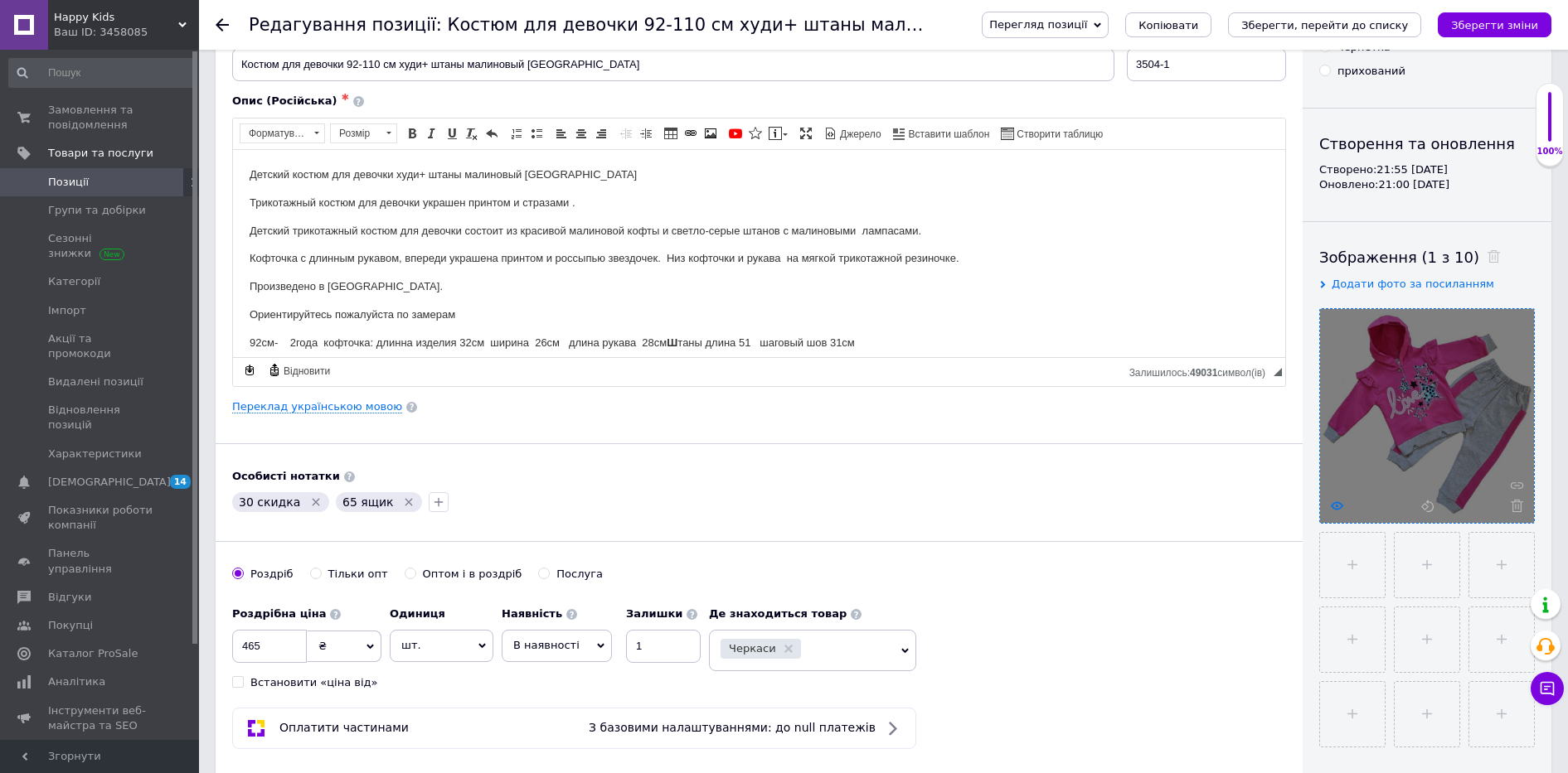
click at [1332, 506] on use at bounding box center [1337, 505] width 12 height 8
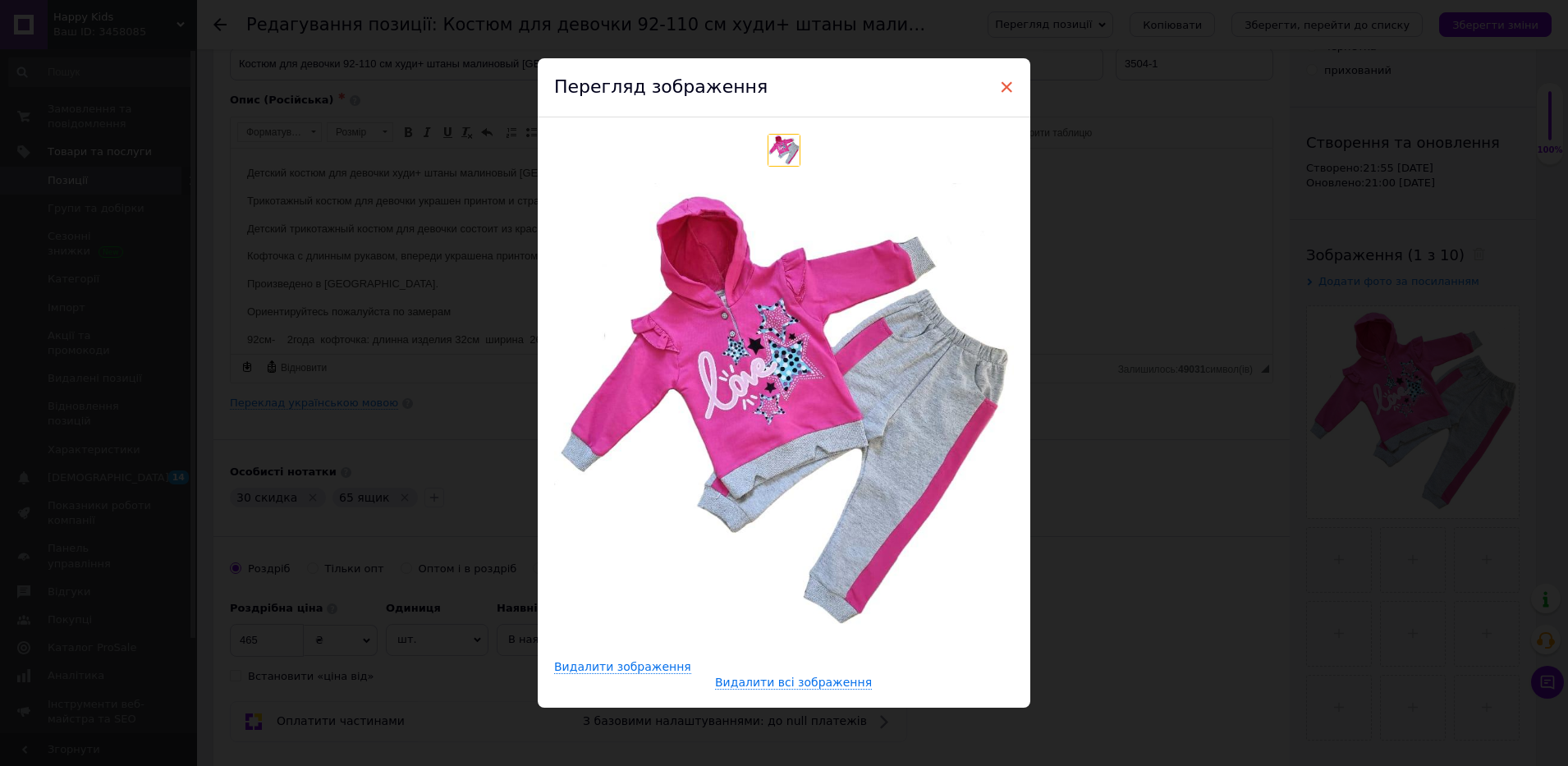
drag, startPoint x: 1004, startPoint y: 83, endPoint x: 643, endPoint y: 39, distance: 363.7
click at [1004, 83] on span "×" at bounding box center [1006, 87] width 15 height 28
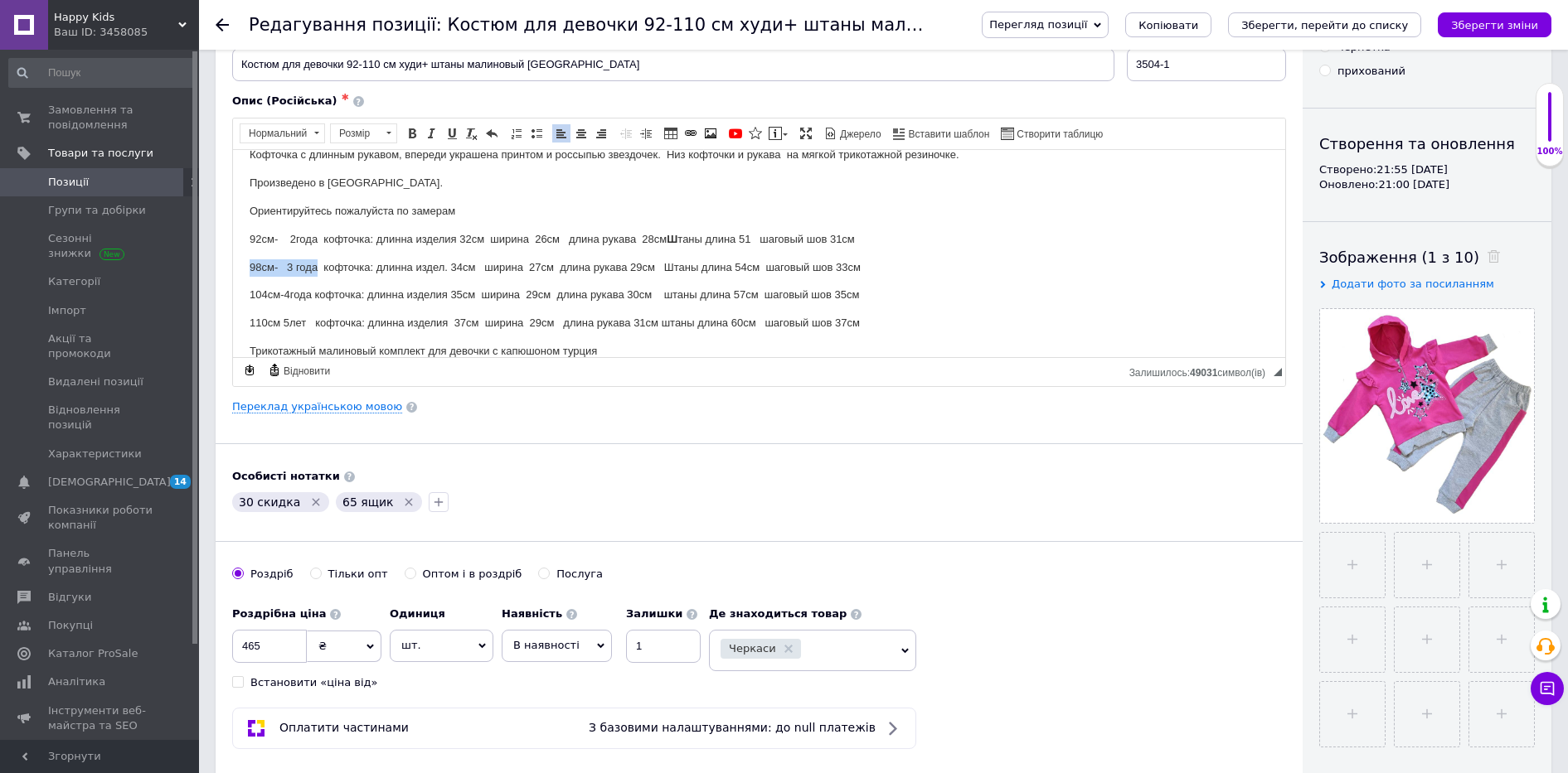
drag, startPoint x: 247, startPoint y: 266, endPoint x: 318, endPoint y: 268, distance: 71.0
click at [318, 268] on html "Детский костюм для девочки худи+ штаны малиновый Турция Трикотажный костюм для …" at bounding box center [759, 224] width 1052 height 359
copy p "98см- 3 года"
drag, startPoint x: 334, startPoint y: 503, endPoint x: 377, endPoint y: 509, distance: 43.4
click at [377, 509] on div "65 ящик" at bounding box center [379, 502] width 86 height 20
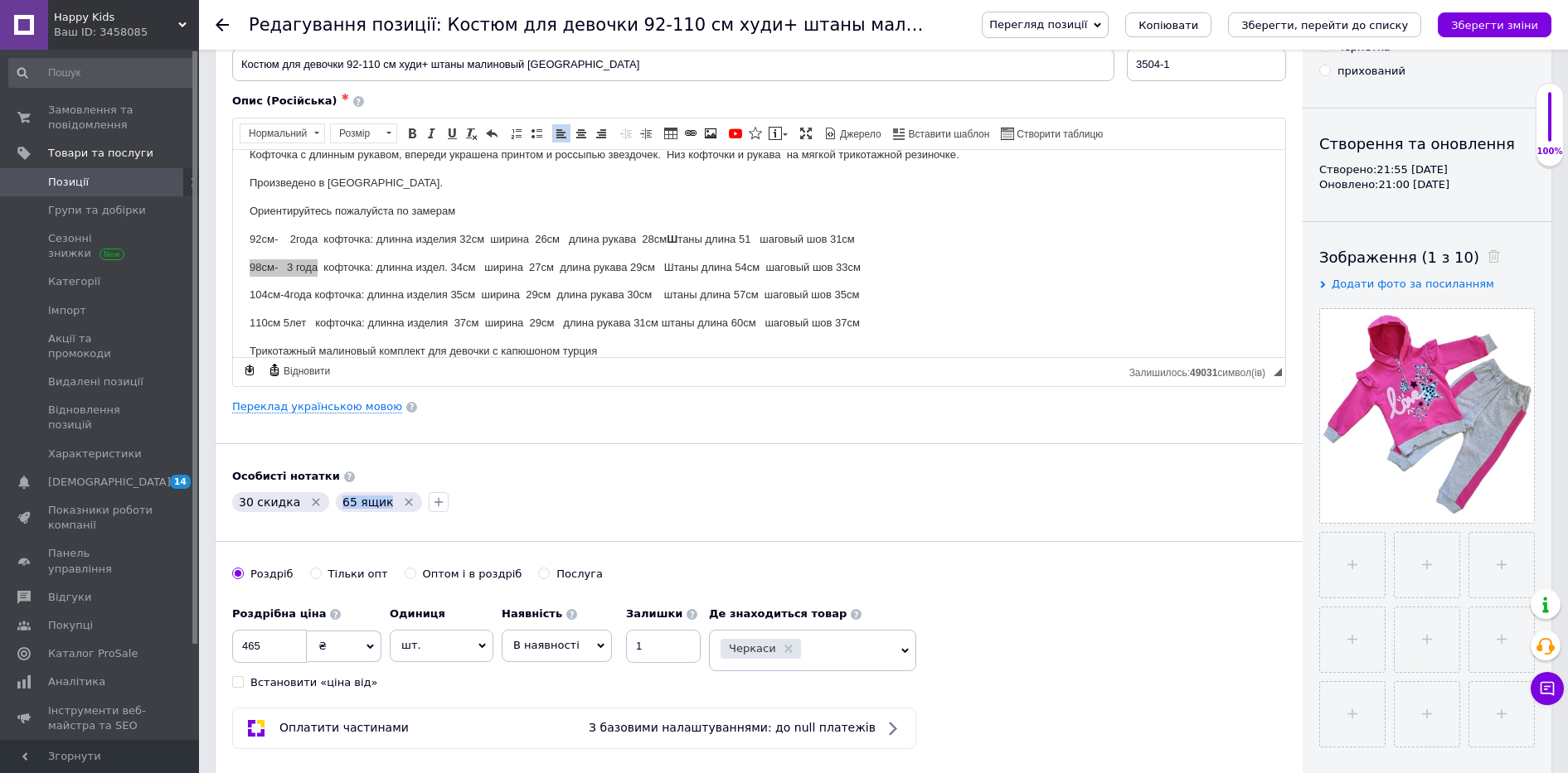
copy span "65 ящик"
click at [813, 500] on div "30 скидка   65 ящик" at bounding box center [760, 502] width 1061 height 27
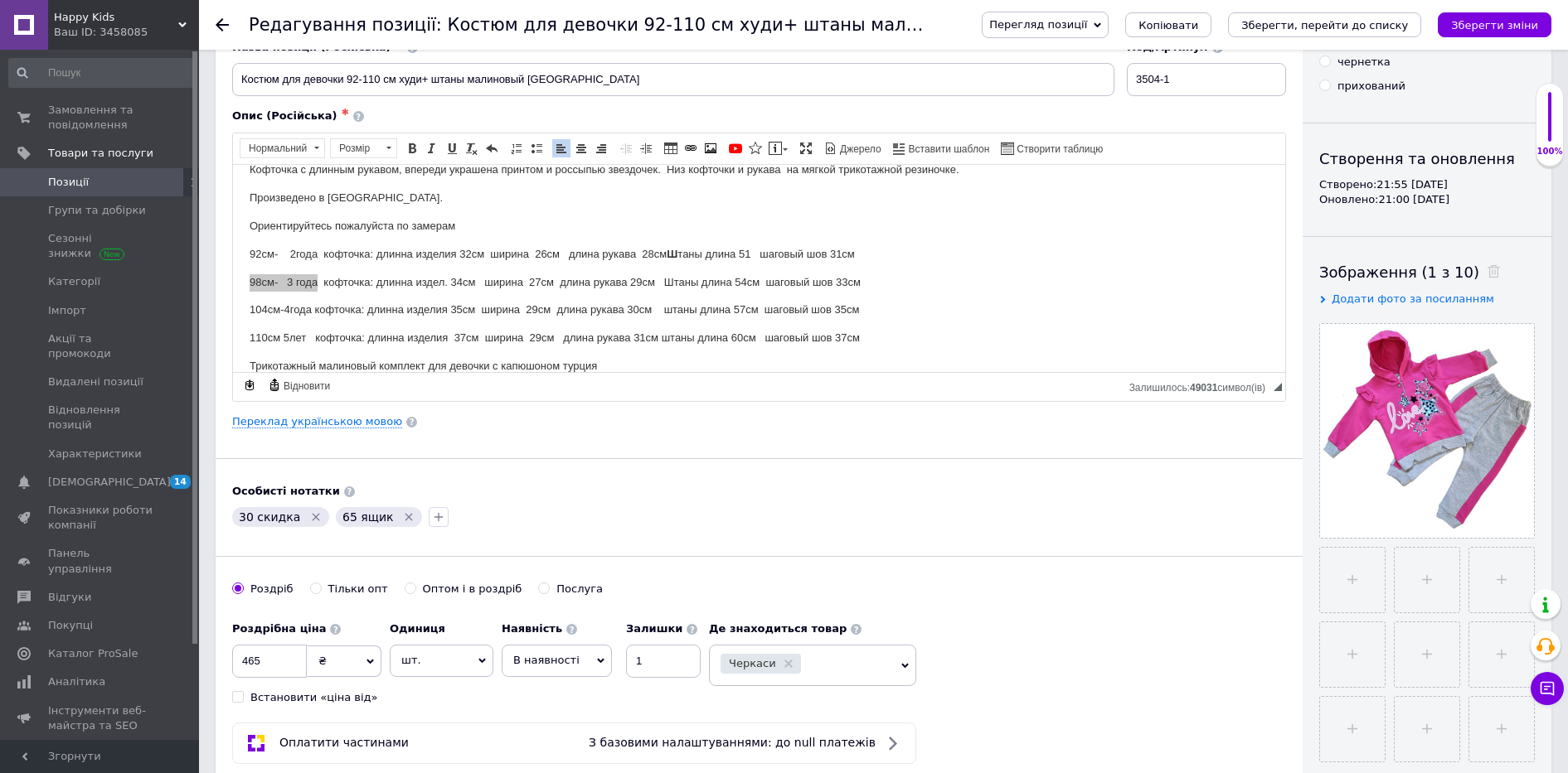
scroll to position [0, 0]
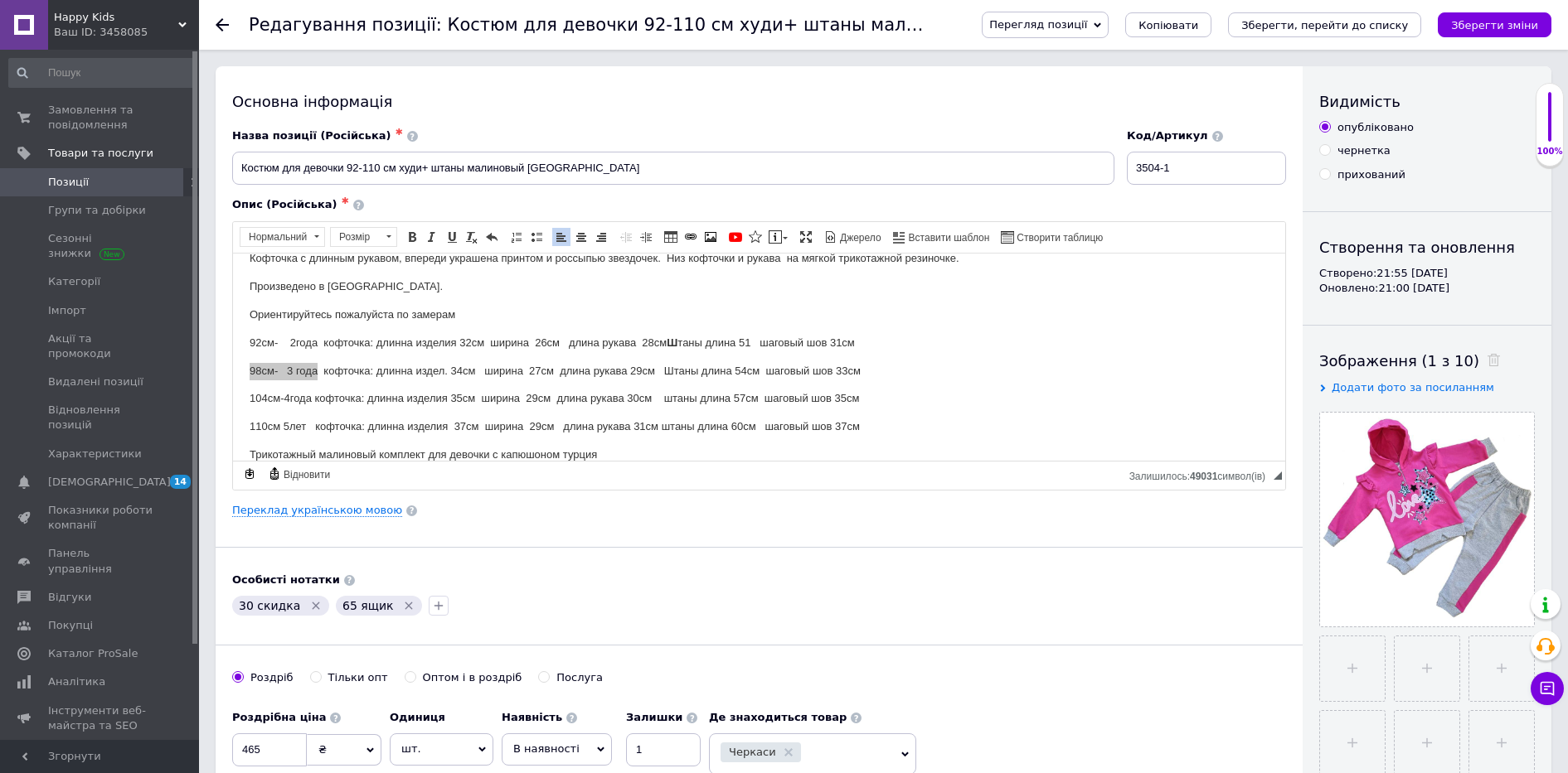
click at [55, 177] on span "Позиції" at bounding box center [68, 182] width 41 height 15
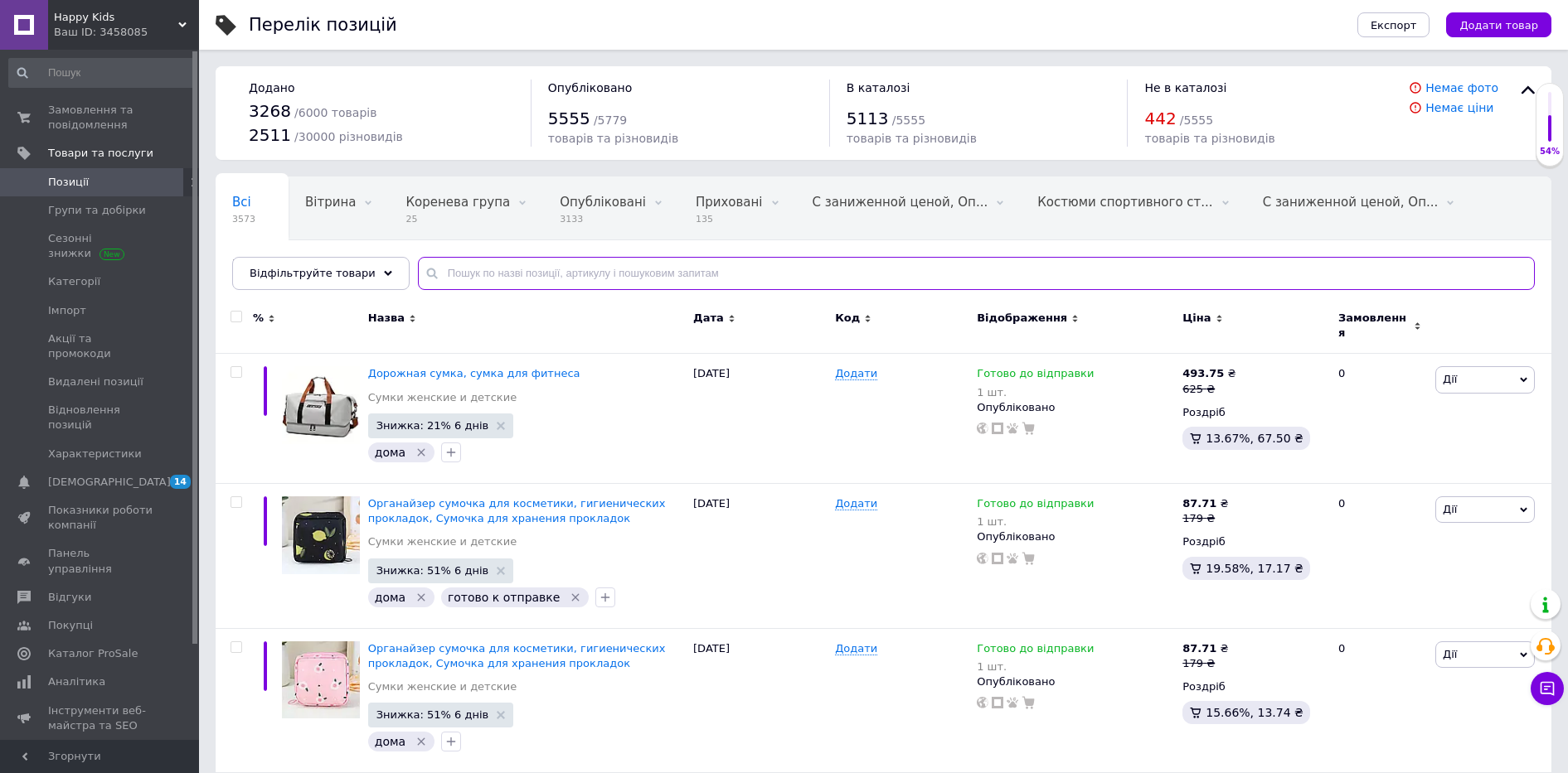
click at [477, 272] on input "text" at bounding box center [976, 273] width 1117 height 33
paste input "4733"
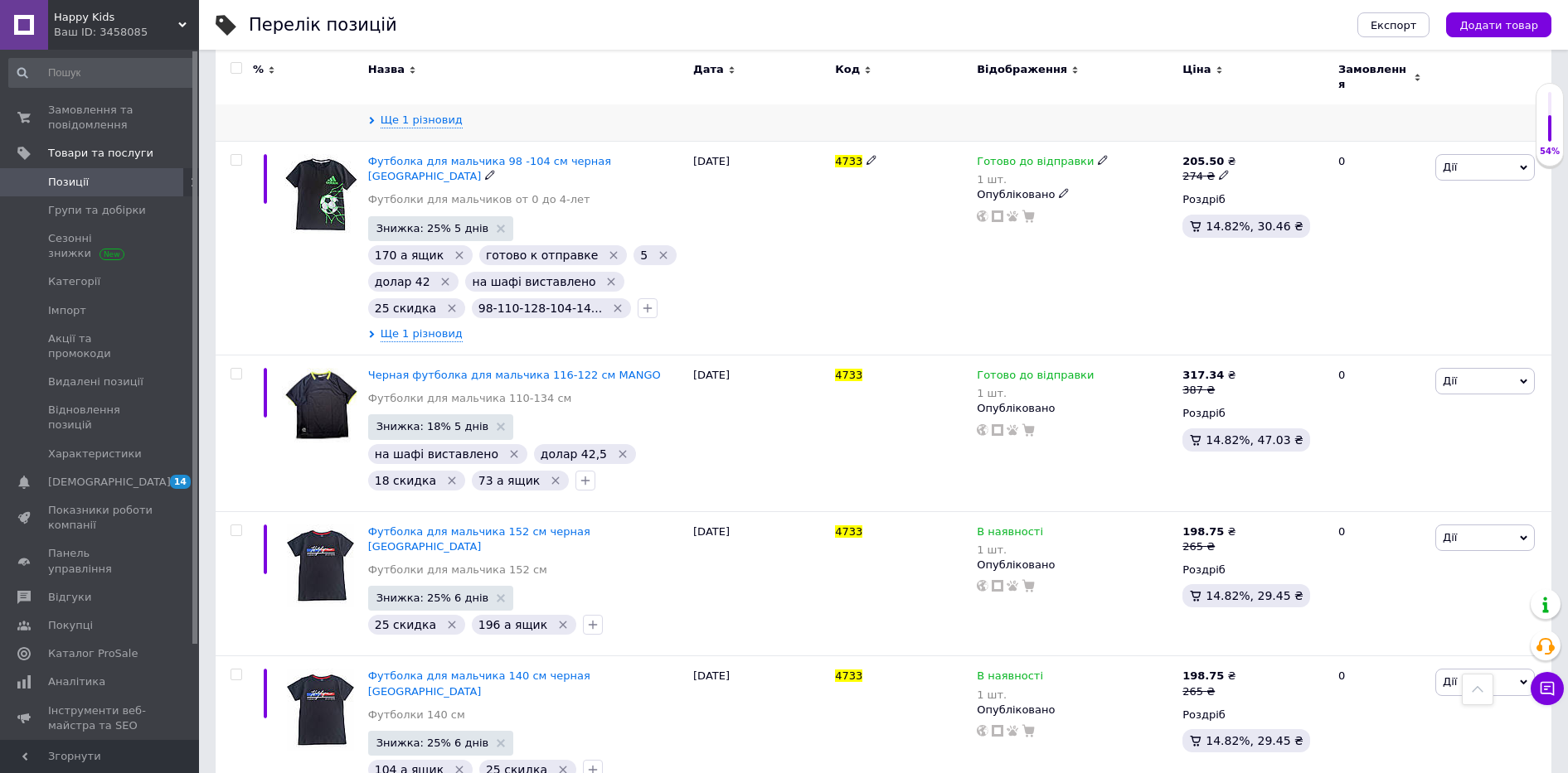
scroll to position [707, 0]
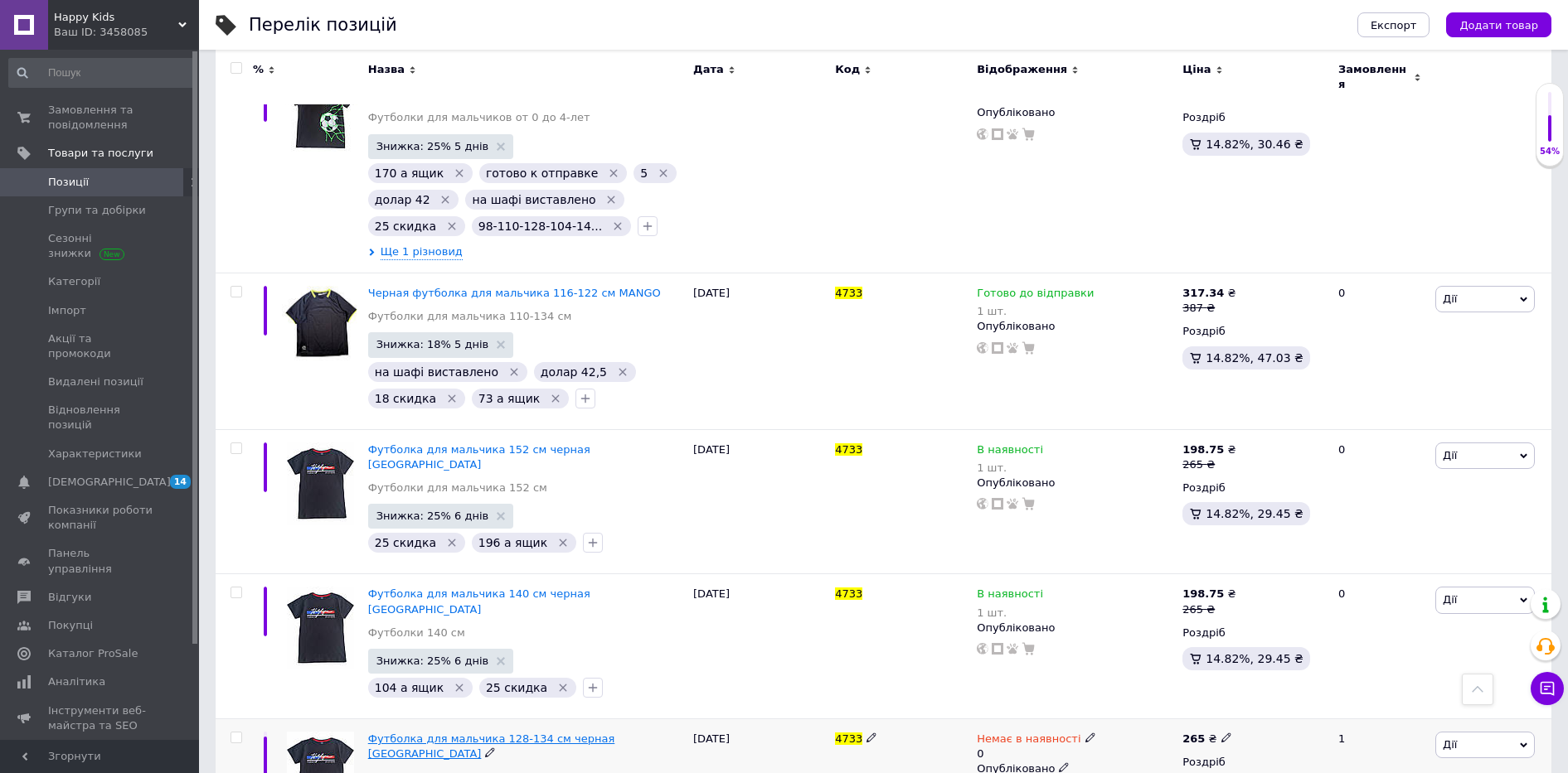
type input "4733"
click at [409, 732] on span "Футболка для мальчика 128-134 см черная Турция" at bounding box center [492, 746] width 247 height 28
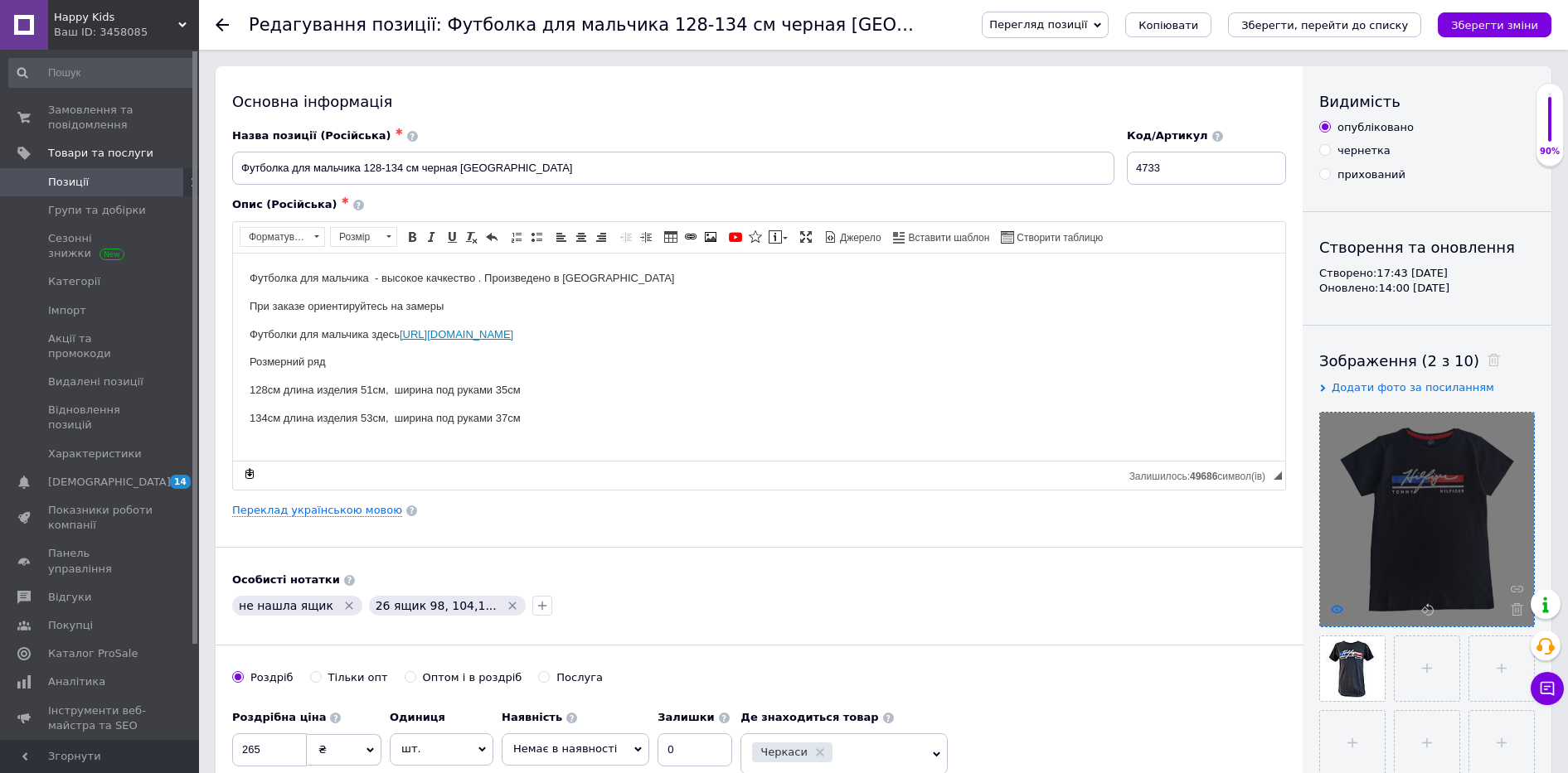
click at [1334, 605] on icon at bounding box center [1337, 609] width 12 height 12
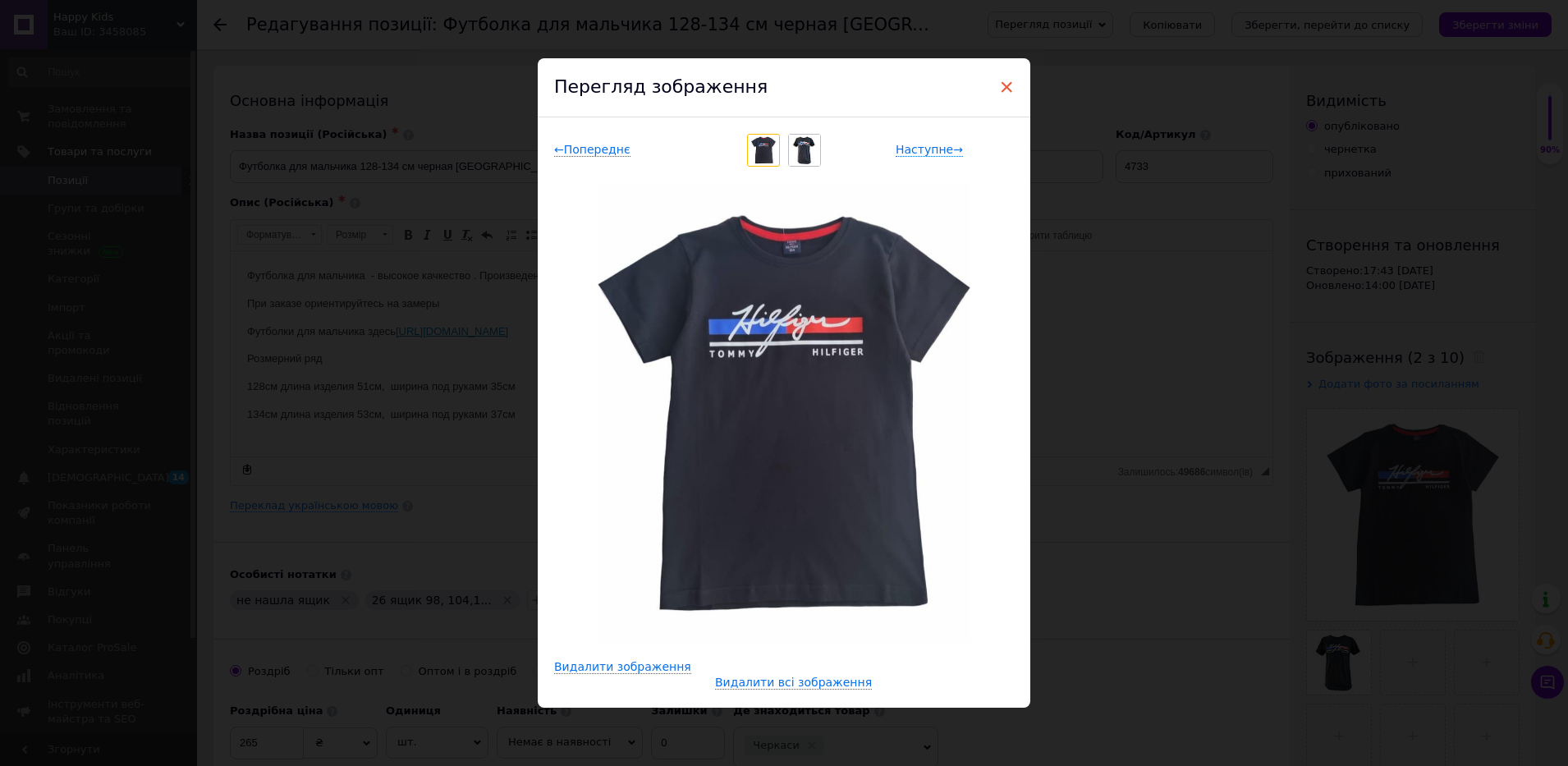
click at [1009, 90] on span "×" at bounding box center [1006, 87] width 15 height 28
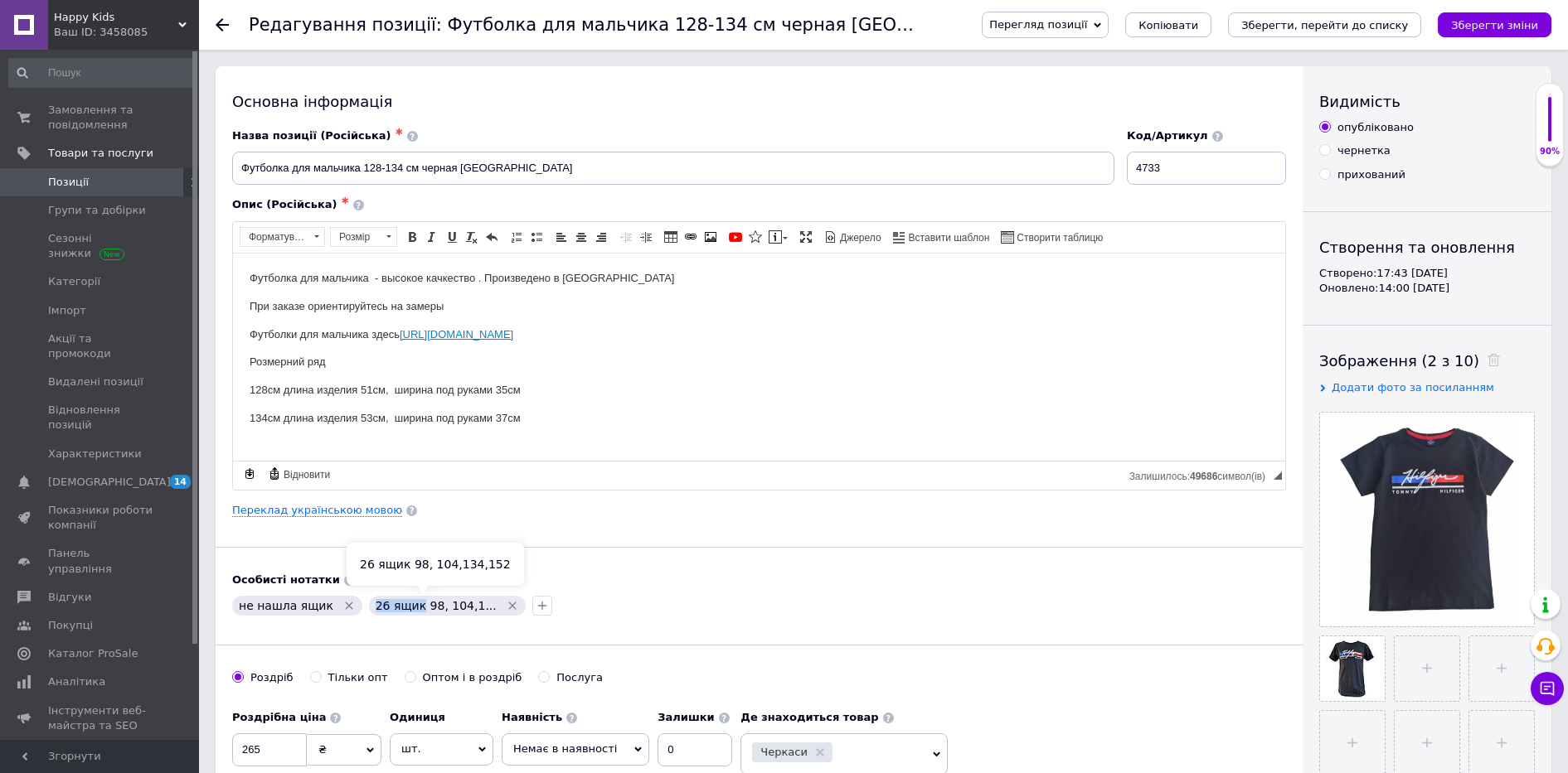
drag, startPoint x: 359, startPoint y: 606, endPoint x: 404, endPoint y: 614, distance: 45.7
click at [404, 614] on div "26 ящик 98, 104,1..." at bounding box center [447, 606] width 157 height 20
drag, startPoint x: 404, startPoint y: 614, endPoint x: 389, endPoint y: 602, distance: 19.2
copy span "26 ящик"
click at [572, 532] on div "Основна інформація Назва позиції (Російська) ✱ Футболка для мальчика 128-134 см…" at bounding box center [759, 529] width 1088 height 925
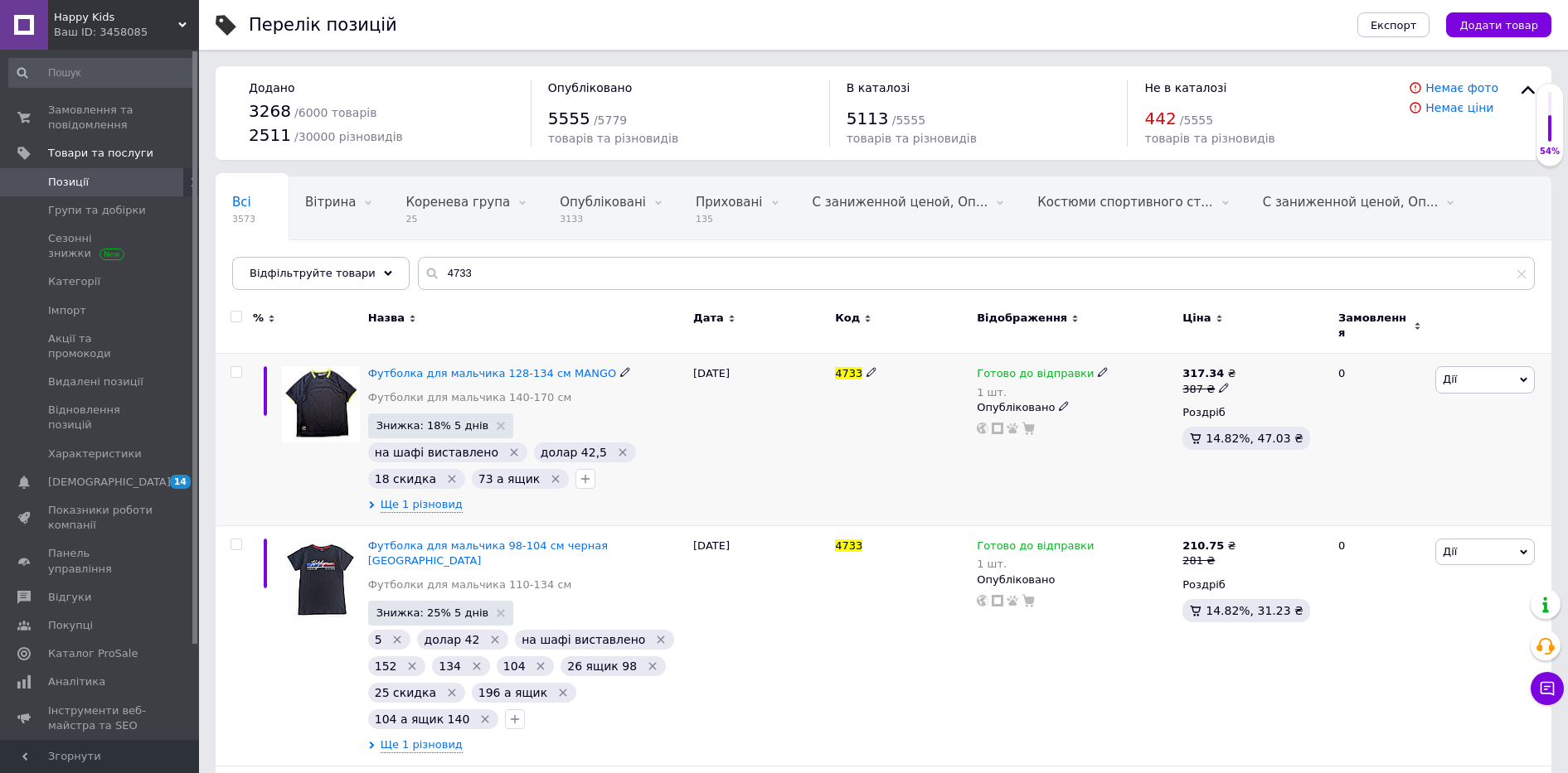
scroll to position [311, 0]
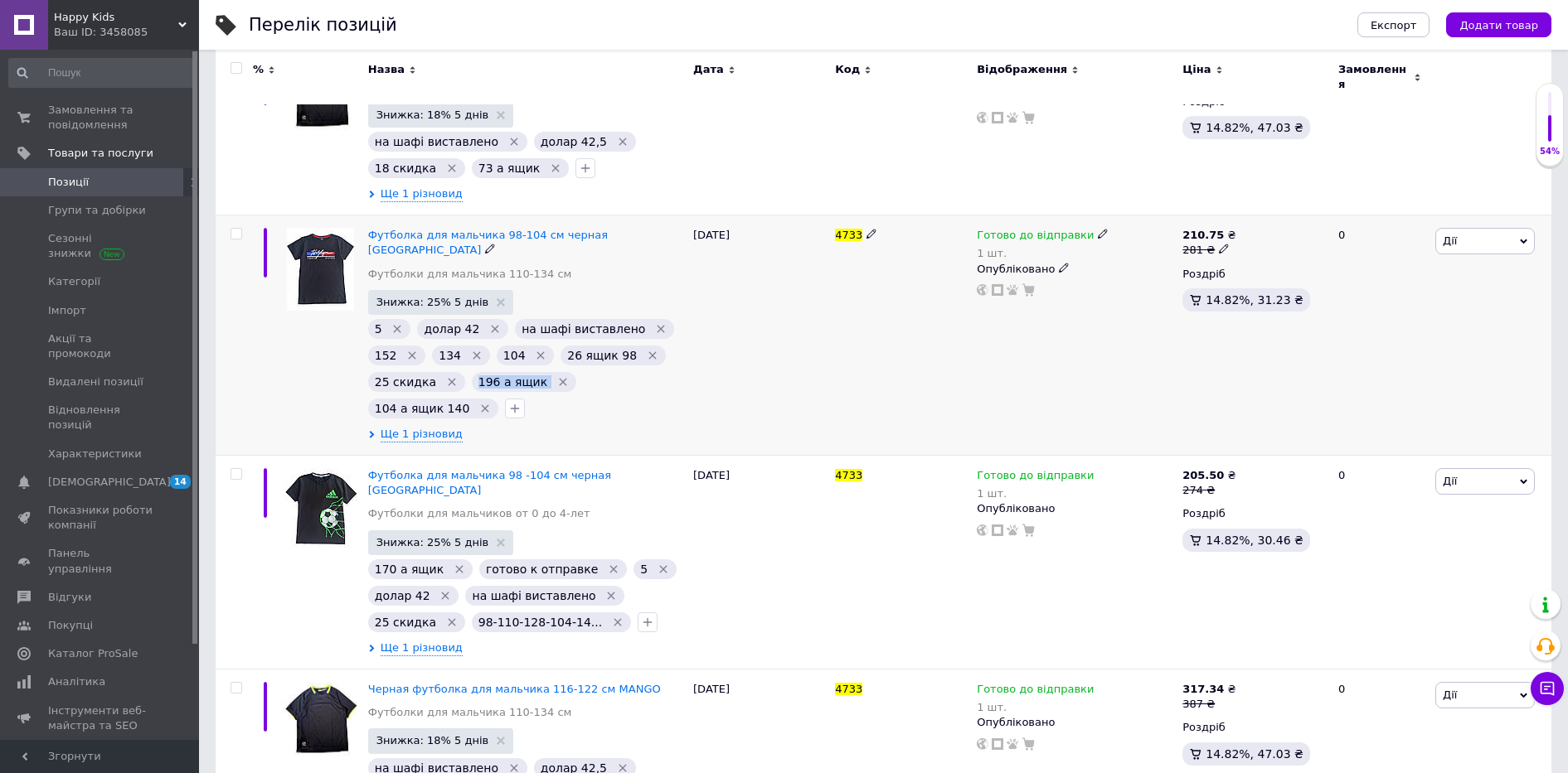
drag, startPoint x: 466, startPoint y: 359, endPoint x: 531, endPoint y: 360, distance: 65.0
click at [531, 372] on div "196 а ящик" at bounding box center [524, 382] width 104 height 20
drag, startPoint x: 531, startPoint y: 360, endPoint x: 501, endPoint y: 356, distance: 30.3
copy span "196 а ящик"
drag, startPoint x: 571, startPoint y: 358, endPoint x: 651, endPoint y: 364, distance: 80.2
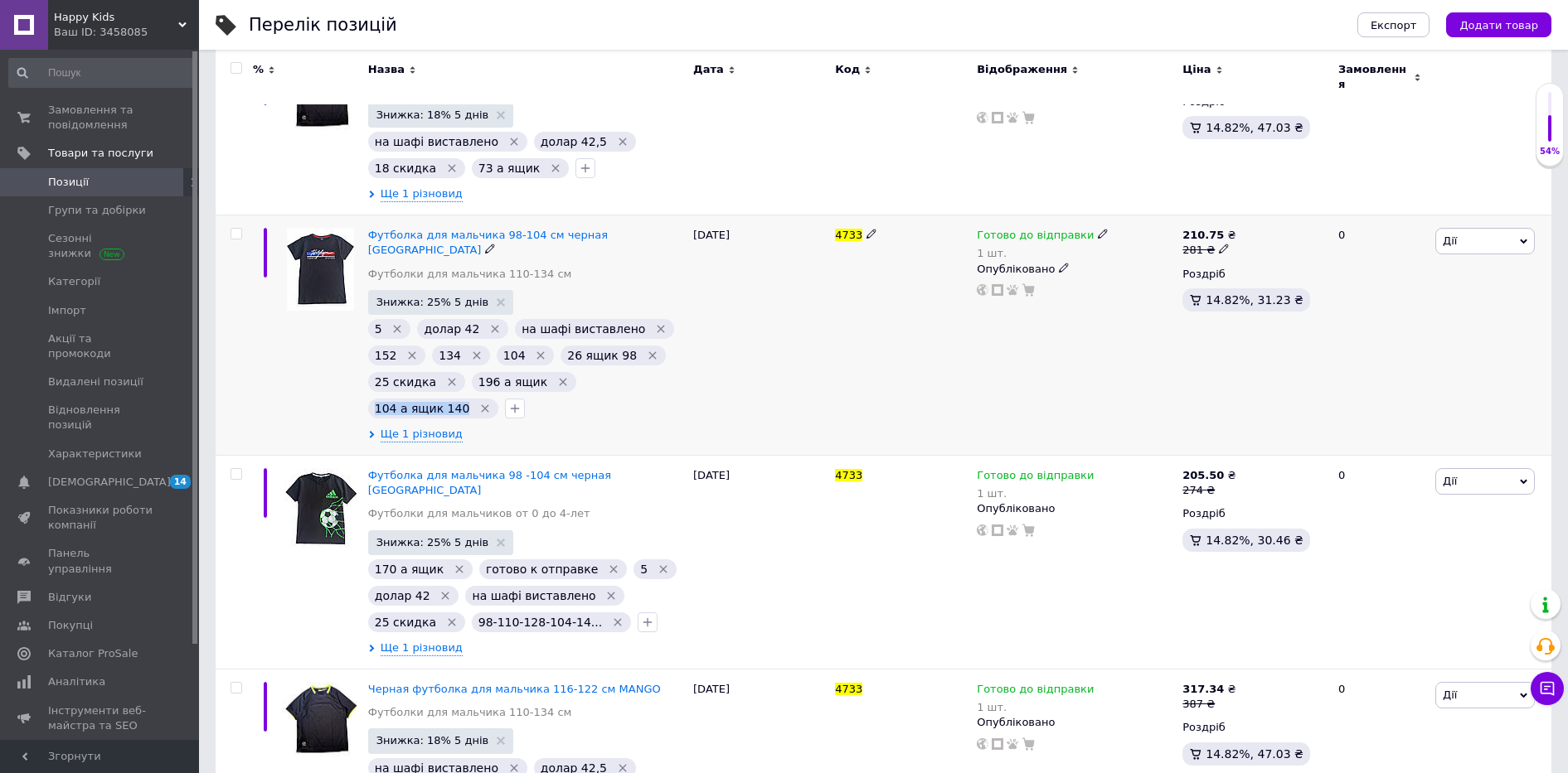
click at [498, 399] on div "104 а ящик 140" at bounding box center [433, 409] width 130 height 20
drag, startPoint x: 651, startPoint y: 364, endPoint x: 614, endPoint y: 353, distance: 38.6
copy span "104 а ящик 140"
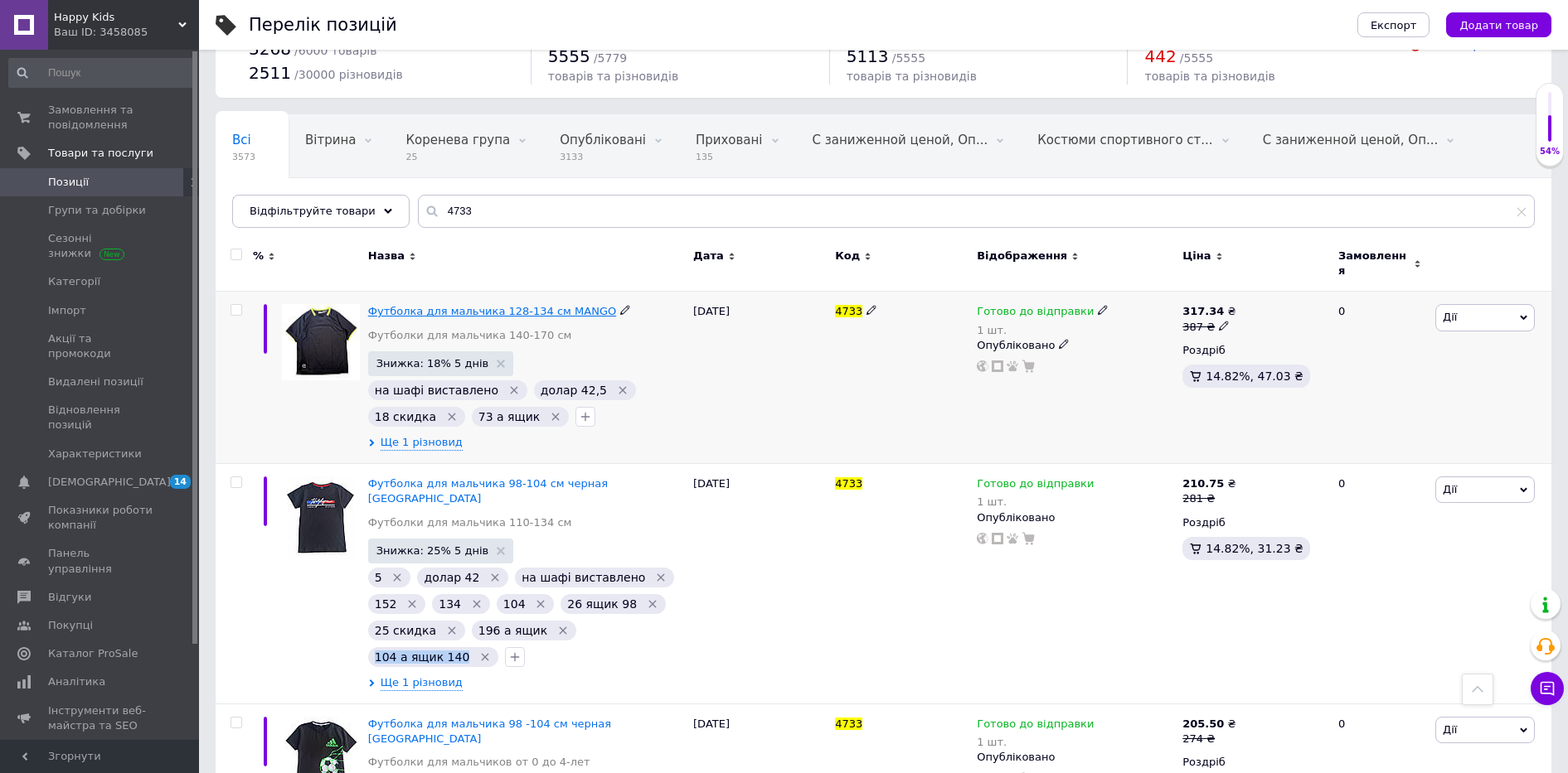
scroll to position [0, 0]
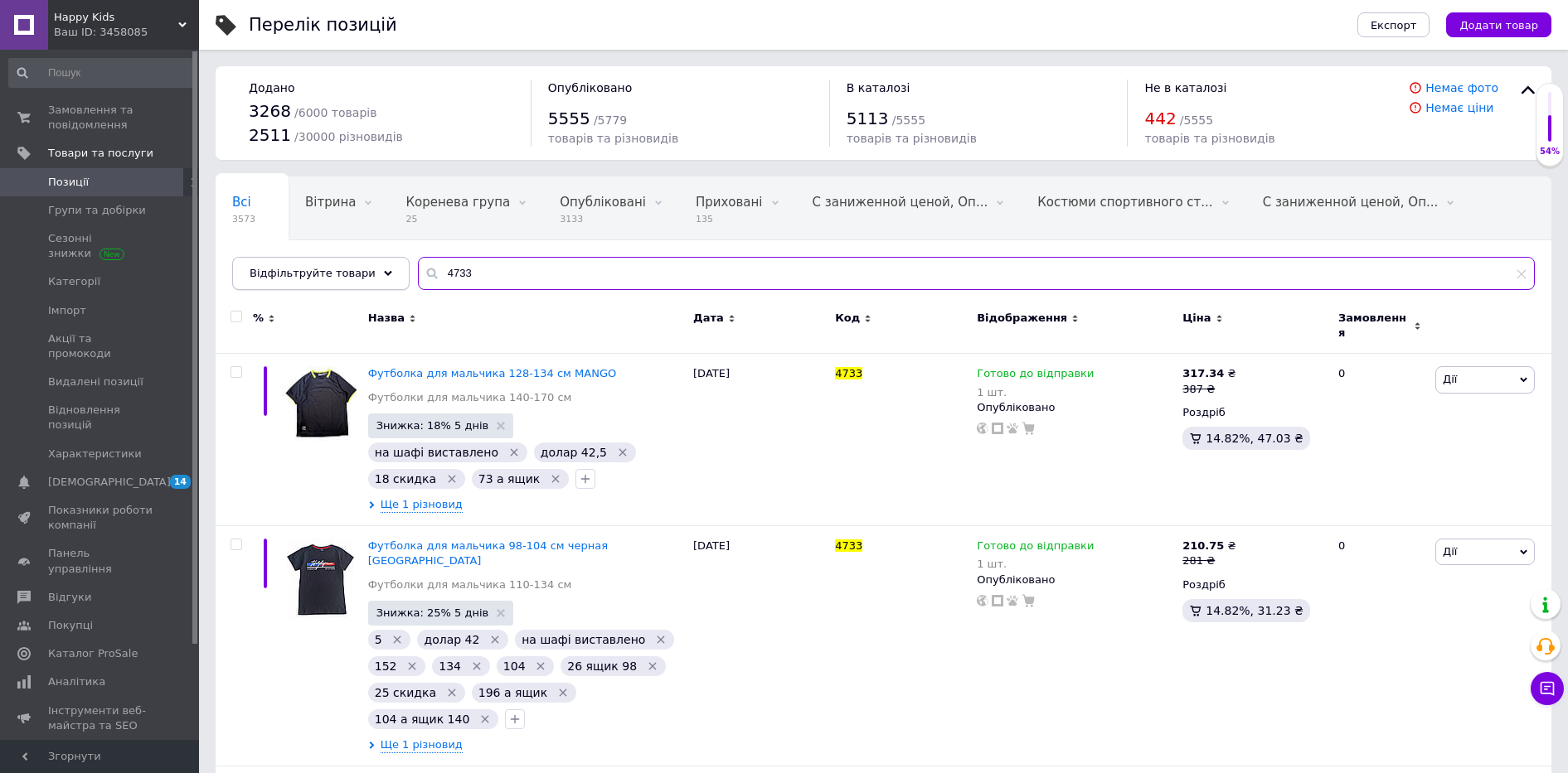
drag, startPoint x: 474, startPoint y: 277, endPoint x: 384, endPoint y: 283, distance: 90.2
click at [384, 283] on div "Відфільтруйте товари 4733" at bounding box center [883, 273] width 1303 height 33
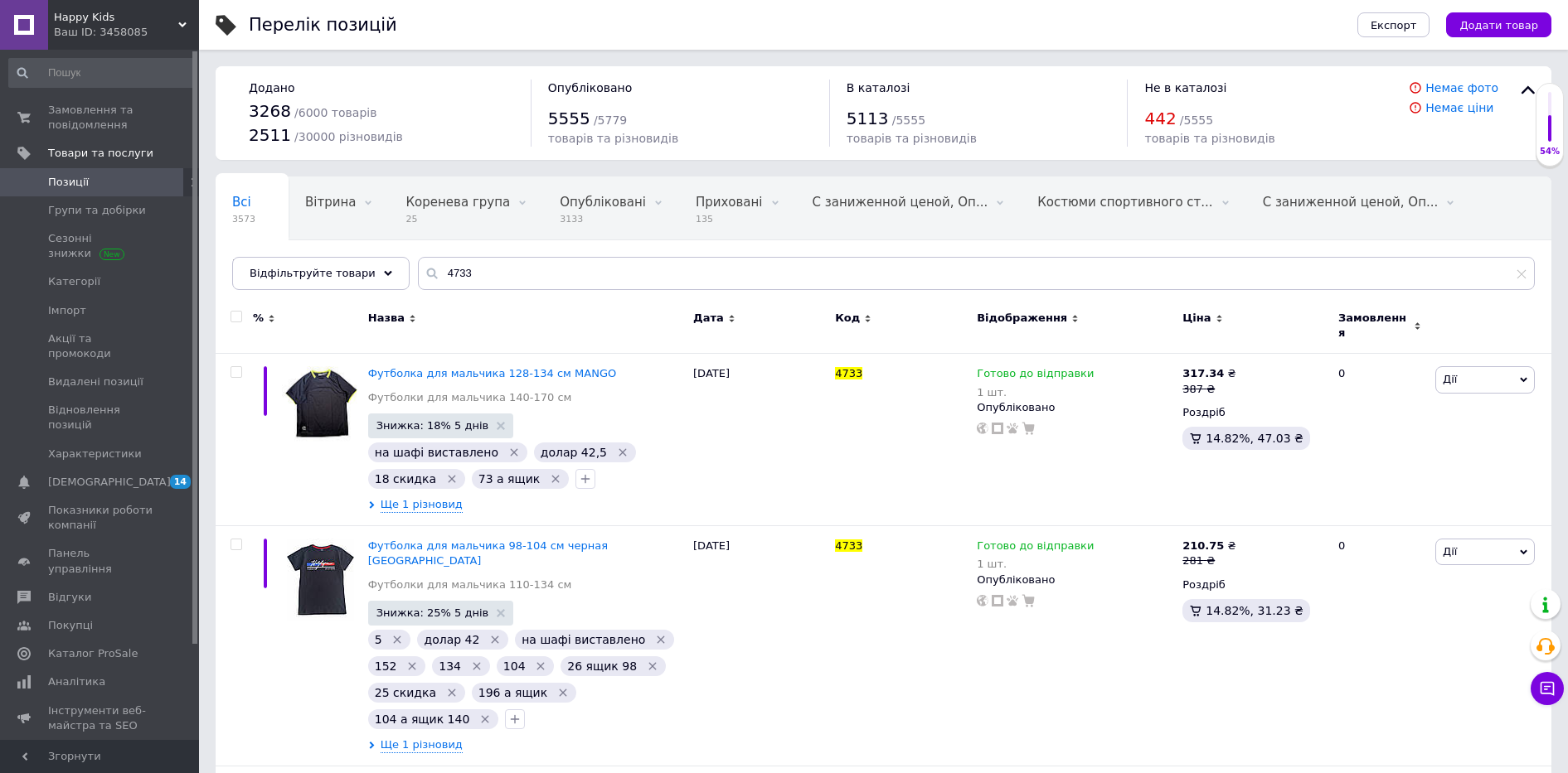
click at [492, 336] on div "Назва" at bounding box center [527, 326] width 325 height 55
drag, startPoint x: 480, startPoint y: 294, endPoint x: 414, endPoint y: 284, distance: 66.8
click at [414, 284] on div "Всі 3573 Вітрина 0 Видалити Редагувати Коренева група 25 Видалити Редагувати Оп…" at bounding box center [883, 233] width 1336 height 114
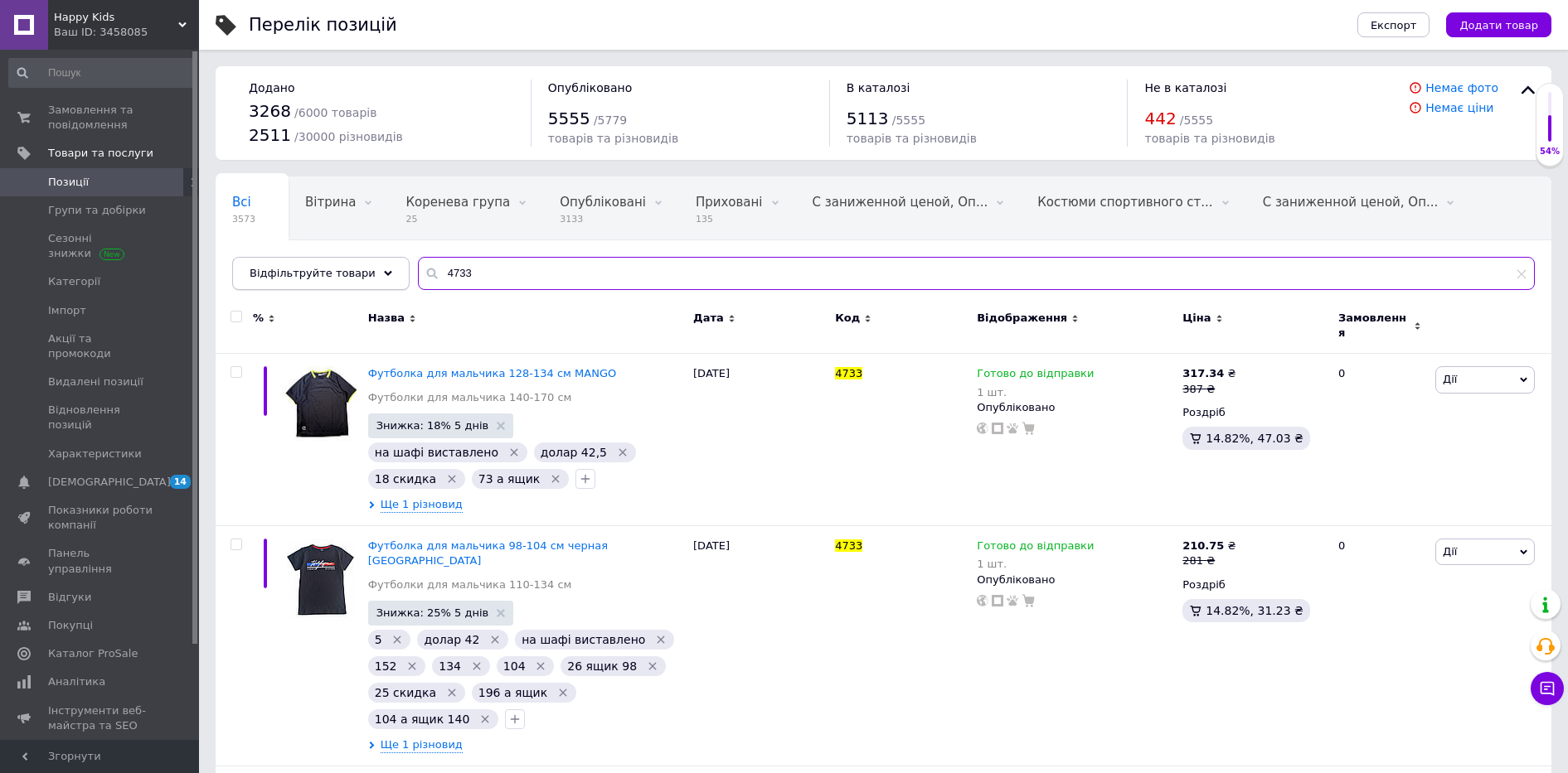
drag, startPoint x: 483, startPoint y: 274, endPoint x: 376, endPoint y: 264, distance: 107.5
click at [376, 264] on div "Відфільтруйте товари 4733" at bounding box center [883, 273] width 1303 height 33
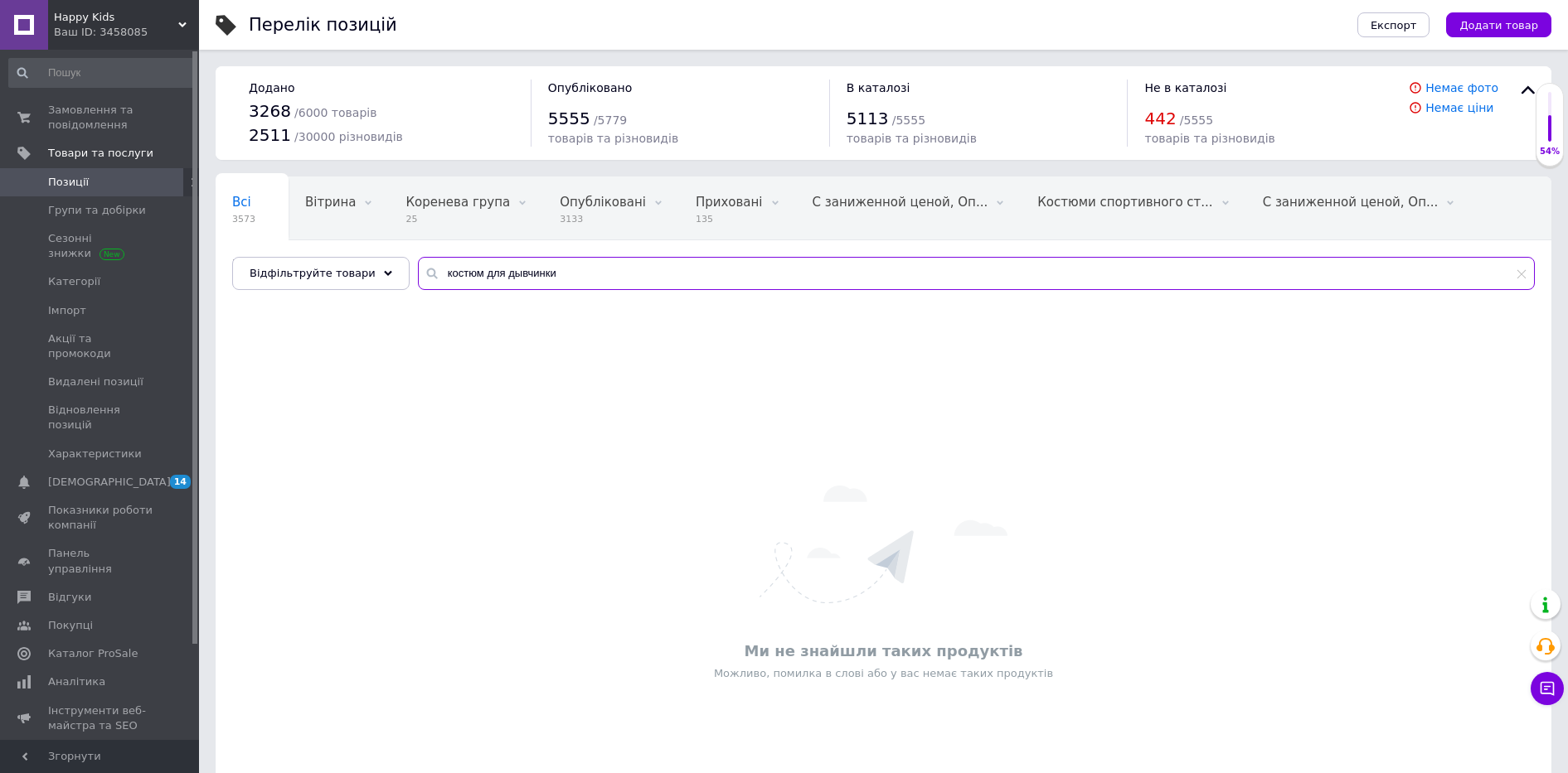
drag, startPoint x: 490, startPoint y: 276, endPoint x: 622, endPoint y: 290, distance: 132.7
click at [622, 290] on div "Всі 3573 Вітрина 0 Видалити Редагувати Коренева група 25 Видалити Редагувати Оп…" at bounding box center [883, 233] width 1336 height 114
type input "костюм для девочки"
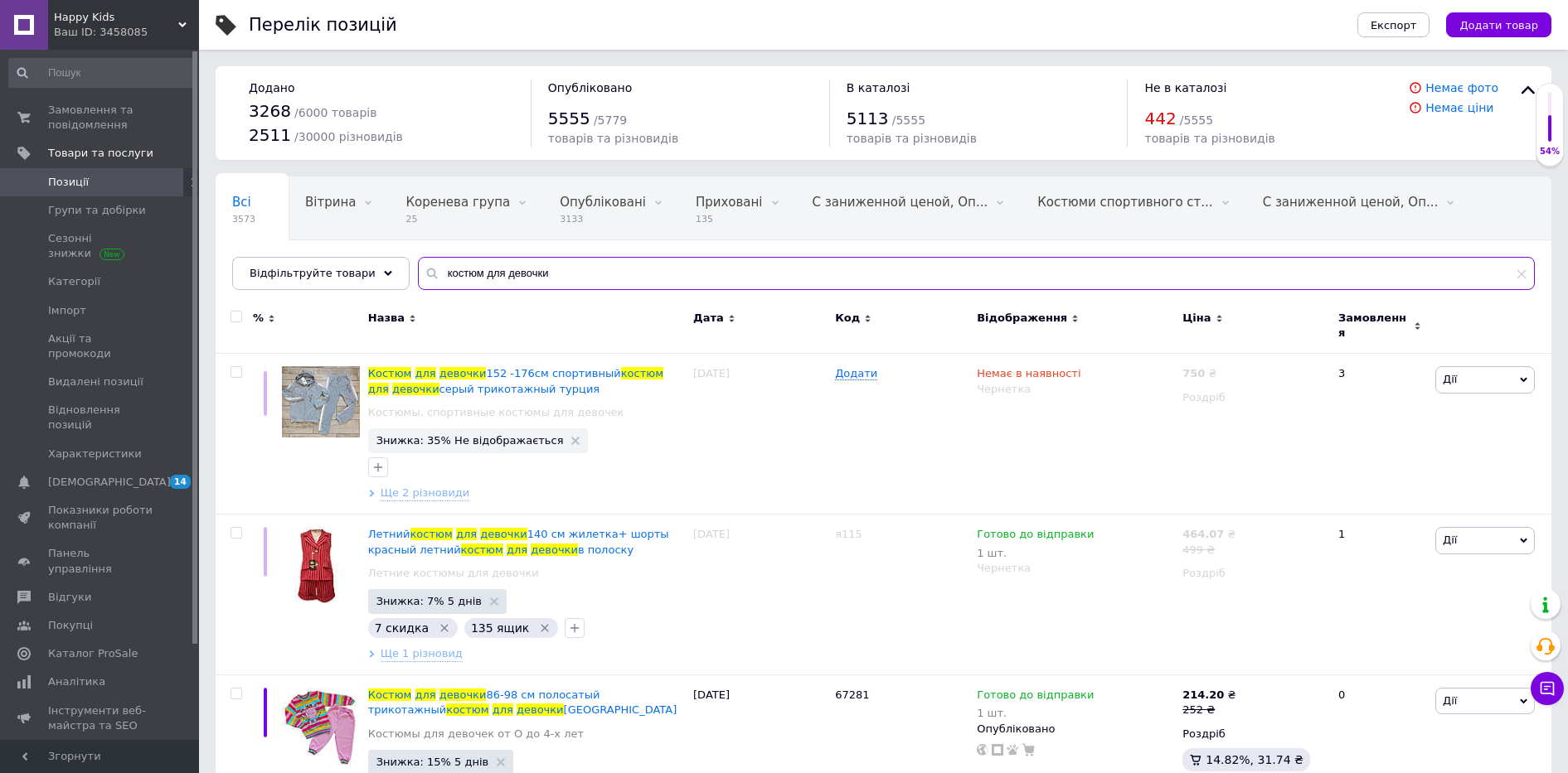
drag, startPoint x: 565, startPoint y: 287, endPoint x: 413, endPoint y: 276, distance: 152.4
click at [418, 276] on div "костюм для девочки" at bounding box center [976, 273] width 1117 height 33
paste input "8787"
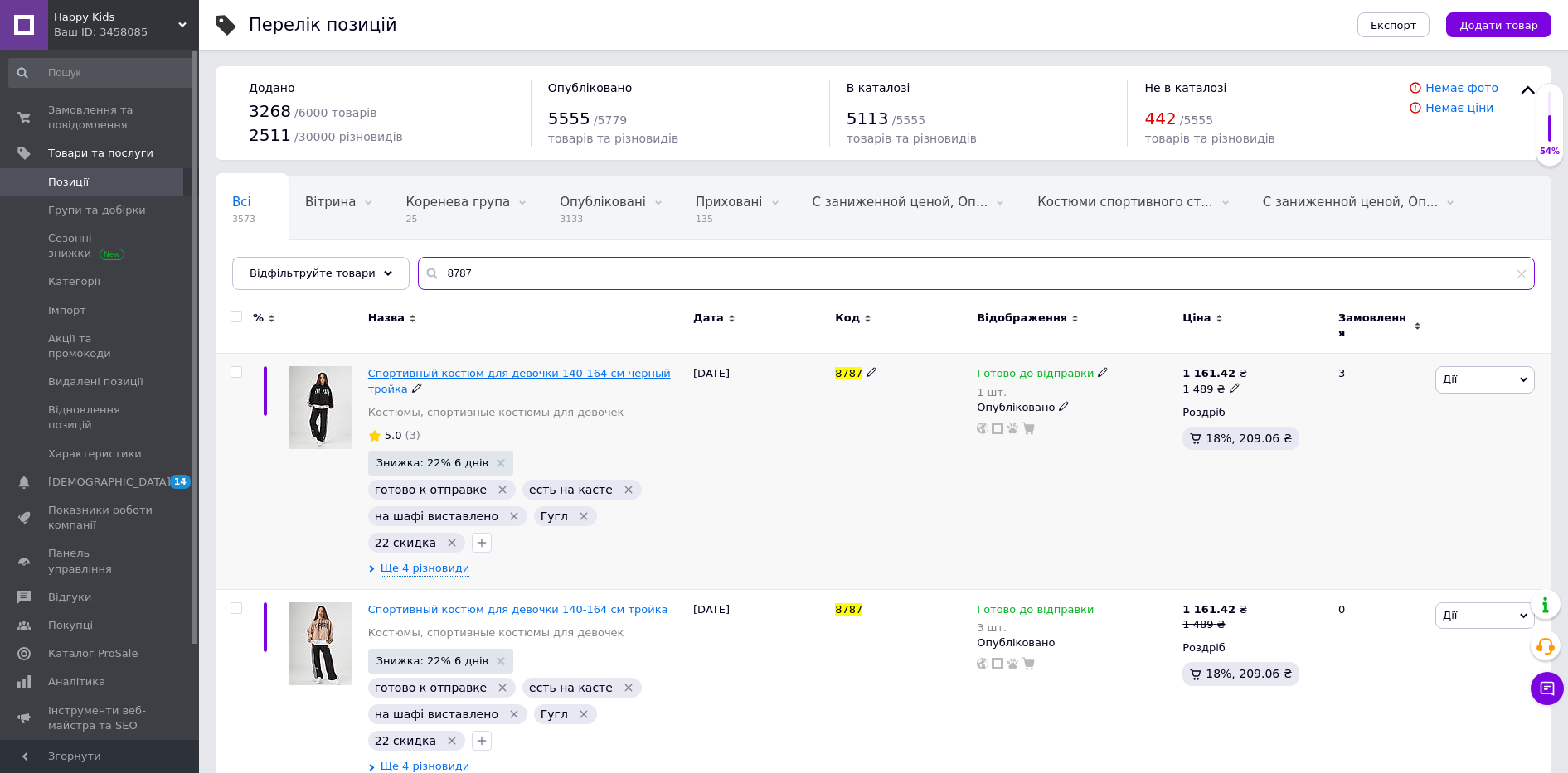
type input "8787"
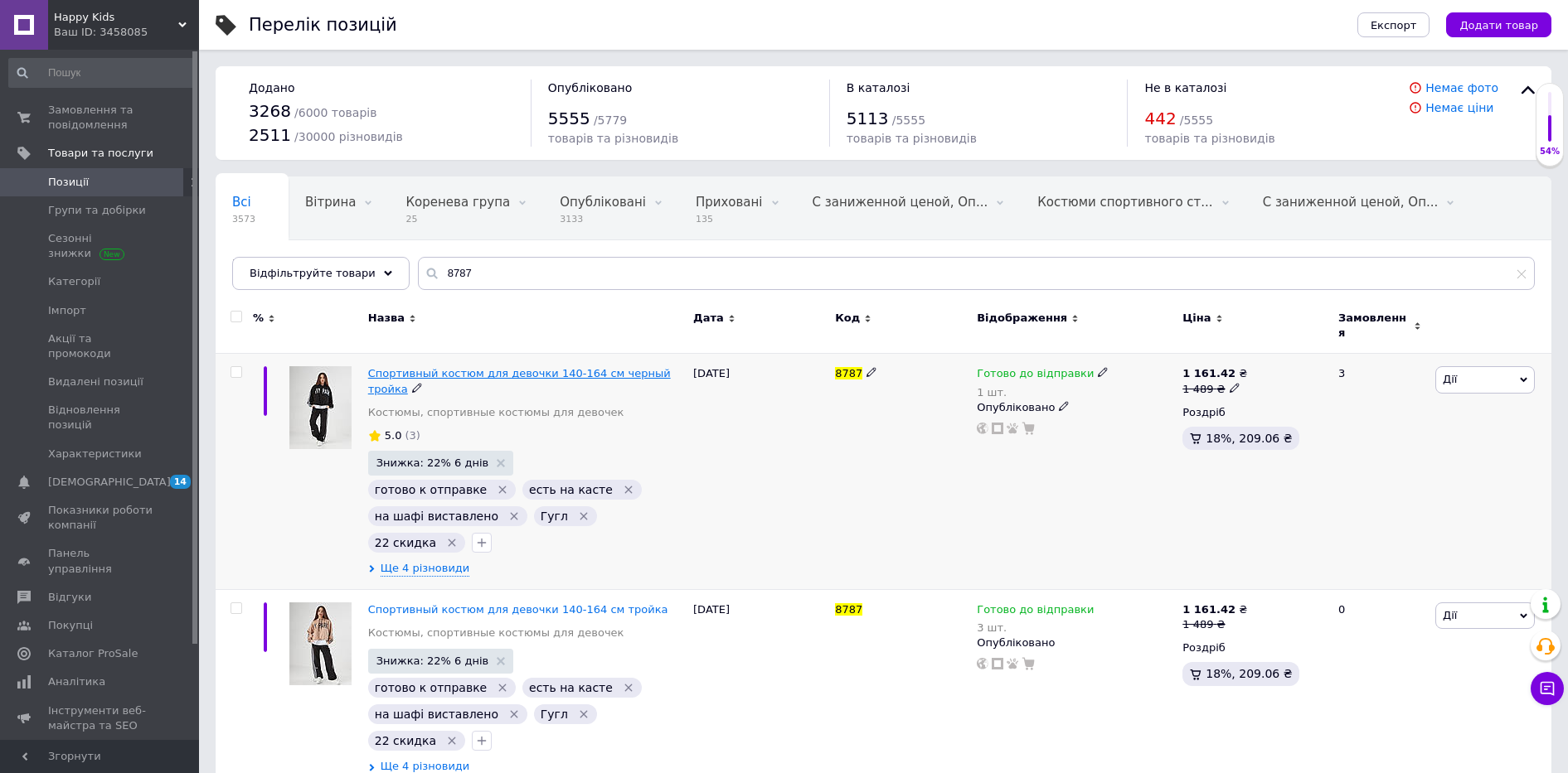
click at [498, 368] on span "Спортивный костюм для девочки 140-164 см черный тройка" at bounding box center [520, 381] width 303 height 28
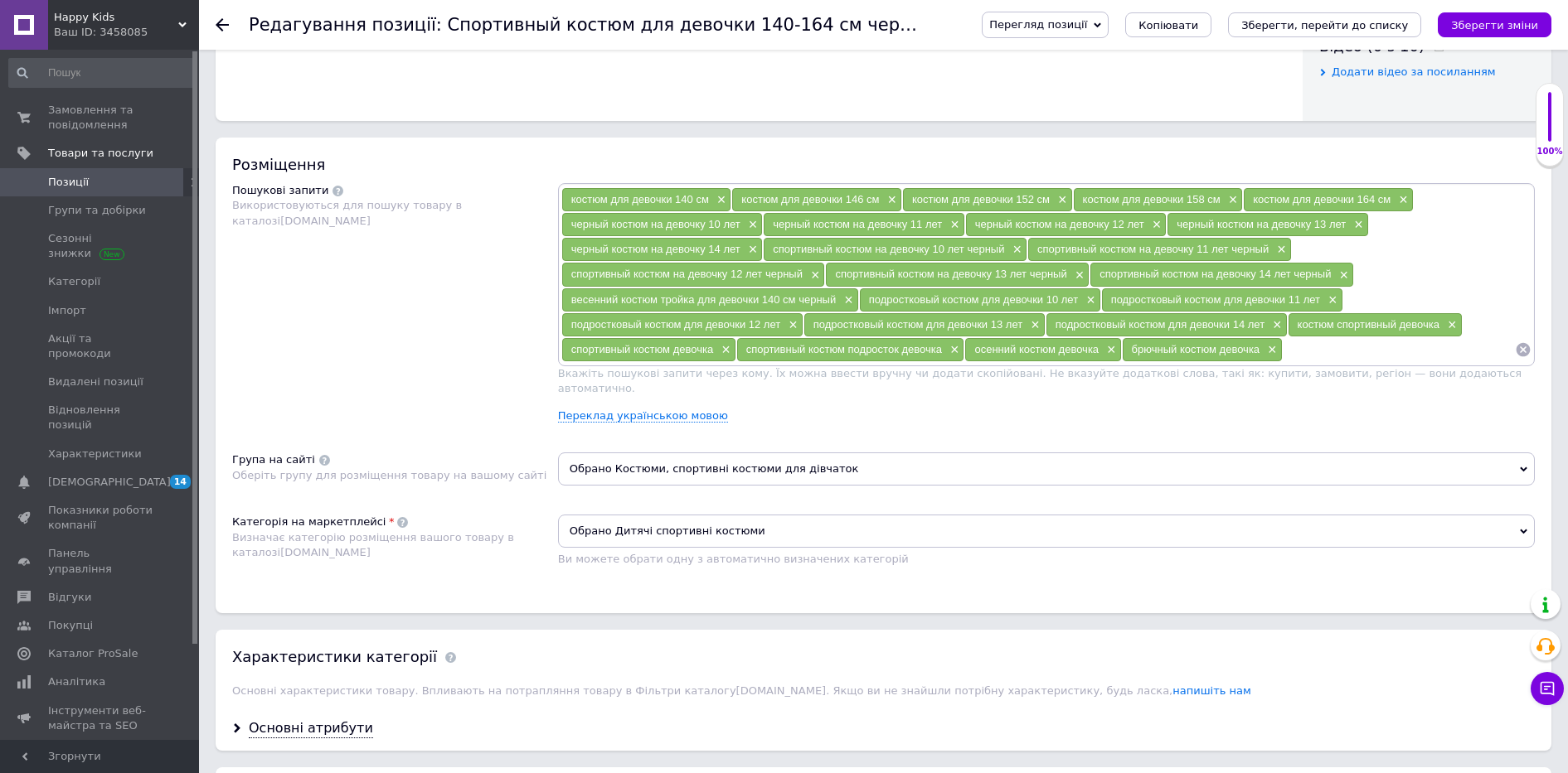
scroll to position [622, 0]
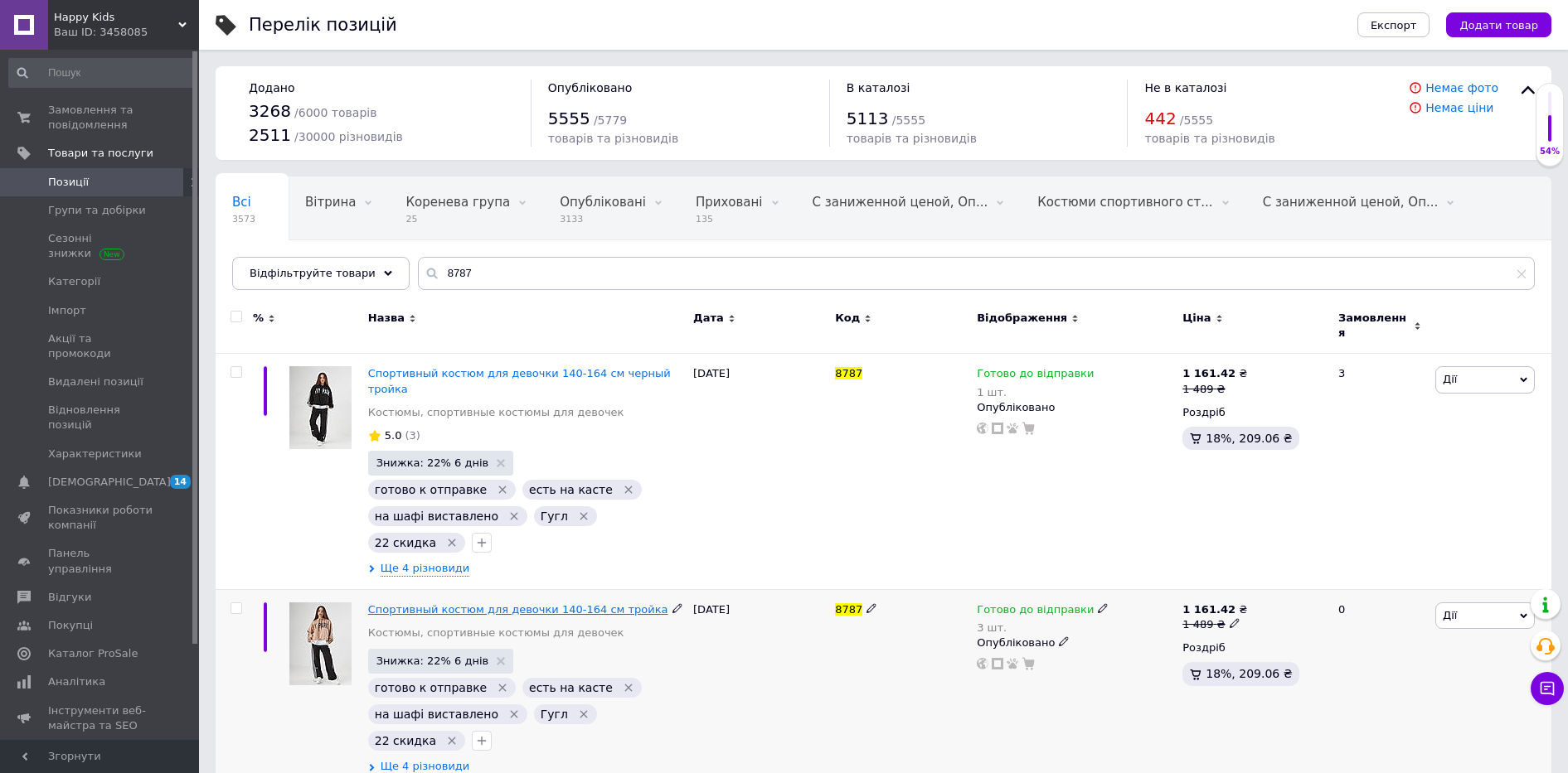
click at [530, 603] on span "Спортивный костюм для девочки 140-164 см тройка" at bounding box center [518, 609] width 300 height 12
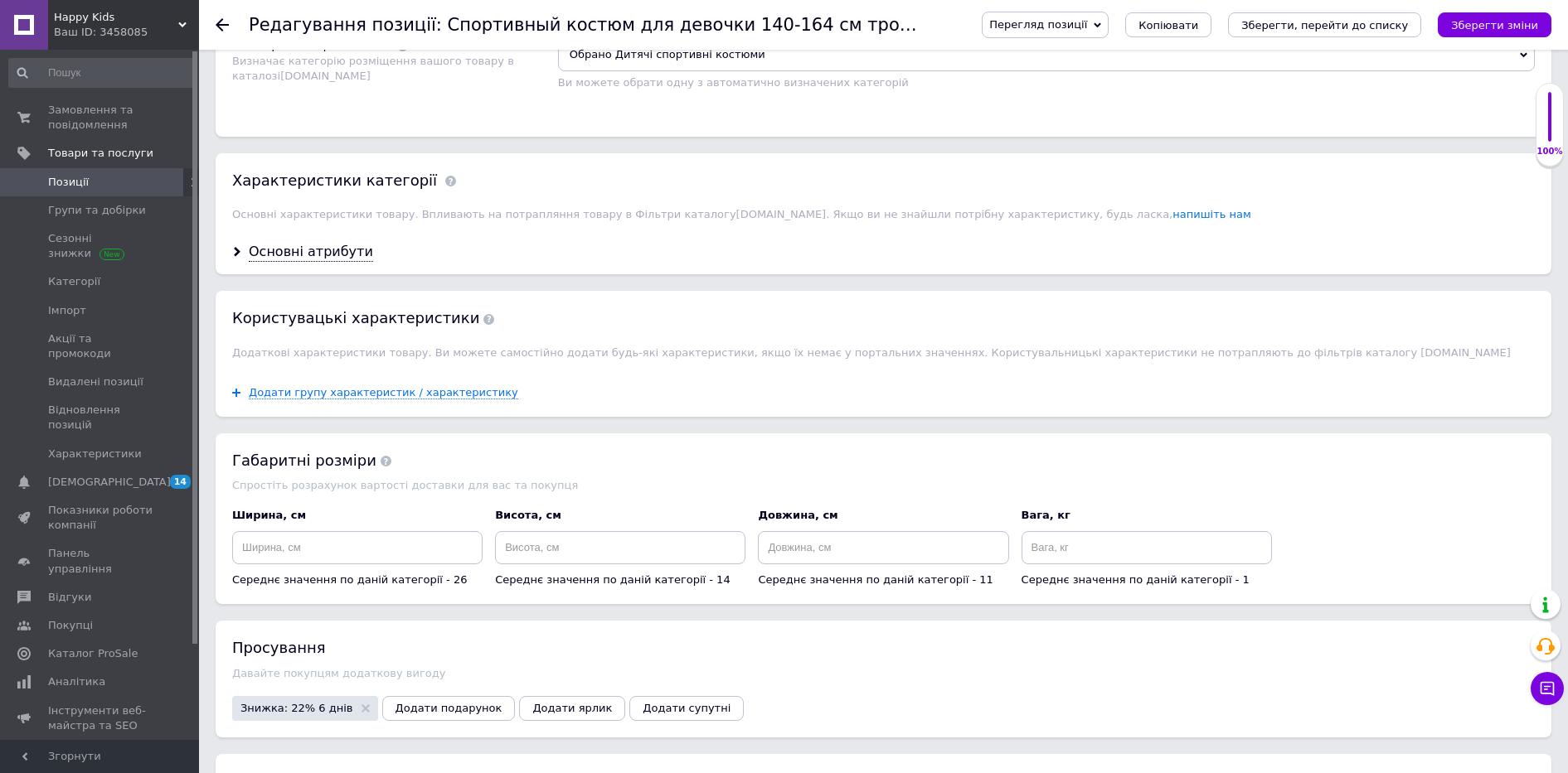
scroll to position [622, 0]
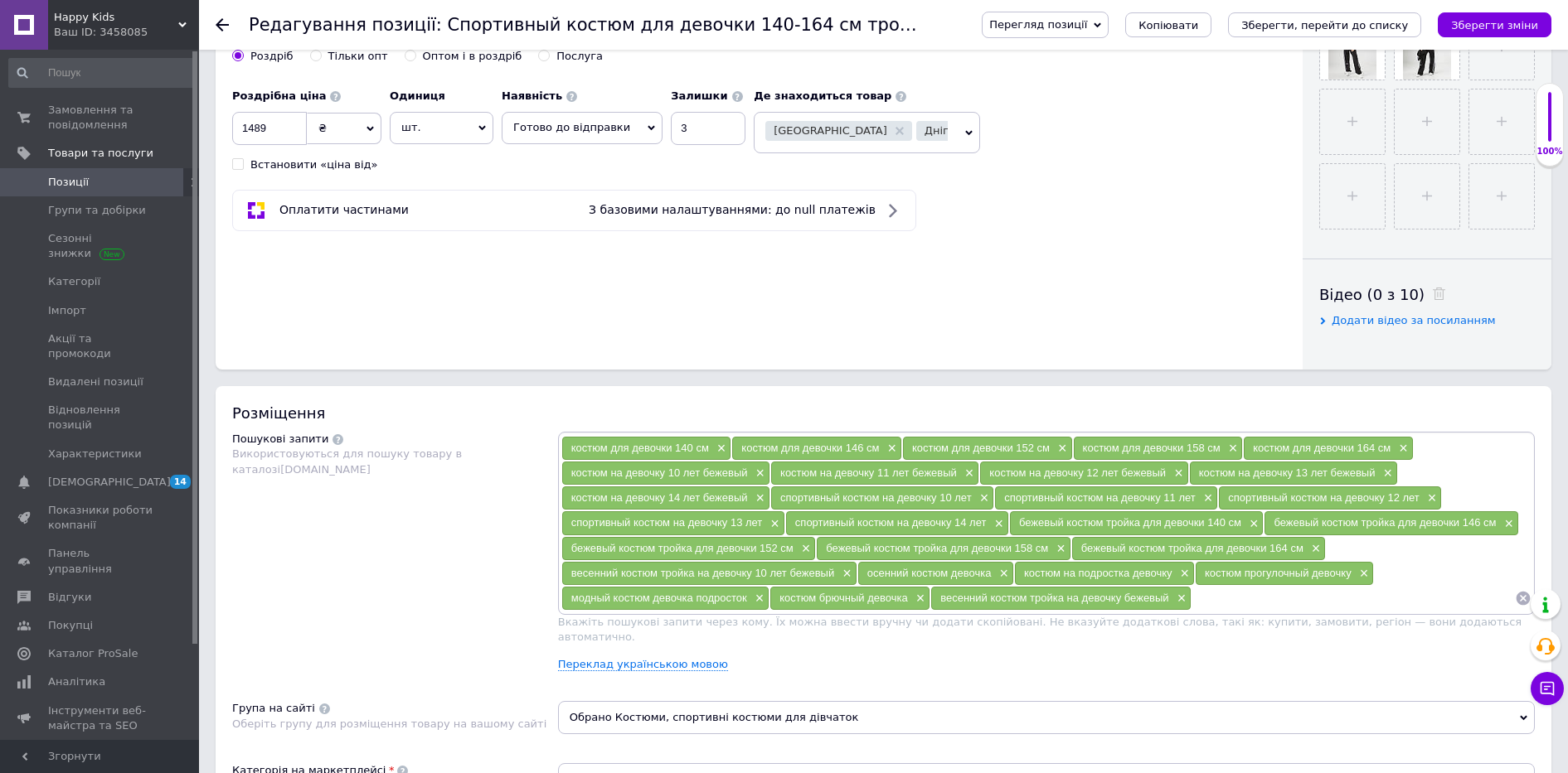
click at [1083, 21] on span "Перегляд позиції" at bounding box center [1039, 24] width 98 height 12
click at [1085, 57] on li "Зберегти та переглянути на сайті" at bounding box center [1112, 55] width 260 height 23
